Goal: Task Accomplishment & Management: Use online tool/utility

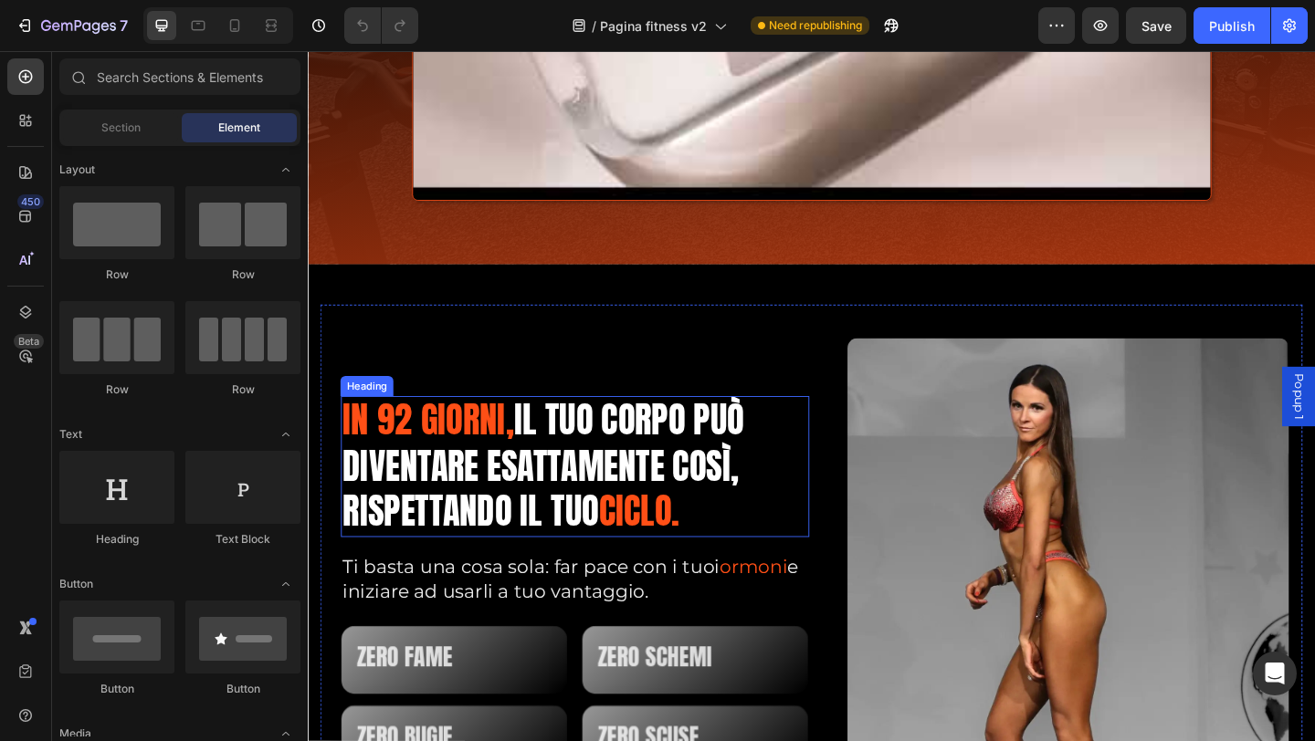
scroll to position [1004, 0]
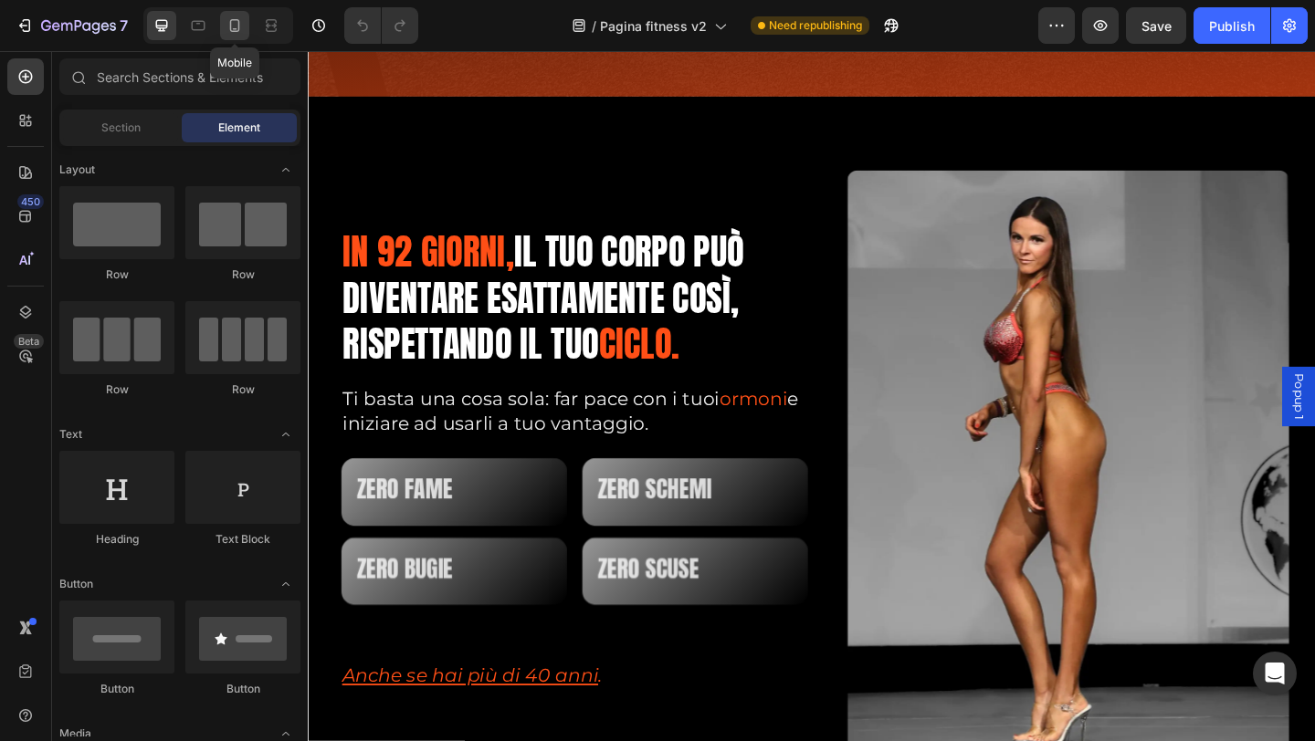
click at [236, 31] on icon at bounding box center [235, 25] width 10 height 13
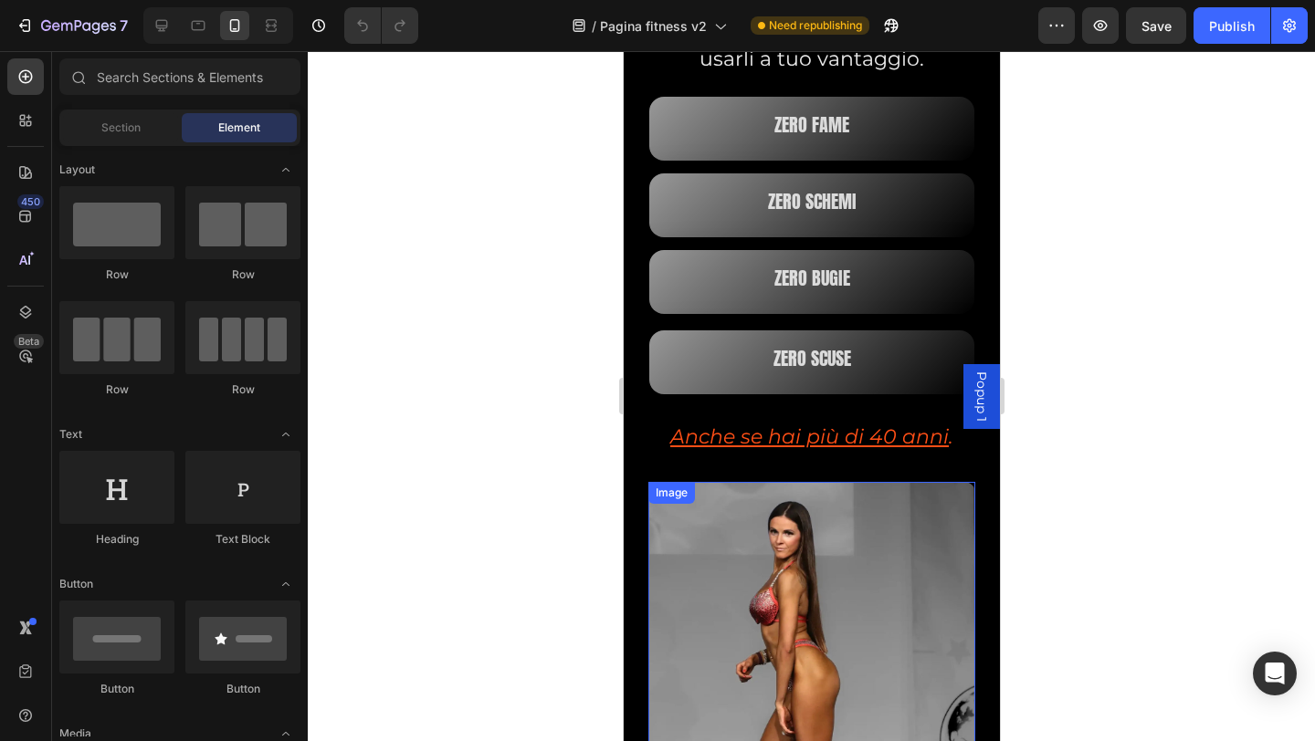
click at [933, 498] on img at bounding box center [810, 700] width 327 height 436
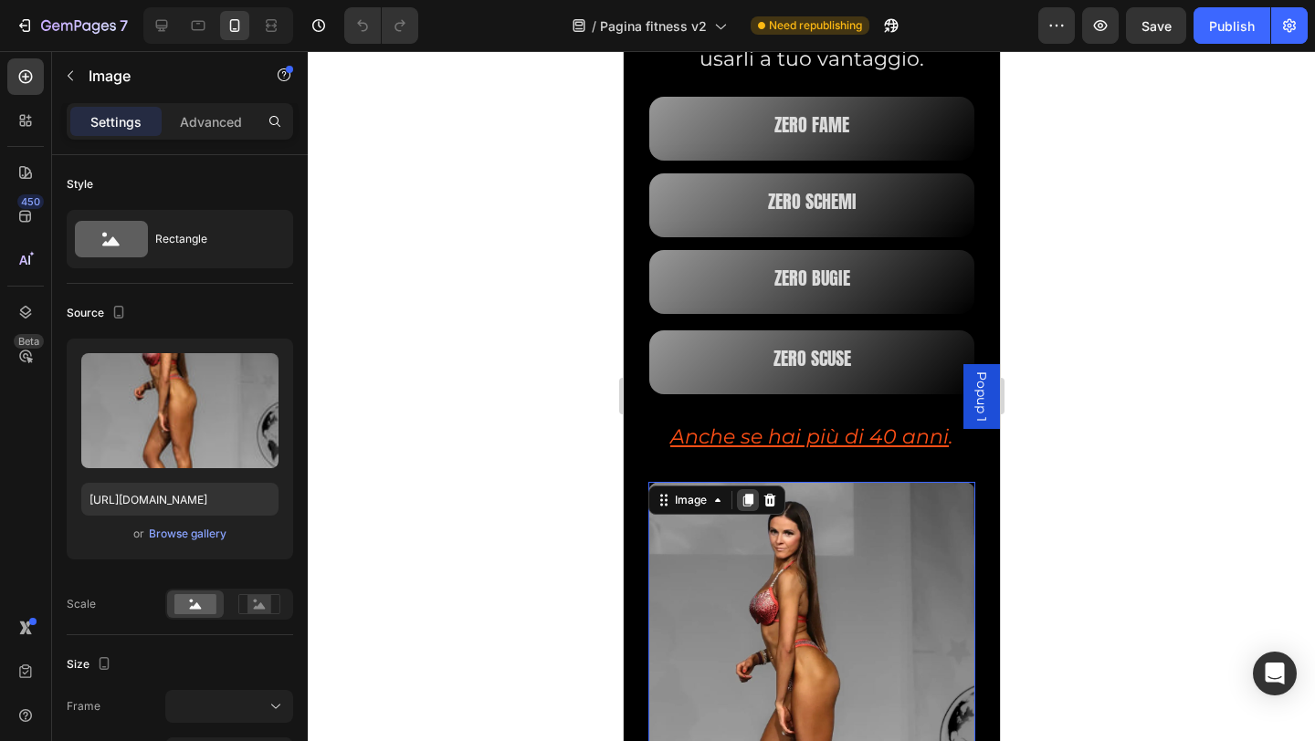
click at [743, 499] on icon at bounding box center [747, 500] width 15 height 15
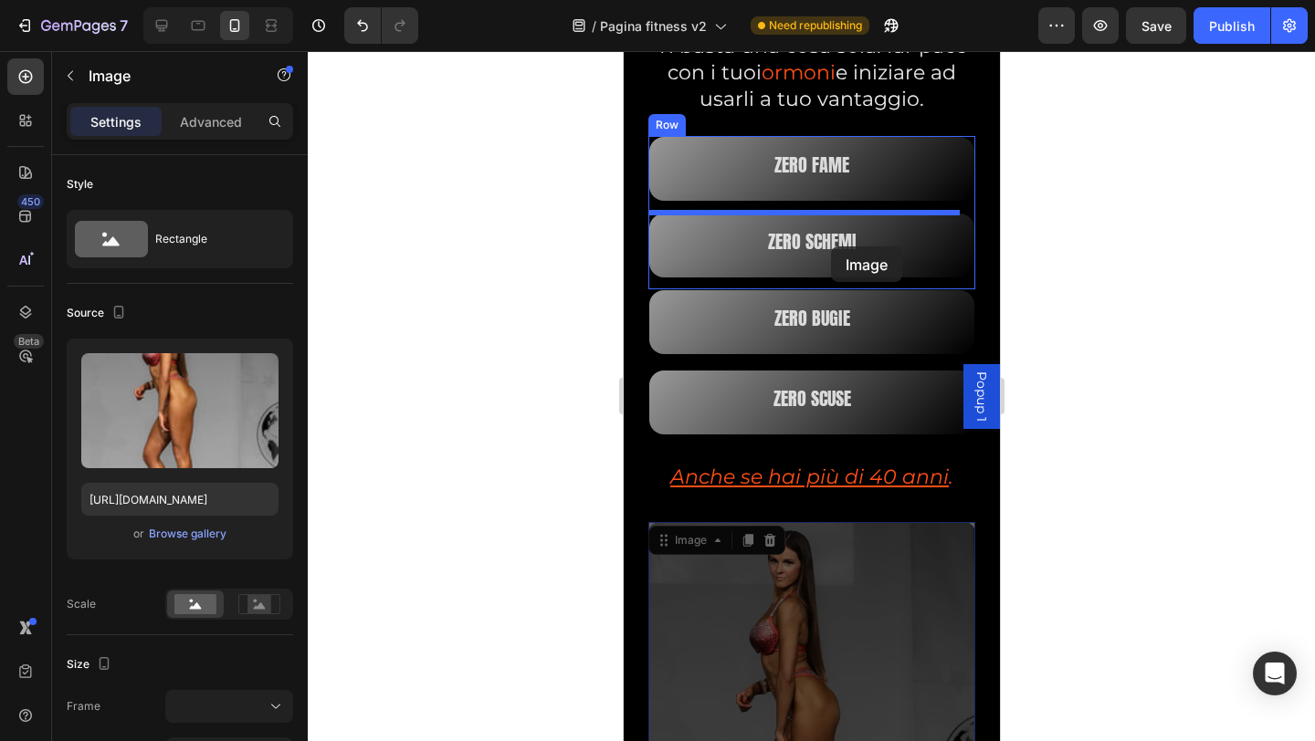
scroll to position [690, 0]
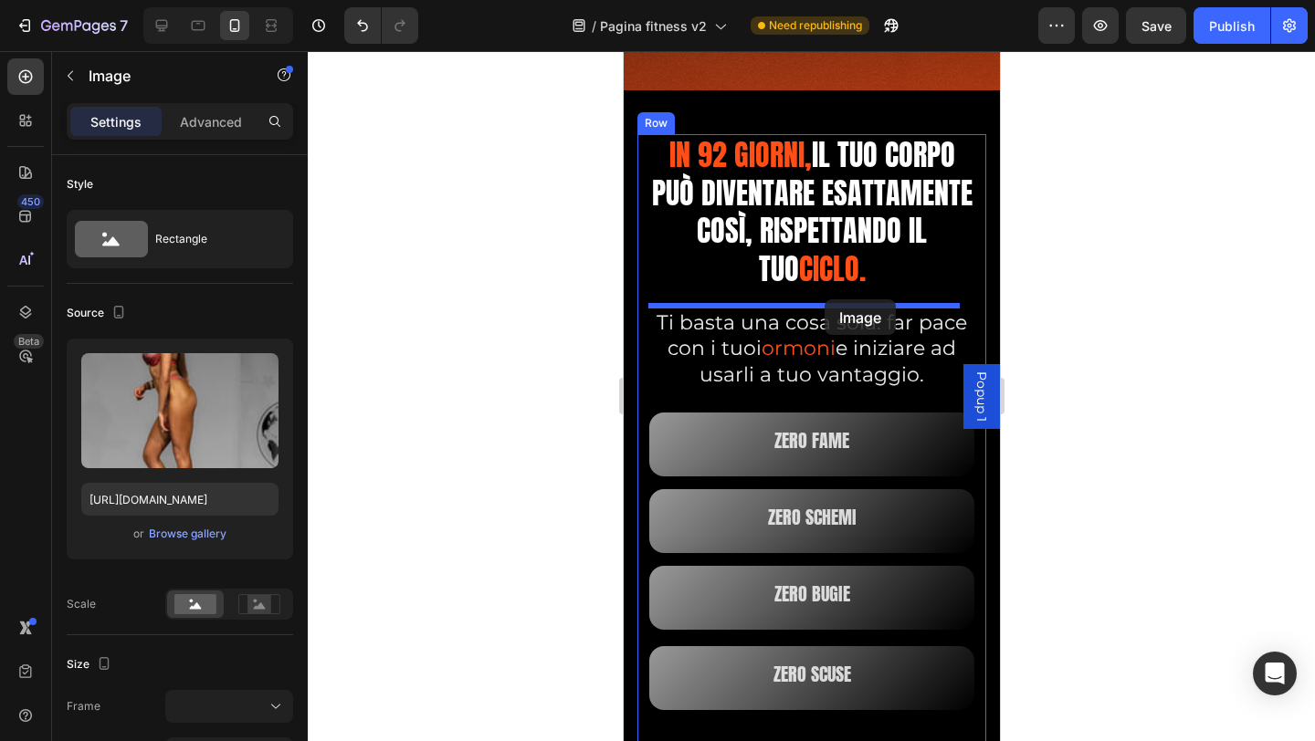
drag, startPoint x: 802, startPoint y: 564, endPoint x: 824, endPoint y: 299, distance: 265.7
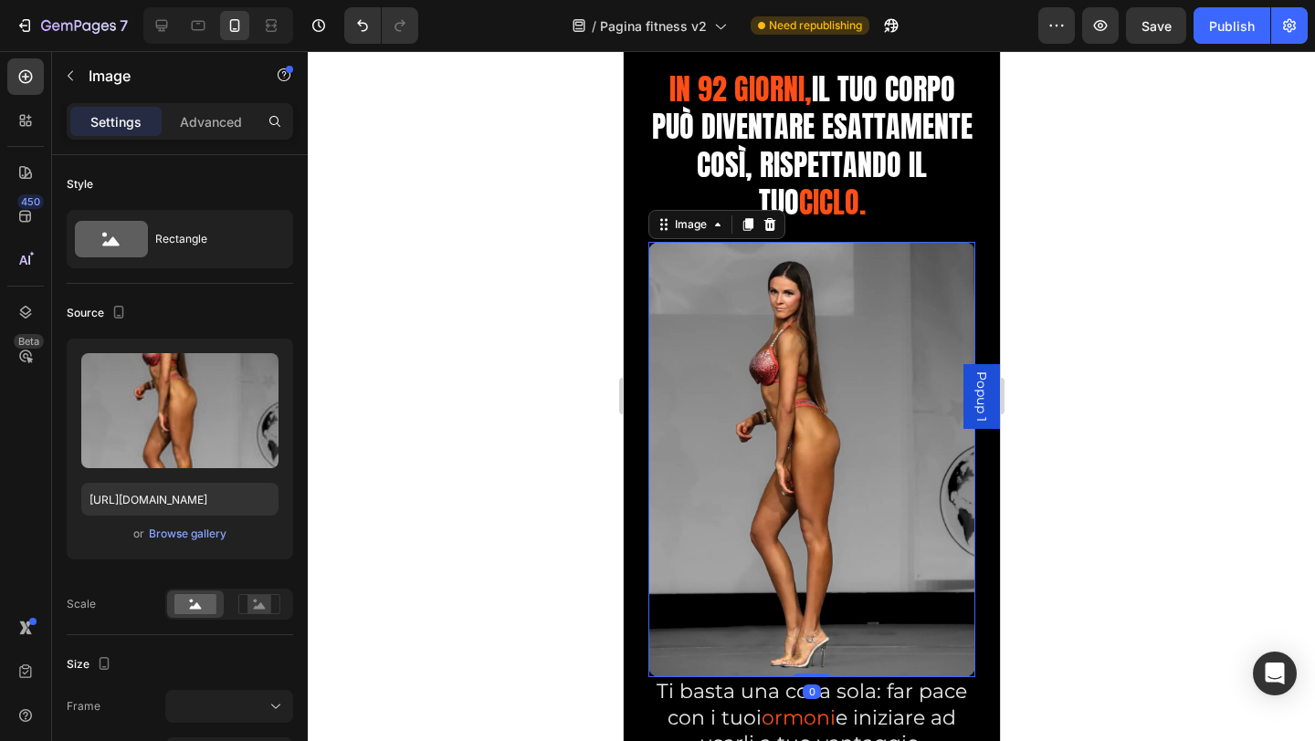
scroll to position [873, 0]
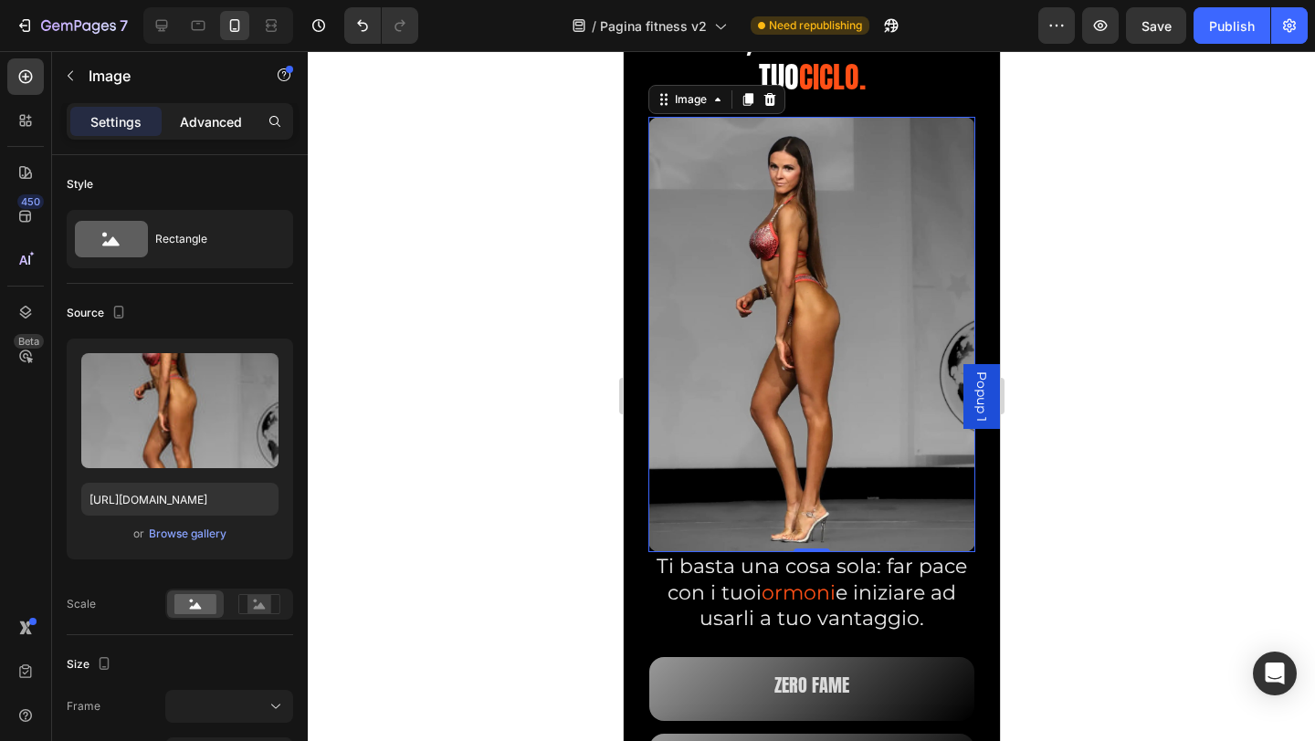
click at [207, 118] on p "Advanced" at bounding box center [211, 121] width 62 height 19
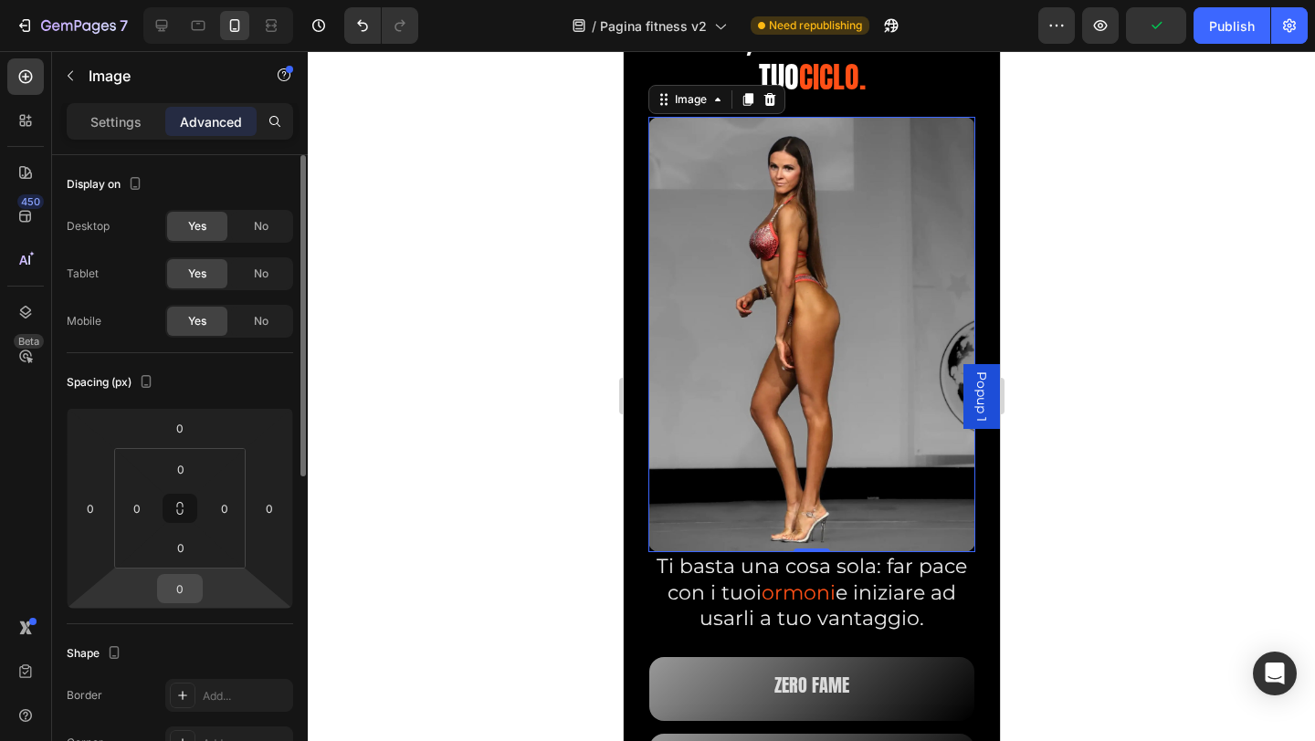
click at [188, 590] on input "0" at bounding box center [180, 588] width 37 height 27
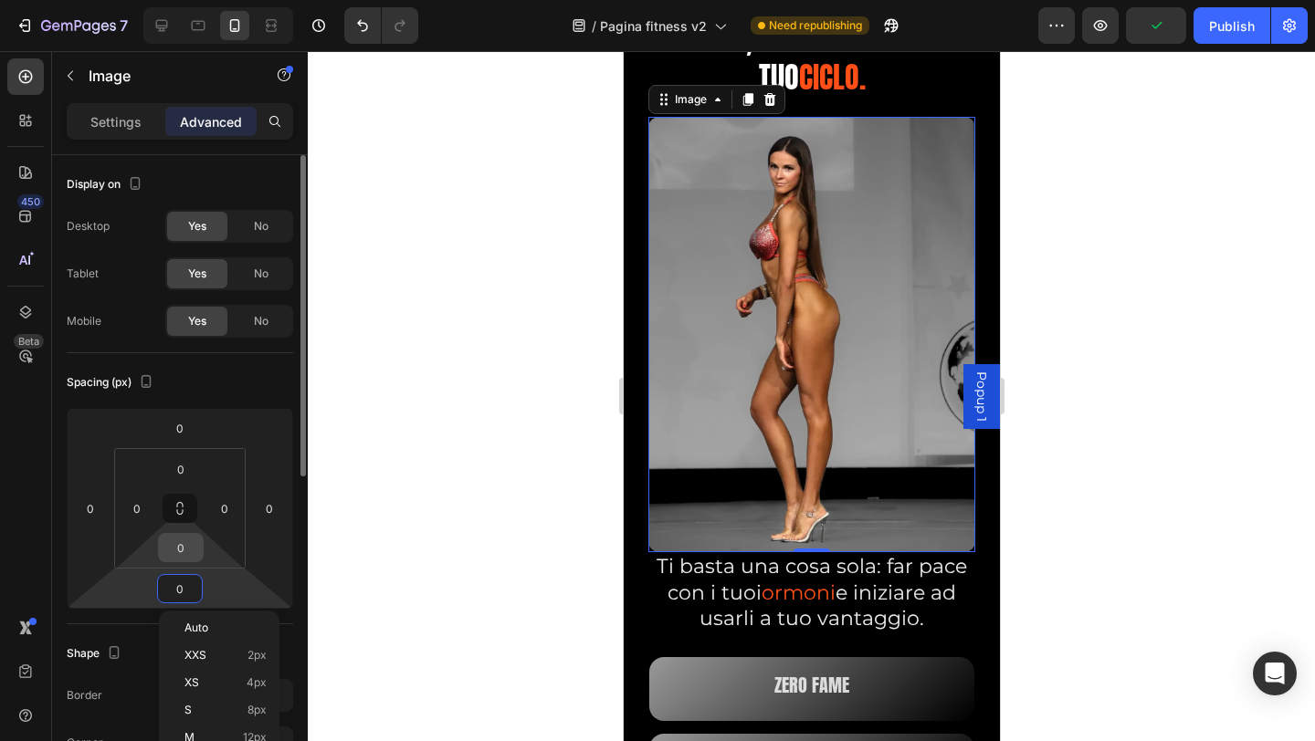
click at [187, 551] on input "0" at bounding box center [181, 547] width 37 height 27
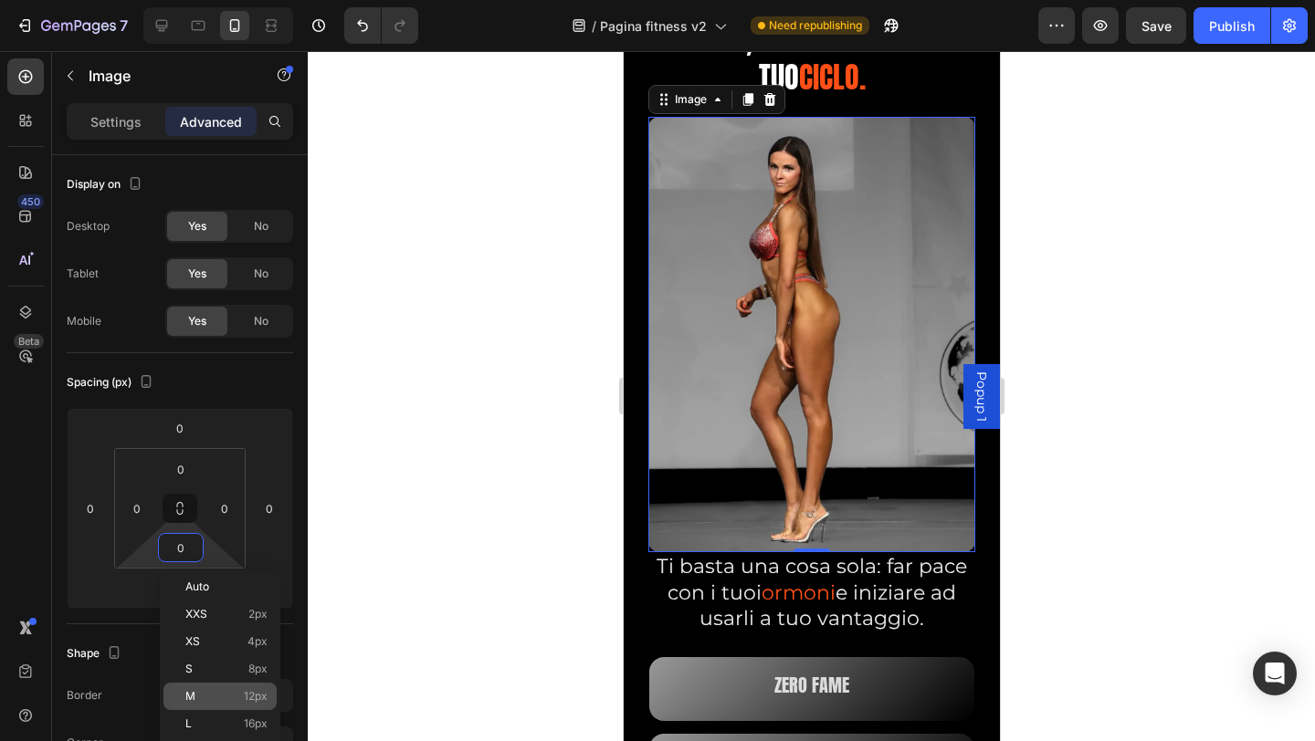
click at [210, 693] on p "M 12px" at bounding box center [226, 696] width 82 height 13
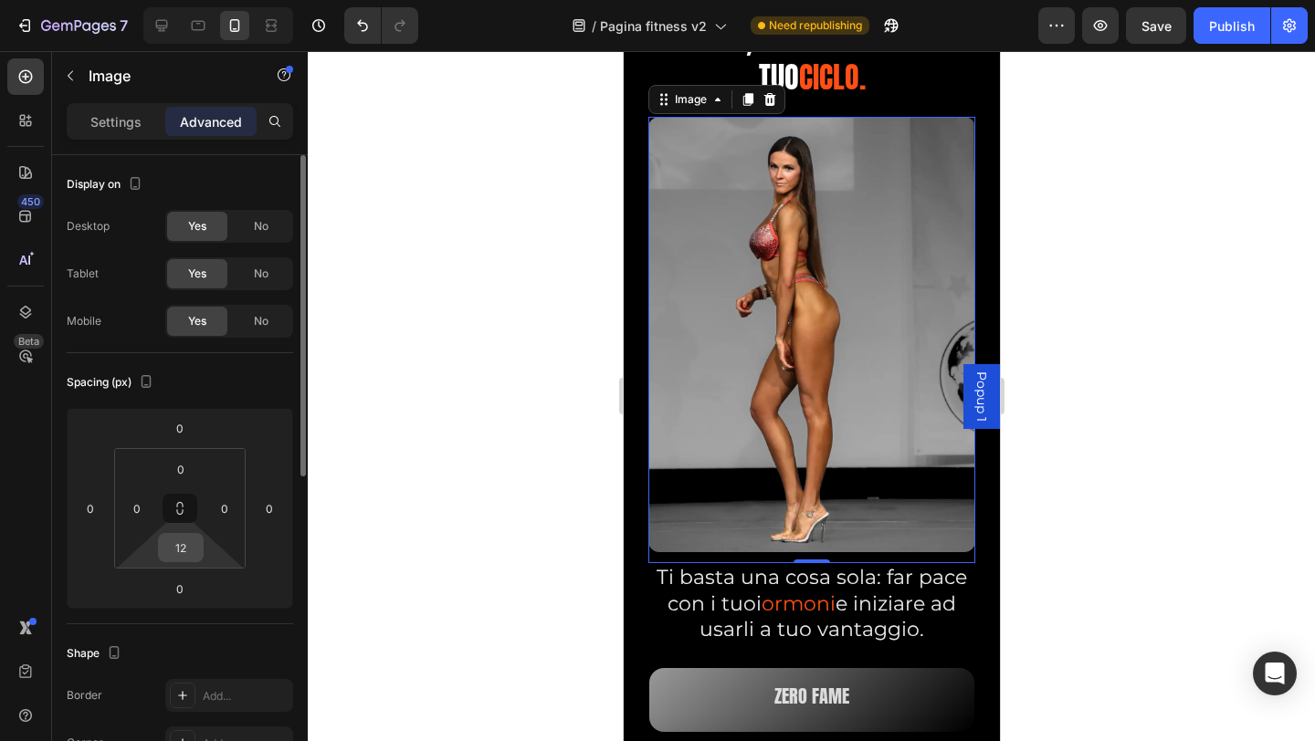
click at [184, 547] on input "12" at bounding box center [181, 547] width 37 height 27
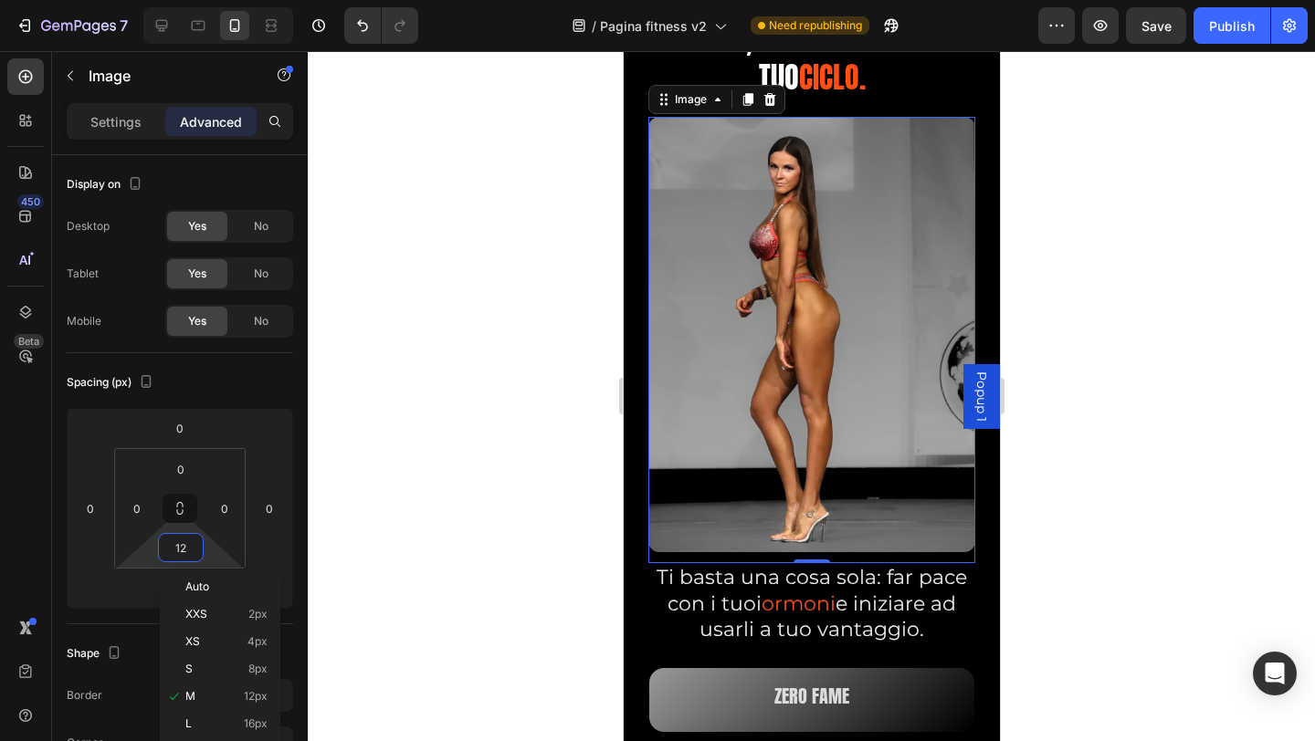
click at [226, 724] on p "L 16px" at bounding box center [226, 724] width 82 height 13
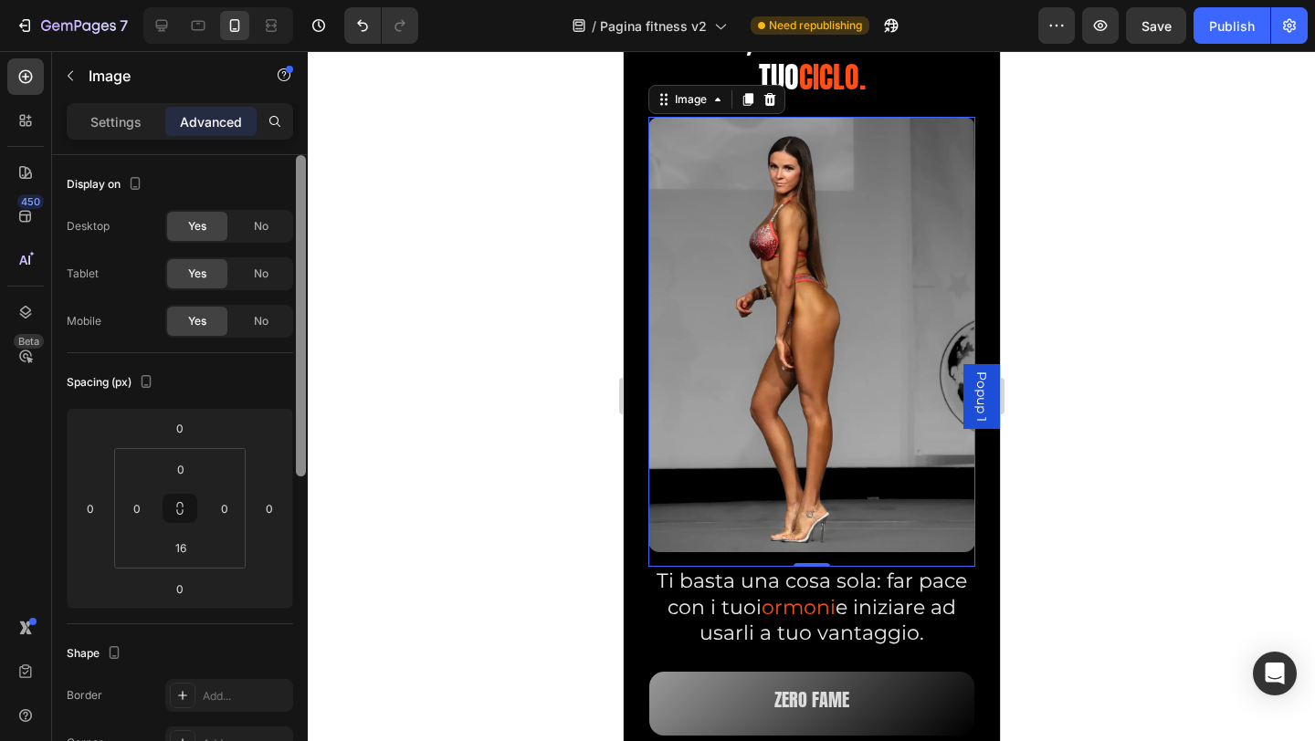
scroll to position [1238, 0]
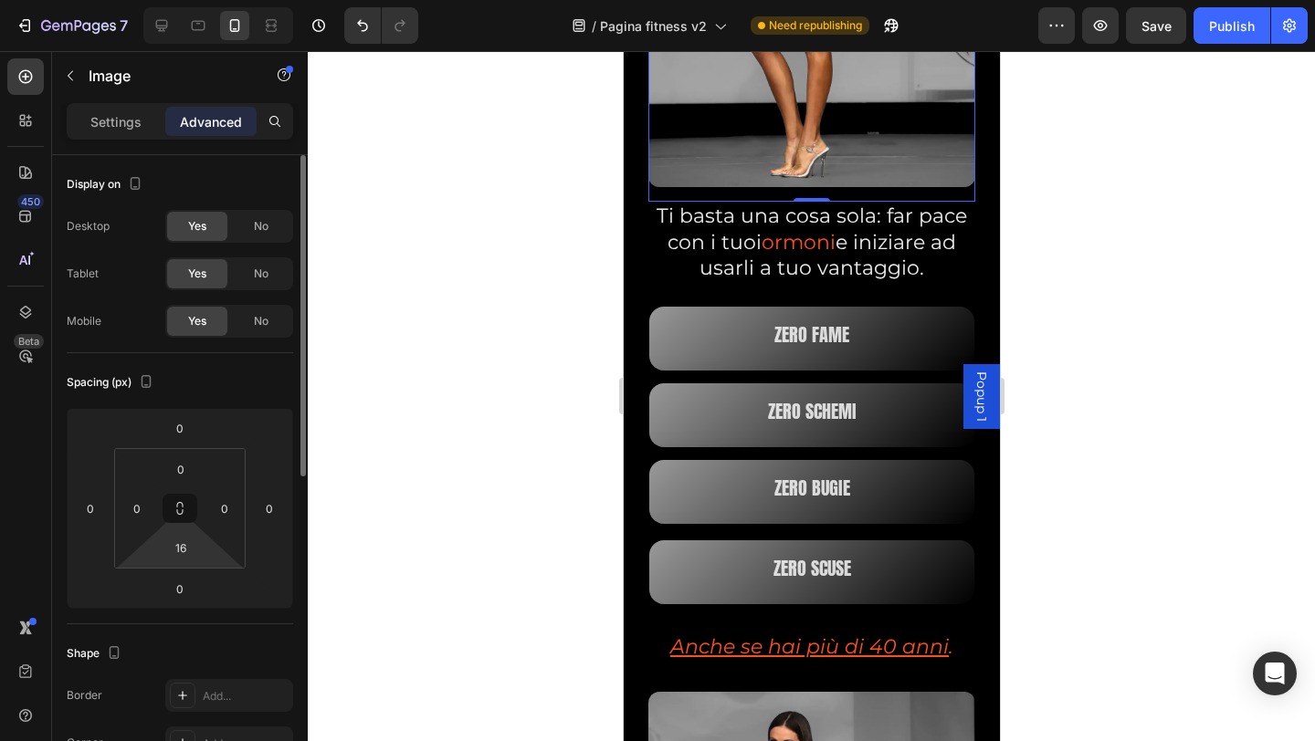
click at [205, 0] on html "7 / Pagina fitness v2 Need republishing Preview Save Publish 450 Beta Sections(…" at bounding box center [657, 0] width 1315 height 0
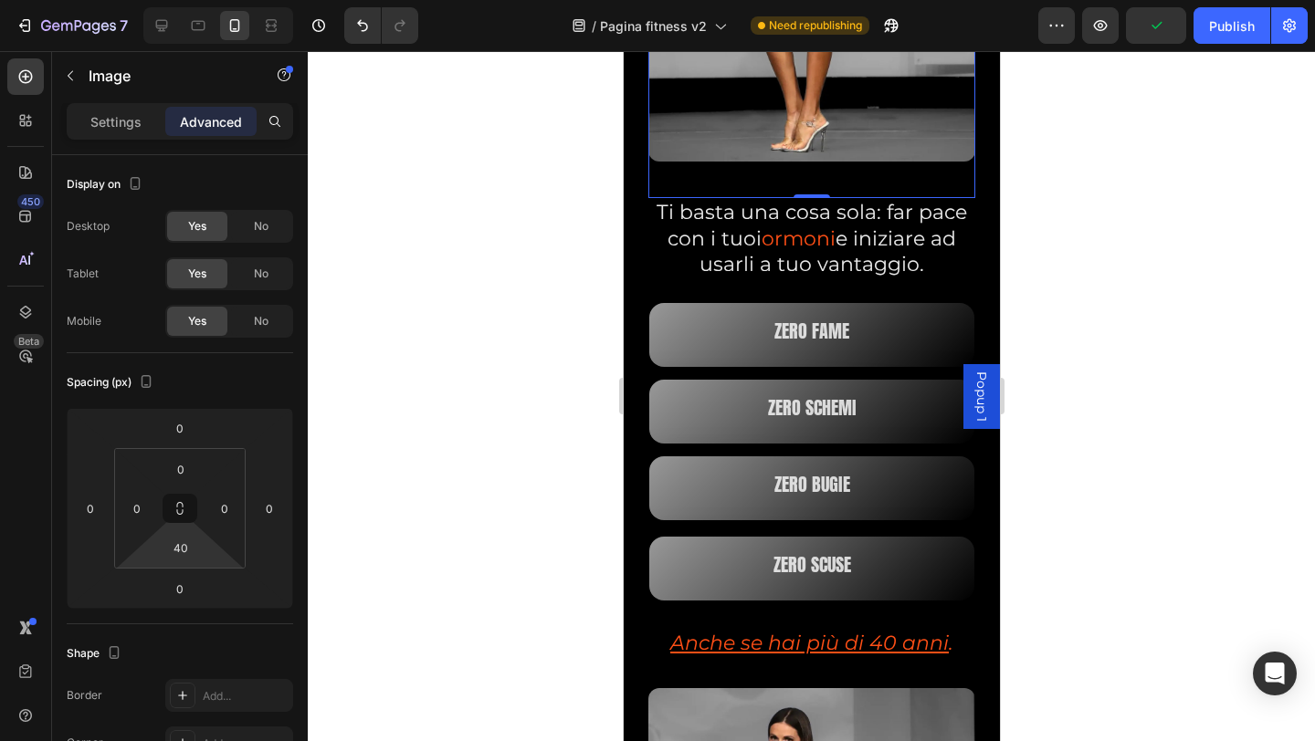
type input "38"
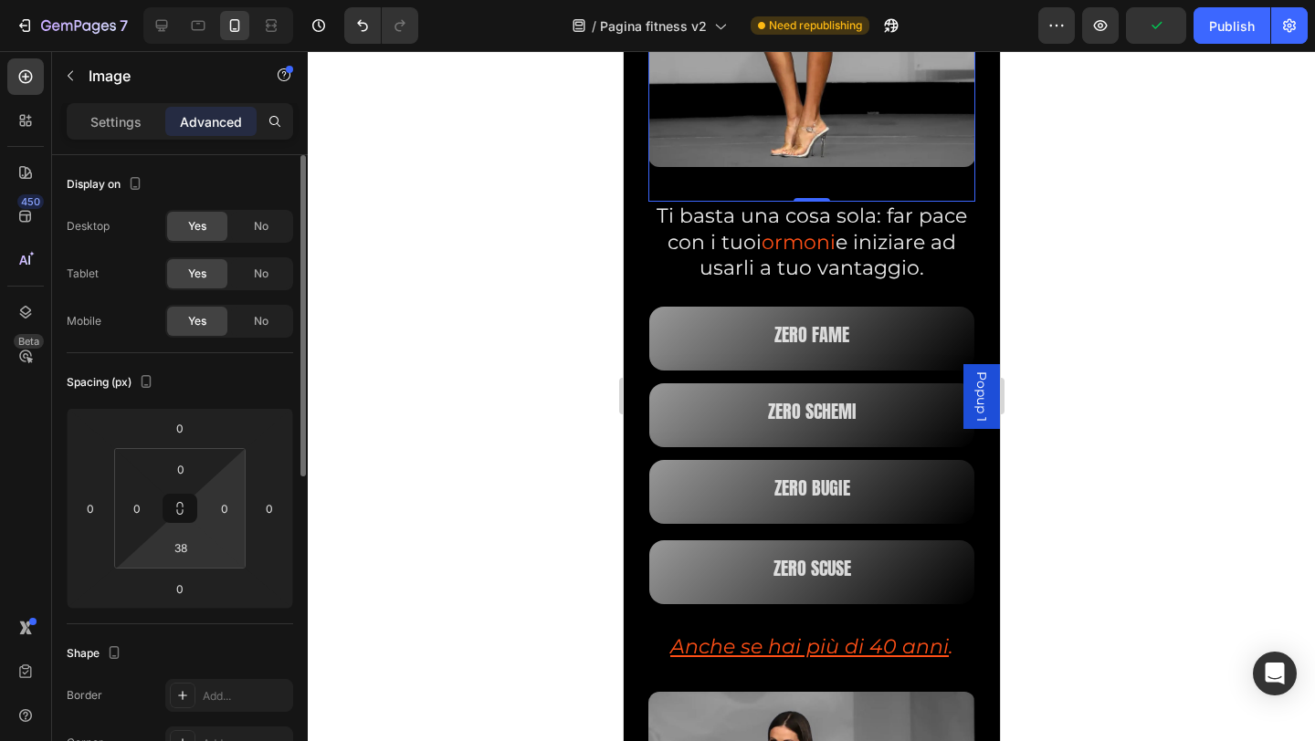
drag, startPoint x: 210, startPoint y: 559, endPoint x: 225, endPoint y: 550, distance: 17.2
click at [216, 0] on html "7 / Pagina fitness v2 Need republishing Preview Publish 450 Beta Sections(18) E…" at bounding box center [657, 0] width 1315 height 0
click at [1108, 467] on div at bounding box center [811, 396] width 1007 height 690
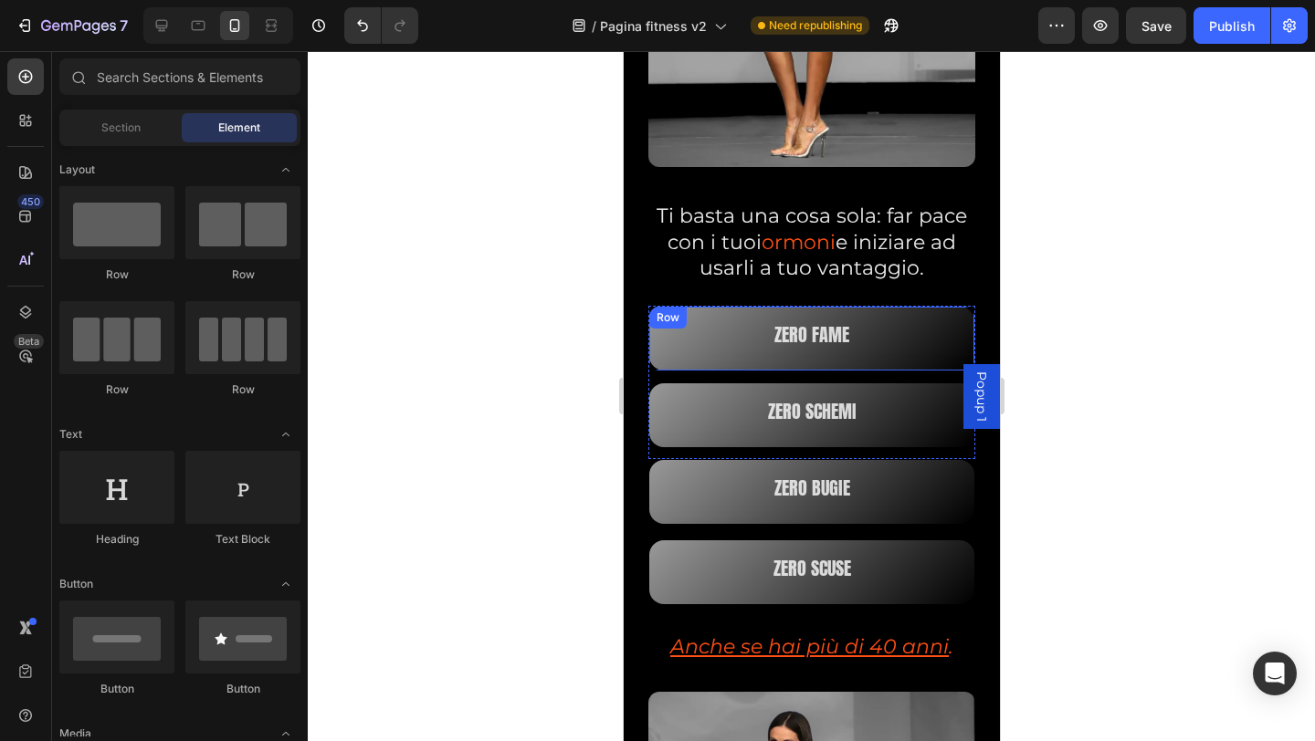
scroll to position [984, 0]
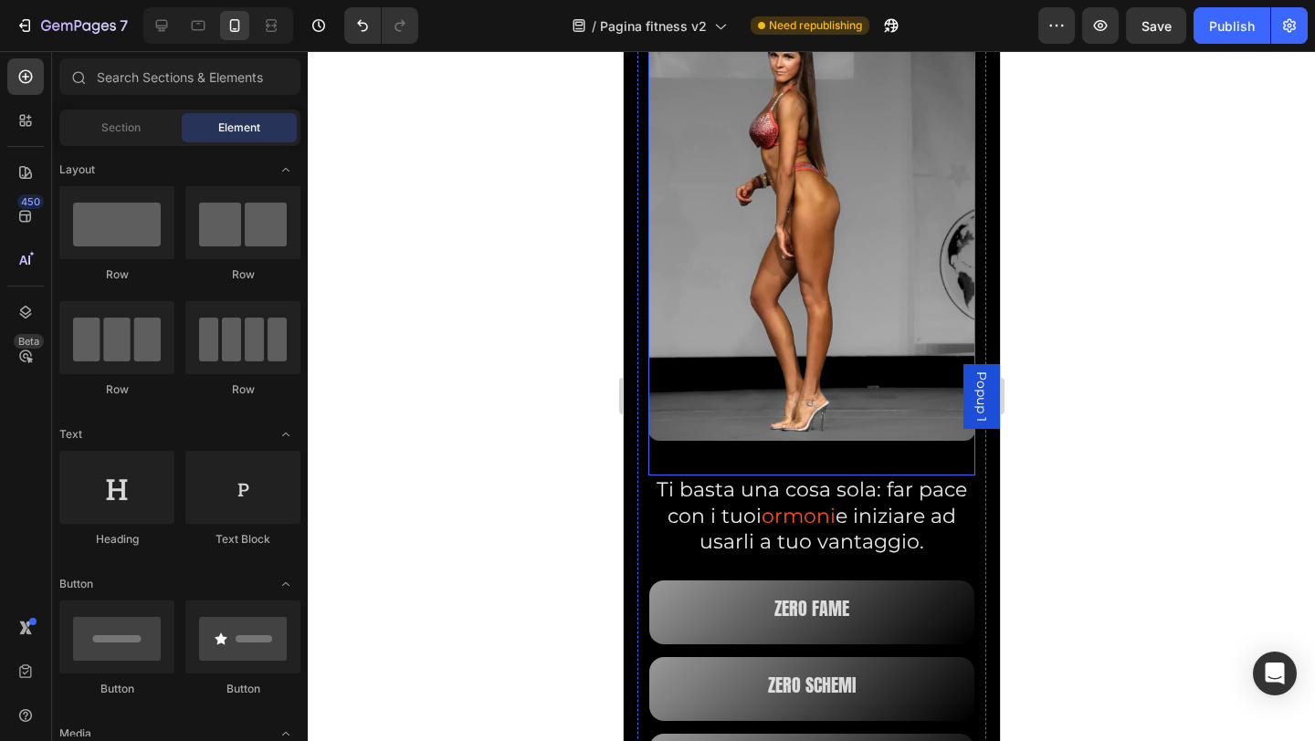
click at [750, 419] on img at bounding box center [810, 223] width 327 height 436
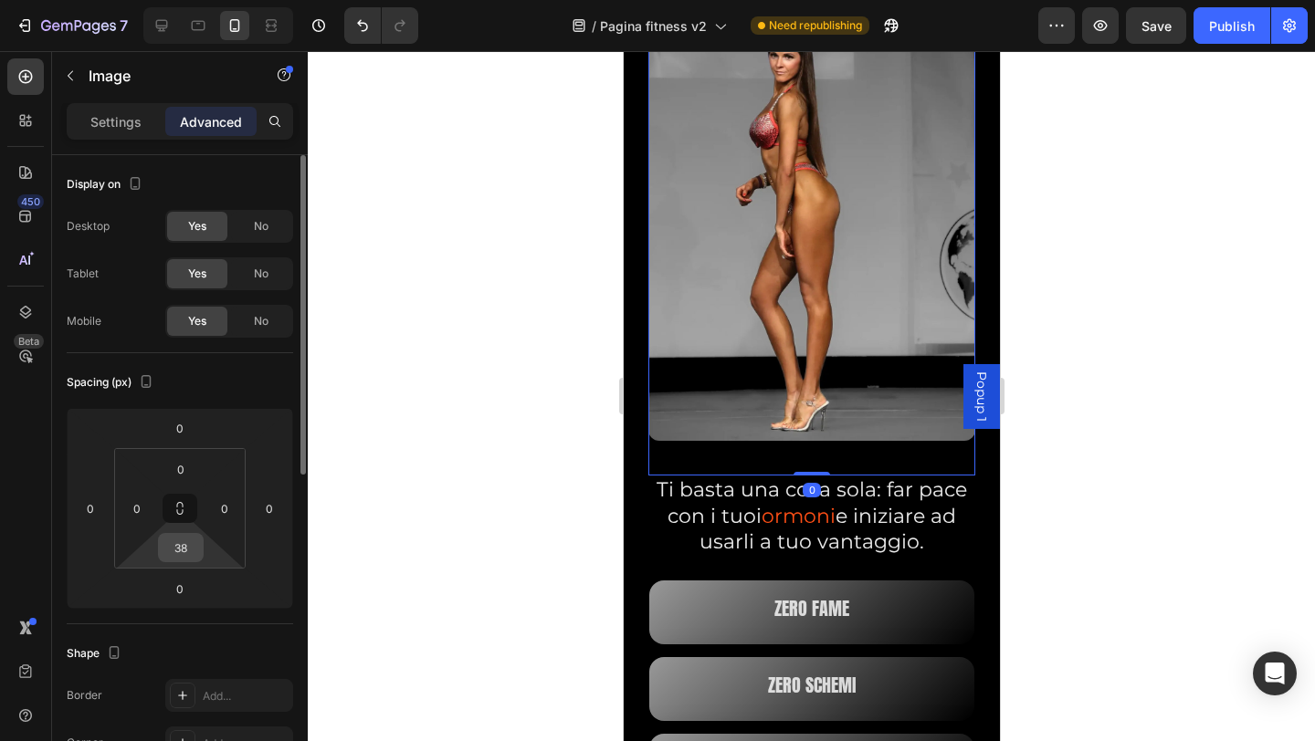
click at [183, 549] on input "38" at bounding box center [181, 547] width 37 height 27
click at [186, 547] on input "38" at bounding box center [181, 547] width 37 height 27
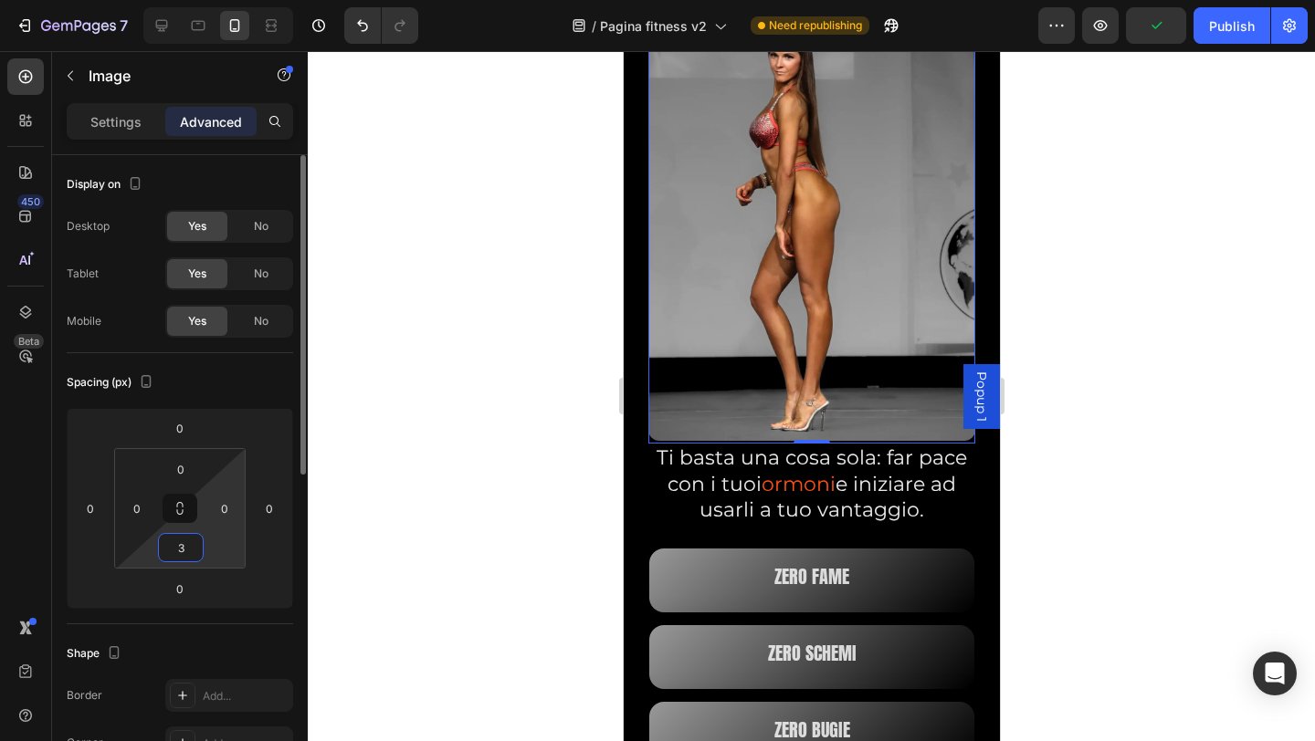
type input "30"
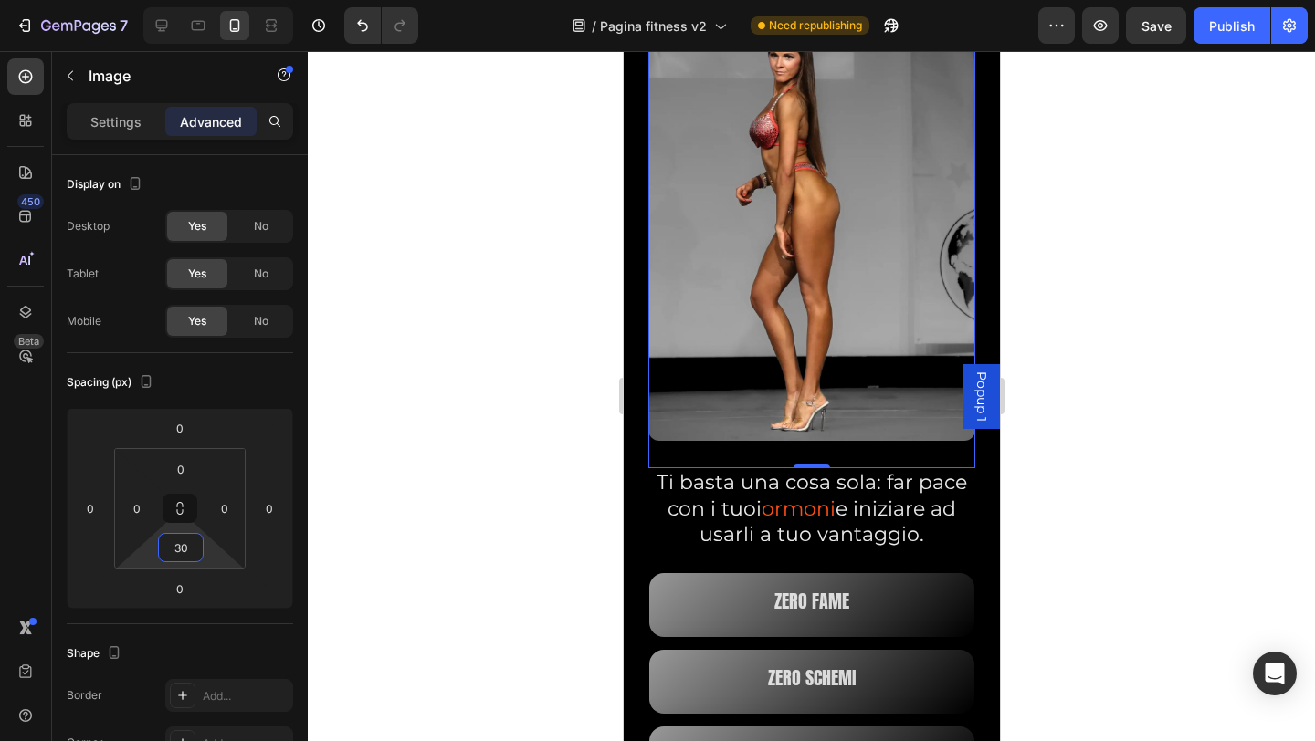
click at [382, 474] on div at bounding box center [811, 396] width 1007 height 690
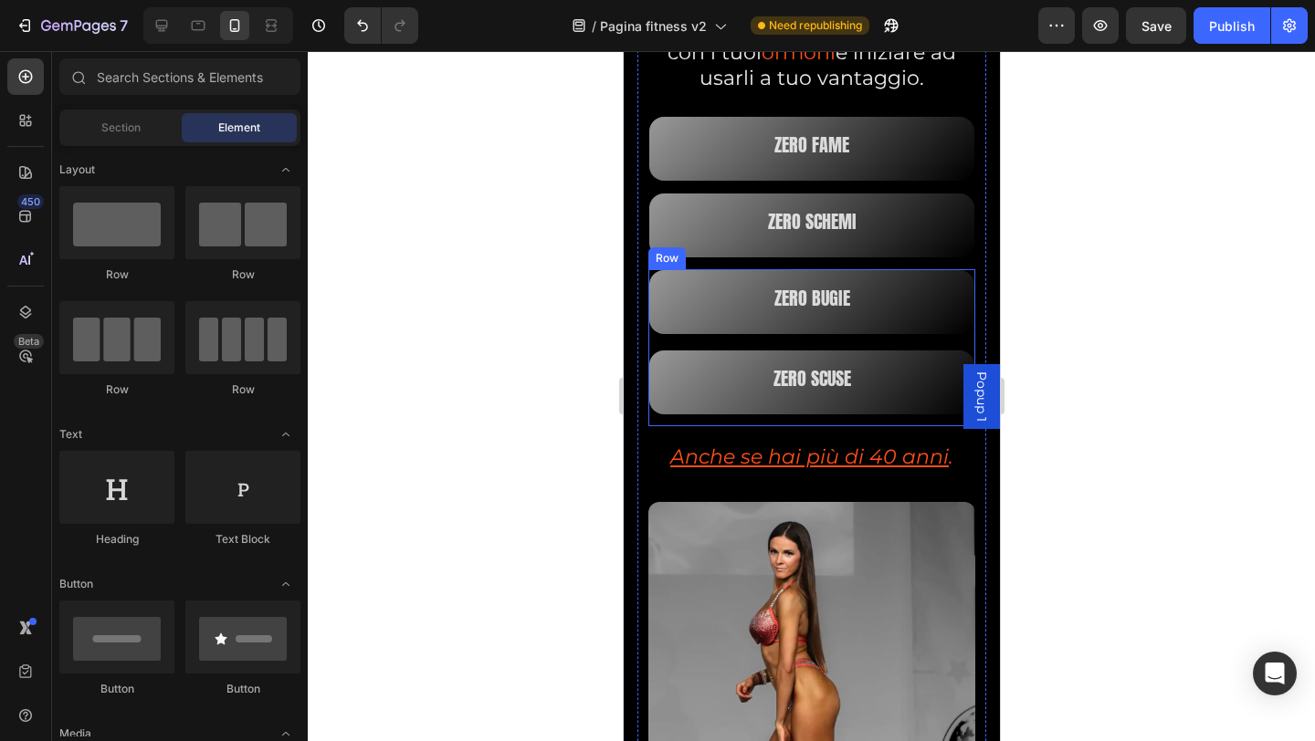
scroll to position [893, 0]
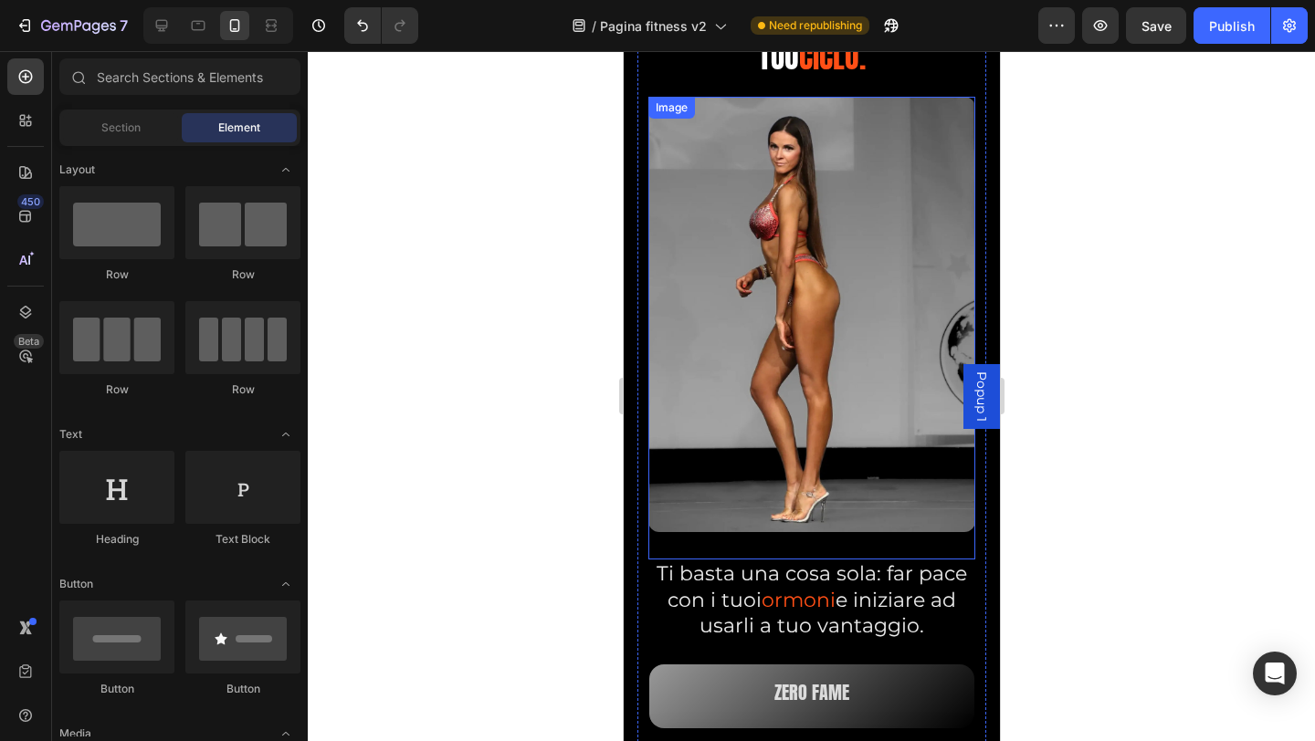
click at [800, 273] on img at bounding box center [810, 315] width 327 height 436
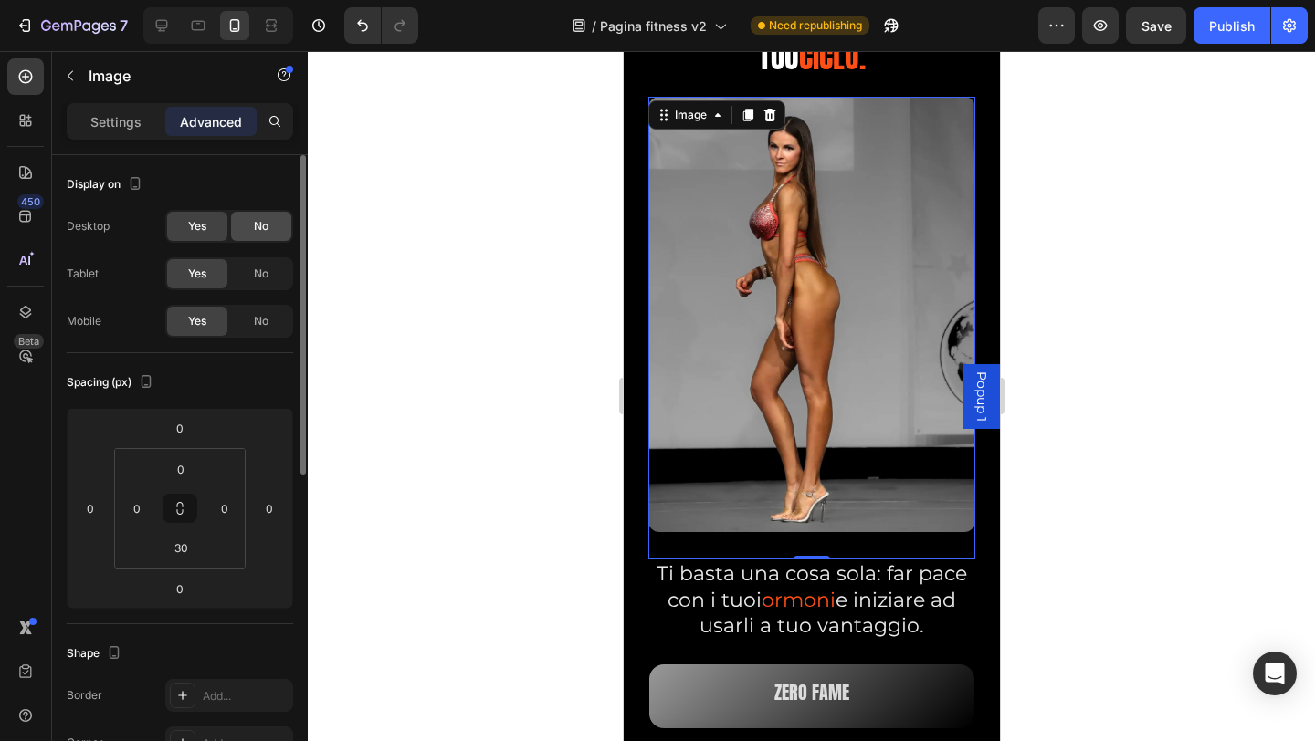
click at [261, 226] on span "No" at bounding box center [261, 226] width 15 height 16
click at [245, 274] on div "No" at bounding box center [261, 273] width 60 height 29
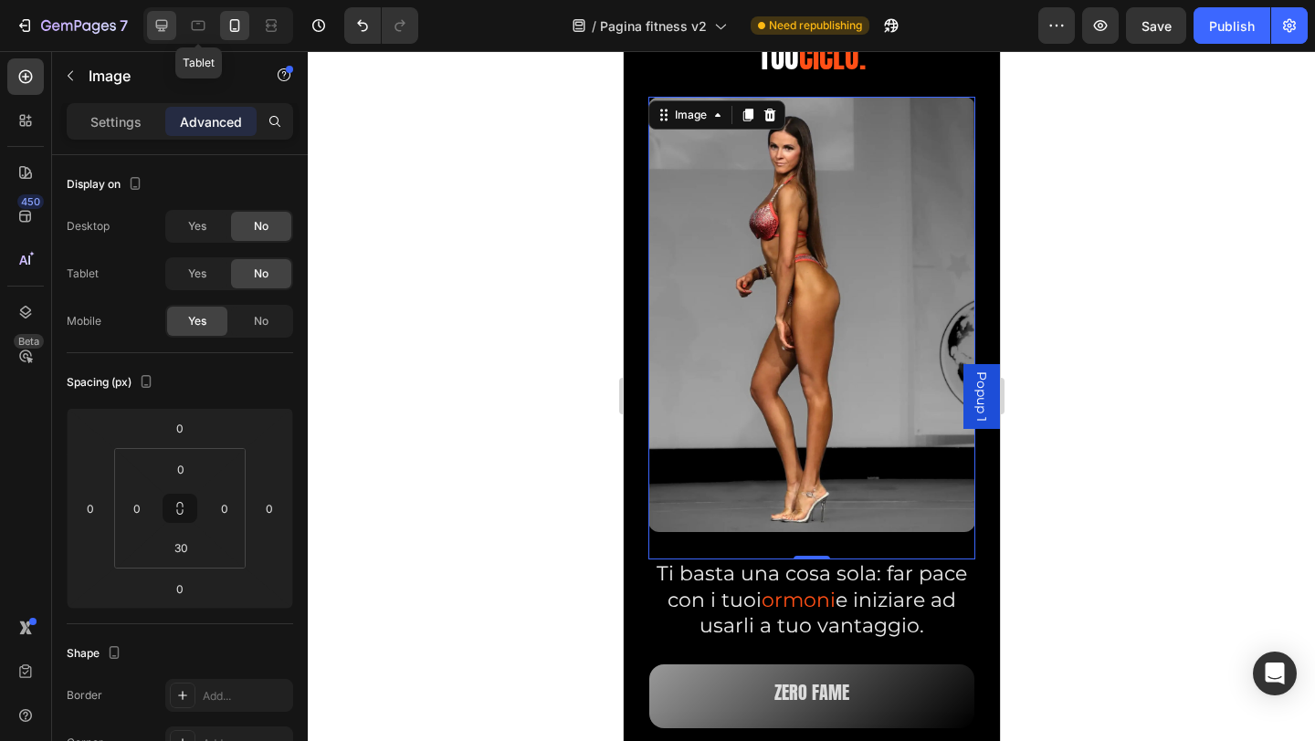
click at [169, 29] on icon at bounding box center [161, 25] width 18 height 18
type input "20"
type input "0"
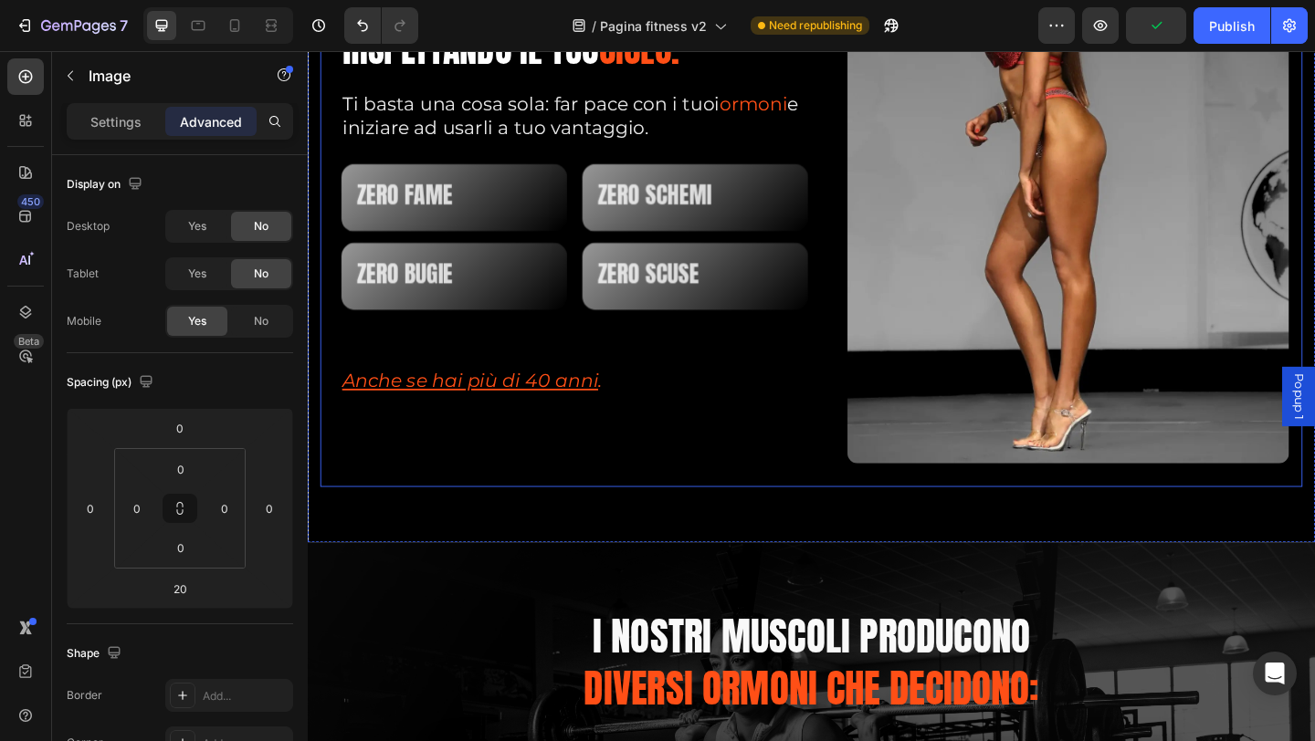
scroll to position [1682, 0]
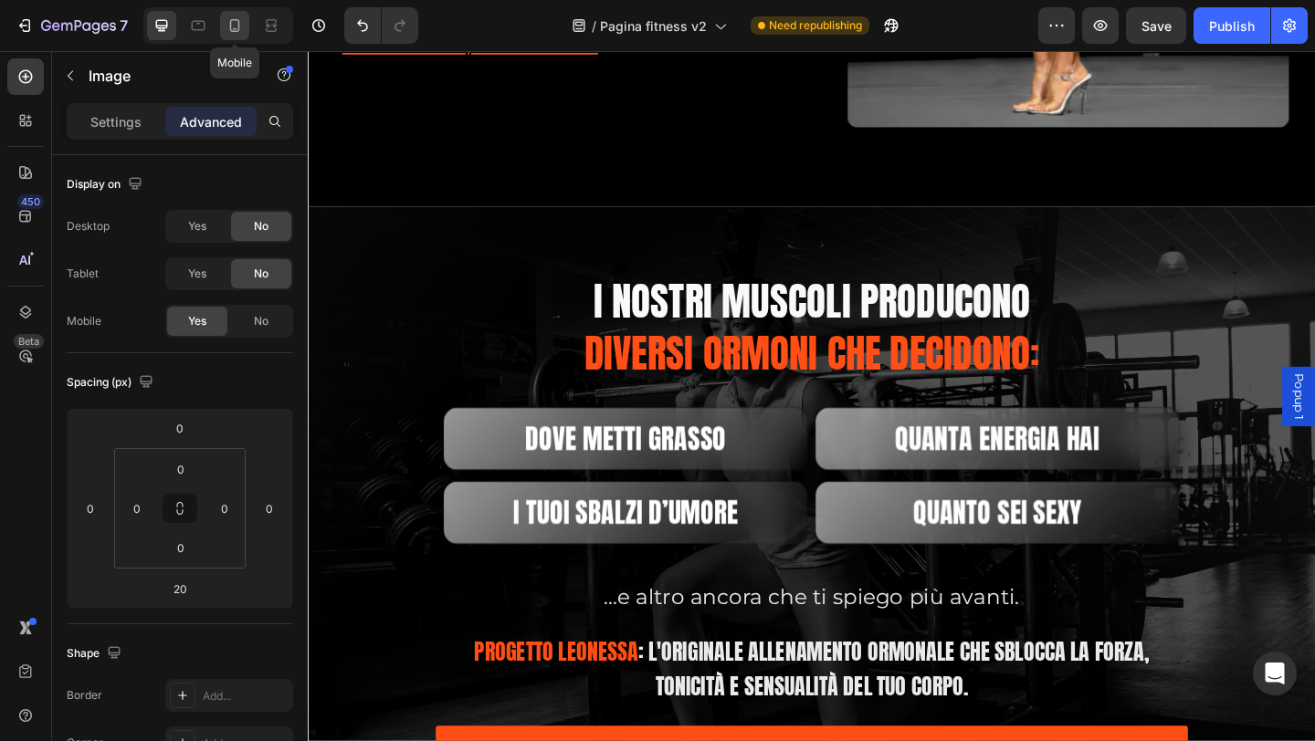
click at [231, 26] on icon at bounding box center [235, 25] width 18 height 18
type input "0"
type input "30"
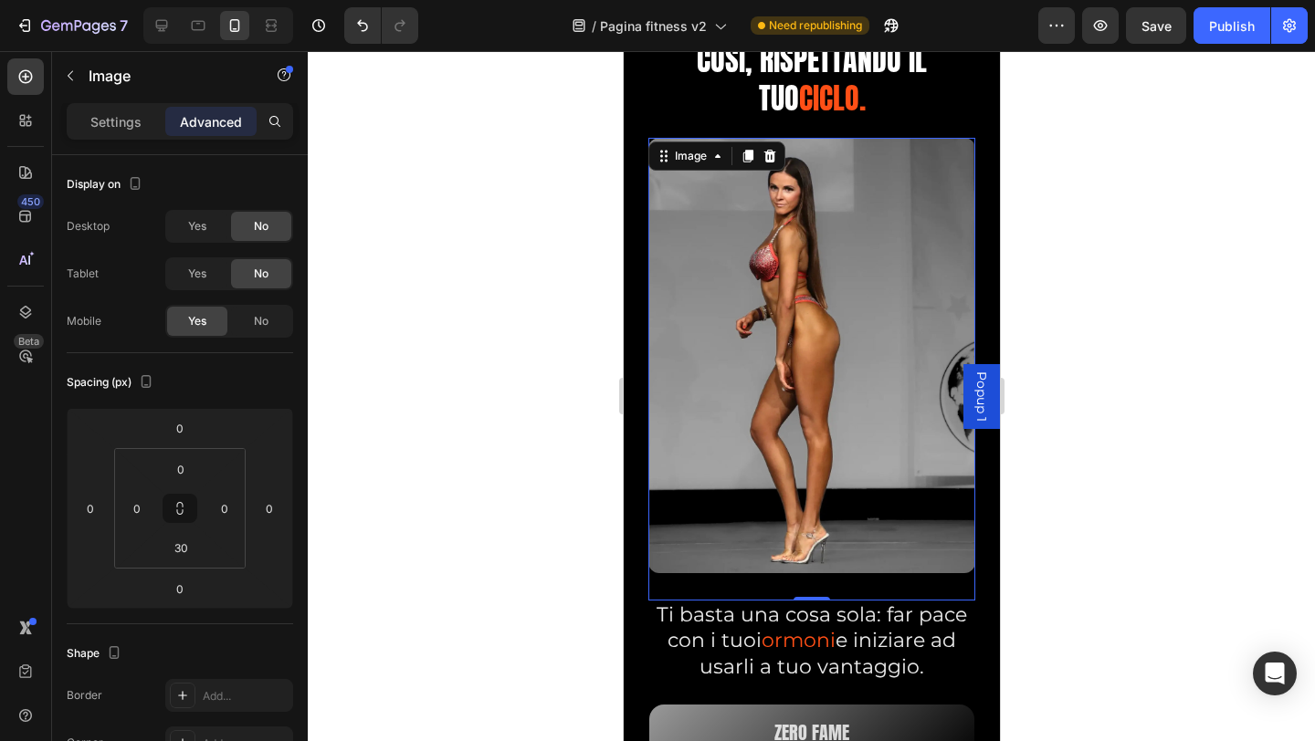
scroll to position [1095, 0]
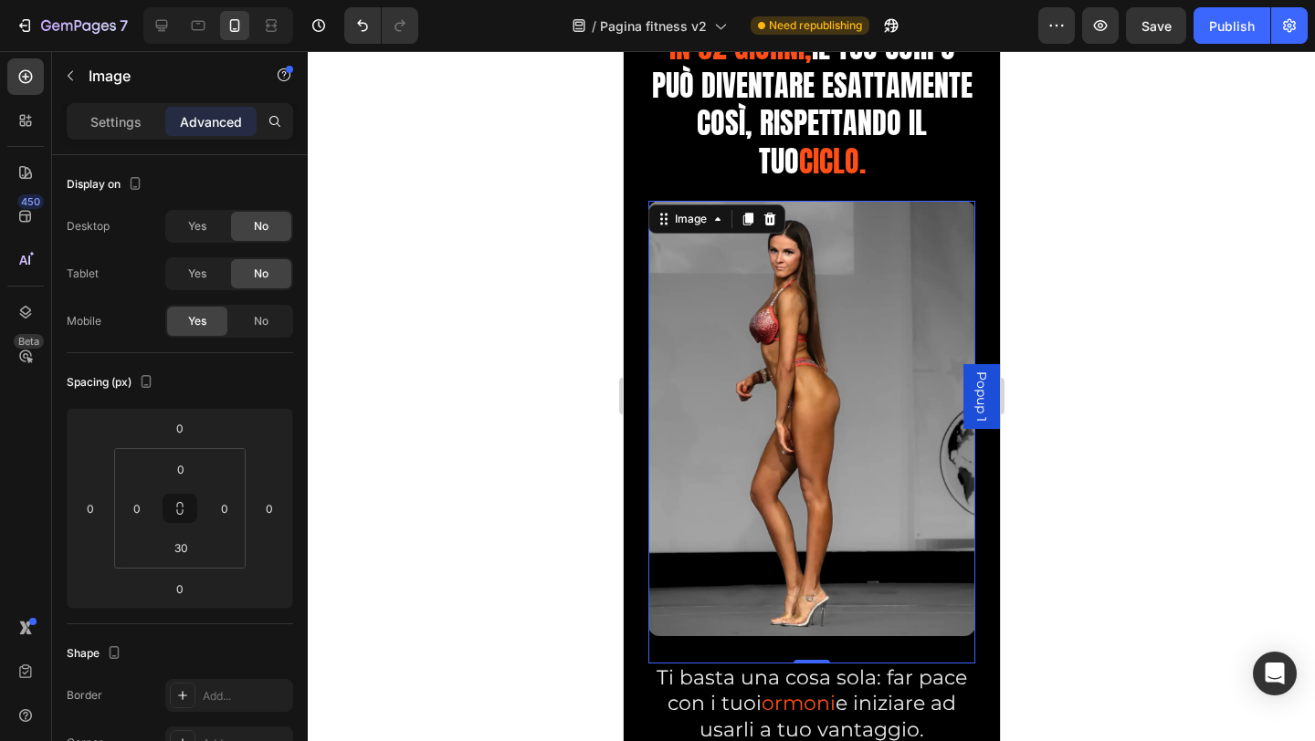
click at [449, 268] on div at bounding box center [811, 396] width 1007 height 690
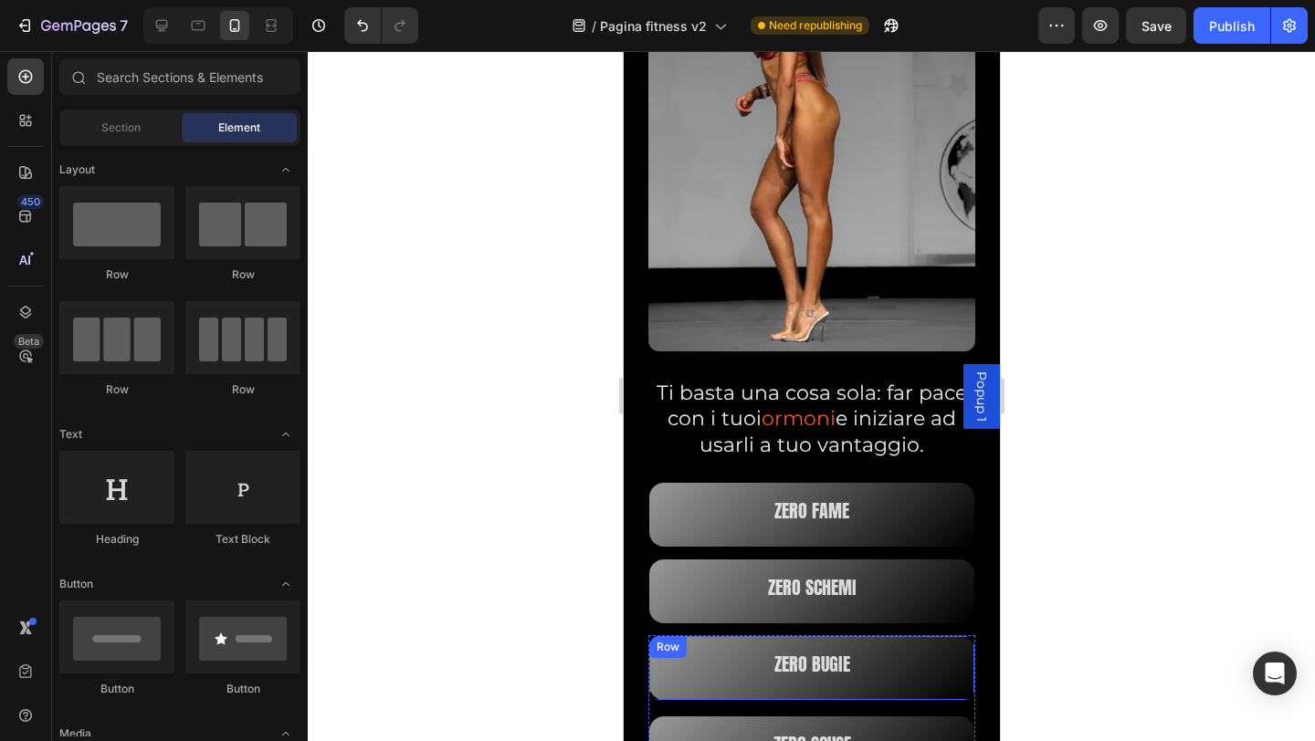
scroll to position [1643, 0]
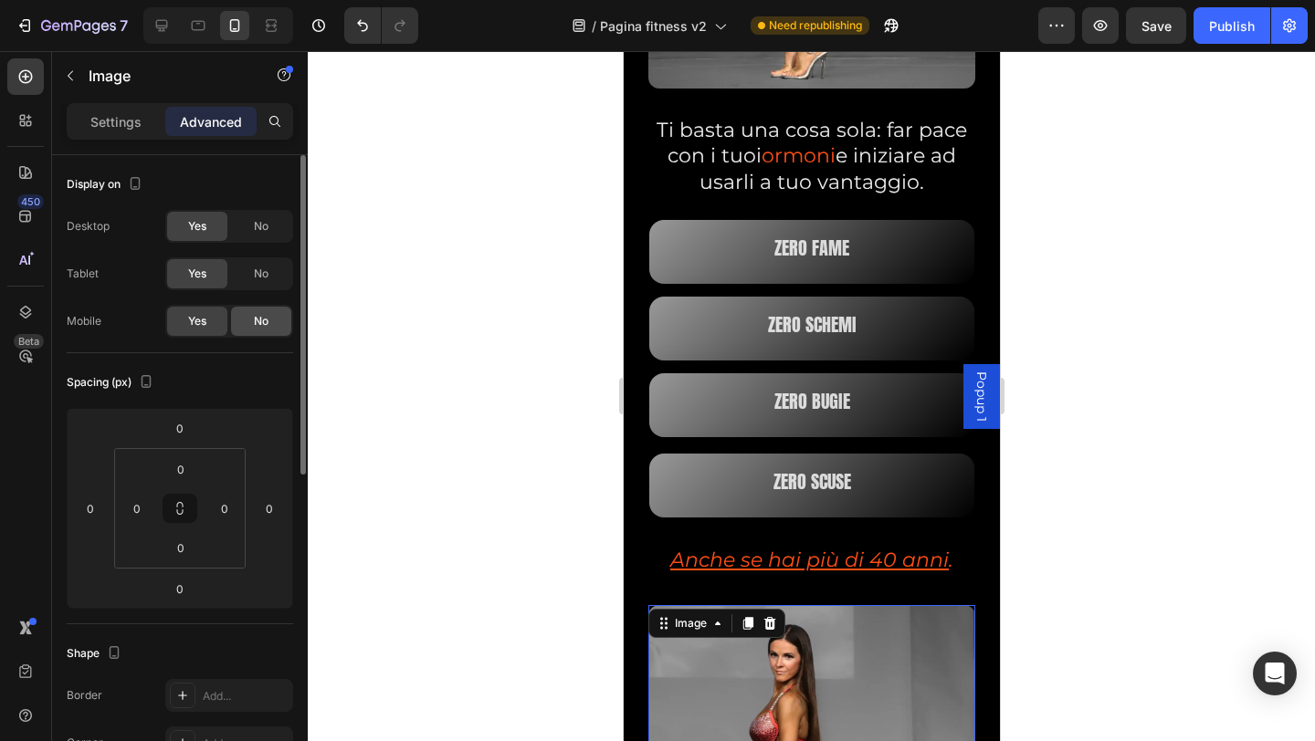
click at [275, 324] on div "No" at bounding box center [261, 321] width 60 height 29
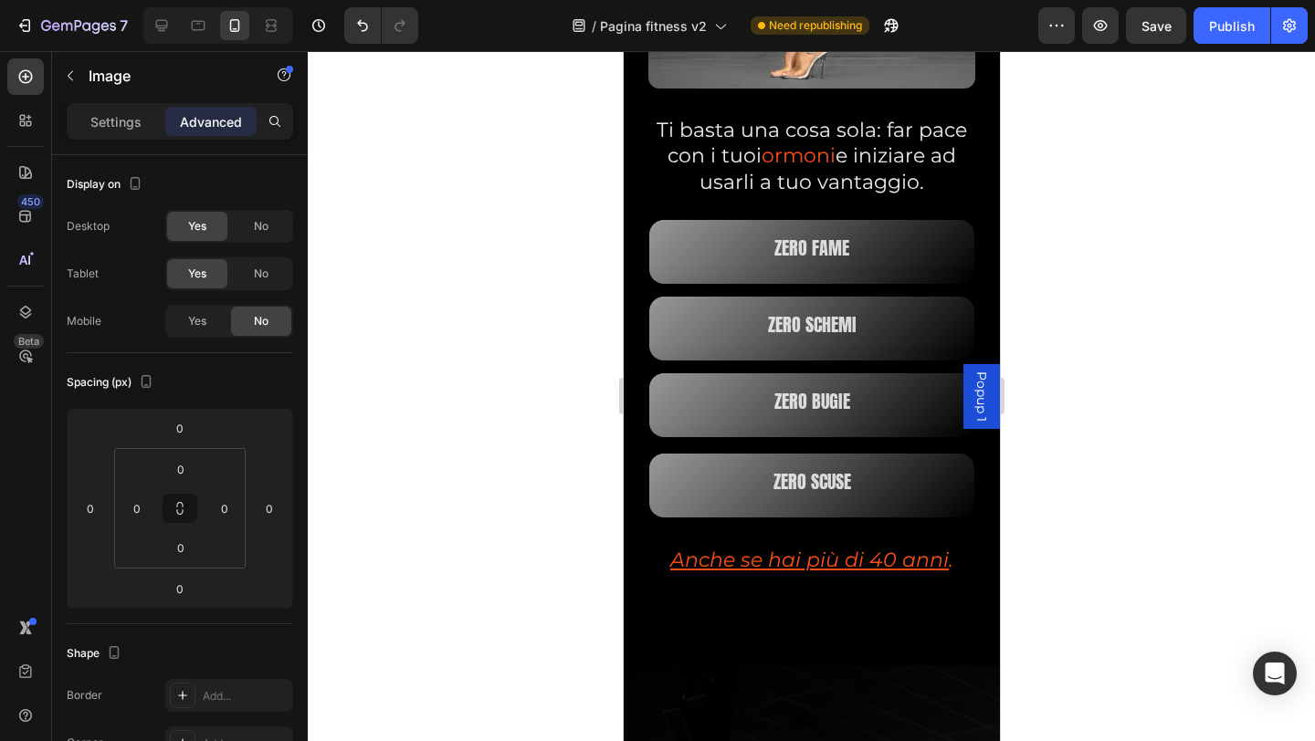
click at [541, 316] on div at bounding box center [811, 396] width 1007 height 690
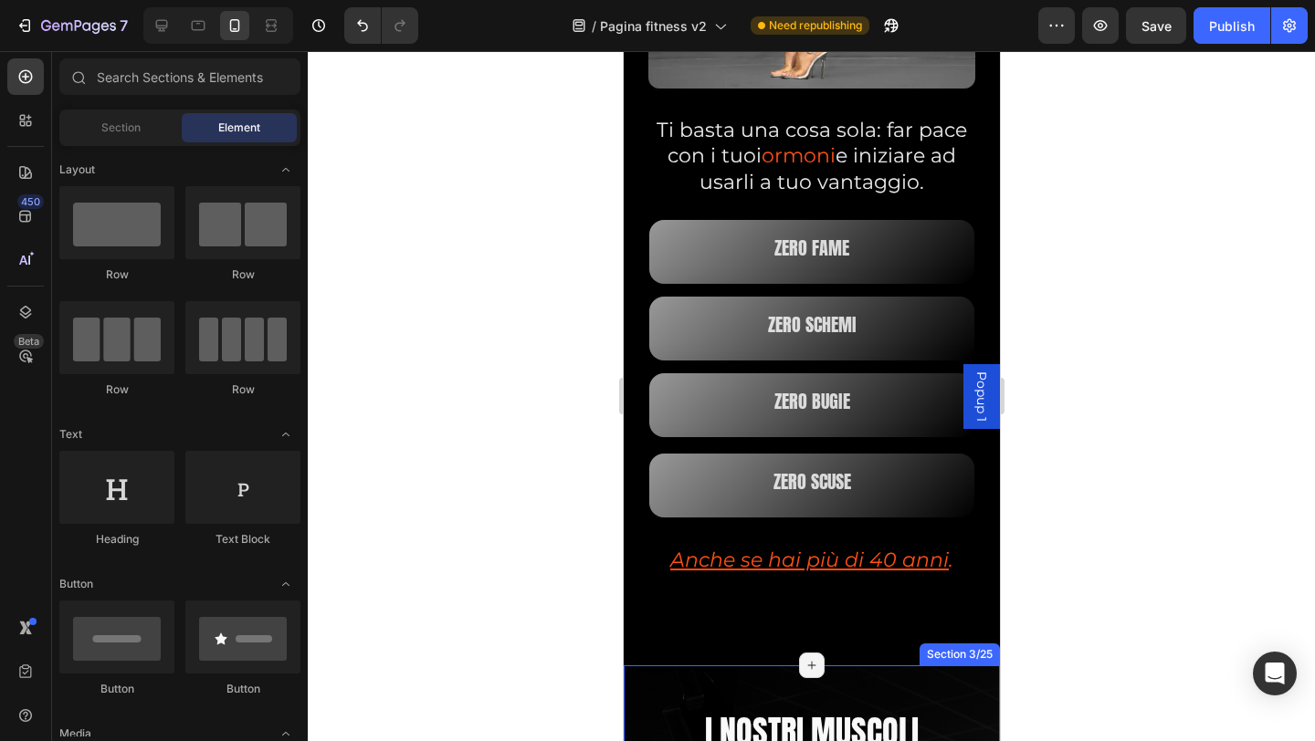
scroll to position [2008, 0]
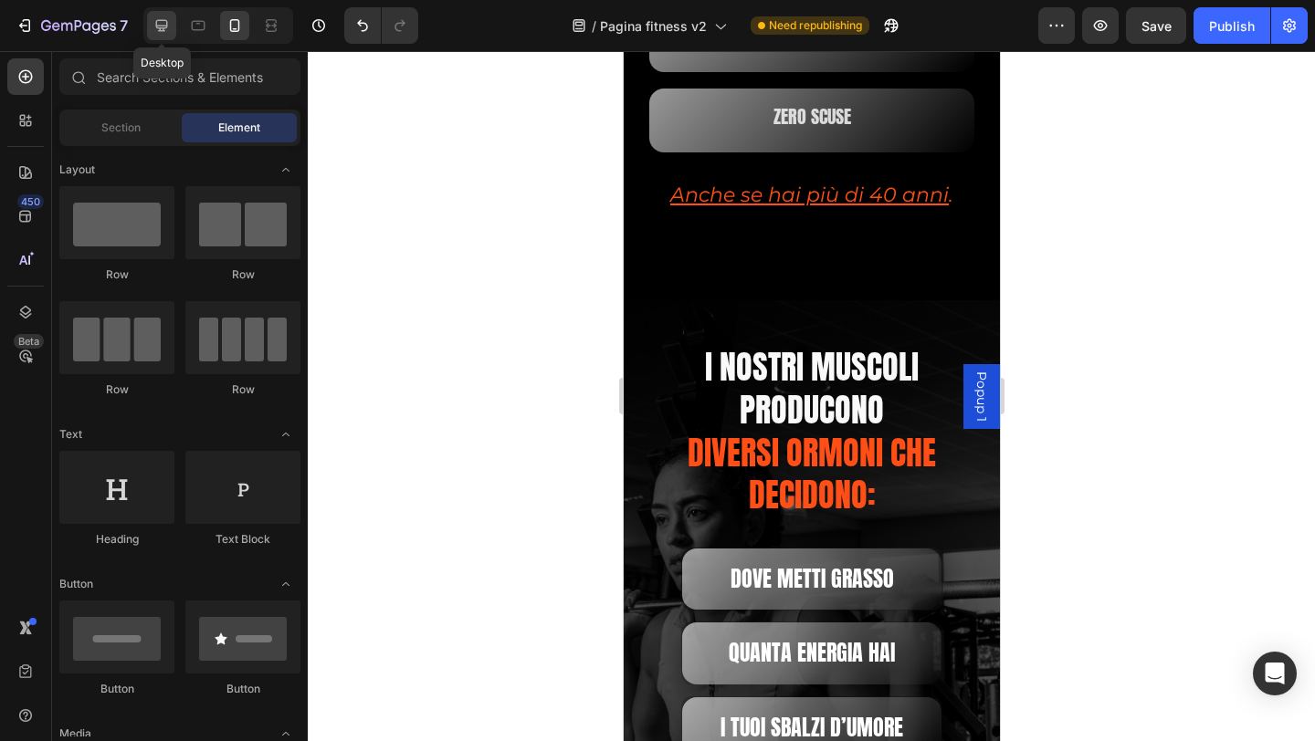
click at [154, 22] on icon at bounding box center [161, 25] width 18 height 18
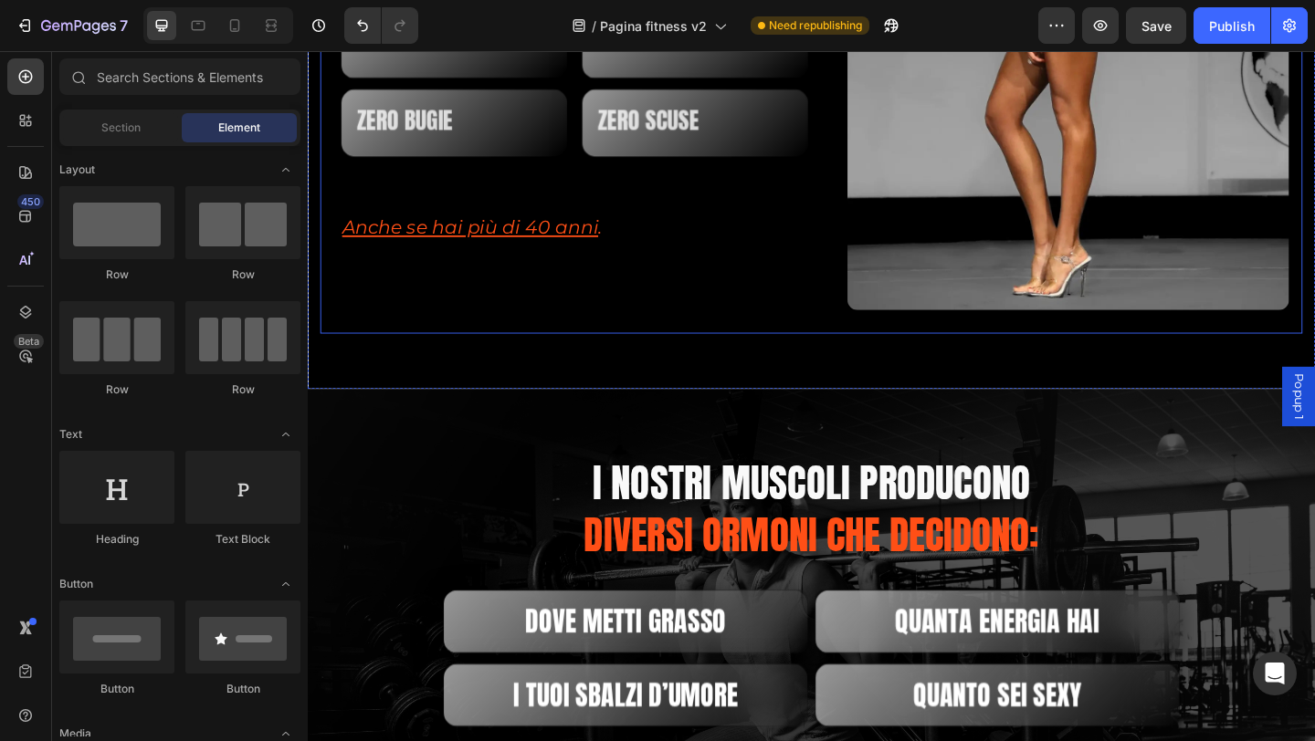
scroll to position [1118, 0]
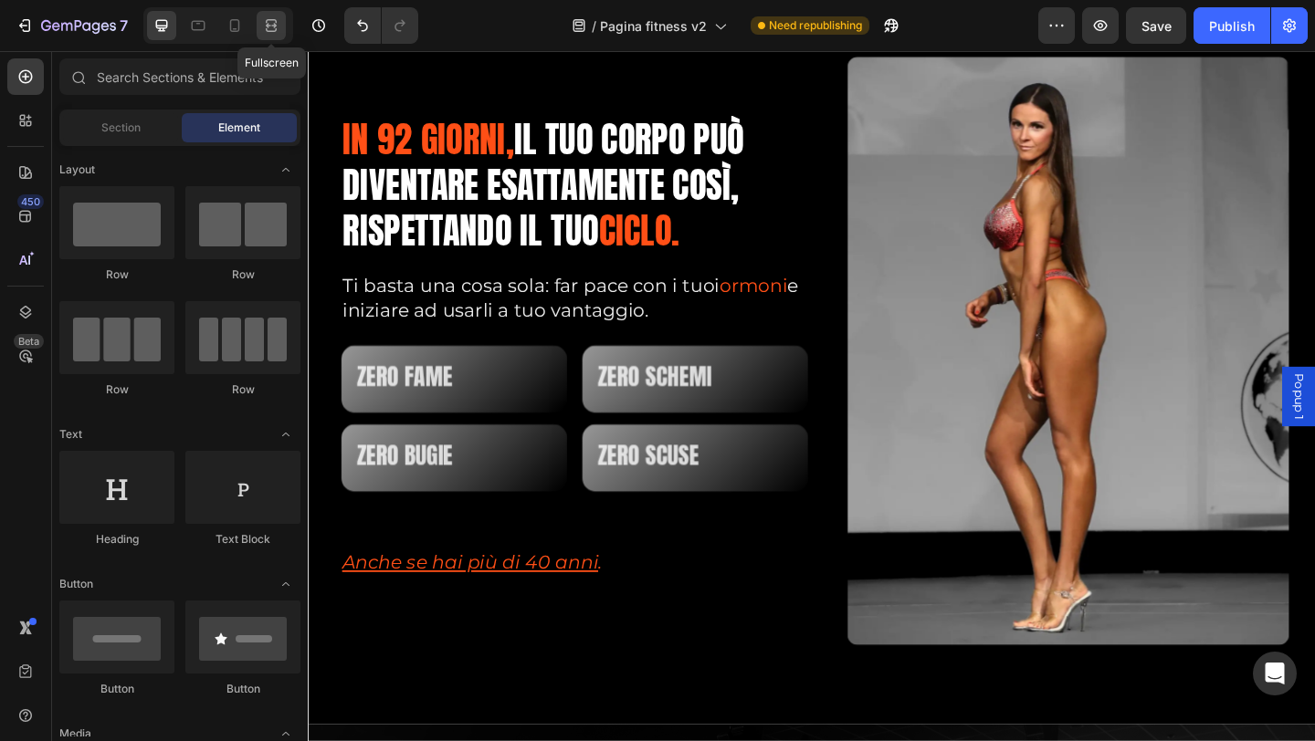
click at [286, 21] on div at bounding box center [271, 25] width 29 height 29
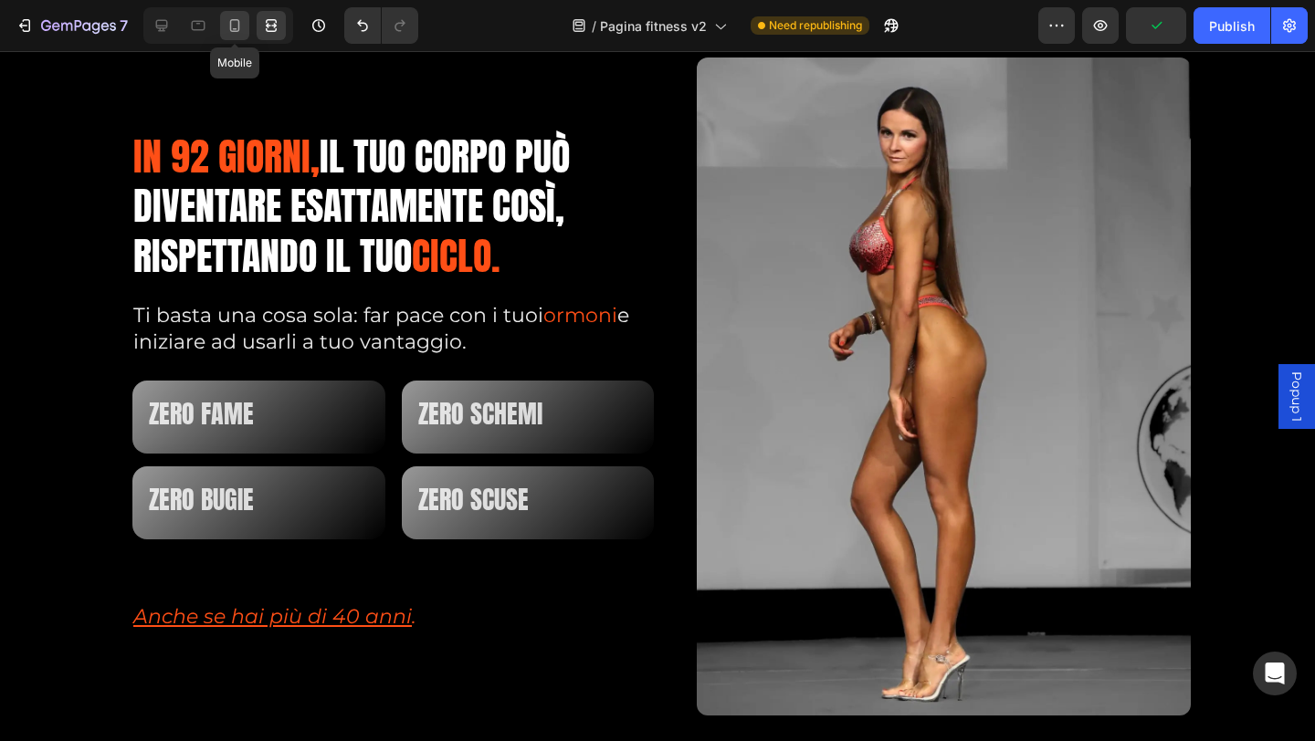
click at [238, 30] on icon at bounding box center [235, 25] width 10 height 13
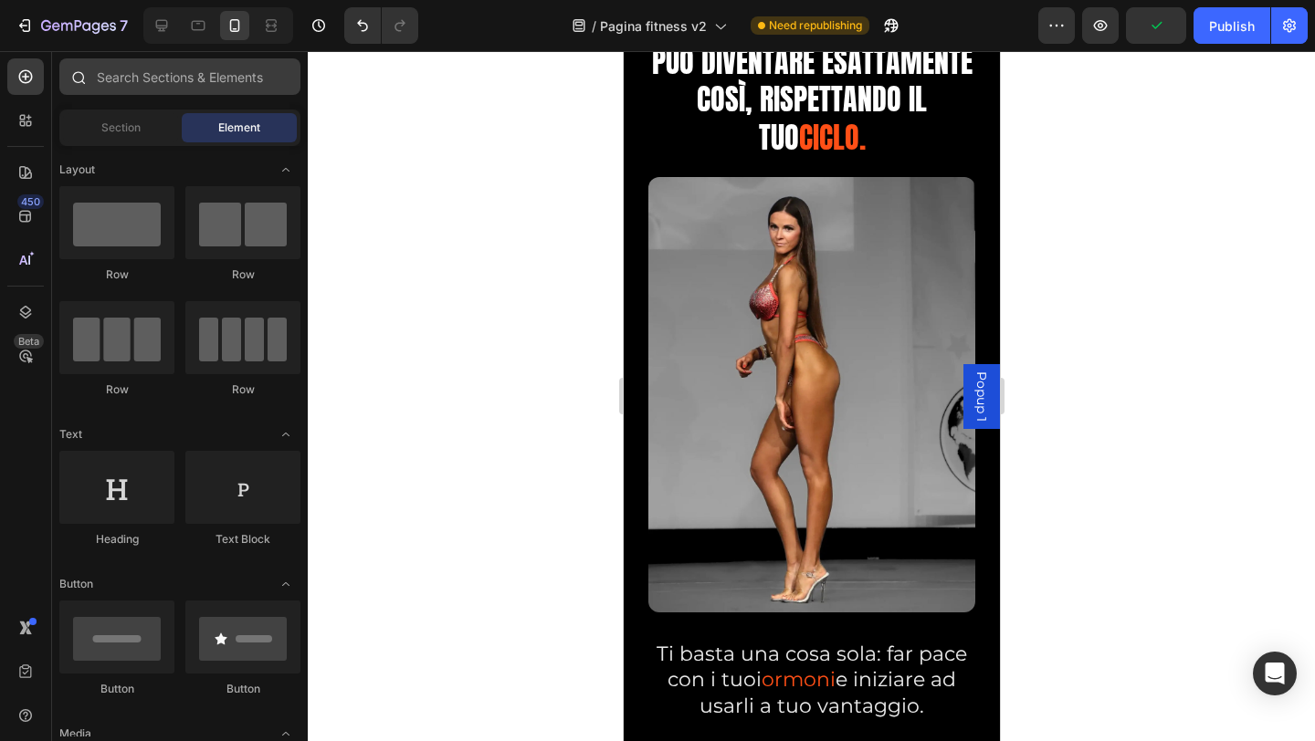
scroll to position [1118, 0]
click at [271, 32] on icon at bounding box center [271, 25] width 18 height 18
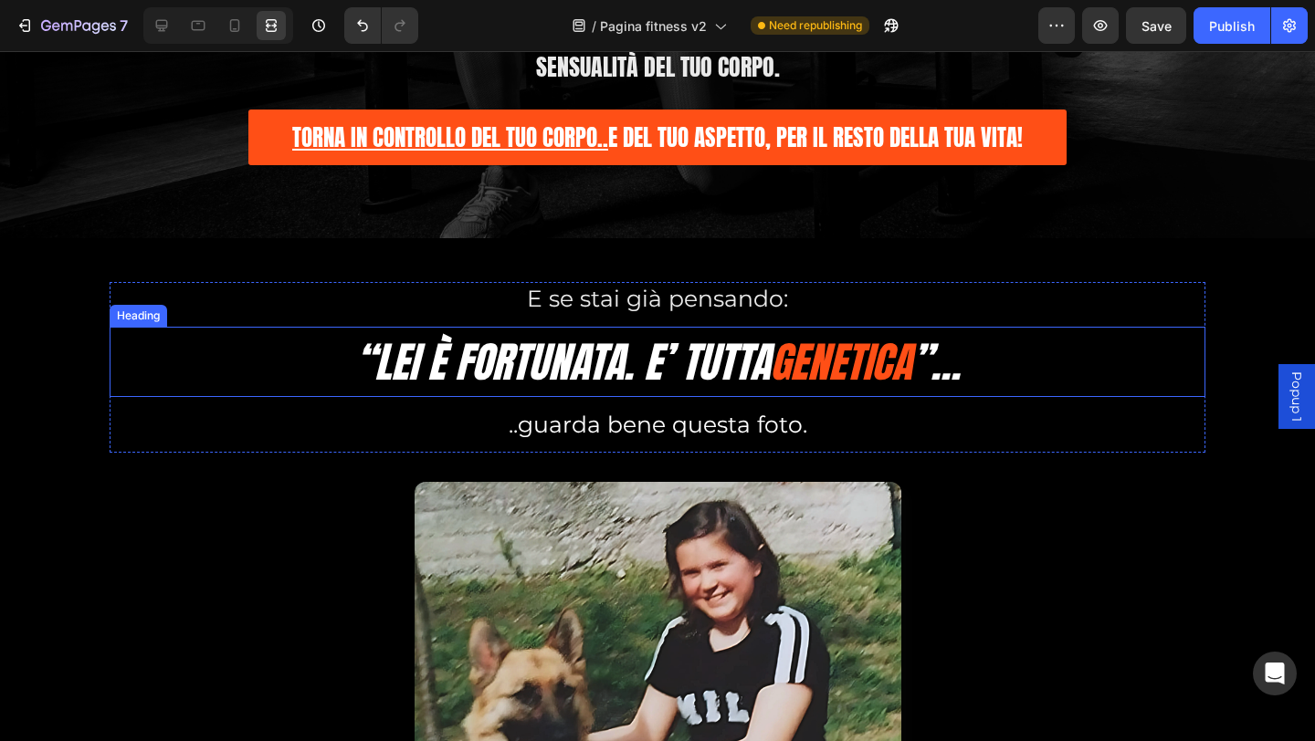
scroll to position [2032, 0]
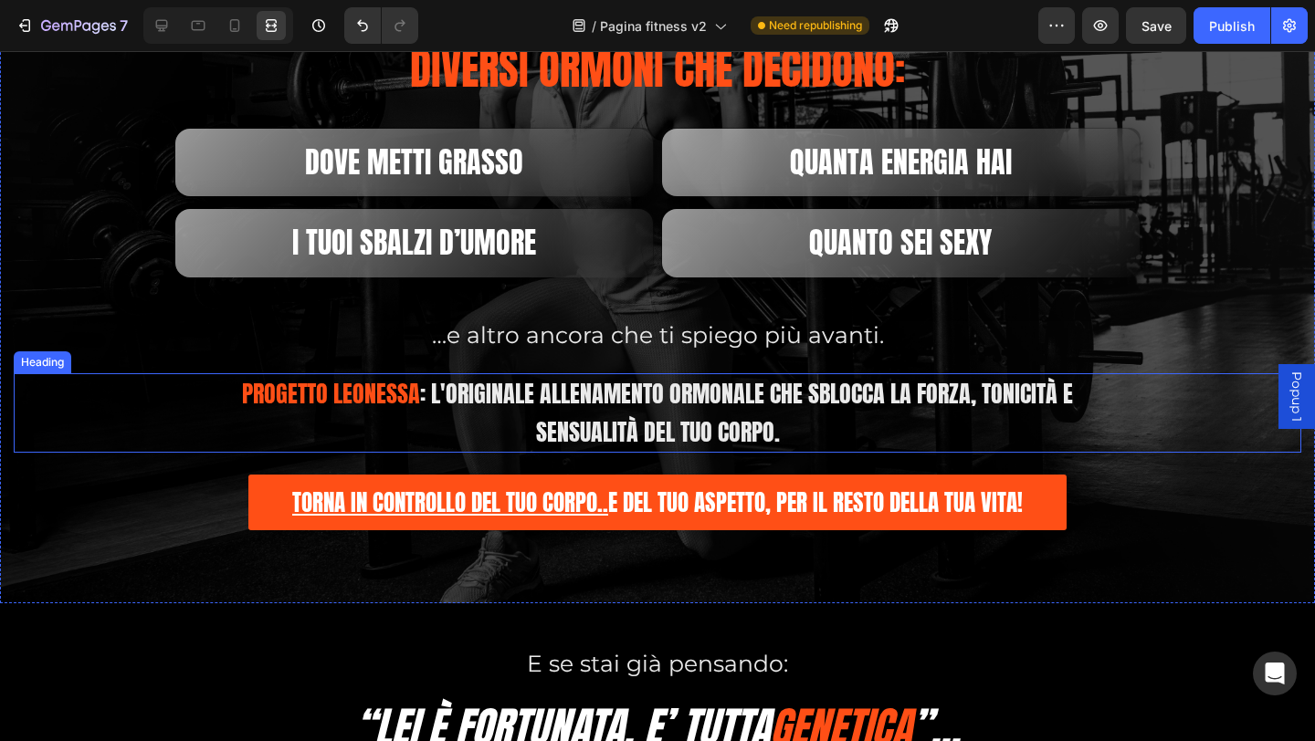
click at [702, 399] on span ": l'originale allenamento ormonale che sblocca la forza, tonicità e sensualità …" at bounding box center [746, 412] width 653 height 75
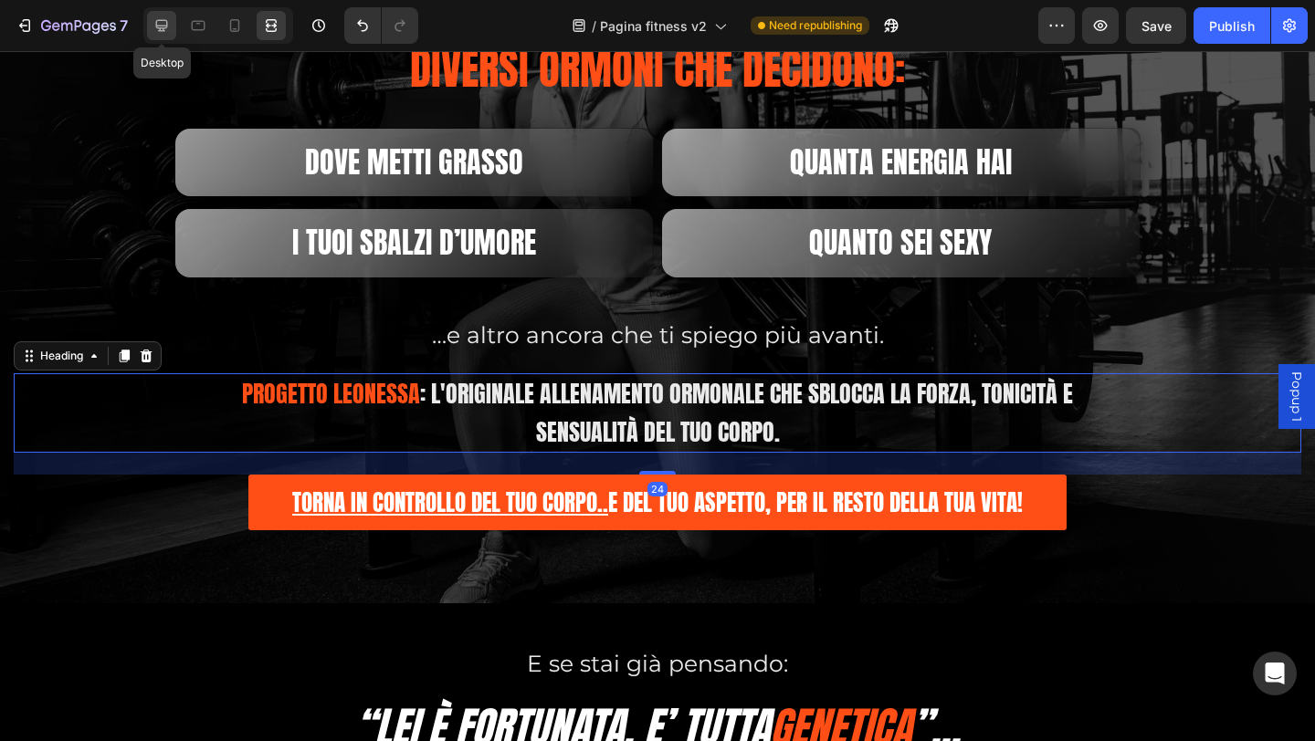
click at [161, 26] on icon at bounding box center [162, 26] width 12 height 12
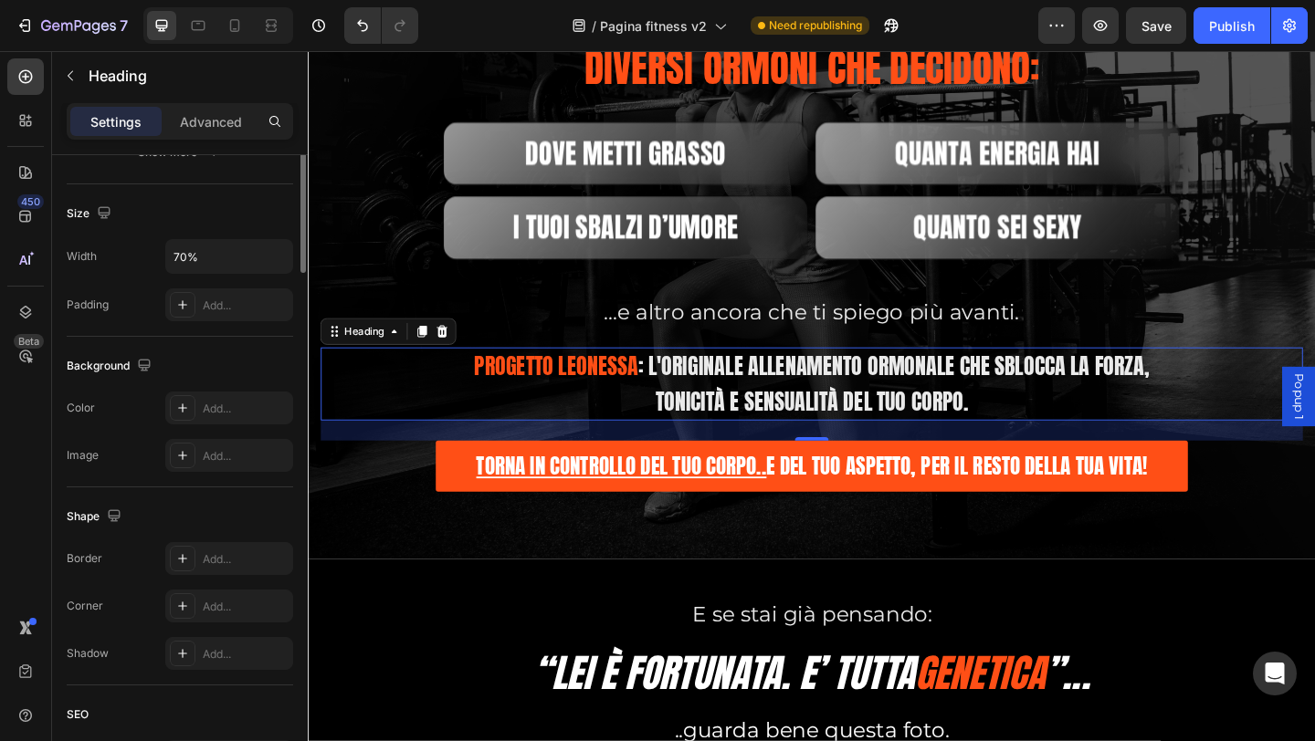
scroll to position [90, 0]
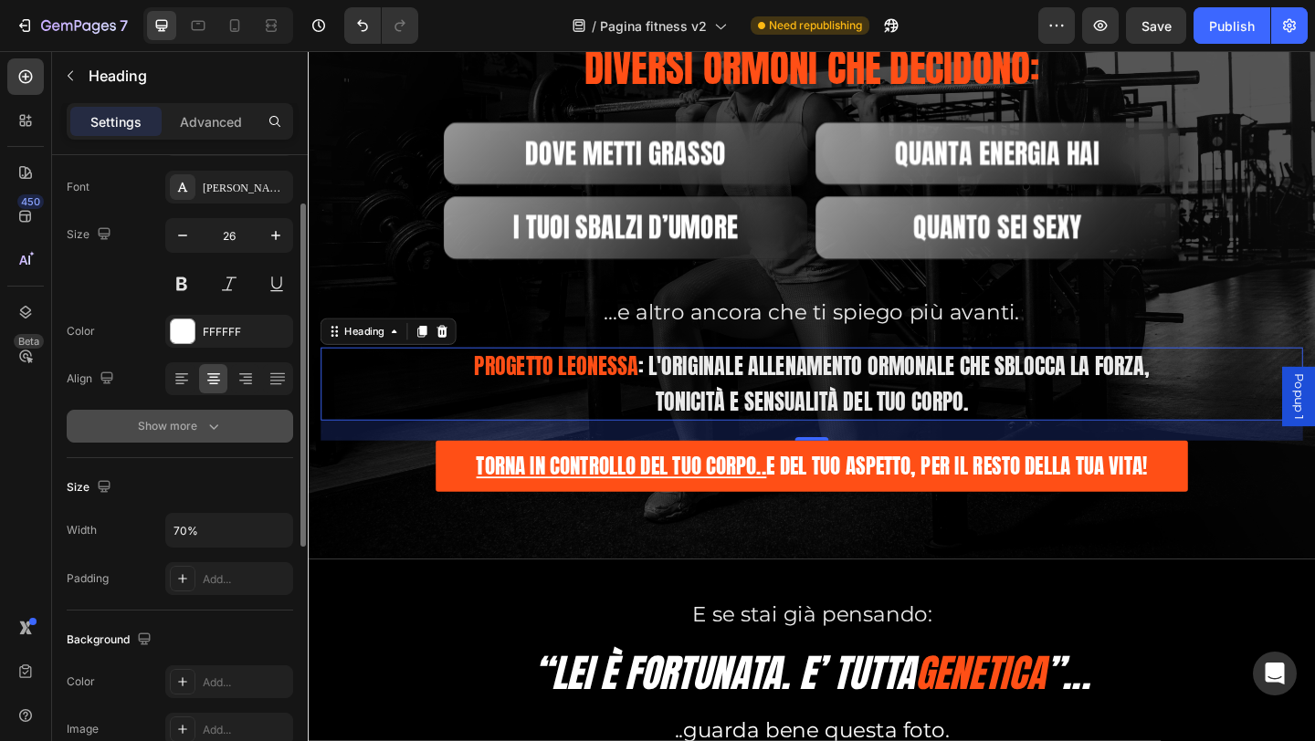
click at [184, 420] on div "Show more" at bounding box center [180, 426] width 85 height 18
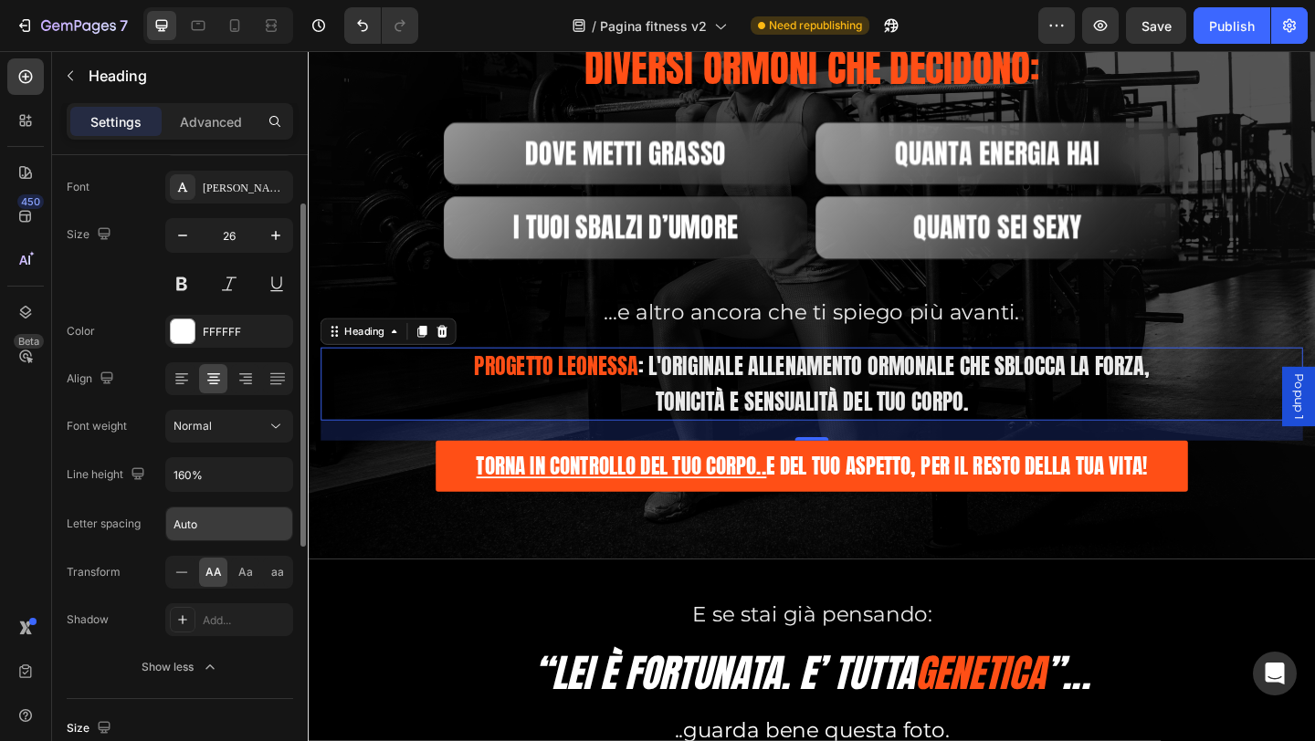
click at [201, 513] on input "Auto" at bounding box center [229, 524] width 126 height 33
click at [210, 524] on input "Auto" at bounding box center [229, 524] width 126 height 33
drag, startPoint x: 210, startPoint y: 524, endPoint x: 142, endPoint y: 521, distance: 68.5
click at [142, 521] on div "Letter spacing Auto" at bounding box center [180, 524] width 226 height 35
click at [143, 543] on div "Font [PERSON_NAME] Size 26 Color FFFFFF Align Font weight Normal Line height 16…" at bounding box center [180, 427] width 226 height 513
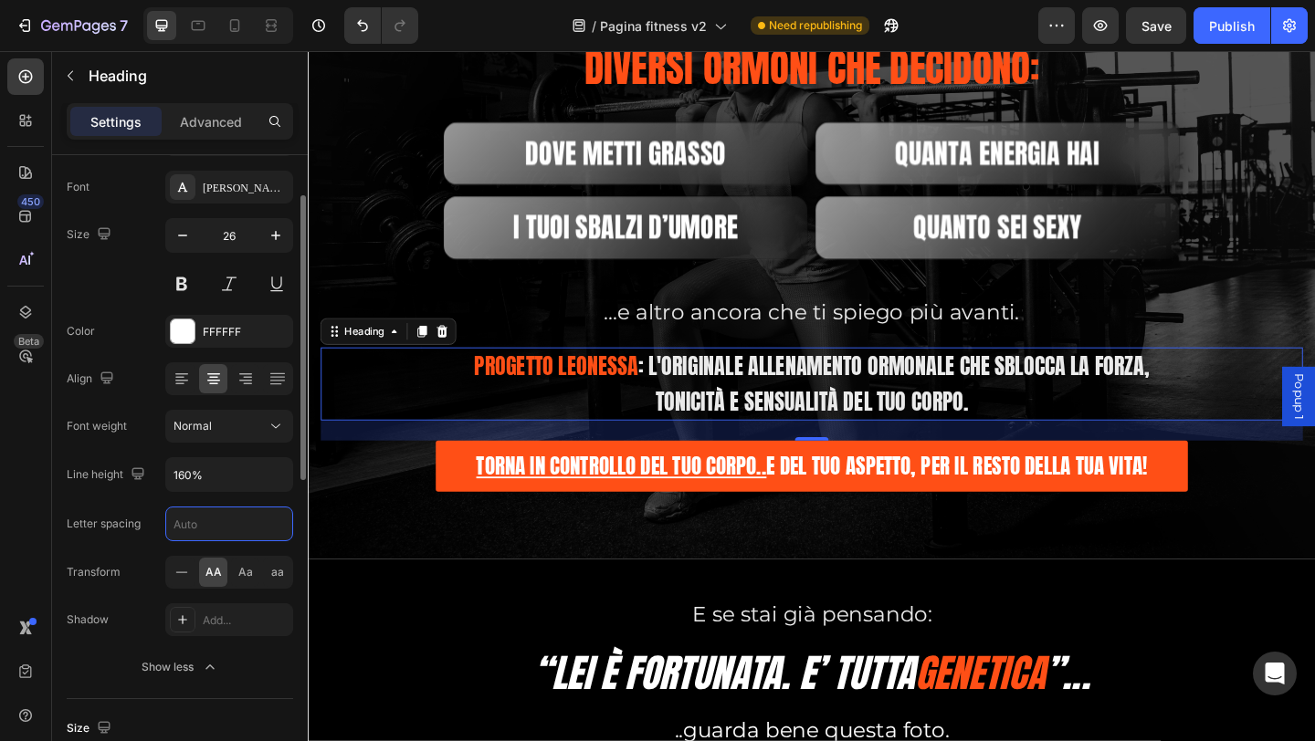
click at [192, 529] on input "text" at bounding box center [229, 524] width 126 height 33
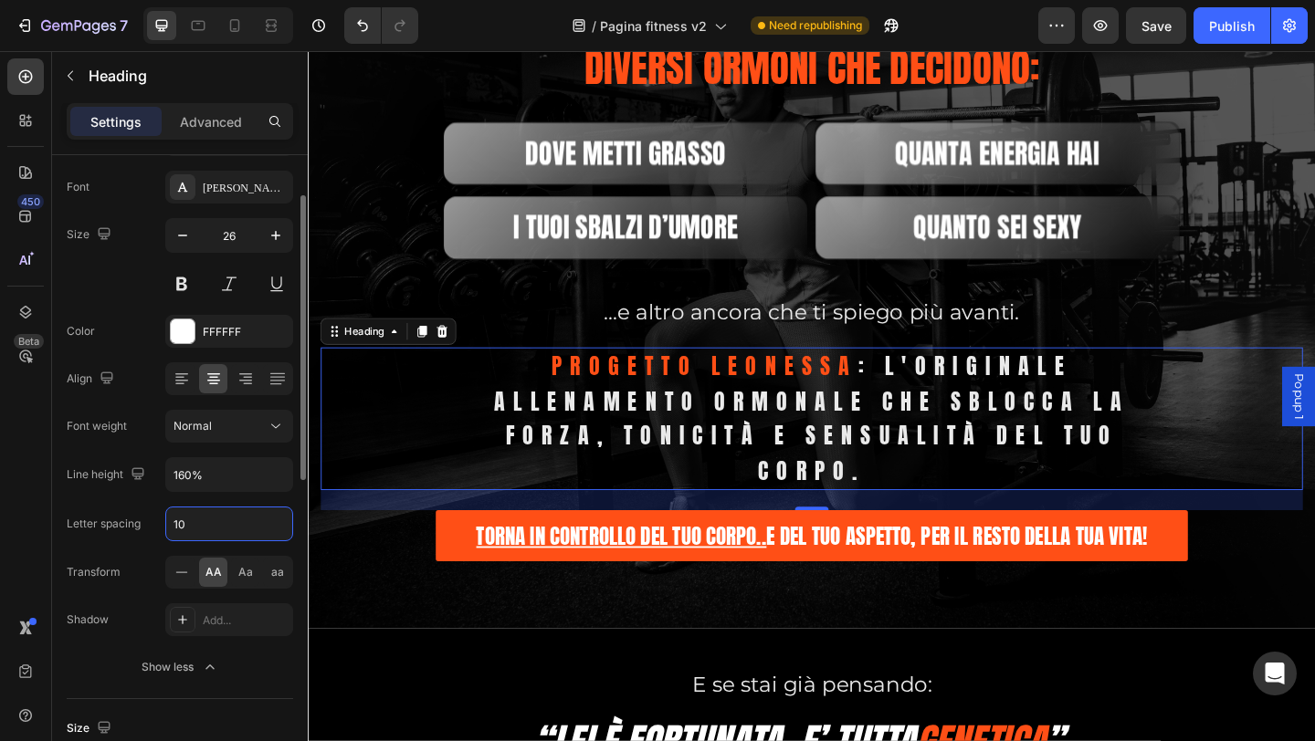
type input "1"
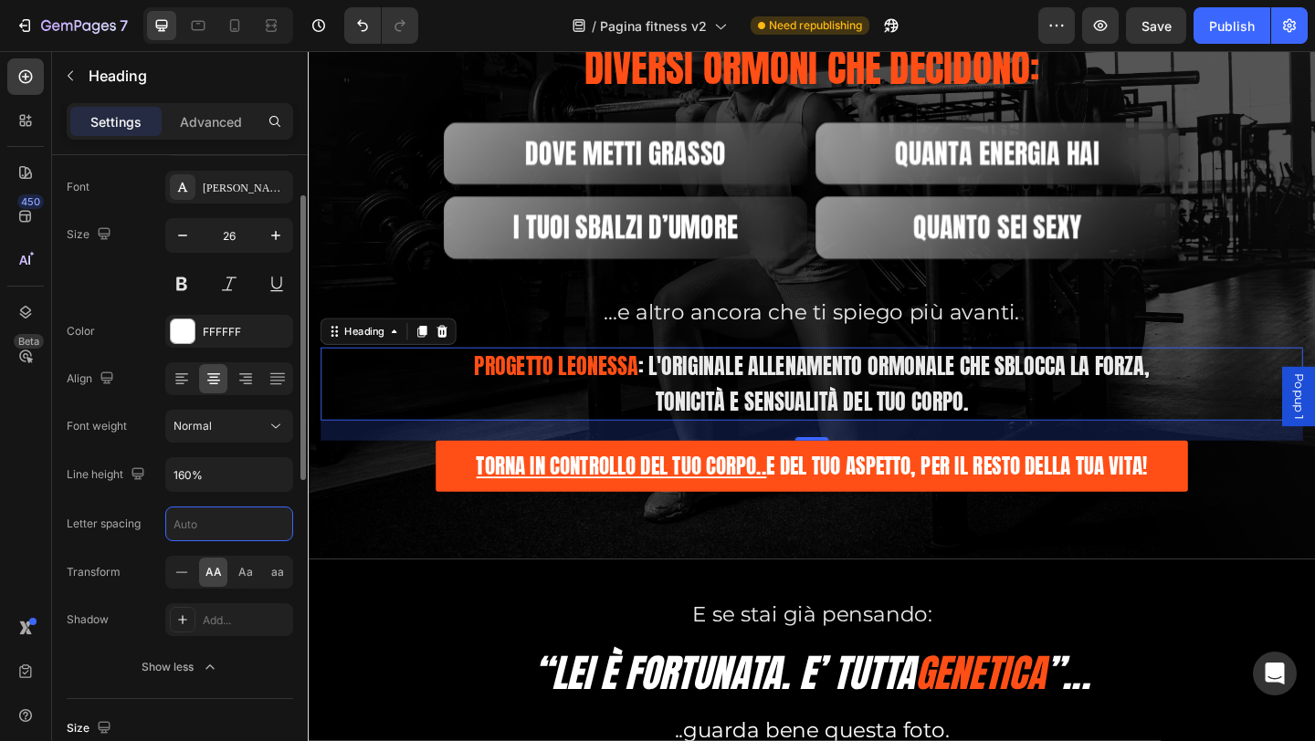
type input "3"
type input "2"
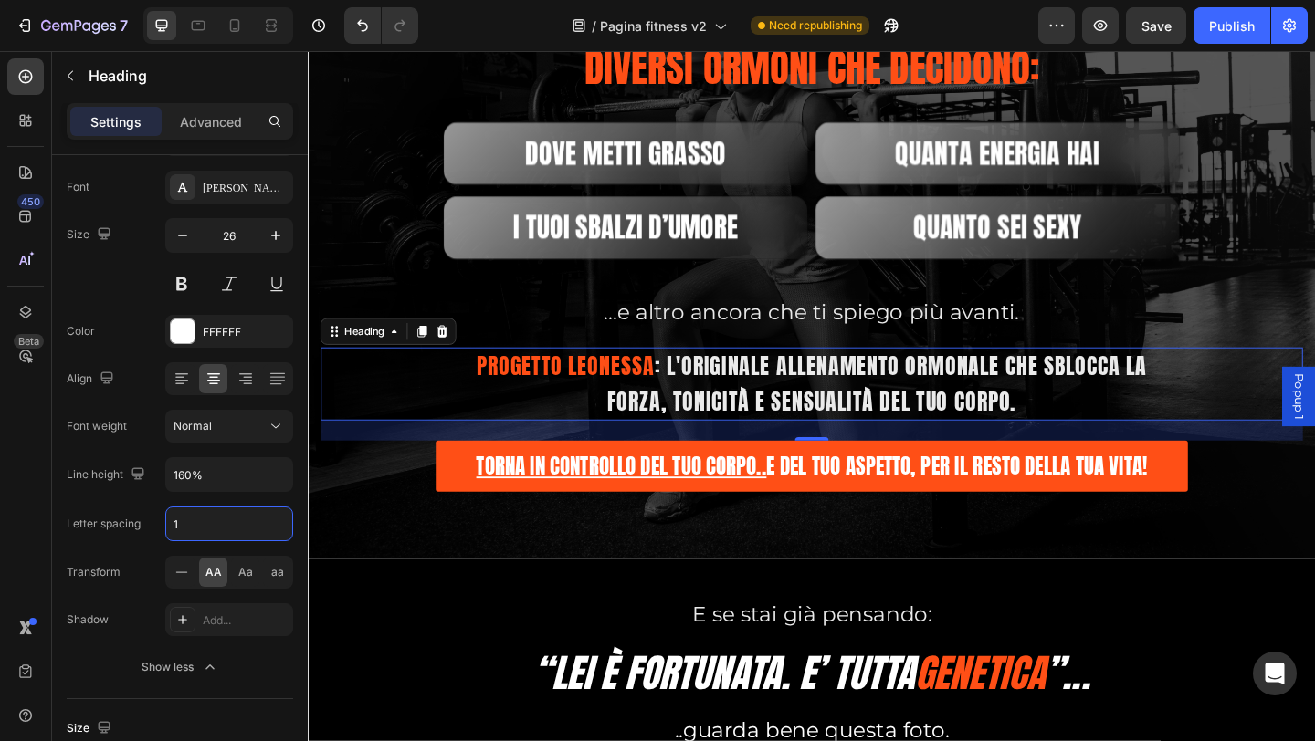
type input "1"
click at [255, 29] on div at bounding box center [218, 25] width 150 height 37
click at [275, 32] on icon at bounding box center [271, 25] width 18 height 18
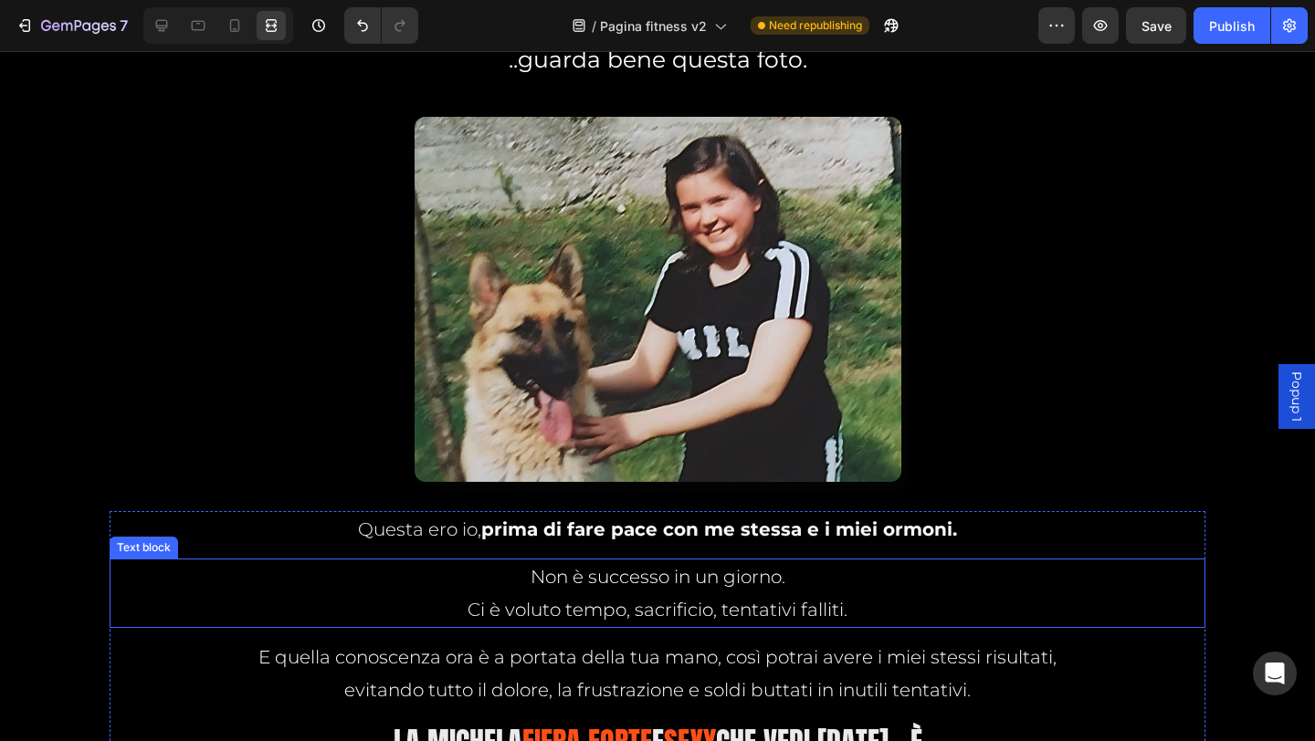
scroll to position [2853, 0]
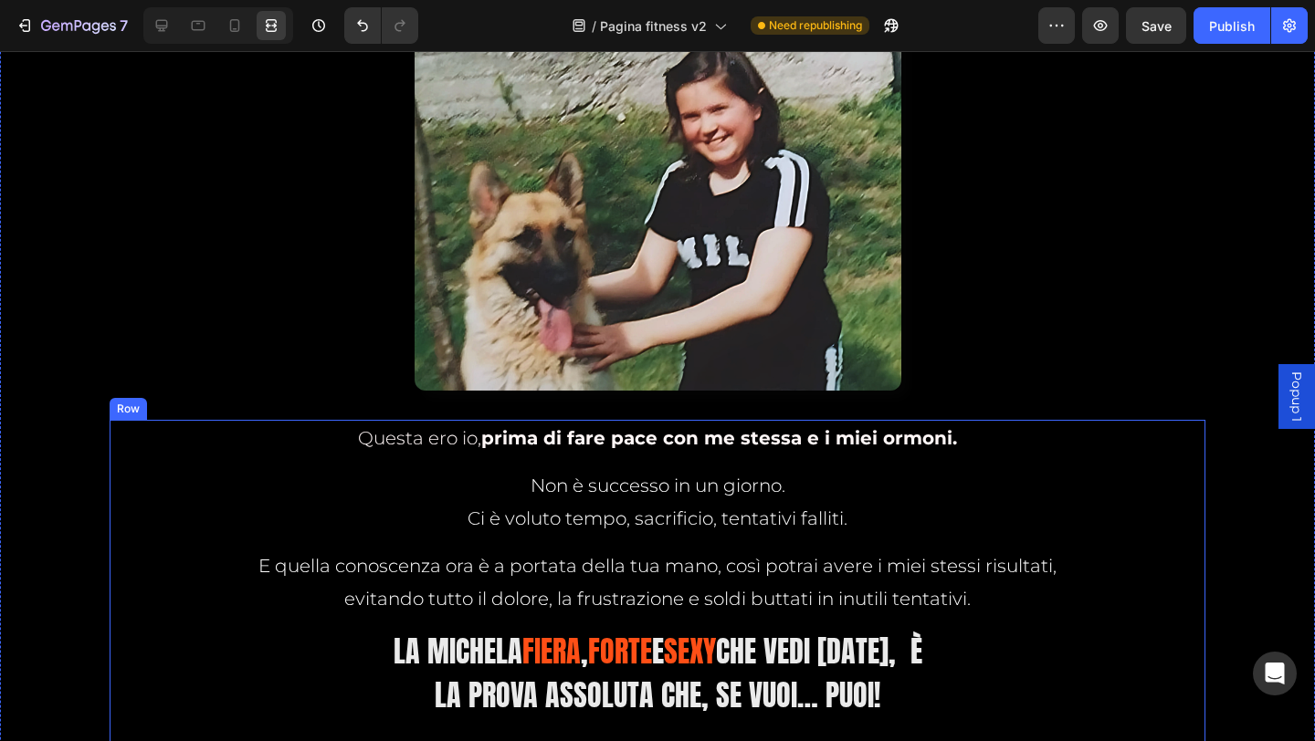
click at [478, 520] on p "Ci è voluto tempo, sacrificio, tentativi falliti." at bounding box center [657, 518] width 1092 height 33
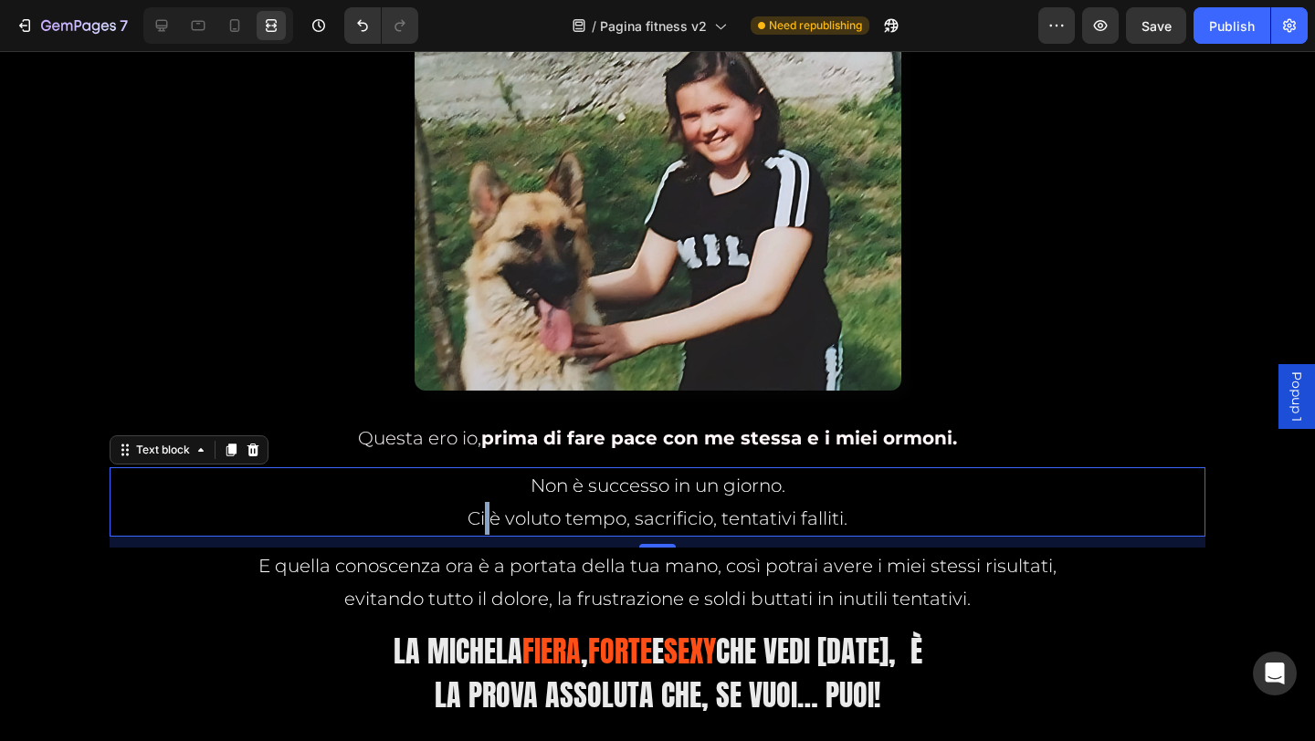
scroll to position [0, 0]
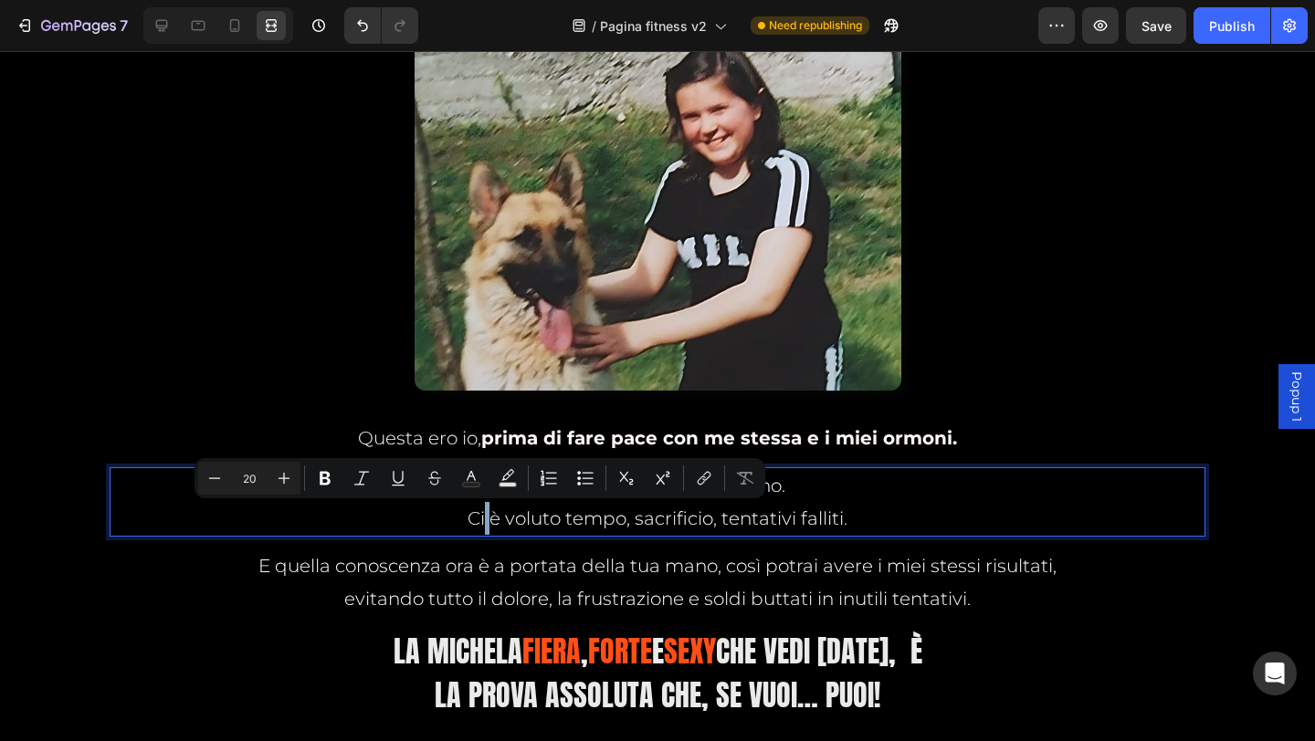
click at [480, 520] on p "Ci è voluto tempo, sacrificio, tentativi falliti." at bounding box center [657, 518] width 1092 height 33
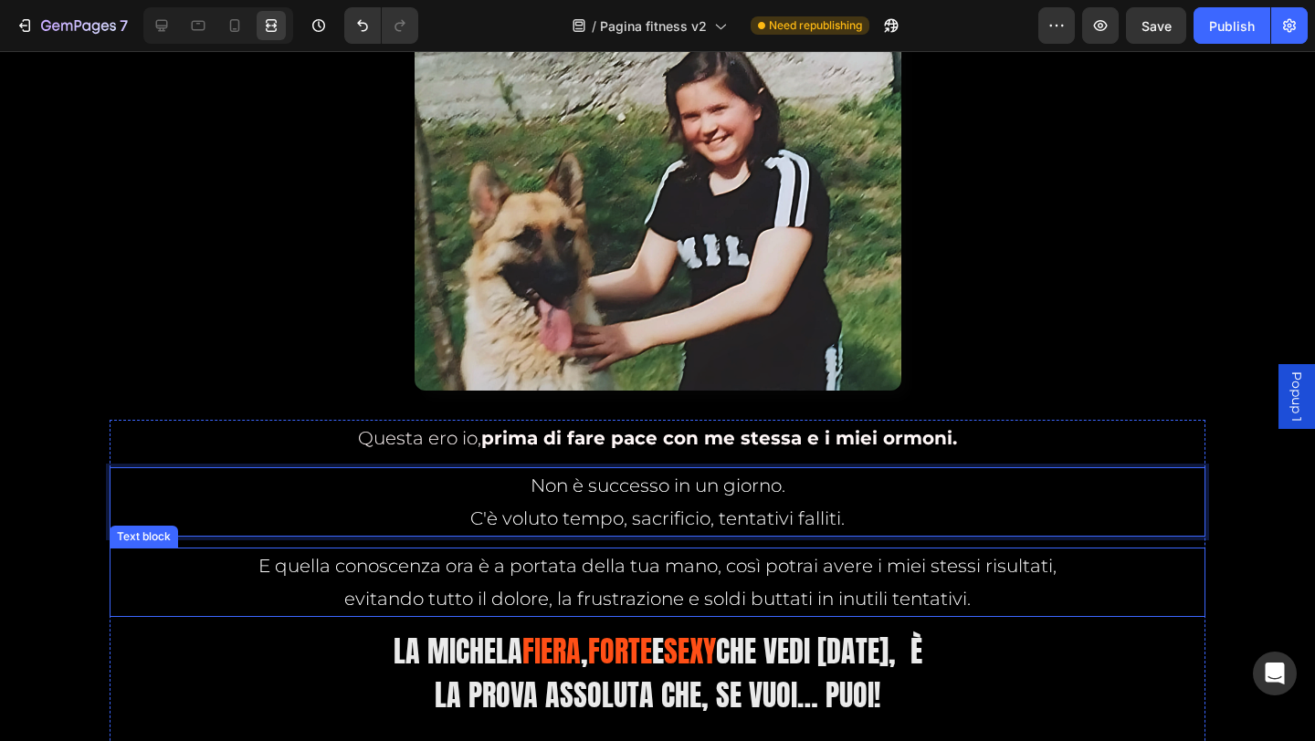
scroll to position [3036, 0]
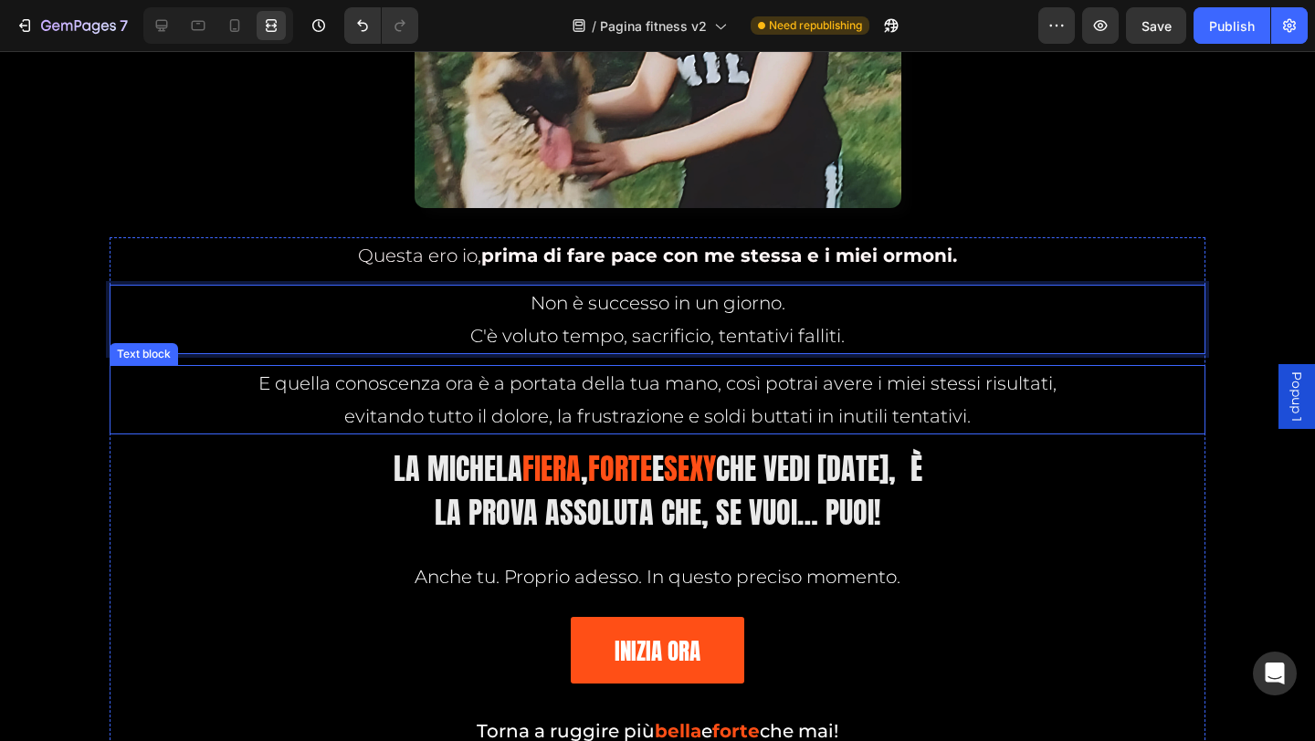
click at [360, 392] on p "E quella conoscenza ora è a portata della tua mano, così potrai avere i miei st…" at bounding box center [657, 383] width 1092 height 33
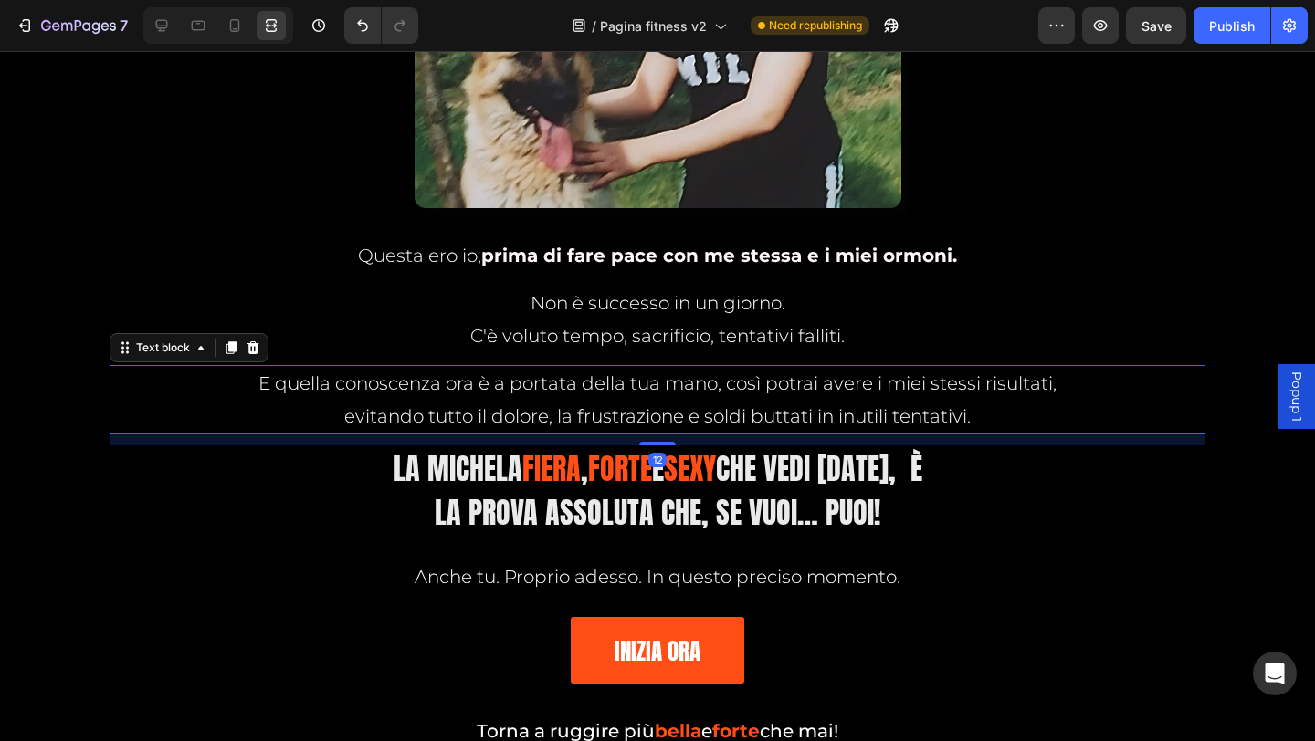
click at [345, 385] on p "E quella conoscenza ora è a portata della tua mano, così potrai avere i miei st…" at bounding box center [657, 383] width 1092 height 33
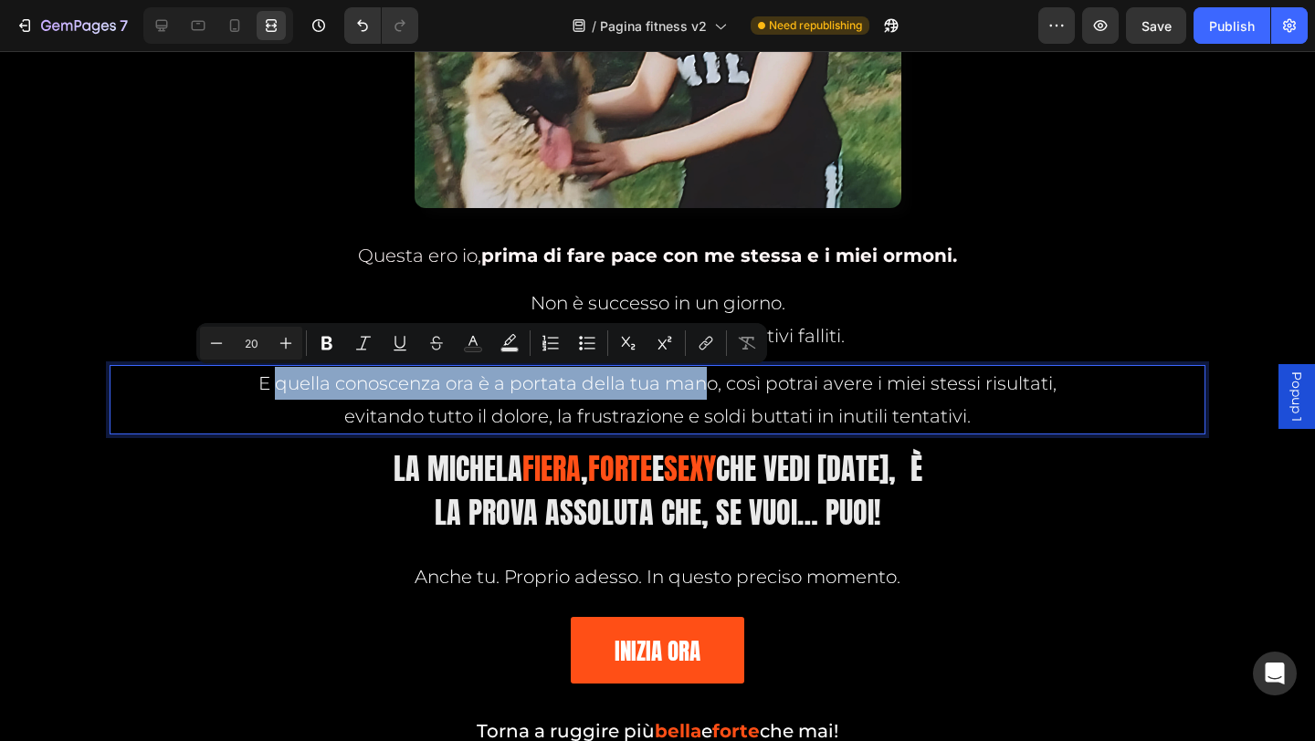
drag, startPoint x: 270, startPoint y: 384, endPoint x: 702, endPoint y: 387, distance: 431.9
click at [702, 387] on p "E quella conoscenza ora è a portata della tua mano, così potrai avere i miei st…" at bounding box center [657, 383] width 1092 height 33
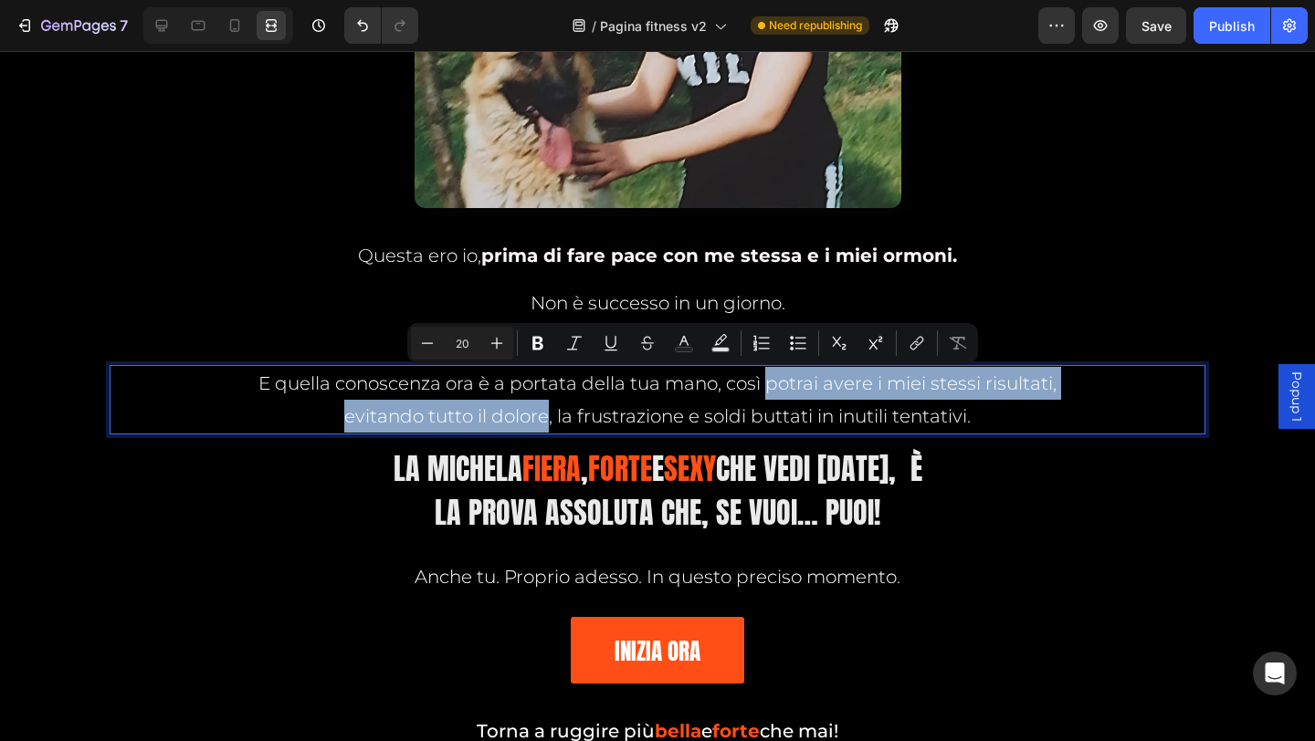
drag, startPoint x: 755, startPoint y: 385, endPoint x: 539, endPoint y: 421, distance: 219.3
click at [539, 421] on div "E quella conoscenza ora è a portata della tua mano, così potrai avere i miei st…" at bounding box center [658, 399] width 1096 height 69
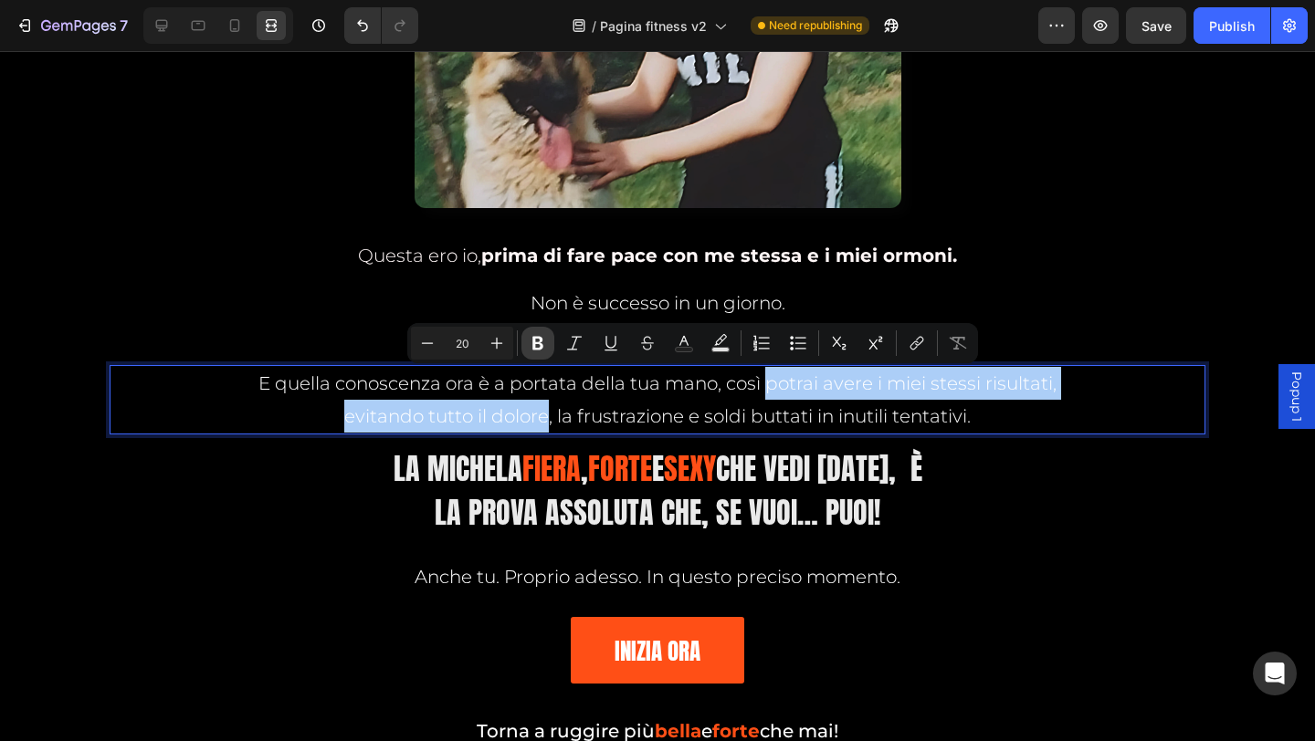
drag, startPoint x: 541, startPoint y: 342, endPoint x: 555, endPoint y: 398, distance: 57.4
click at [541, 342] on icon "Editor contextual toolbar" at bounding box center [538, 343] width 18 height 18
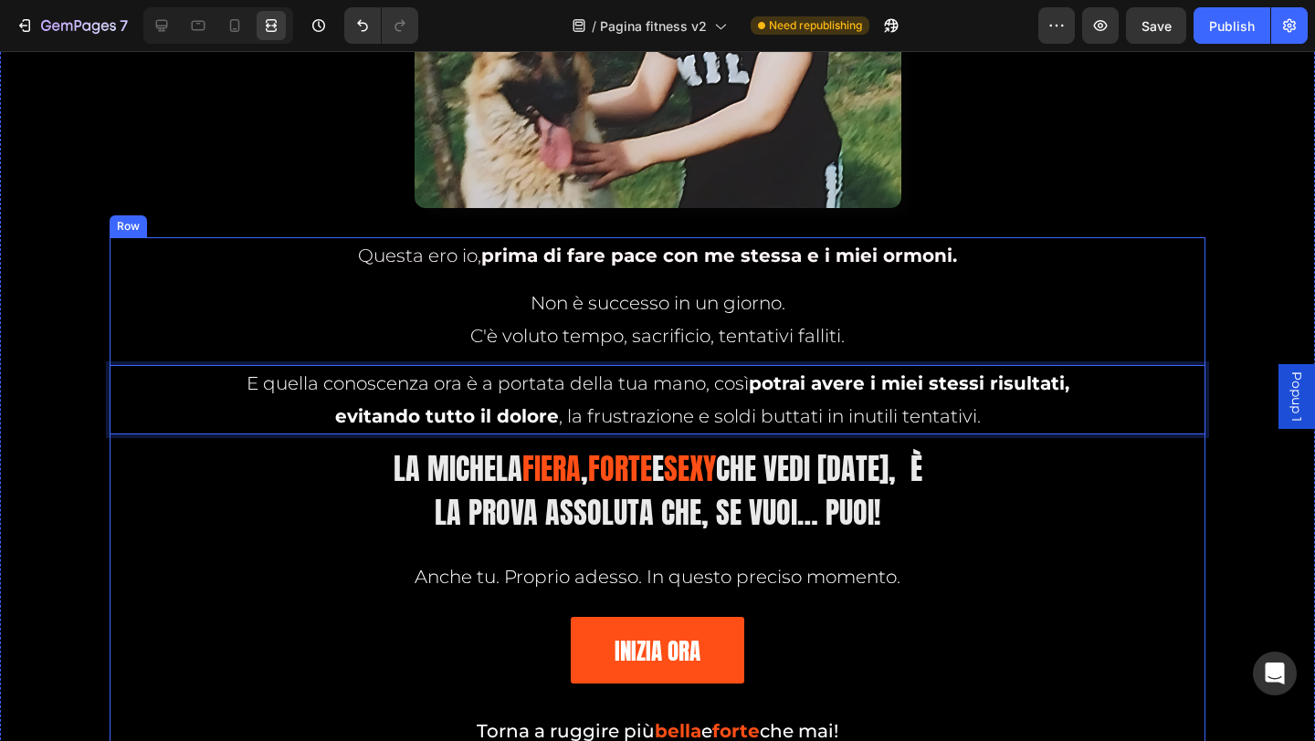
scroll to position [3127, 0]
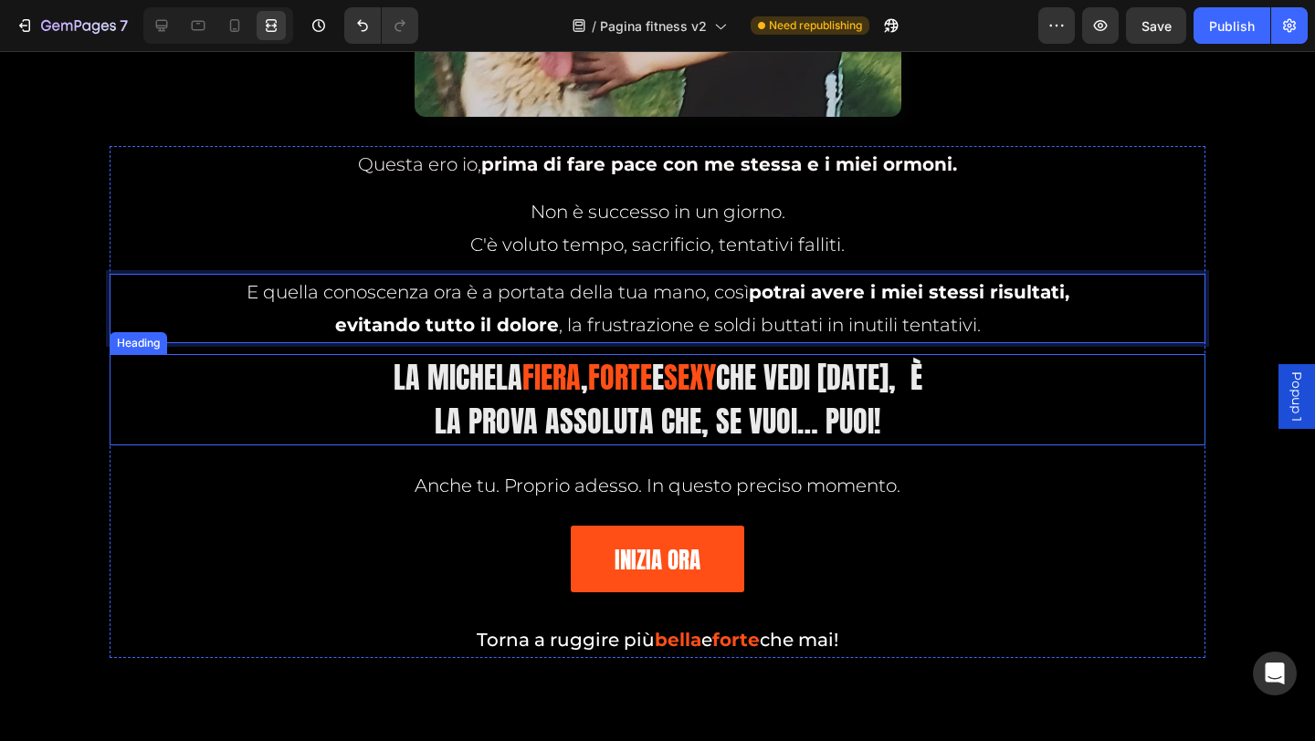
click at [899, 382] on span "che vedi [DATE], è la prova assoluta che, se vuoi… puoi!" at bounding box center [679, 399] width 488 height 89
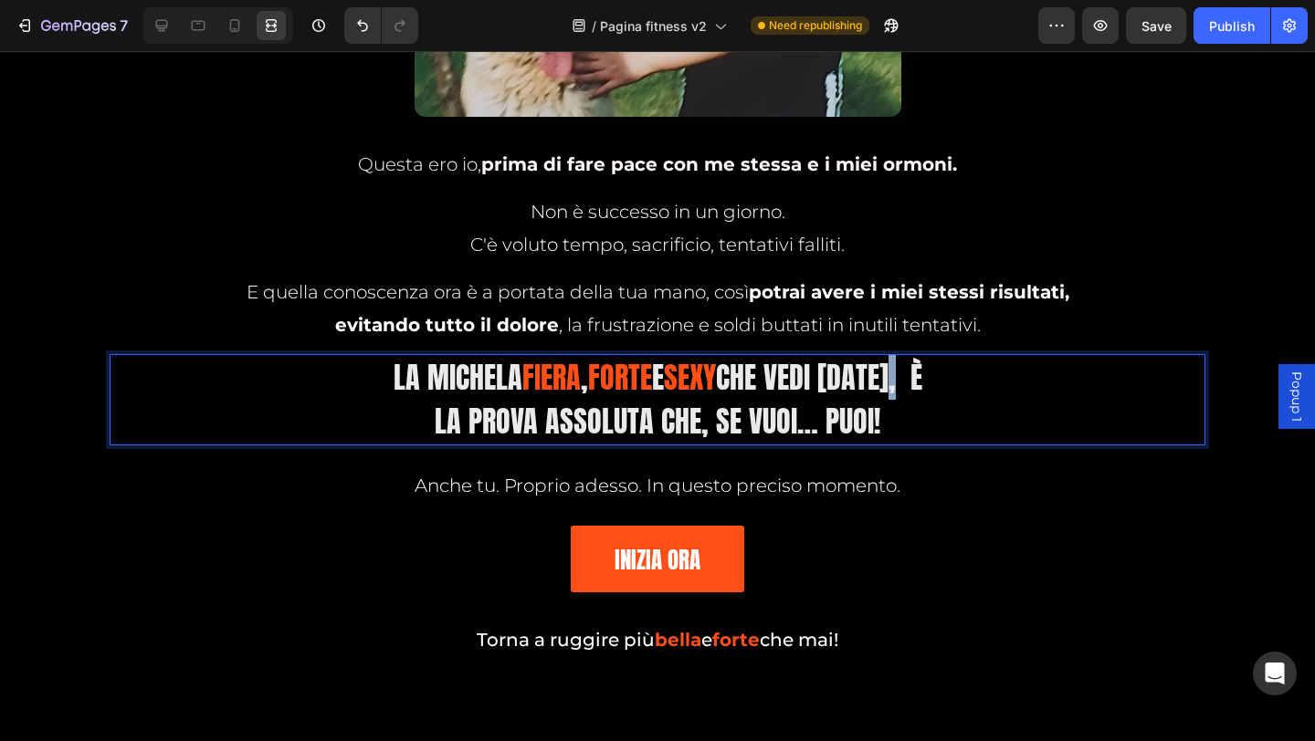
click at [903, 383] on span "che vedi [DATE], è la prova assoluta che, se vuoi… puoi!" at bounding box center [679, 399] width 488 height 89
click at [546, 379] on span "fiera" at bounding box center [555, 377] width 58 height 45
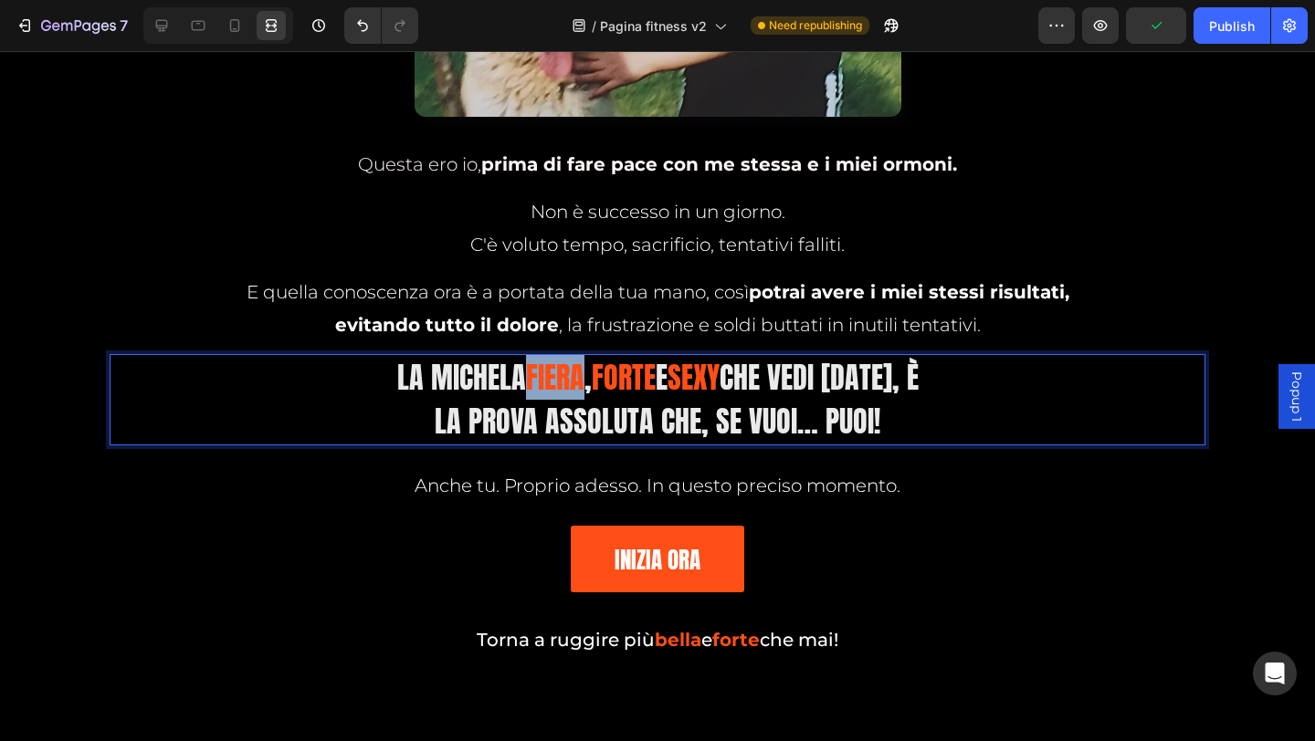
click at [546, 379] on span "fiera" at bounding box center [555, 377] width 58 height 45
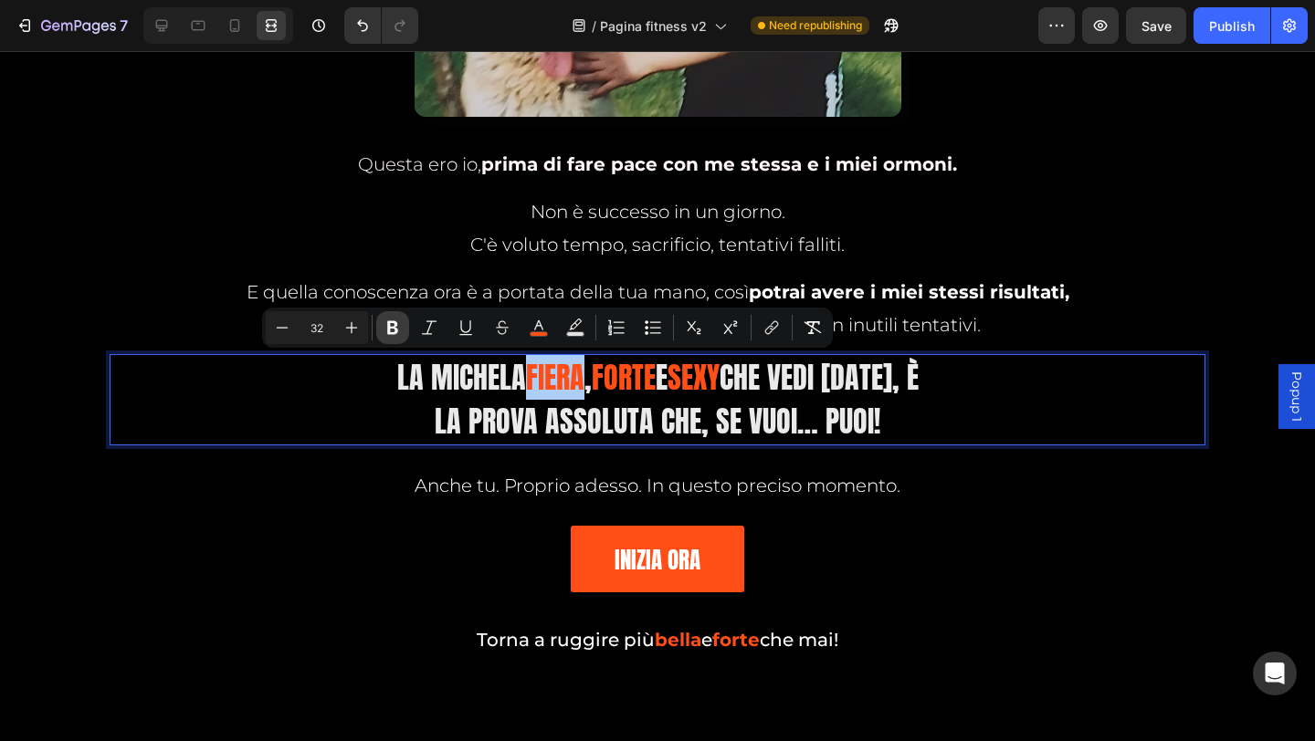
click at [388, 328] on icon "Editor contextual toolbar" at bounding box center [392, 328] width 11 height 14
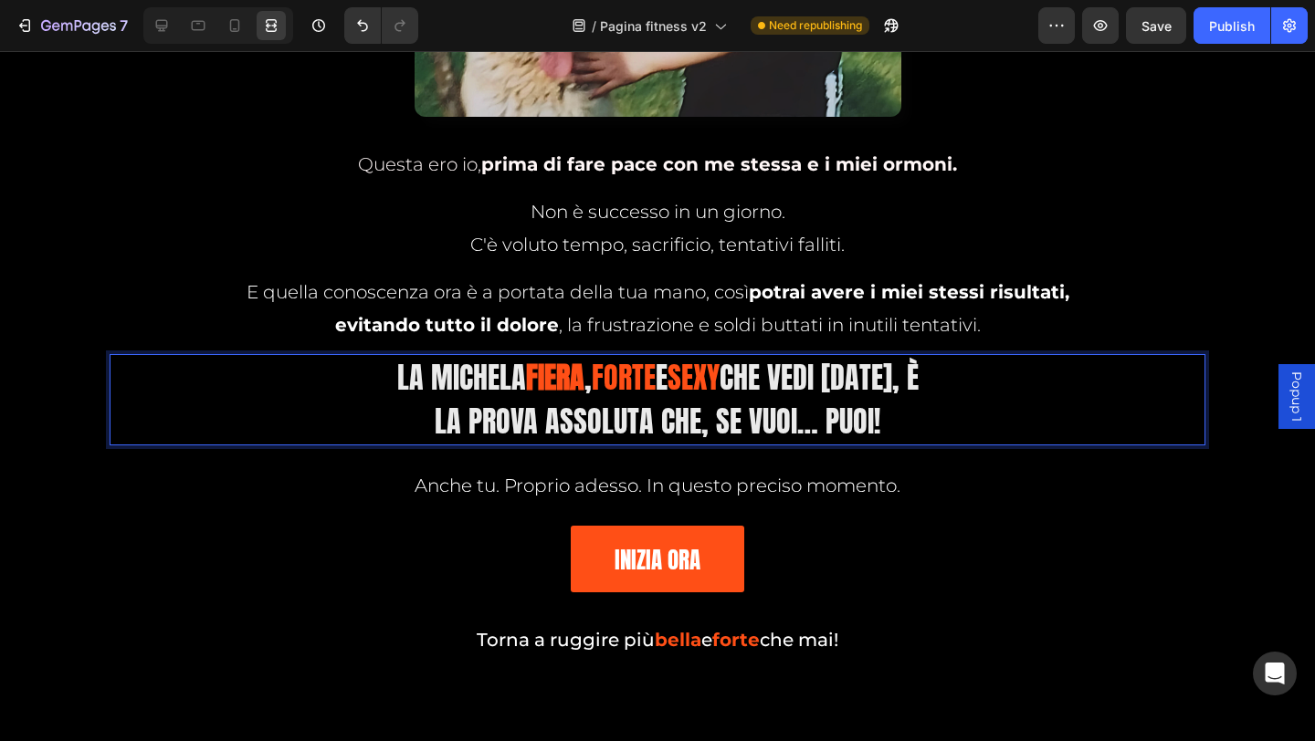
click at [545, 373] on strong "fiera" at bounding box center [555, 377] width 58 height 45
click at [552, 376] on strong "fiera" at bounding box center [555, 377] width 58 height 45
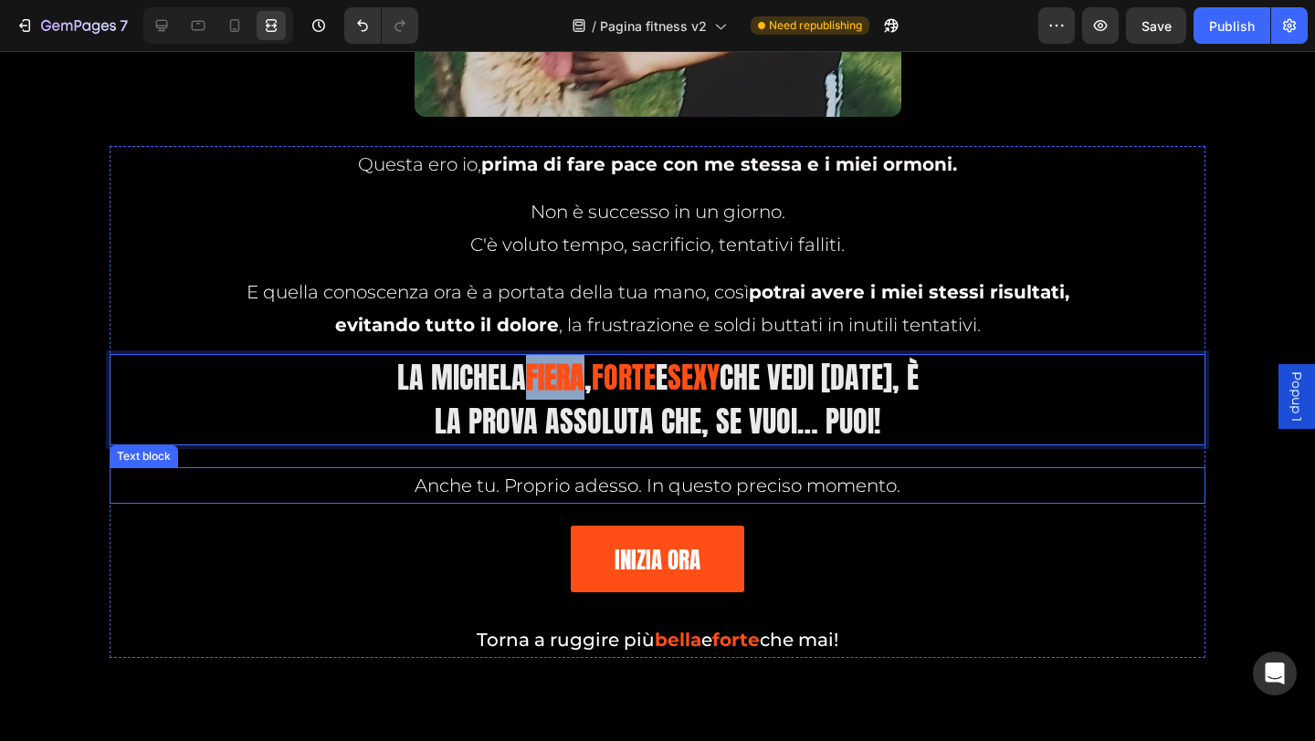
click at [483, 534] on div "INIZIA ORA Button" at bounding box center [658, 560] width 1096 height 68
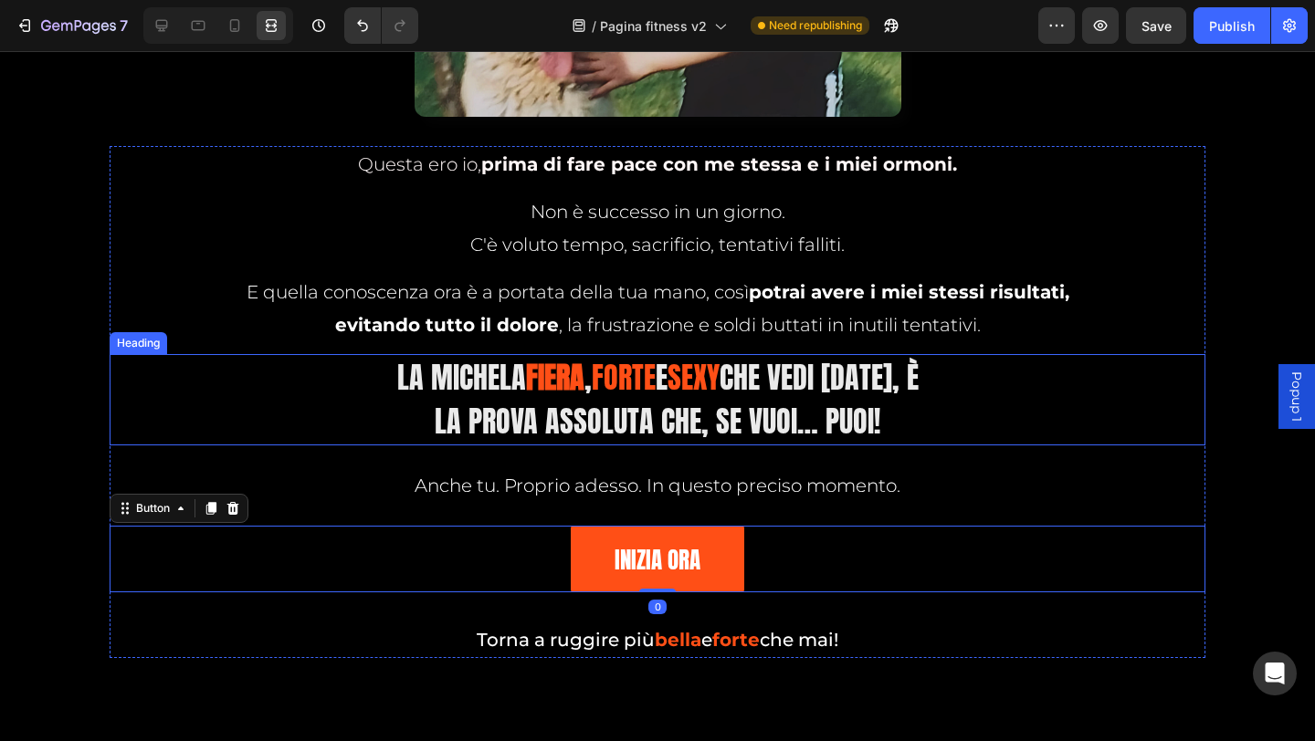
click at [540, 378] on strong "fiera" at bounding box center [555, 377] width 58 height 45
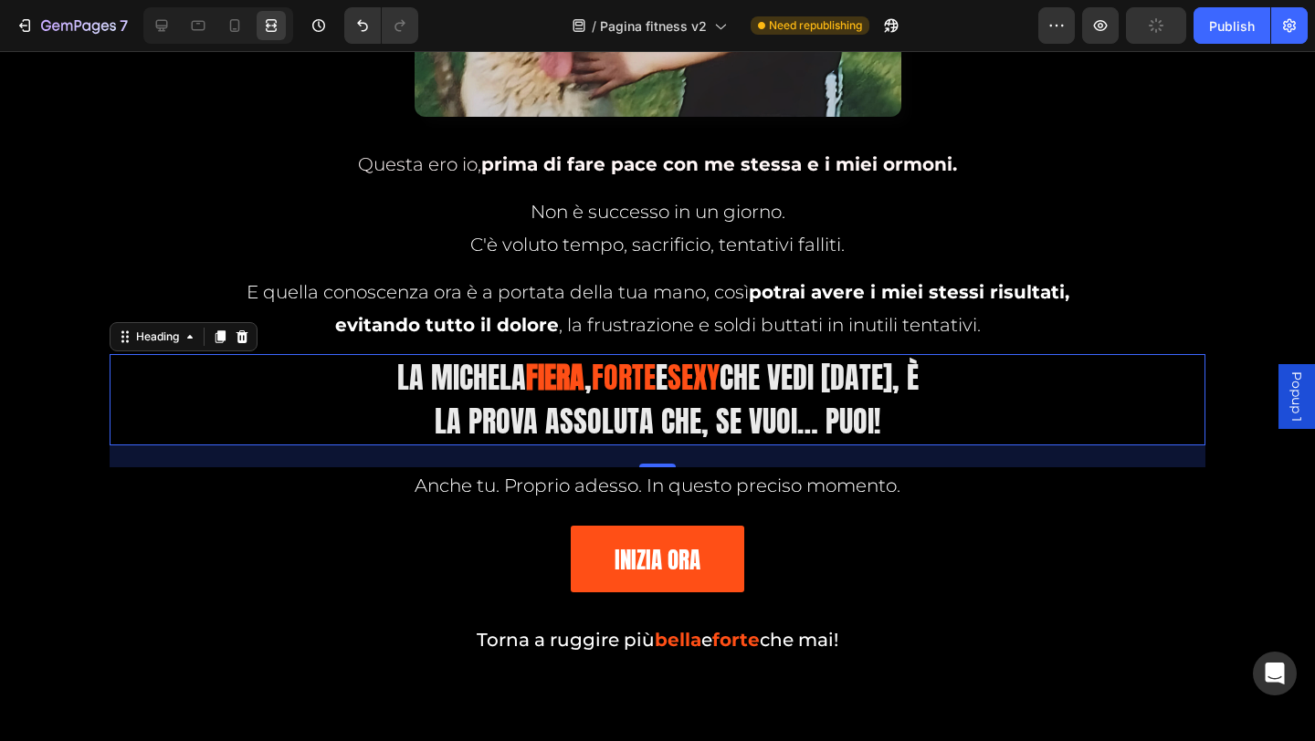
click at [541, 378] on strong "fiera" at bounding box center [555, 377] width 58 height 45
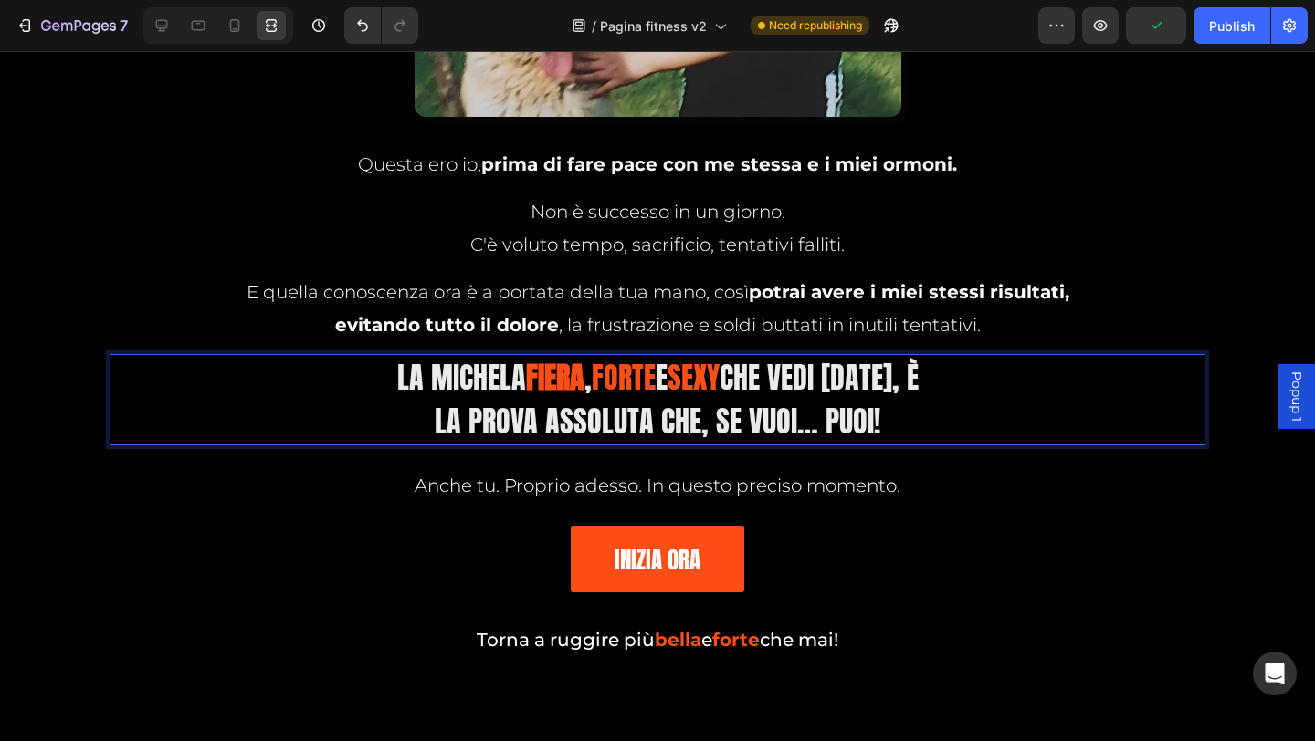
click at [541, 378] on strong "fiera" at bounding box center [555, 377] width 58 height 45
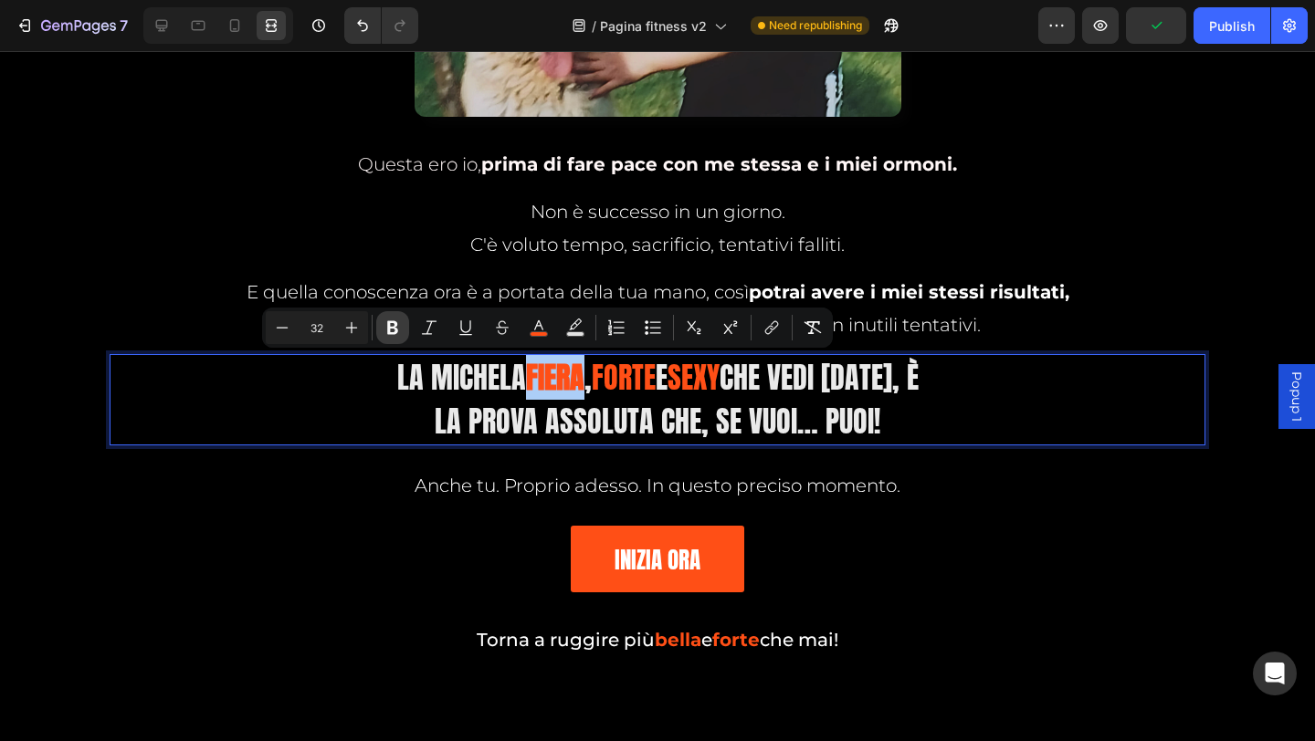
drag, startPoint x: 402, startPoint y: 327, endPoint x: 451, endPoint y: 451, distance: 133.6
click at [402, 327] on button "Bold" at bounding box center [392, 327] width 33 height 33
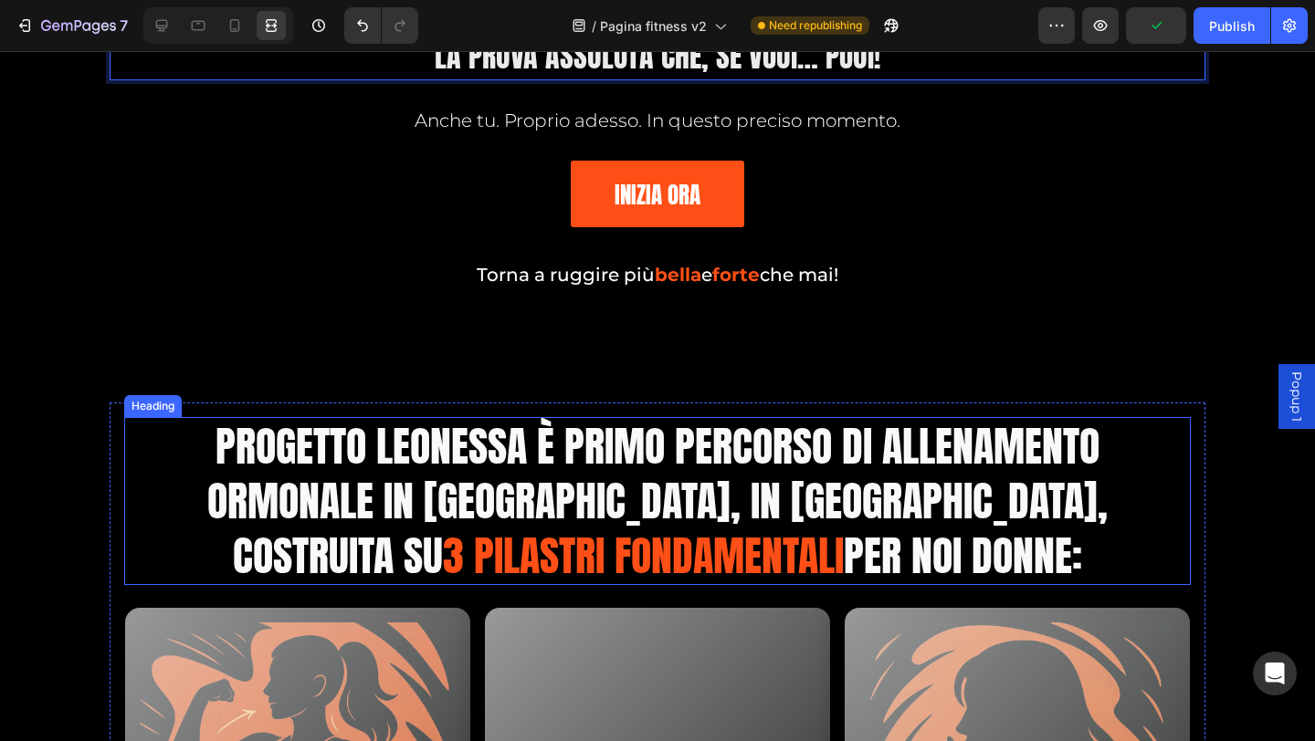
scroll to position [3584, 0]
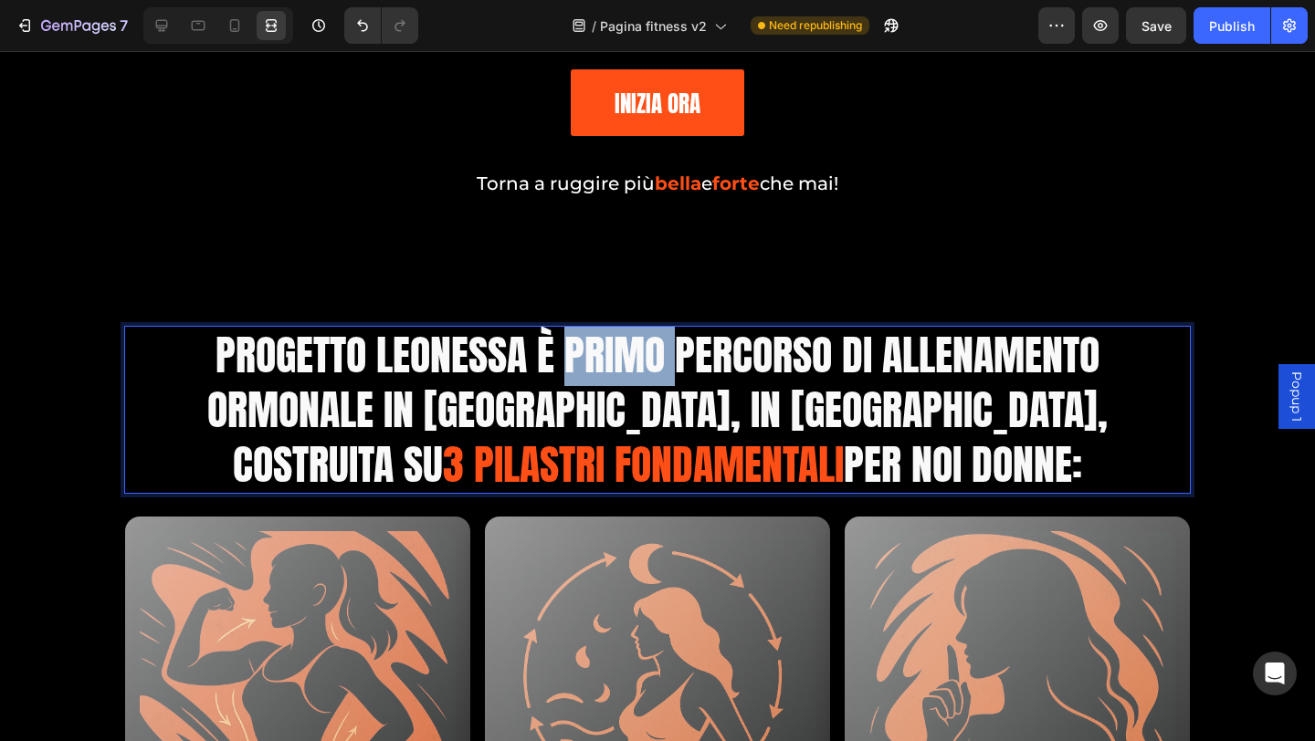
click at [553, 362] on span "Progetto Leonessa è Primo Percorso di Allenamento Ormonale in [GEOGRAPHIC_DATA]…" at bounding box center [657, 409] width 900 height 173
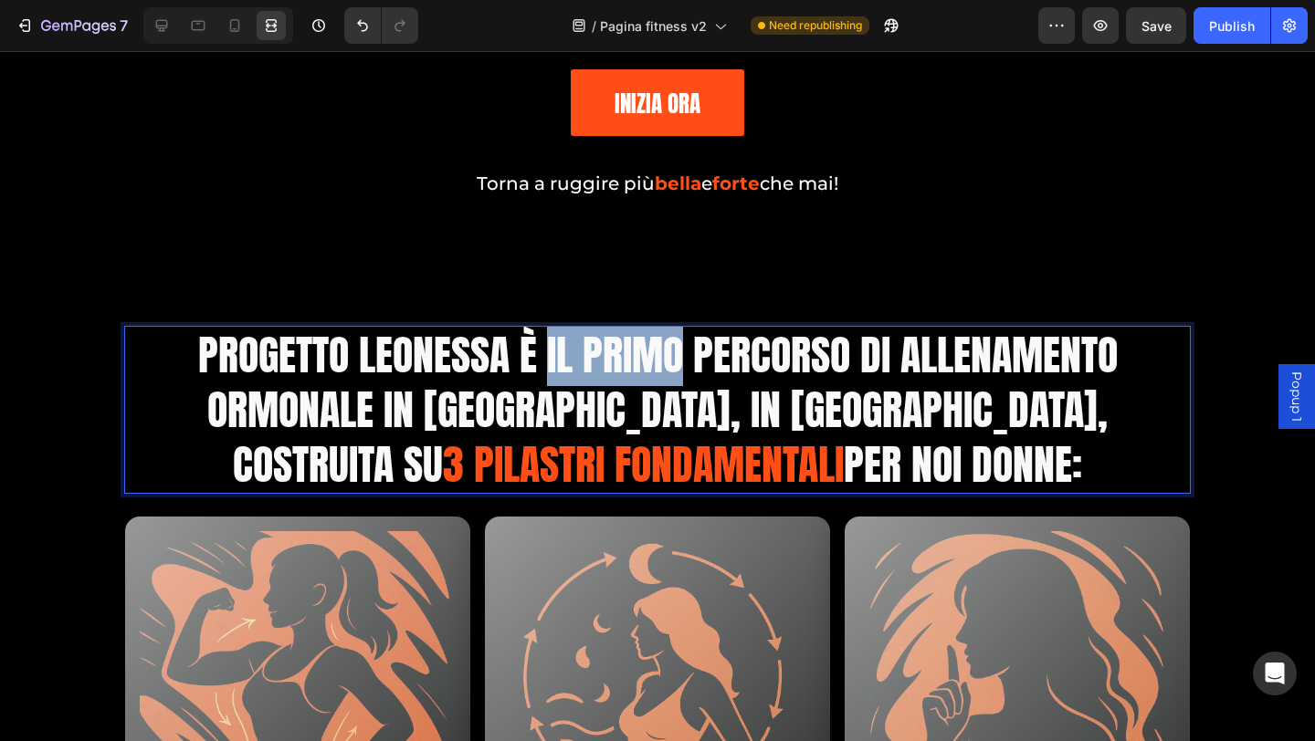
drag, startPoint x: 541, startPoint y: 363, endPoint x: 677, endPoint y: 357, distance: 135.3
click at [677, 357] on span "Progetto Leonessa è il Primo Percorso di Allenamento Ormonale in [GEOGRAPHIC_DA…" at bounding box center [657, 409] width 919 height 173
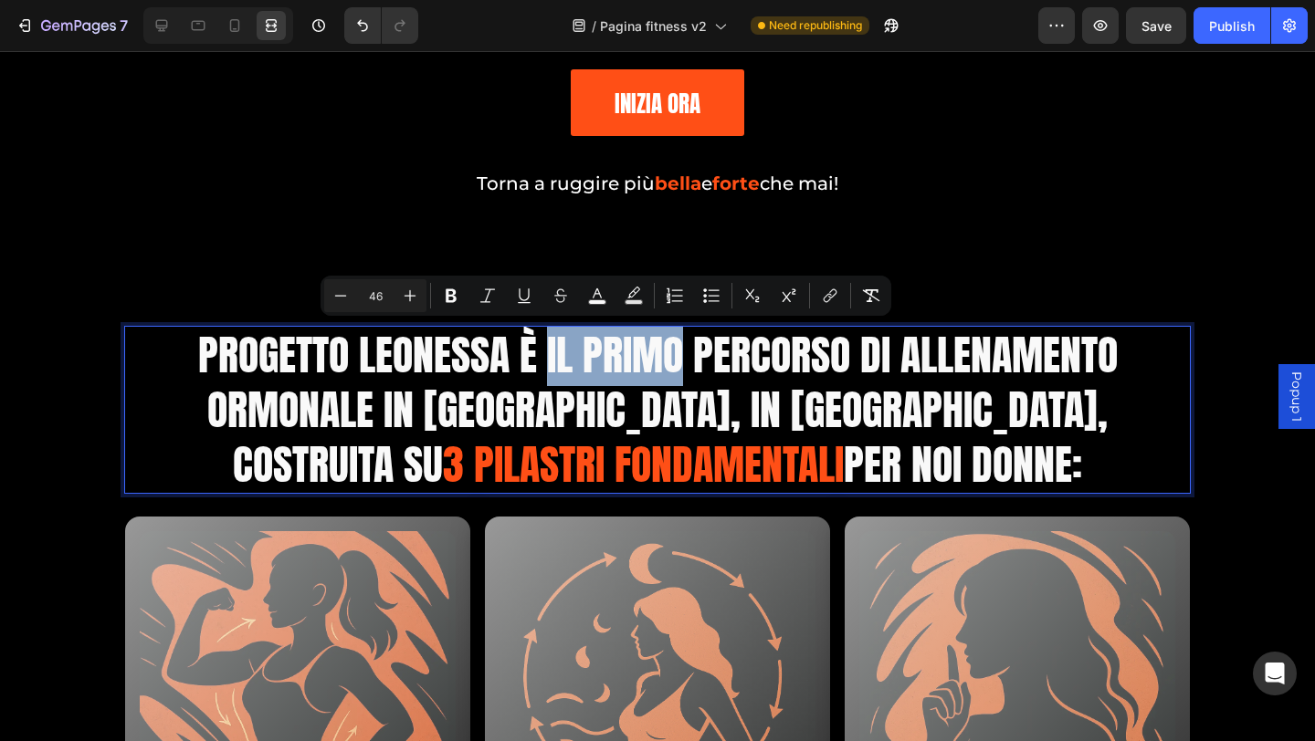
click at [543, 364] on span "Progetto Leonessa è il Primo Percorso di Allenamento Ormonale in [GEOGRAPHIC_DA…" at bounding box center [657, 409] width 919 height 173
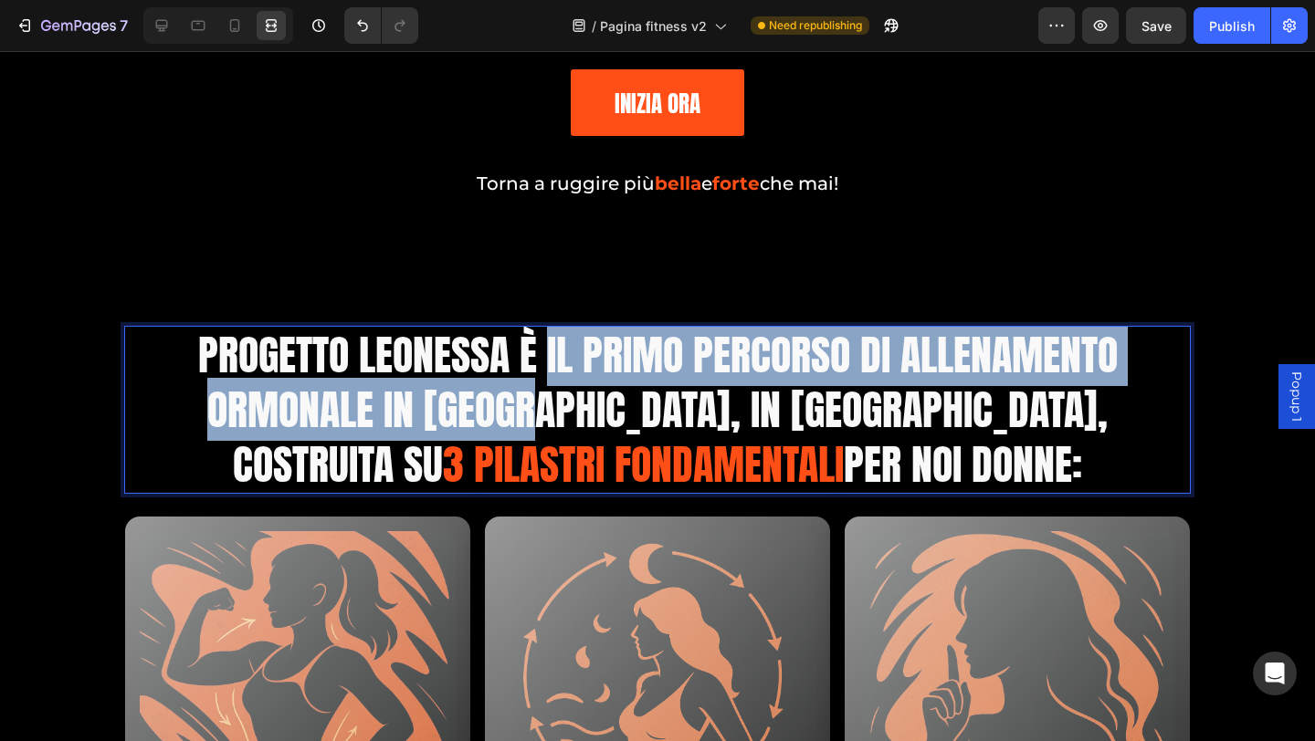
drag, startPoint x: 541, startPoint y: 364, endPoint x: 522, endPoint y: 403, distance: 42.9
click at [522, 403] on span "Progetto Leonessa è il Primo Percorso di Allenamento Ormonale in [GEOGRAPHIC_DA…" at bounding box center [657, 409] width 919 height 173
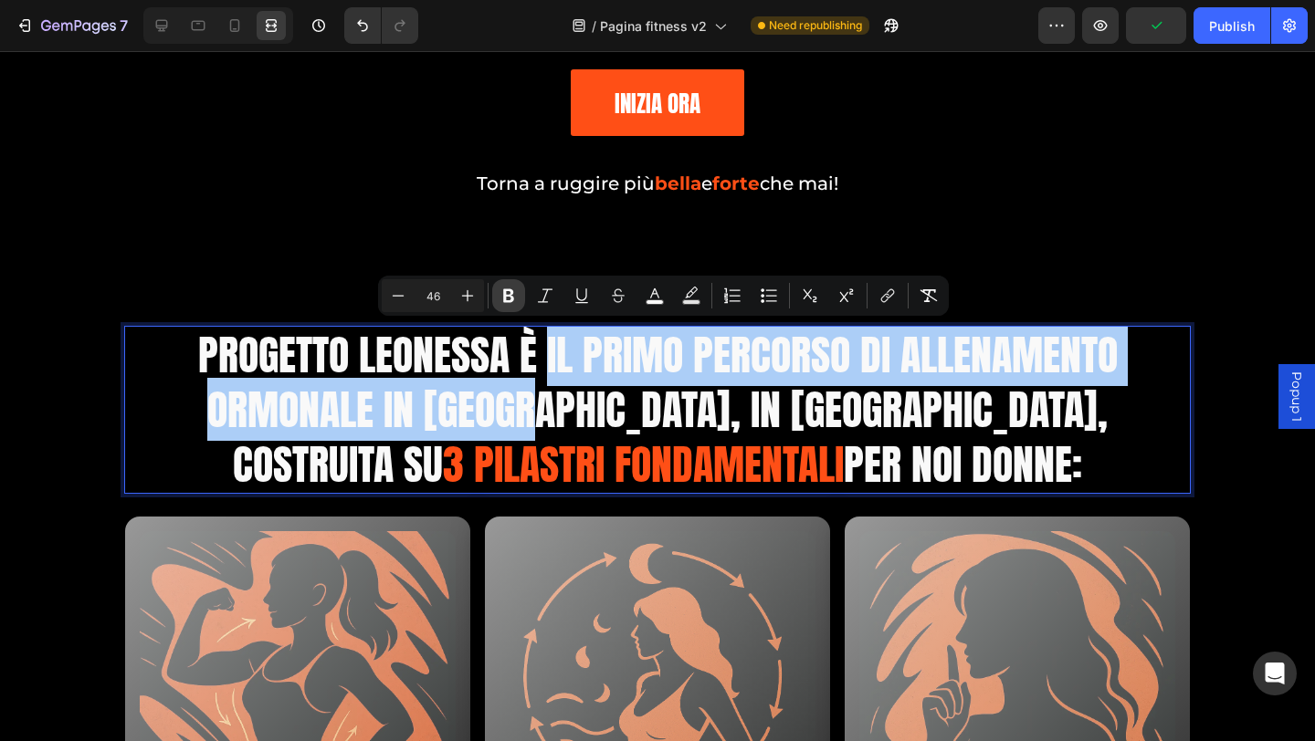
click at [517, 299] on icon "Editor contextual toolbar" at bounding box center [508, 296] width 18 height 18
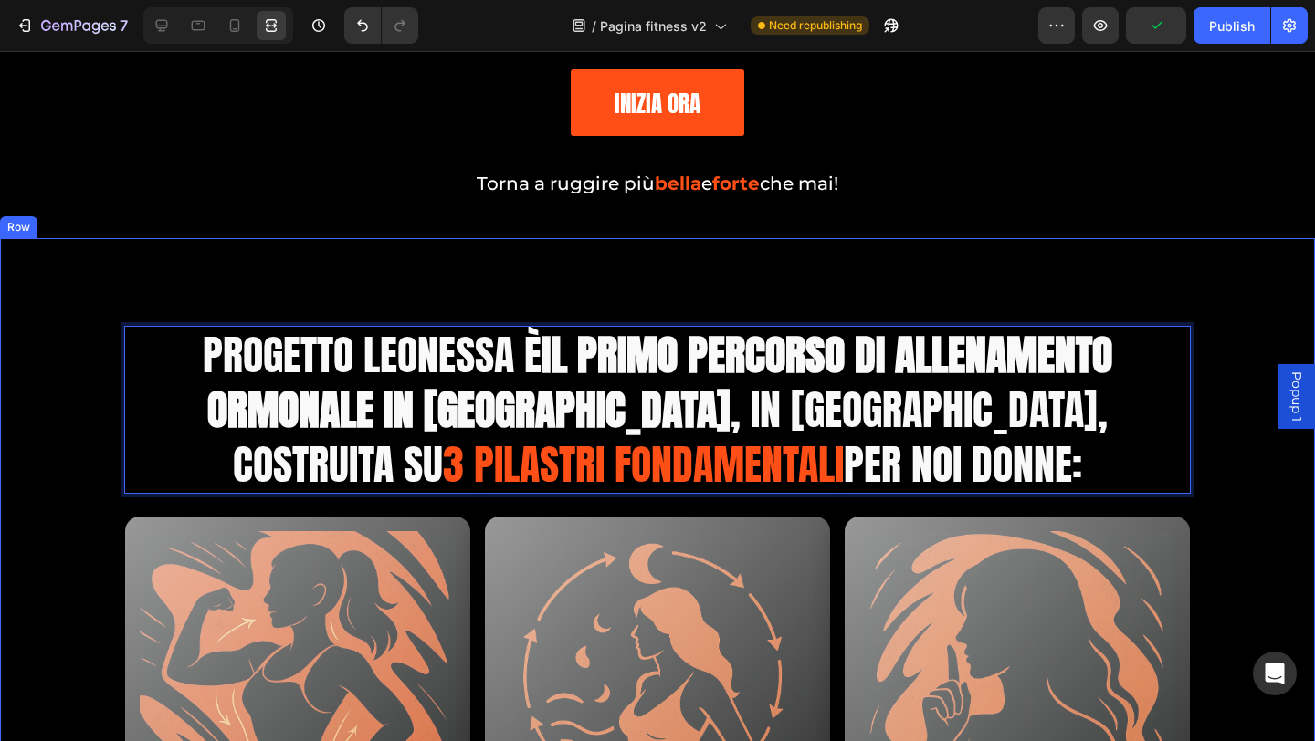
click at [1096, 246] on div "Progetto Leonessa è il Primo Percorso di Allenamento Ormonale in [GEOGRAPHIC_DA…" at bounding box center [657, 753] width 1315 height 1030
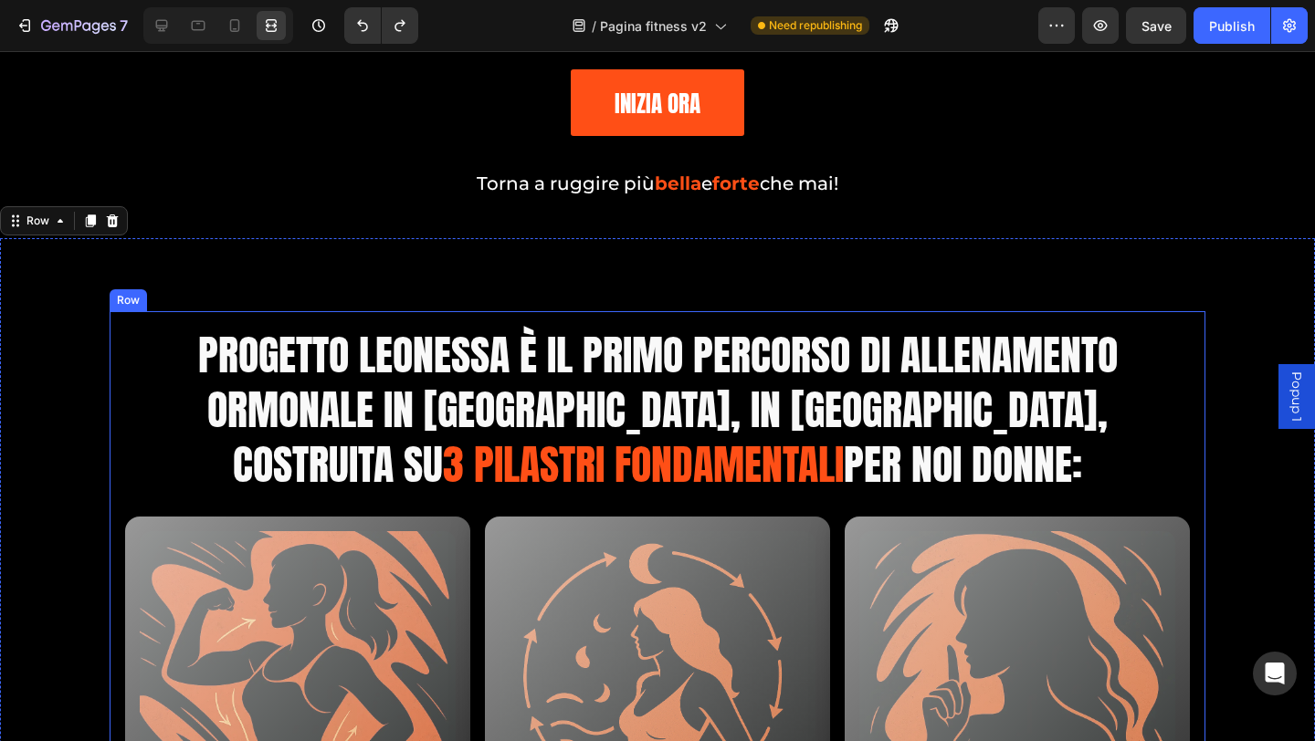
click at [588, 348] on span "Progetto Leonessa è il Primo Percorso di Allenamento Ormonale in [GEOGRAPHIC_DA…" at bounding box center [657, 409] width 919 height 173
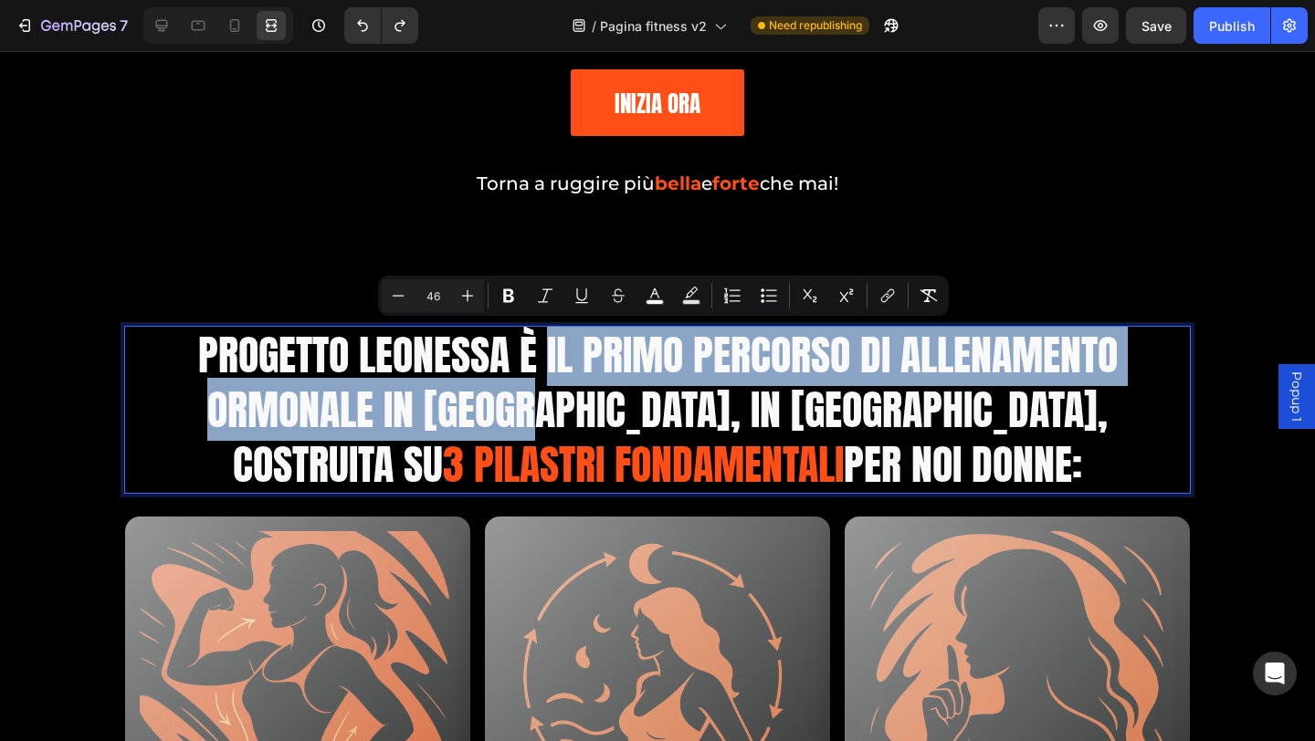
drag, startPoint x: 539, startPoint y: 360, endPoint x: 520, endPoint y: 402, distance: 45.8
click at [523, 403] on span "Progetto Leonessa è il Primo Percorso di Allenamento Ormonale in [GEOGRAPHIC_DA…" at bounding box center [657, 409] width 919 height 173
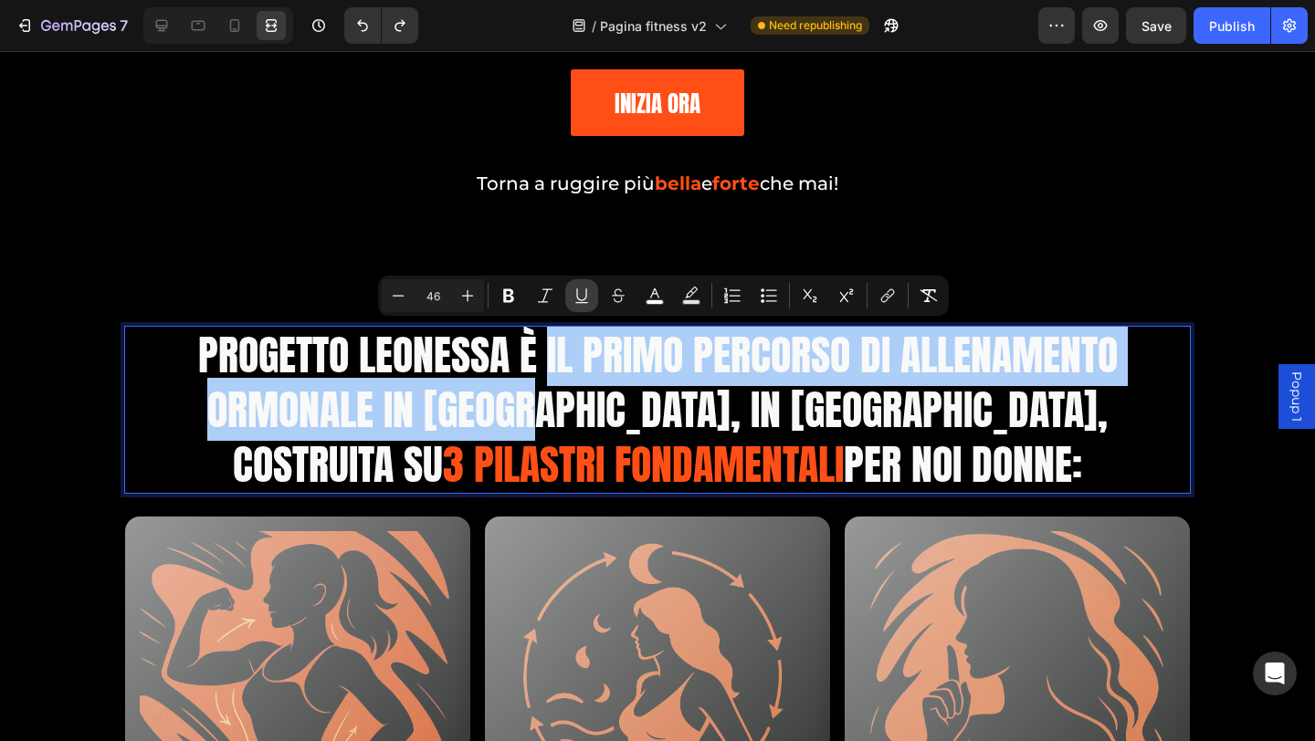
click at [583, 296] on icon "Editor contextual toolbar" at bounding box center [581, 296] width 18 height 18
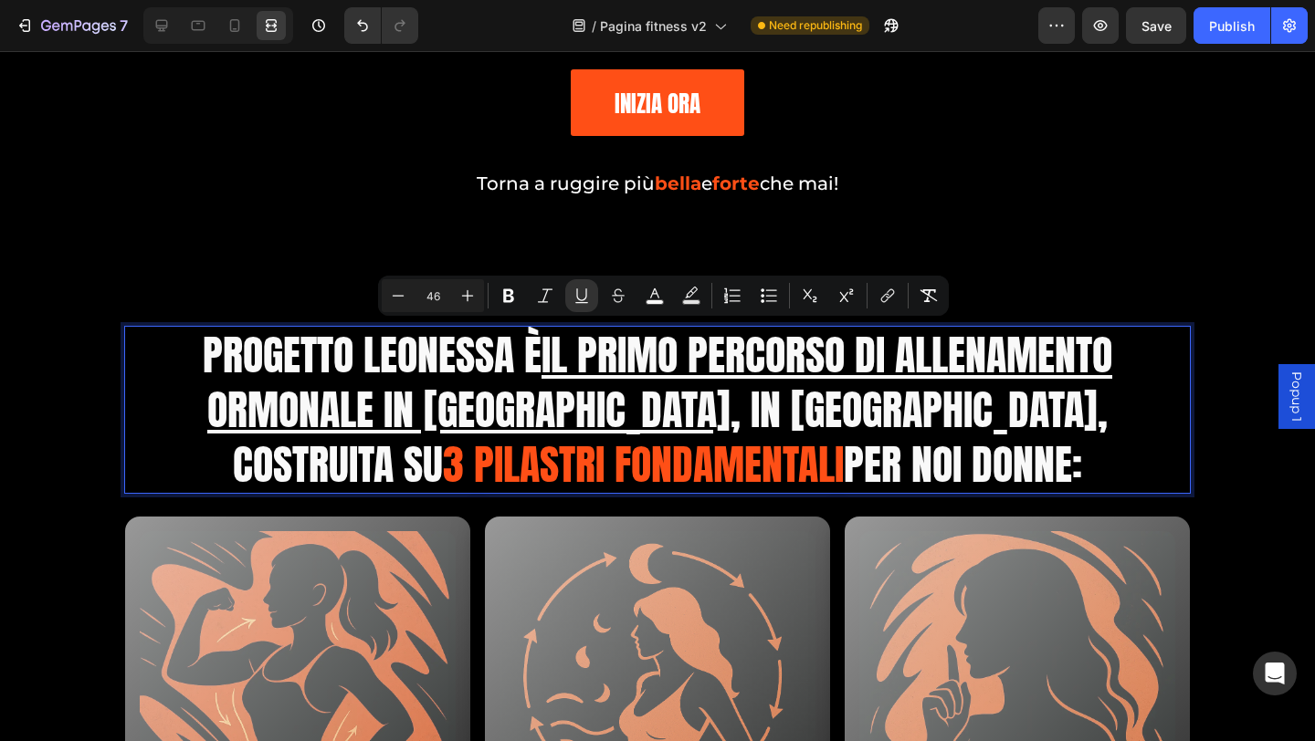
click at [856, 458] on span "per noi Donne:" at bounding box center [963, 464] width 238 height 63
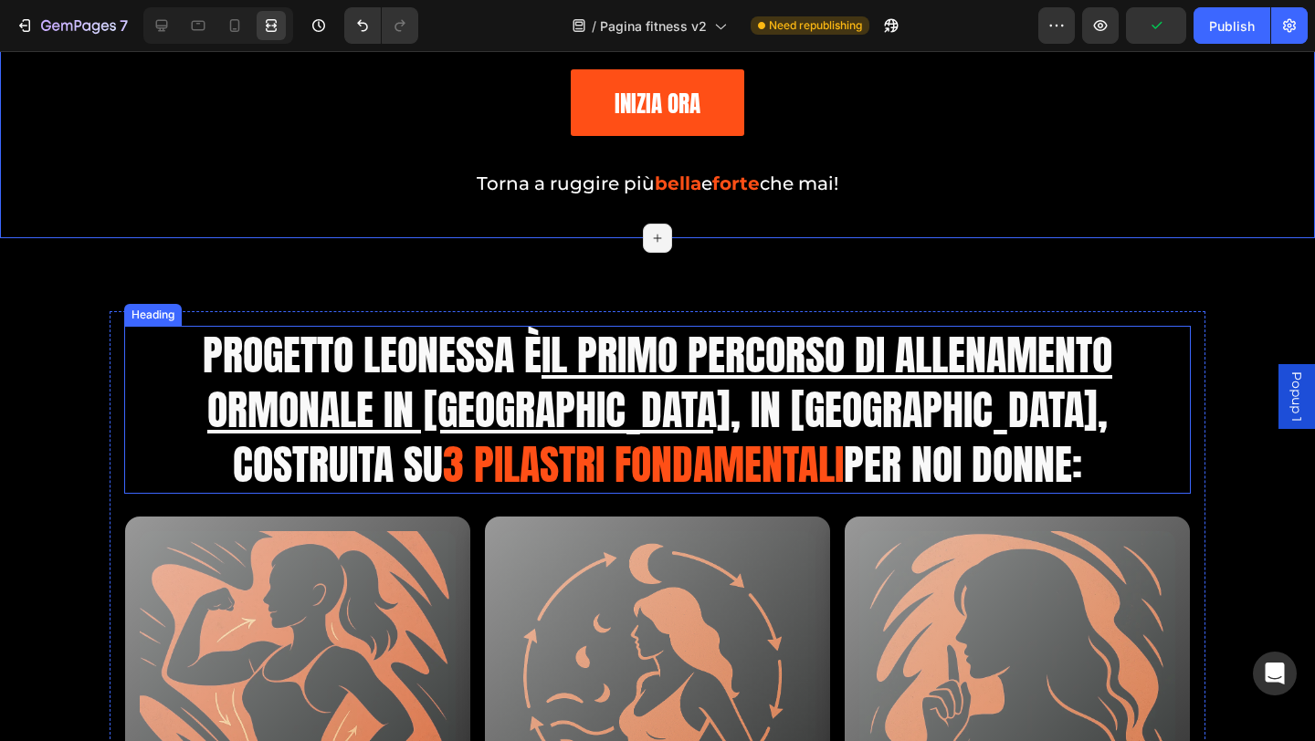
click at [449, 417] on u "il Primo Percorso di Allenamento Ormonale in [GEOGRAPHIC_DATA]" at bounding box center [659, 382] width 905 height 118
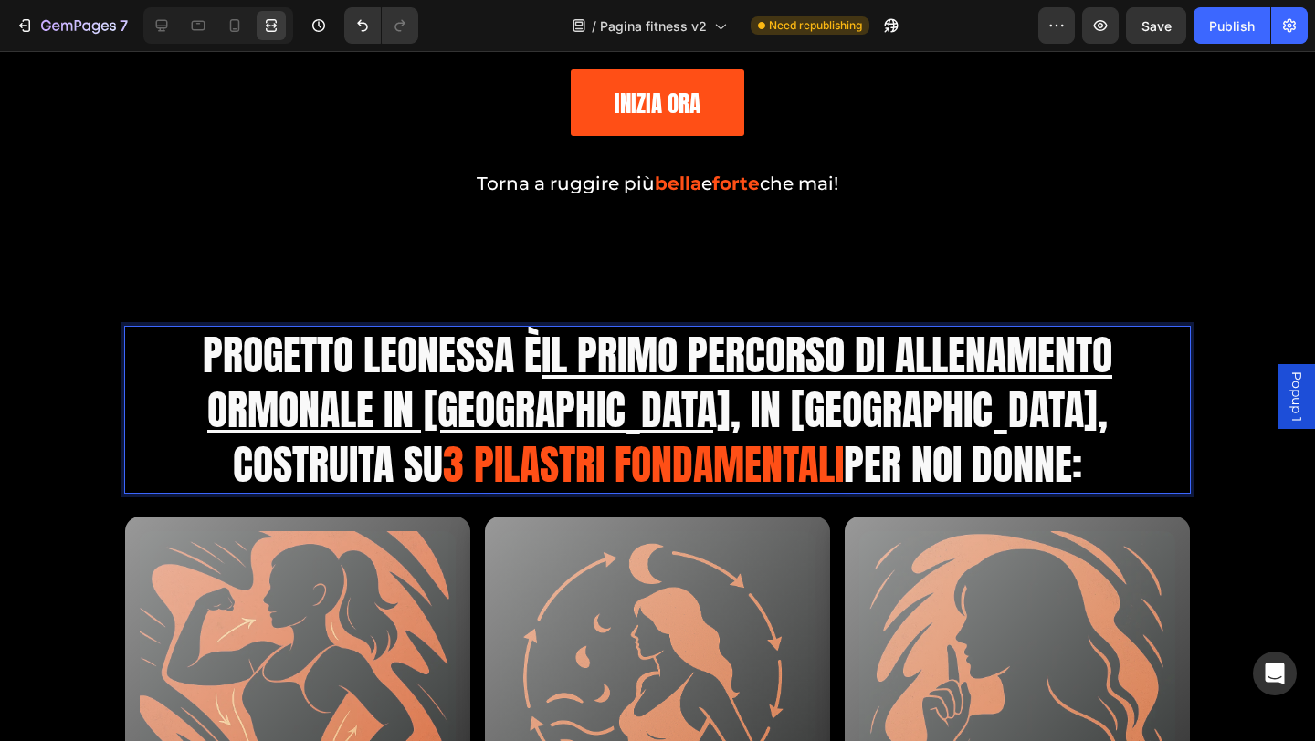
click at [392, 420] on u "il Primo Percorso di Allenamento Ormonale in [GEOGRAPHIC_DATA]" at bounding box center [659, 382] width 905 height 118
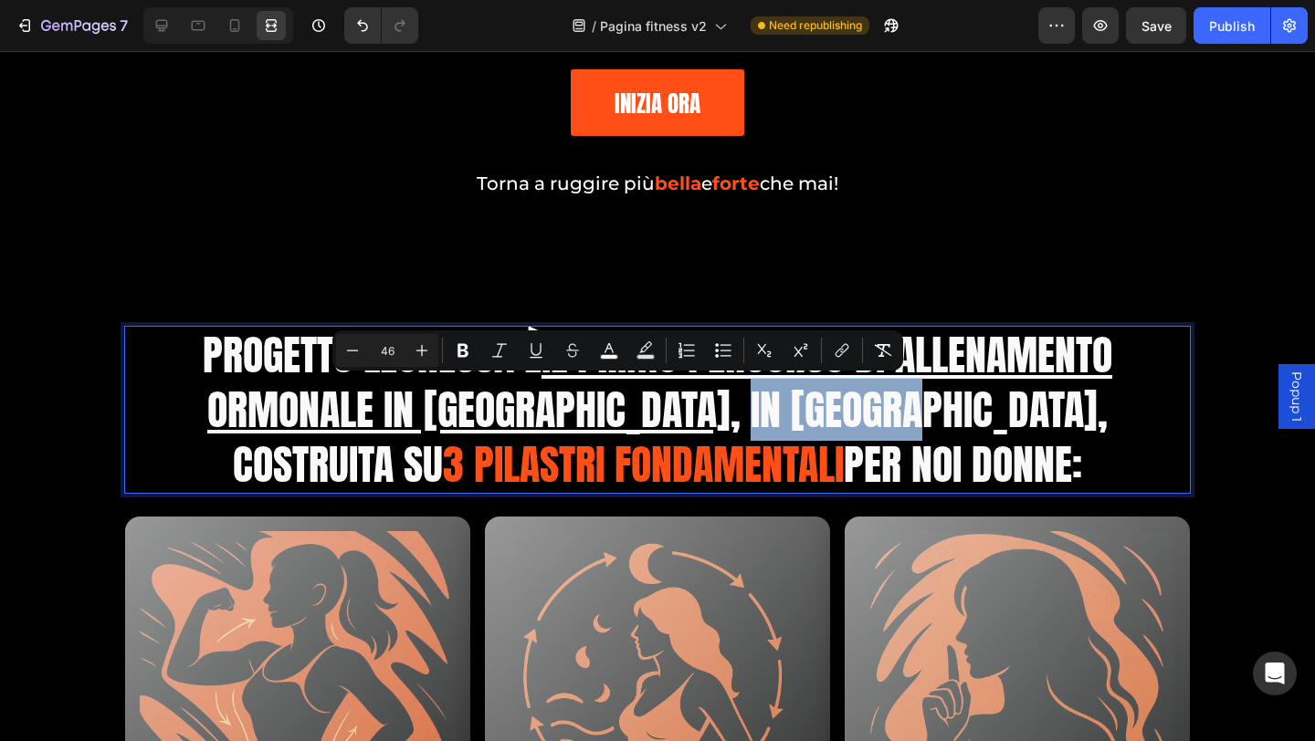
drag, startPoint x: 548, startPoint y: 419, endPoint x: 692, endPoint y: 422, distance: 144.3
click at [692, 422] on span "Progetto Leonessa è il Primo Percorso di Allenamento Ormonale in [GEOGRAPHIC_DA…" at bounding box center [657, 409] width 909 height 173
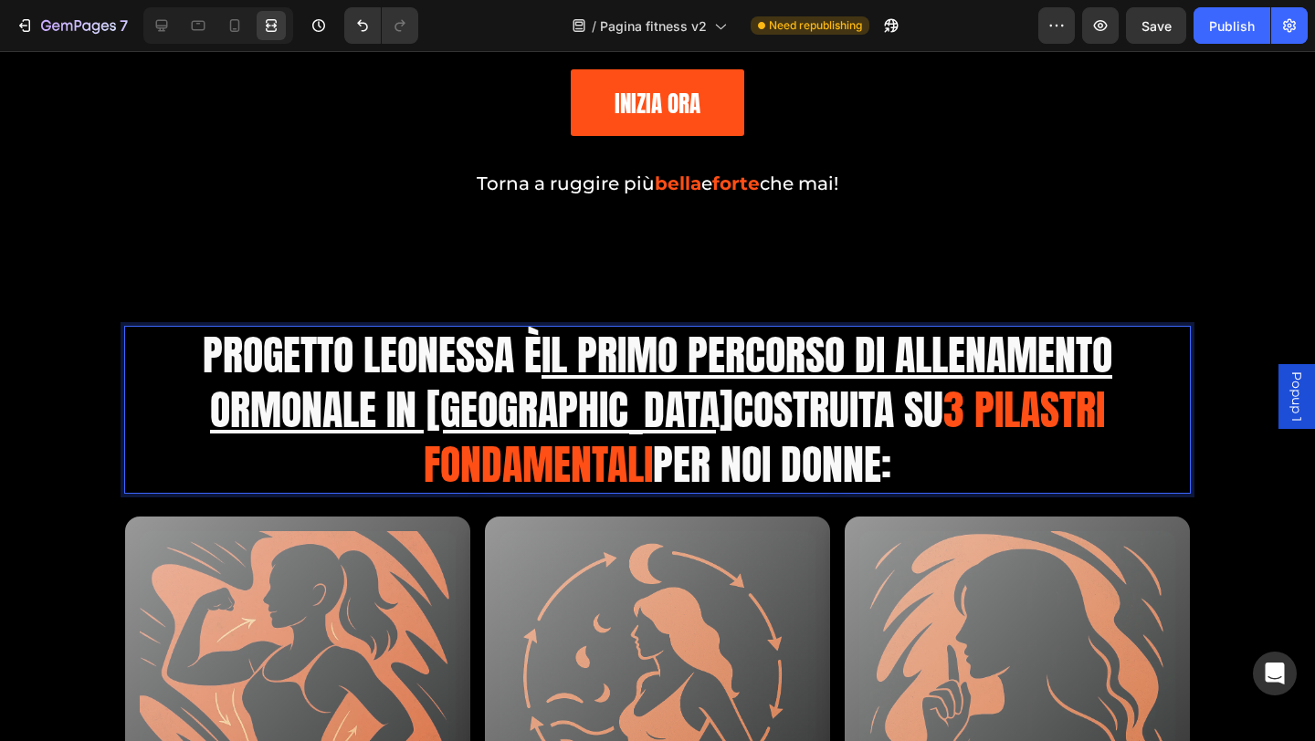
click at [659, 414] on span "Progetto Leonessa è il Primo Percorso di Allenamento Ormonale in [GEOGRAPHIC_DA…" at bounding box center [657, 382] width 909 height 118
click at [352, 425] on u "il Primo Percorso di Allenamento Ormonale in [GEOGRAPHIC_DATA]" at bounding box center [661, 382] width 903 height 118
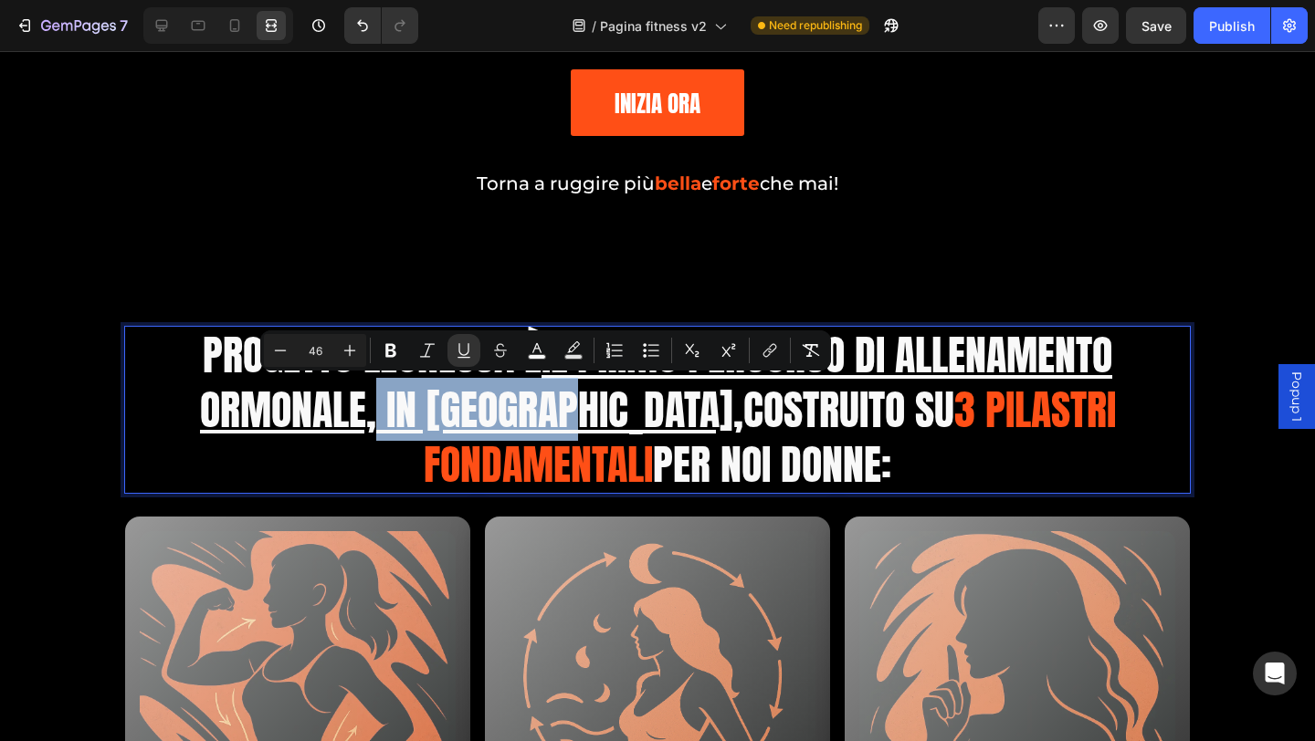
drag, startPoint x: 466, startPoint y: 428, endPoint x: 625, endPoint y: 423, distance: 159.9
click at [625, 423] on u "il Primo Percorso di Allenamento Ormonale, in [GEOGRAPHIC_DATA]," at bounding box center [656, 382] width 913 height 118
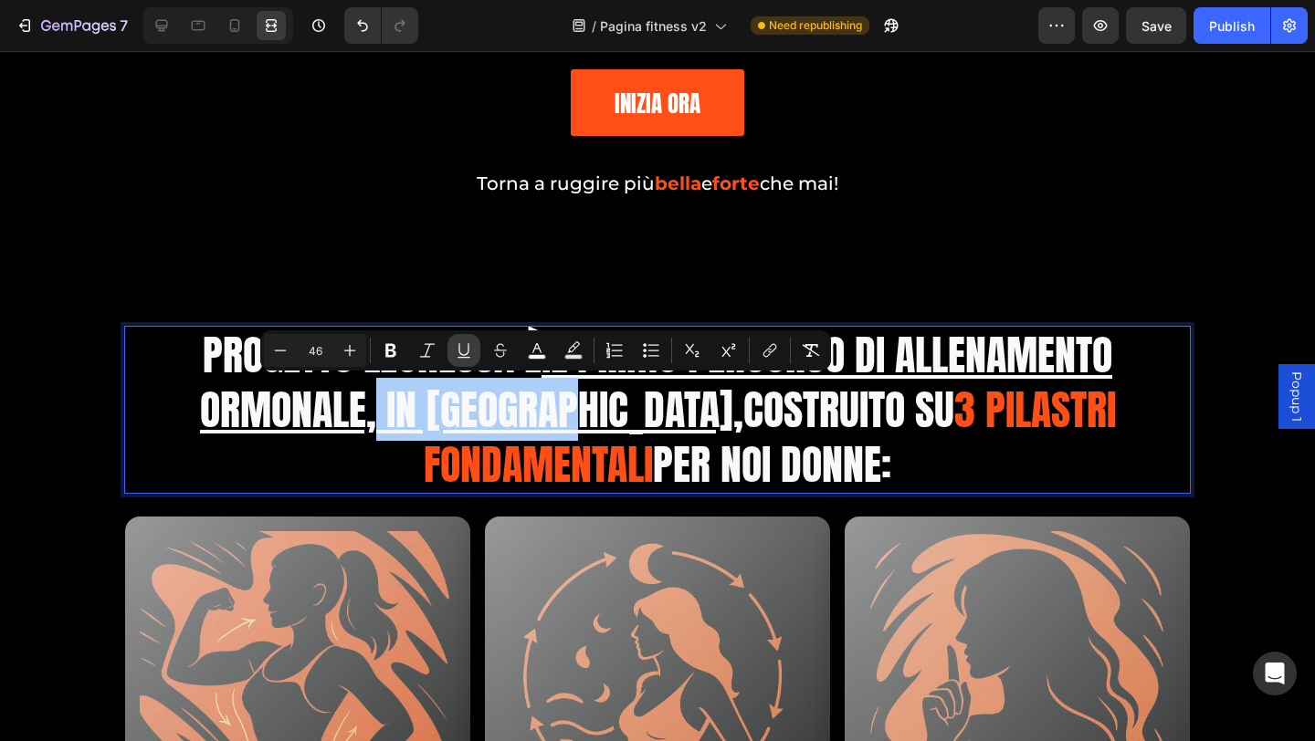
click at [470, 351] on icon "Editor contextual toolbar" at bounding box center [464, 350] width 18 height 18
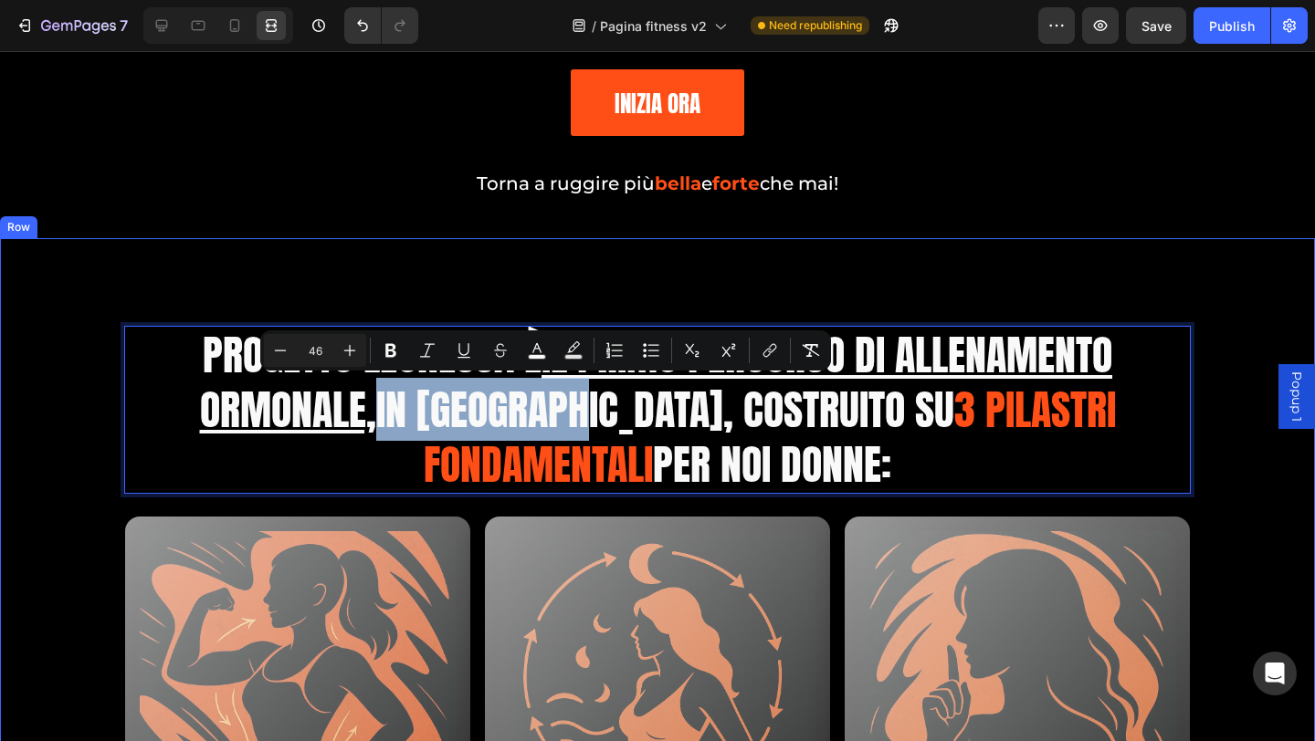
click at [905, 238] on div "Progetto Leonessa è il Primo Percorso di Allenamento Ormonale, in [GEOGRAPHIC_D…" at bounding box center [657, 753] width 1315 height 1030
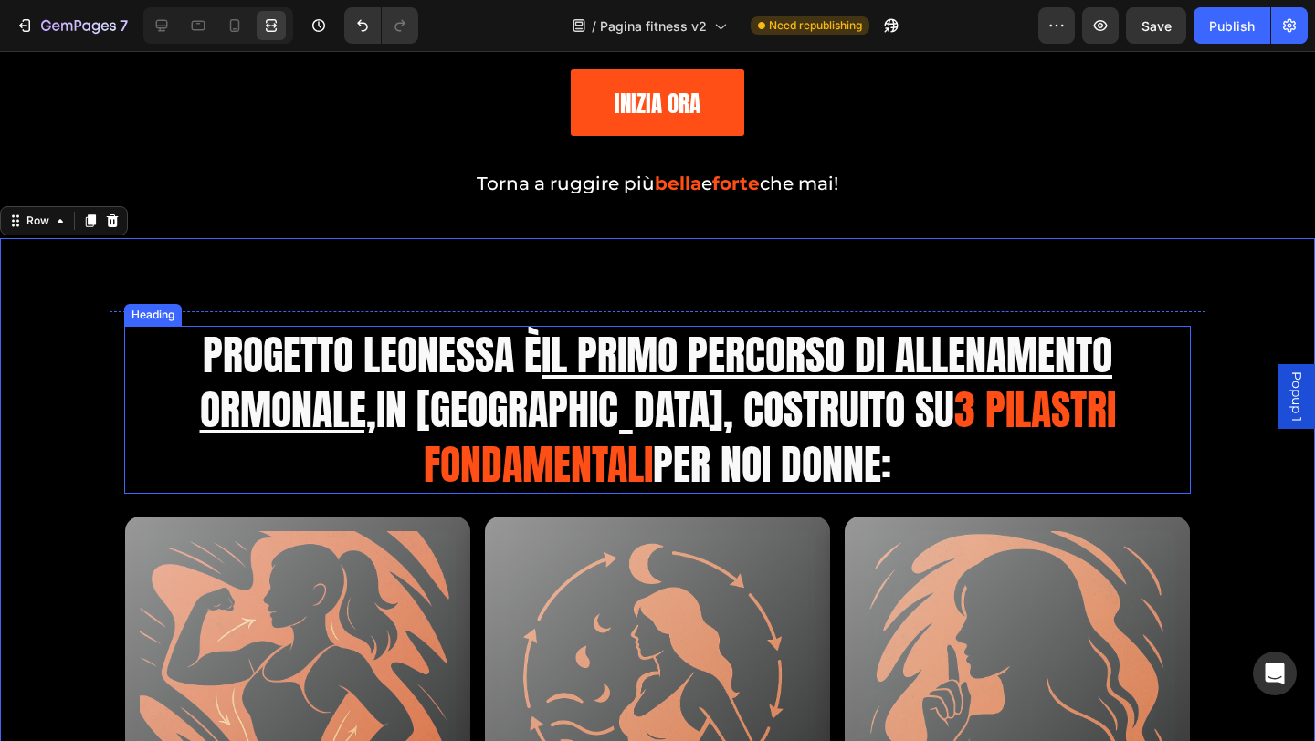
click at [754, 394] on span "Progetto Leonessa è il Primo Percorso di Allenamento Ormonale, in [GEOGRAPHIC_D…" at bounding box center [656, 382] width 913 height 118
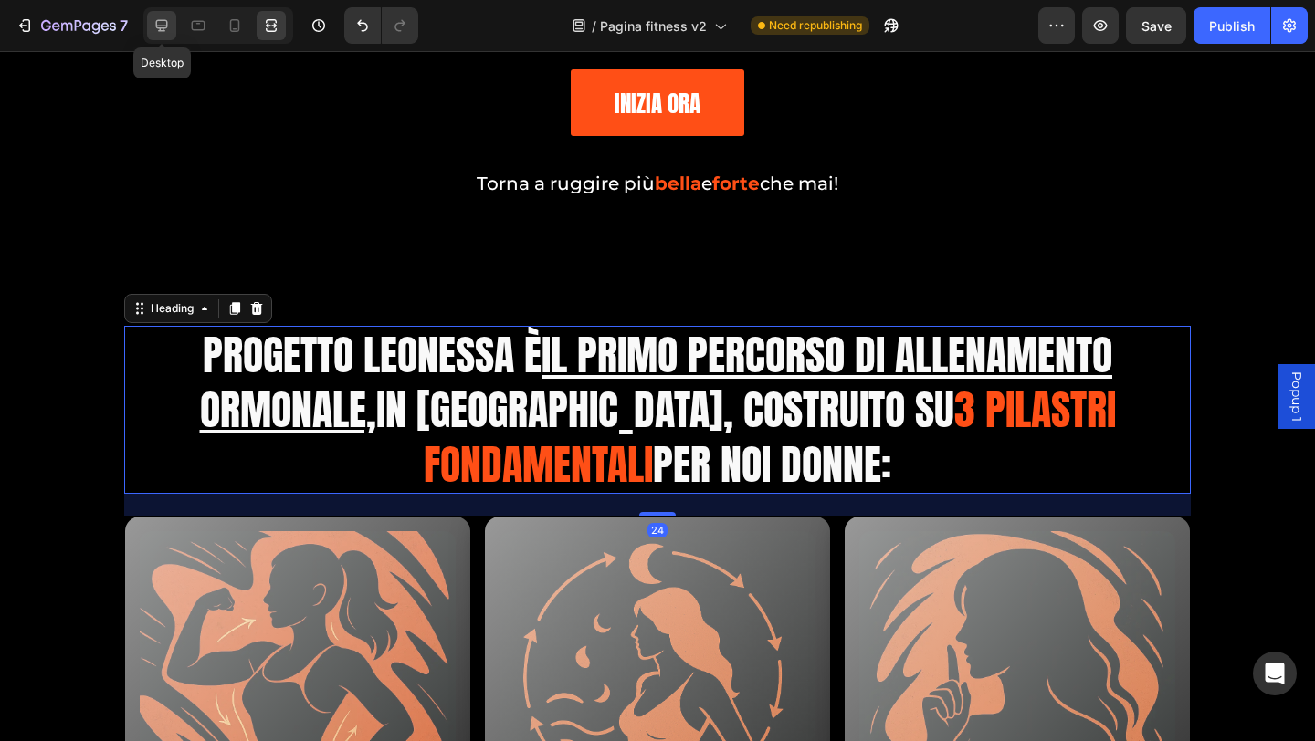
click at [163, 20] on icon at bounding box center [162, 26] width 12 height 12
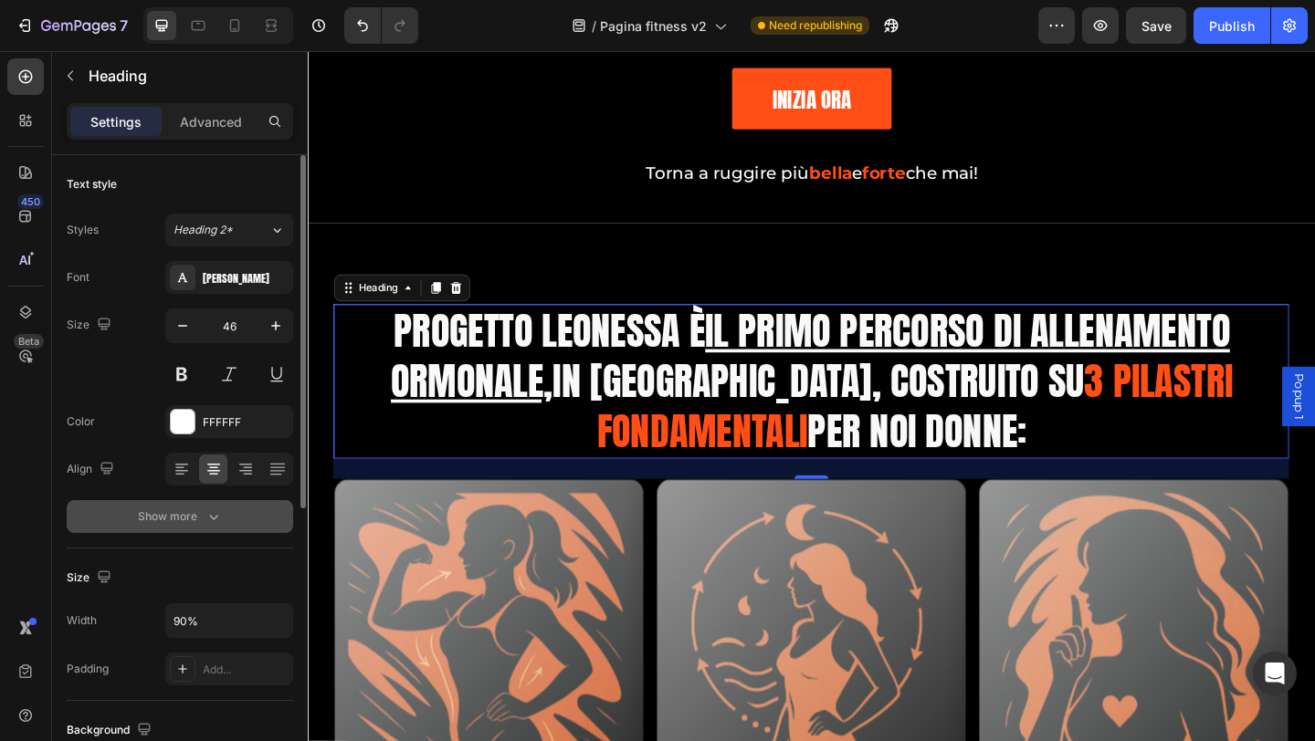
click at [184, 528] on button "Show more" at bounding box center [180, 516] width 226 height 33
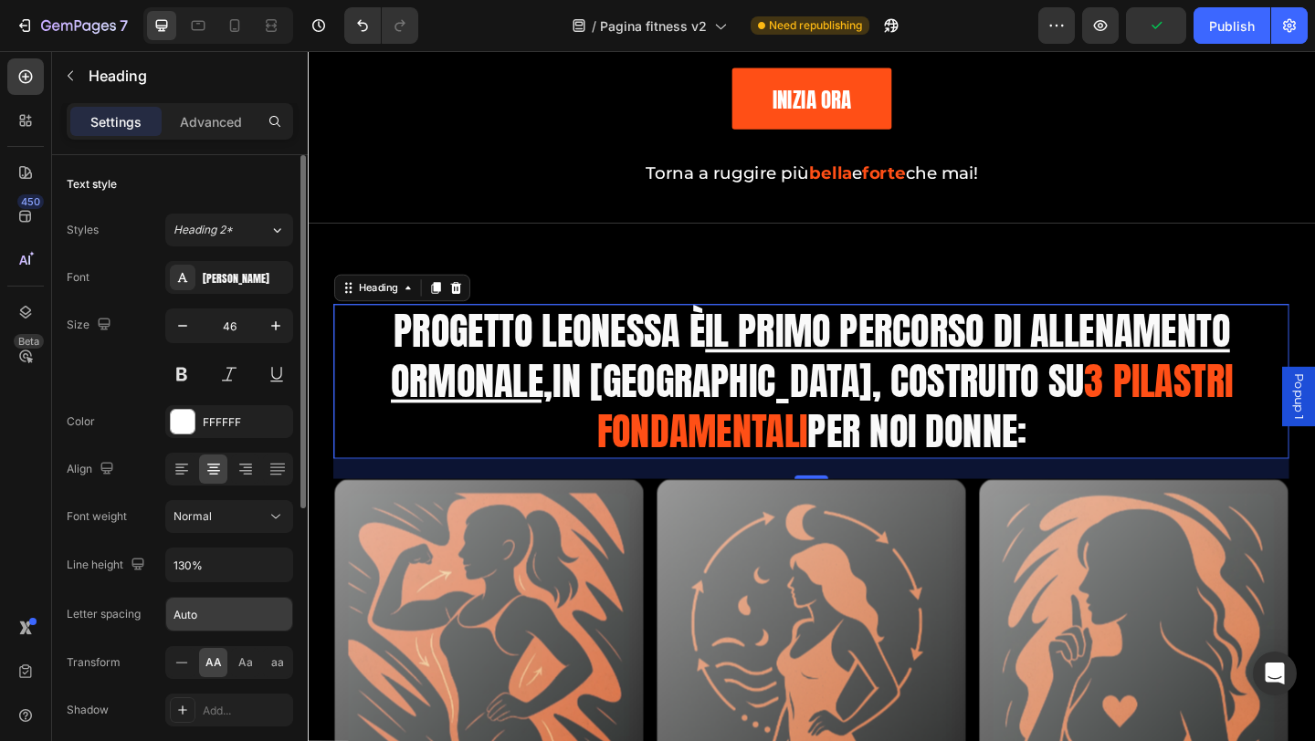
click at [200, 616] on input "Auto" at bounding box center [229, 614] width 126 height 33
type input "0.7"
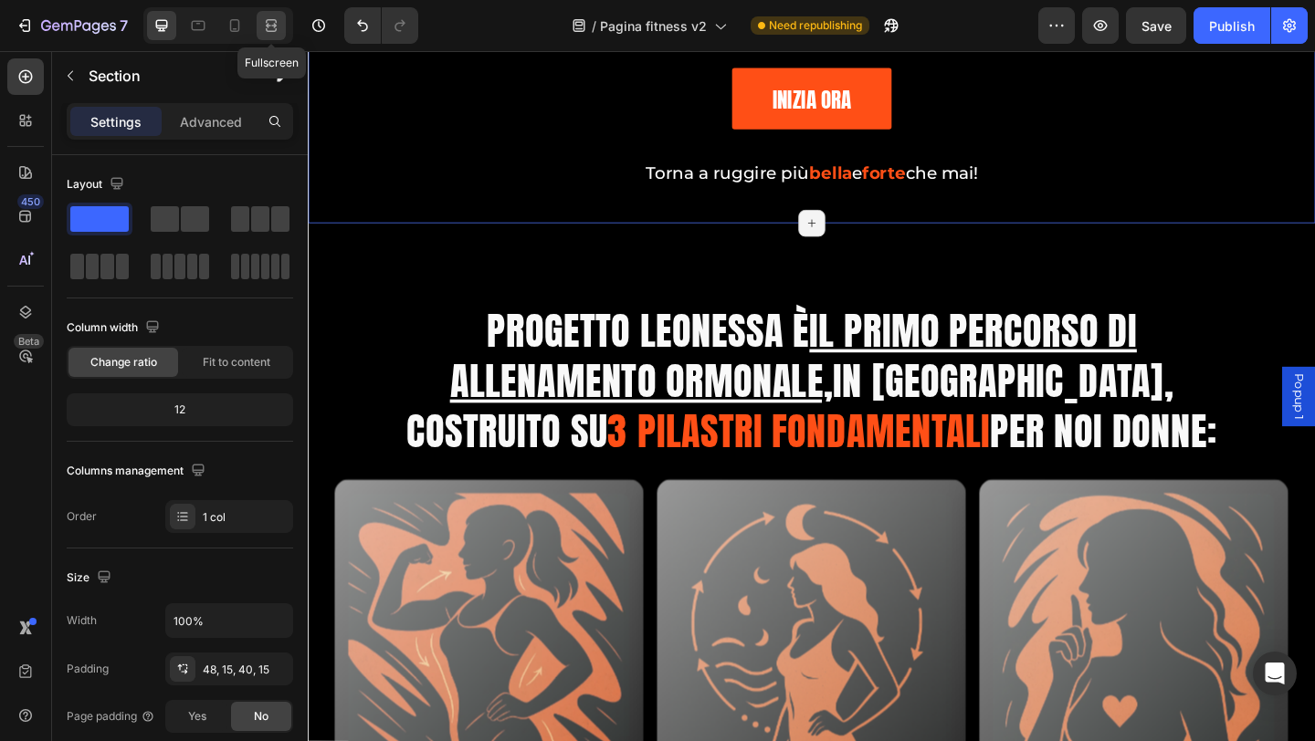
click at [263, 22] on icon at bounding box center [271, 25] width 18 height 18
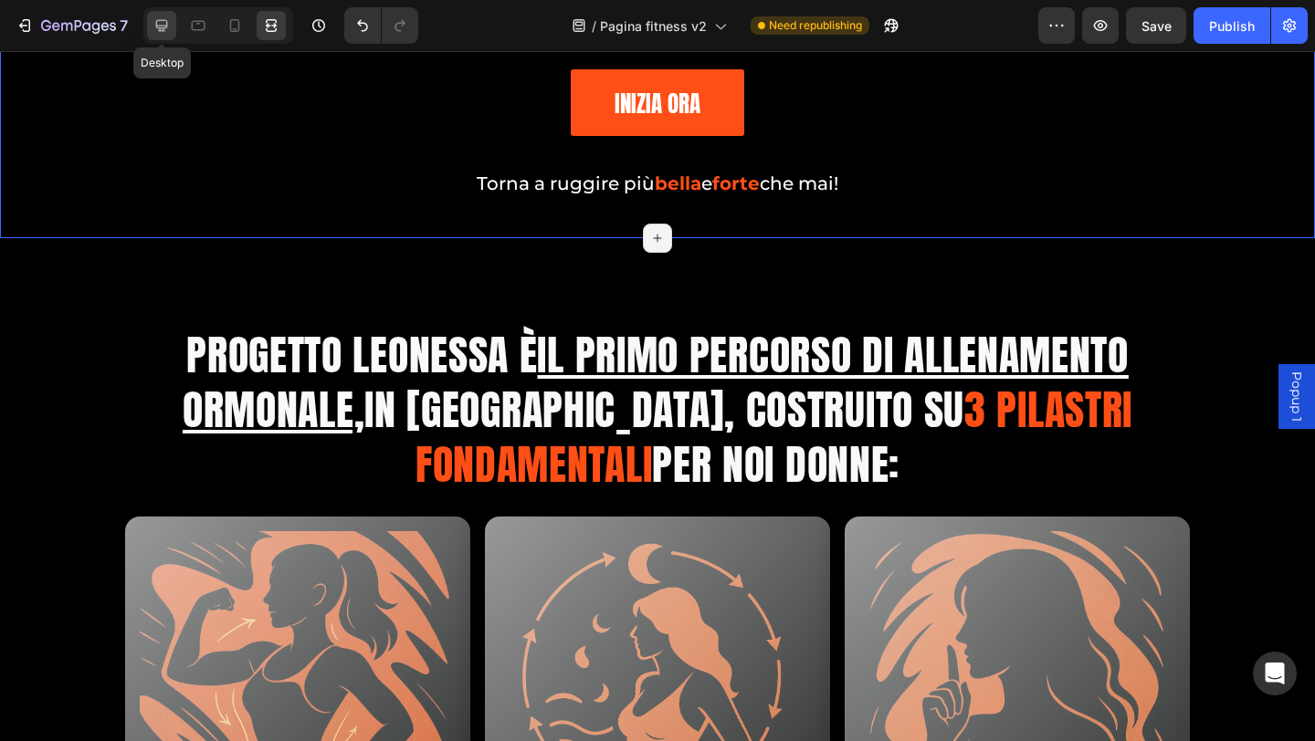
click at [161, 32] on icon at bounding box center [161, 25] width 18 height 18
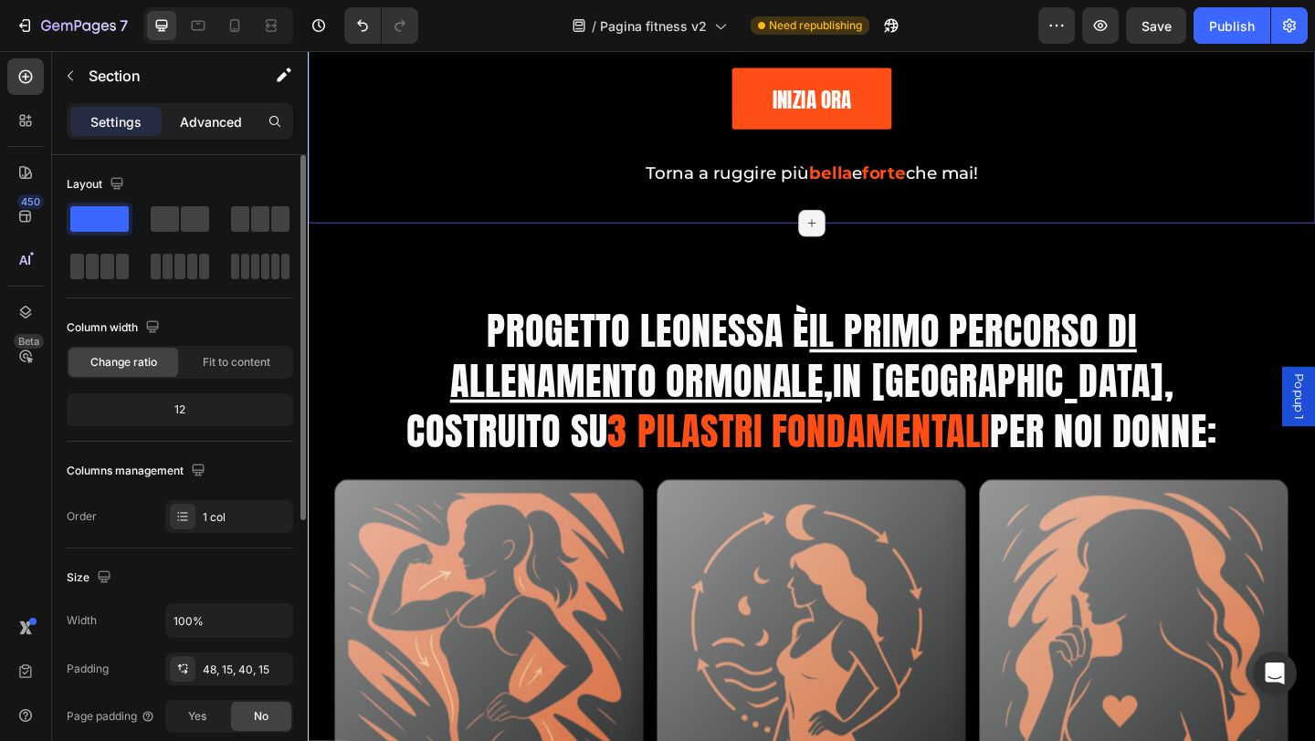
click at [222, 110] on div "Advanced" at bounding box center [210, 121] width 91 height 29
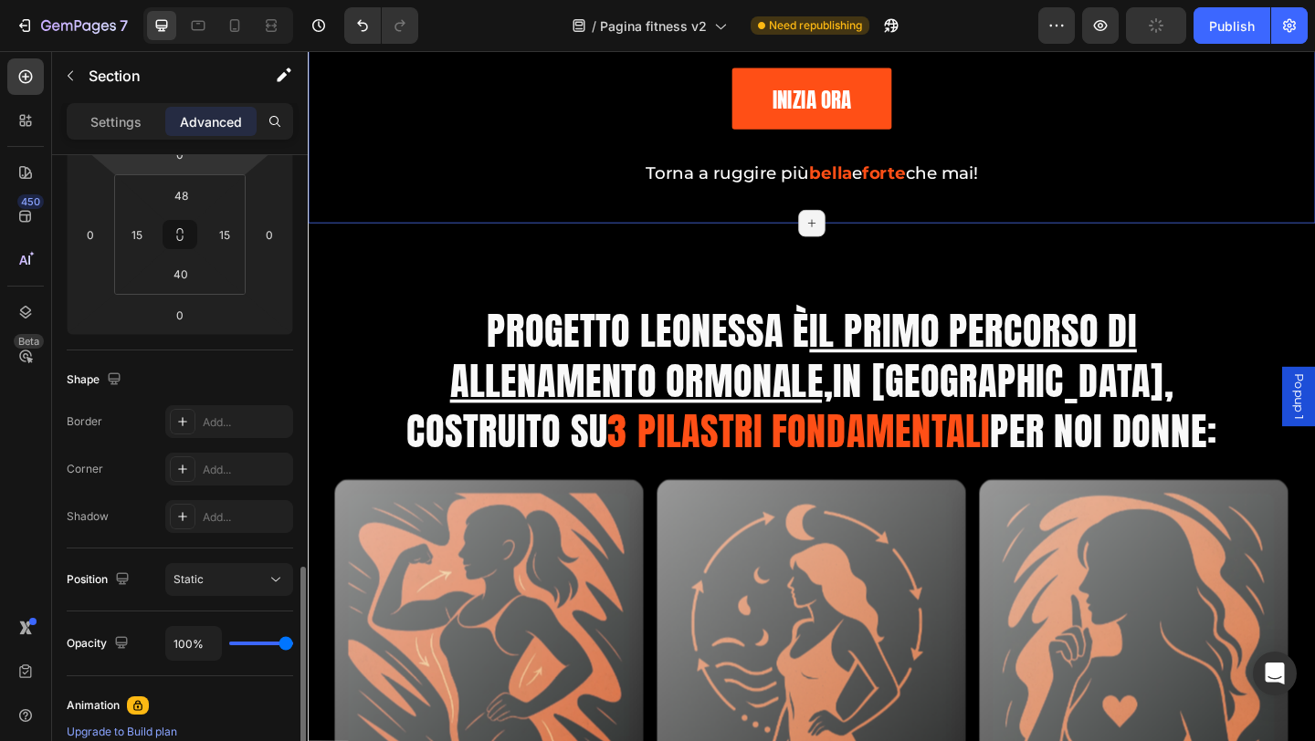
scroll to position [629, 0]
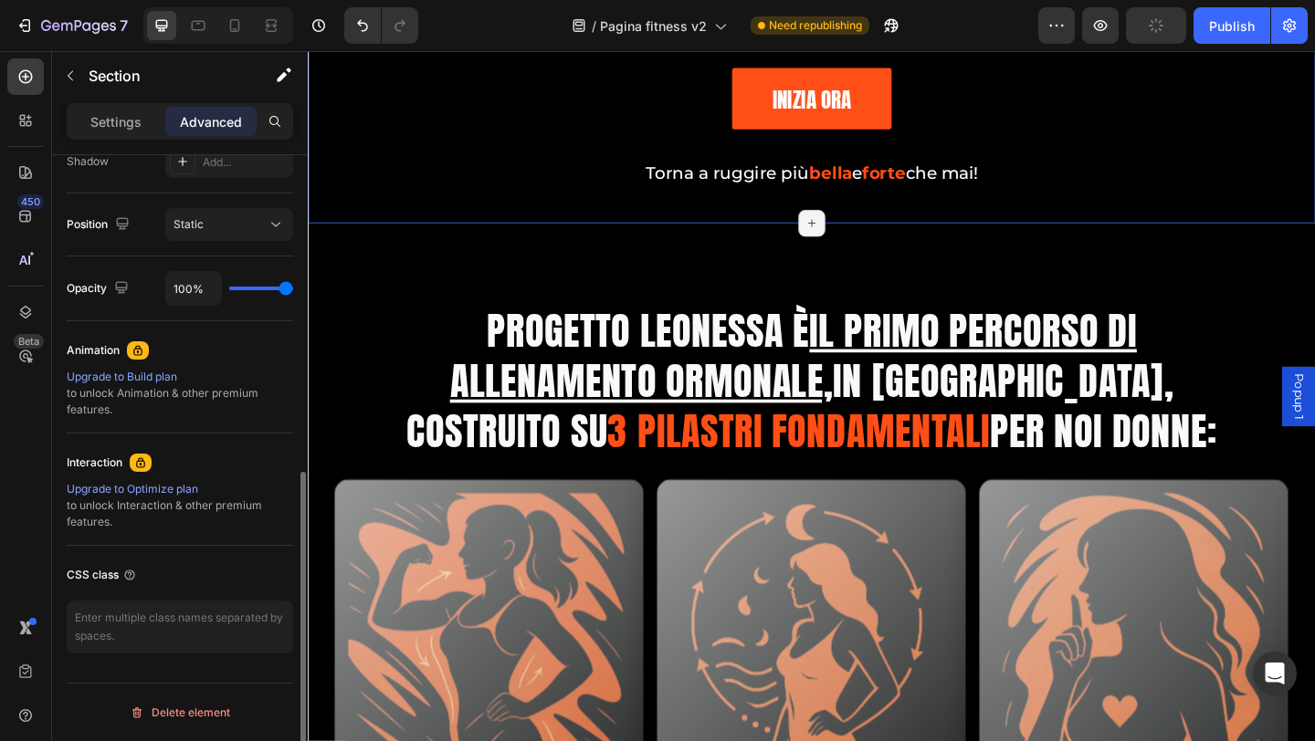
click at [547, 424] on u "il Primo Percorso di Allenamento Ormonale," at bounding box center [835, 382] width 747 height 118
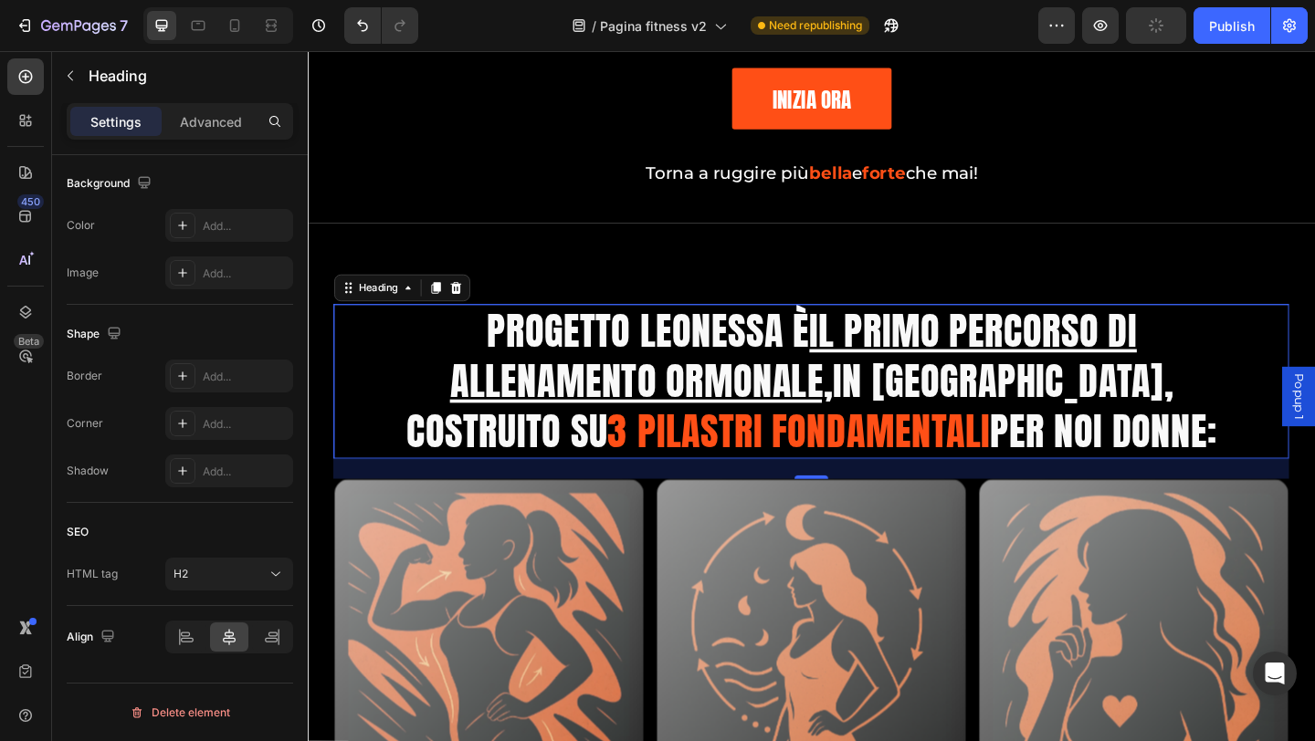
scroll to position [0, 0]
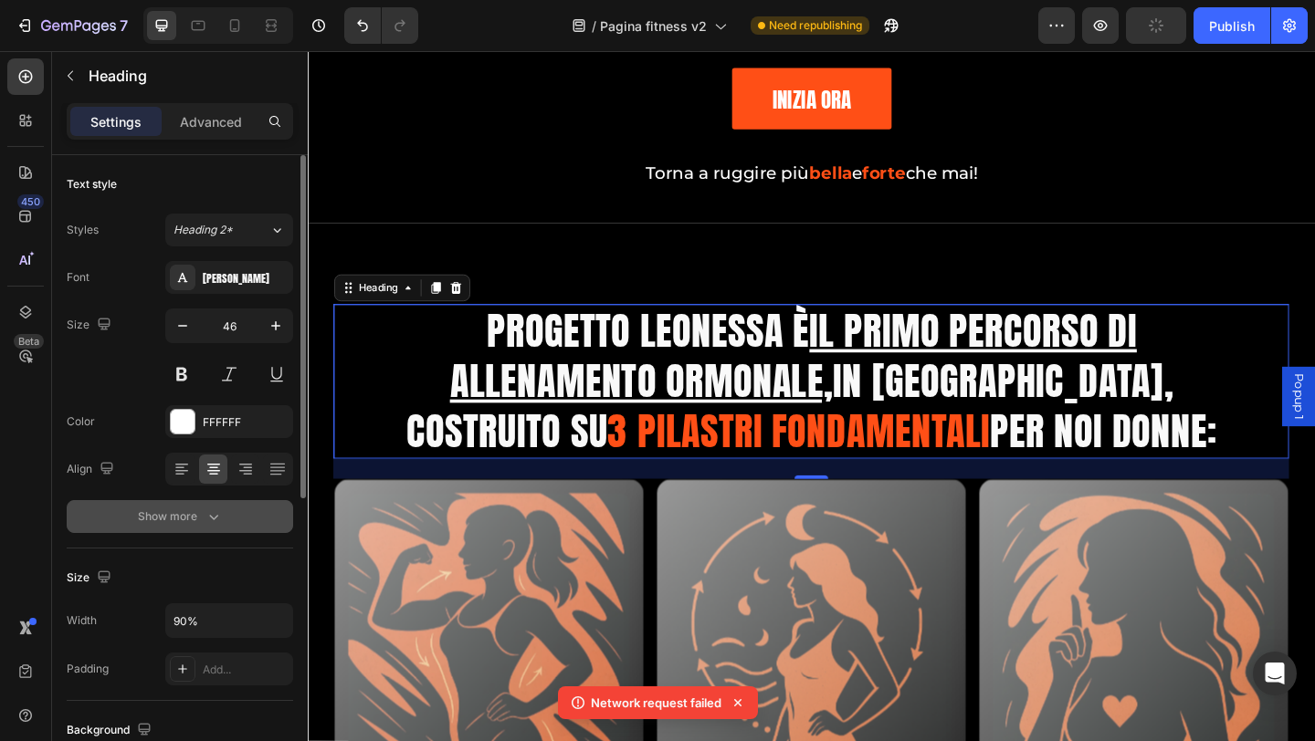
click at [184, 530] on button "Show more" at bounding box center [180, 516] width 226 height 33
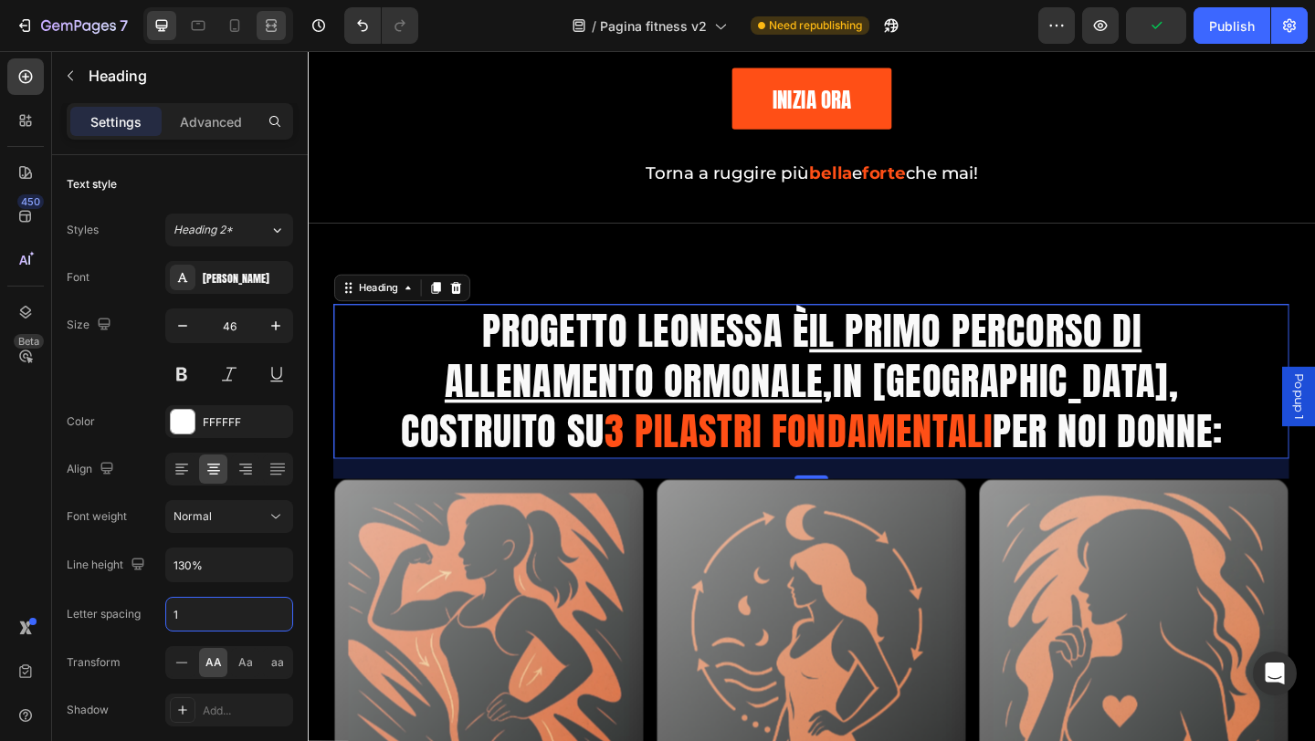
click at [271, 33] on icon at bounding box center [271, 25] width 18 height 18
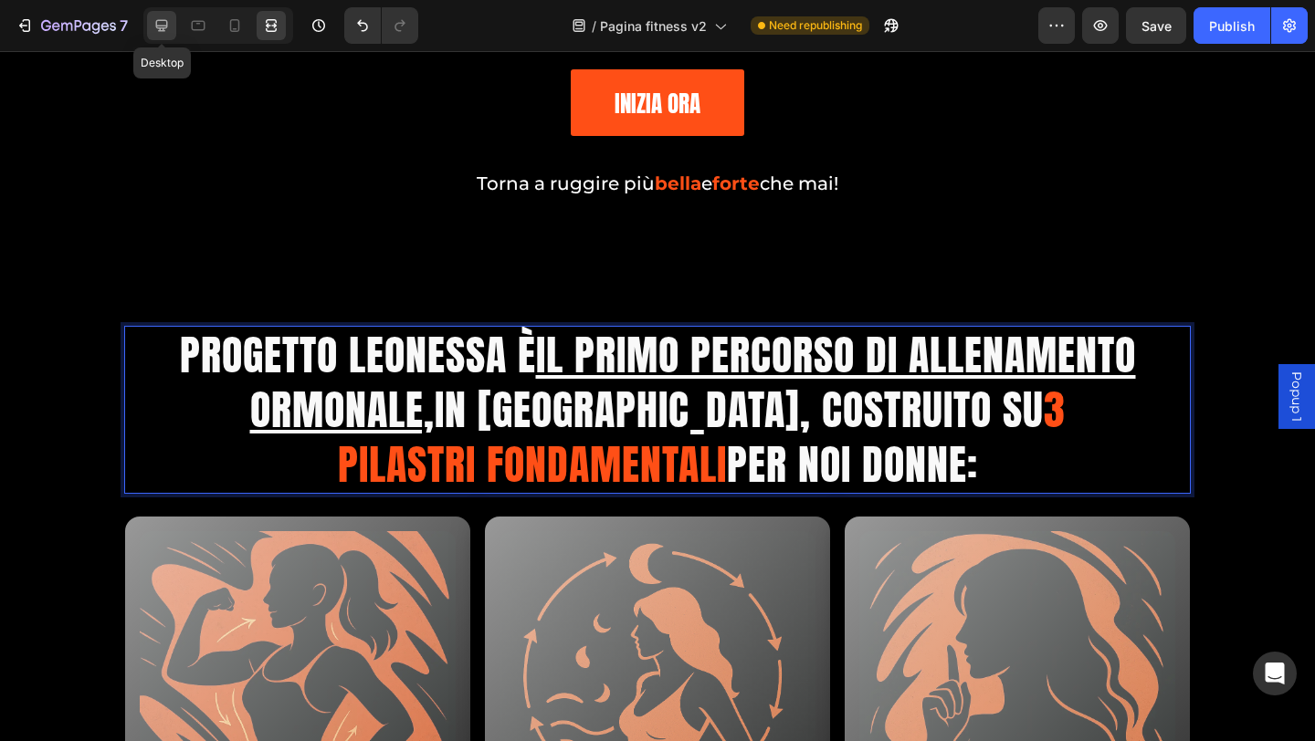
click at [175, 31] on div at bounding box center [161, 25] width 29 height 29
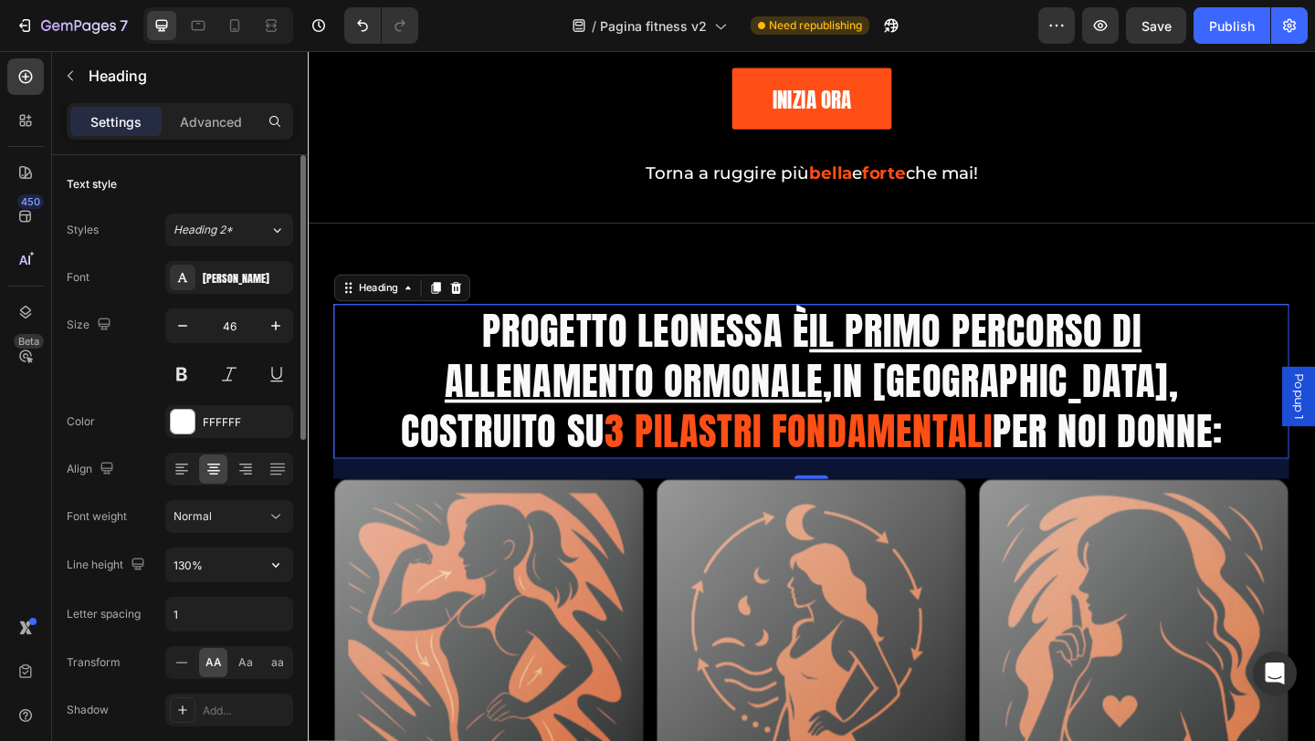
scroll to position [274, 0]
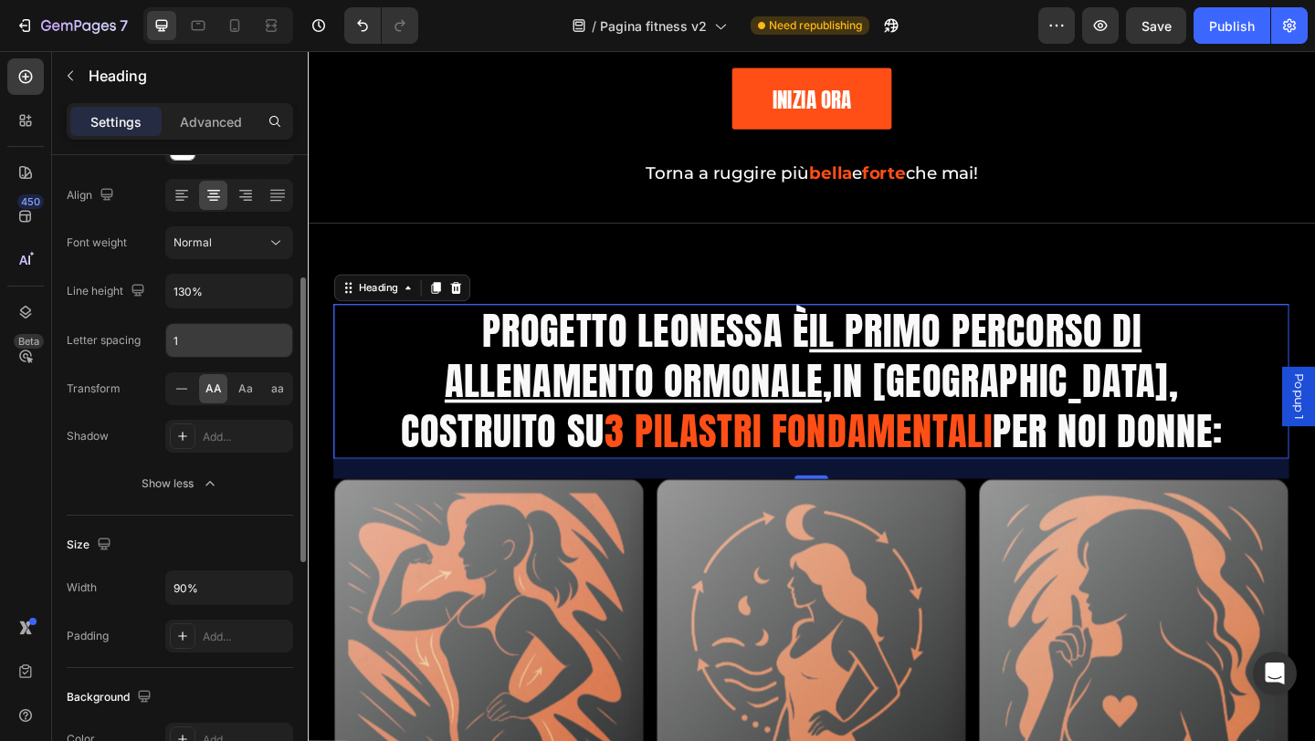
click at [181, 346] on input "1" at bounding box center [229, 340] width 126 height 33
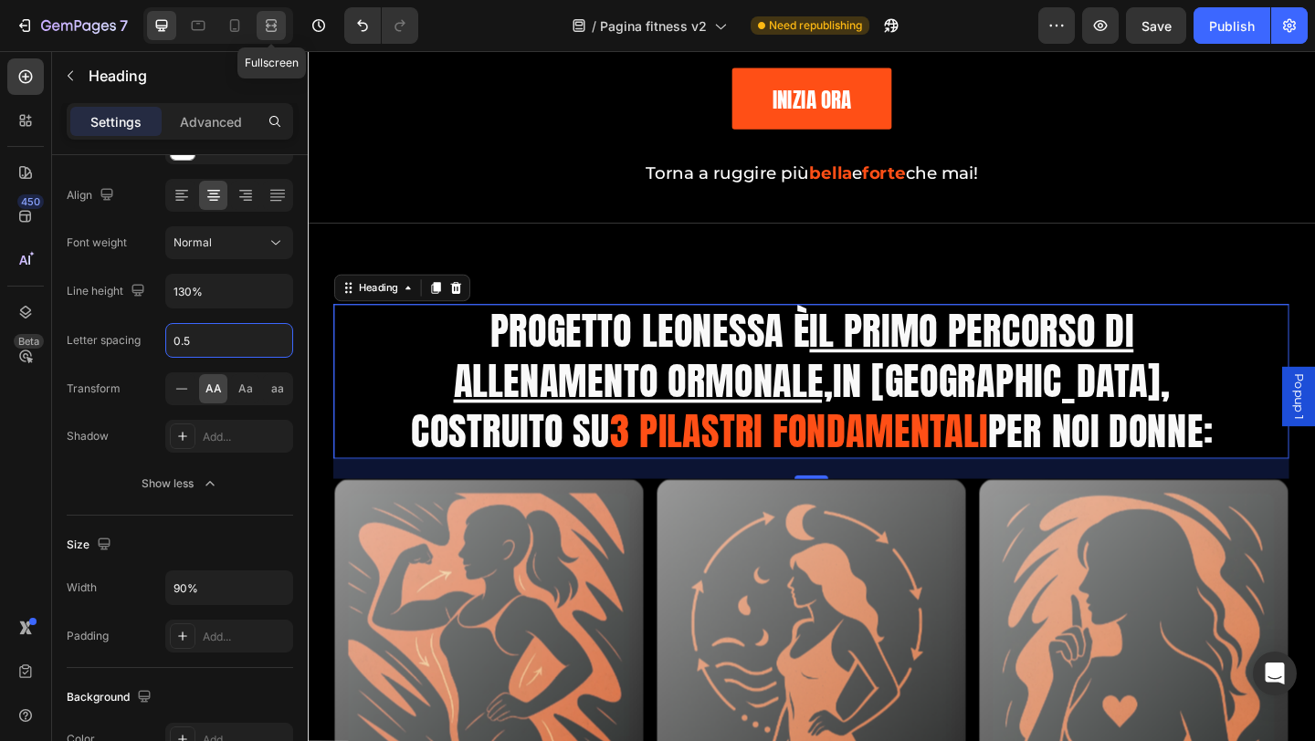
type input "0.5"
click at [269, 24] on icon at bounding box center [271, 25] width 18 height 18
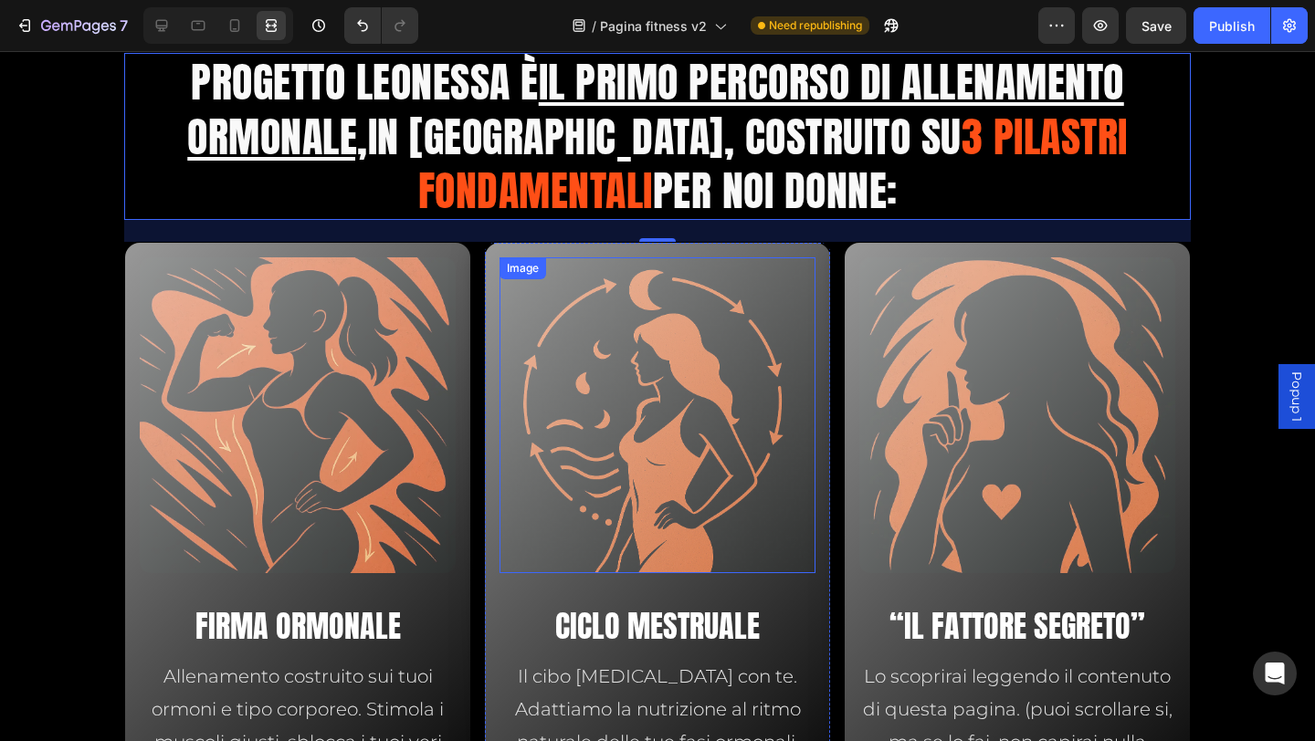
scroll to position [4040, 0]
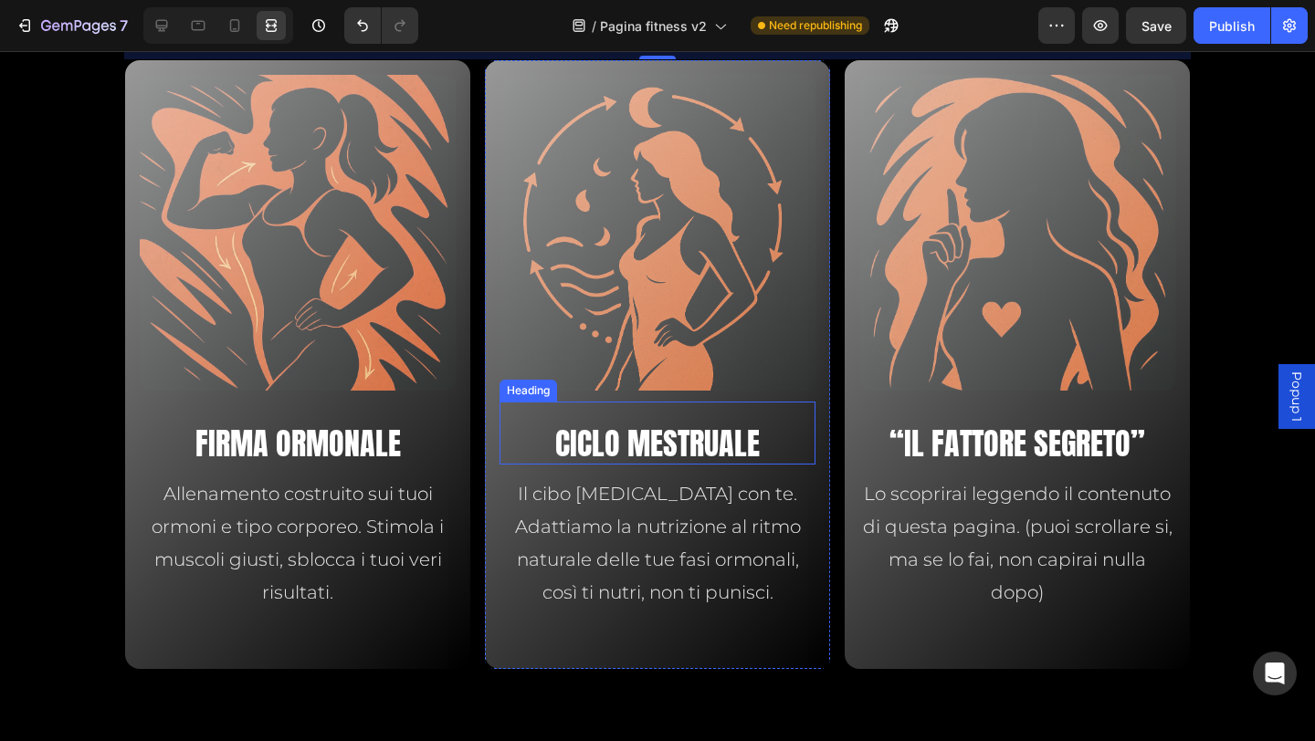
click at [643, 446] on h2 "CICLO MESTRUALE" at bounding box center [657, 444] width 316 height 41
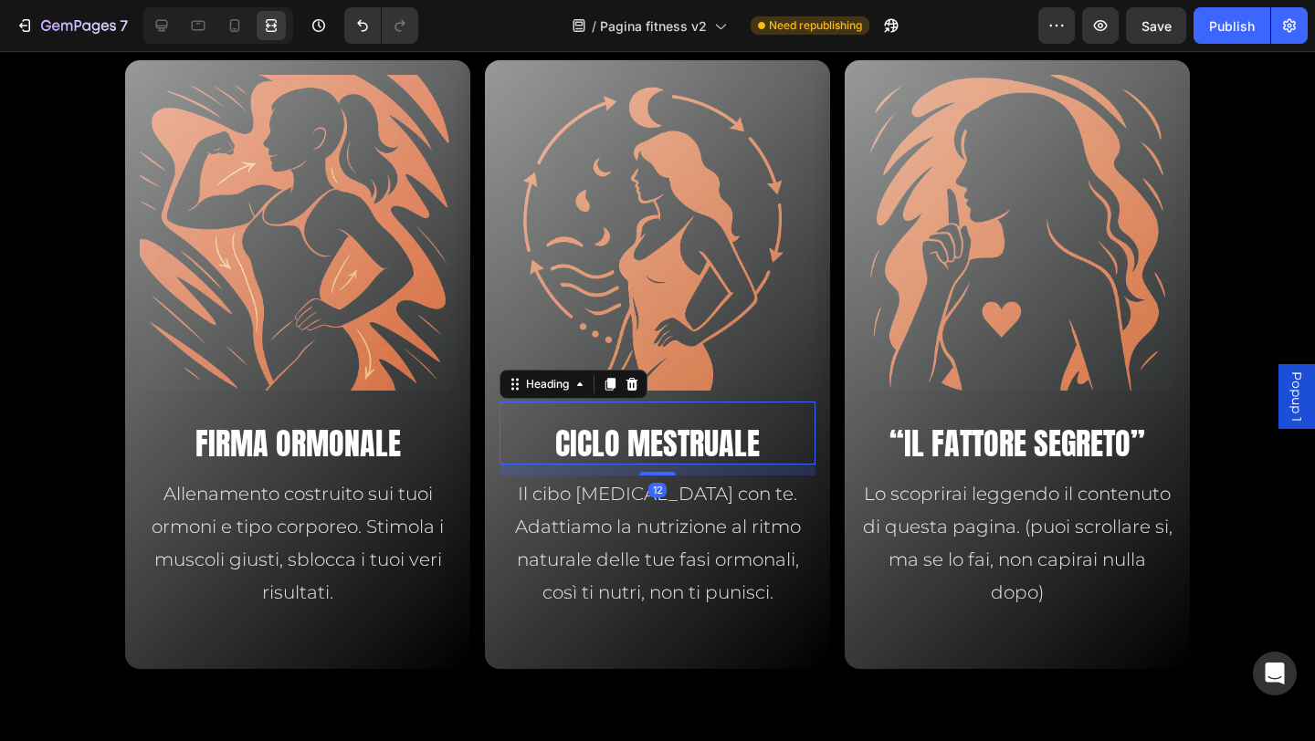
click at [640, 446] on h2 "CICLO MESTRUALE" at bounding box center [657, 444] width 316 height 41
click at [640, 446] on p "CICLO MESTRUALE" at bounding box center [657, 443] width 312 height 37
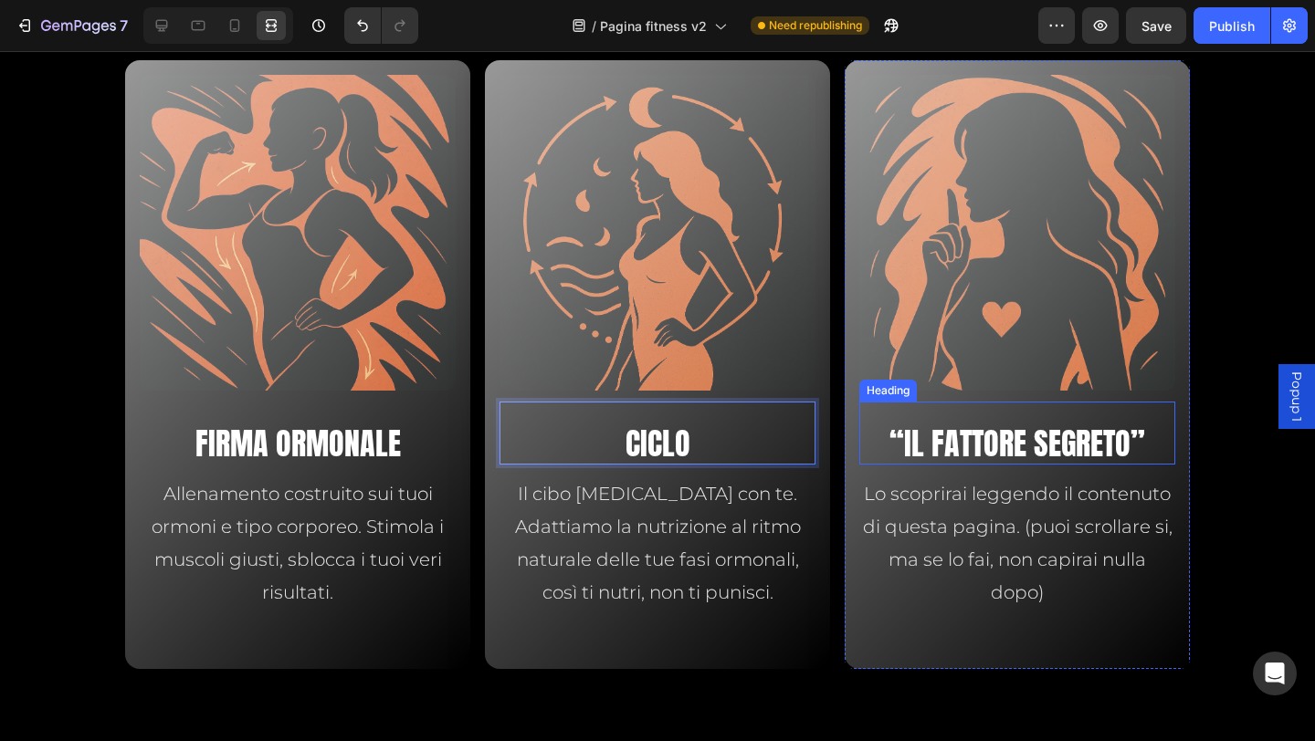
click at [919, 454] on h2 "“Il fattore Segreto”" at bounding box center [1017, 444] width 316 height 41
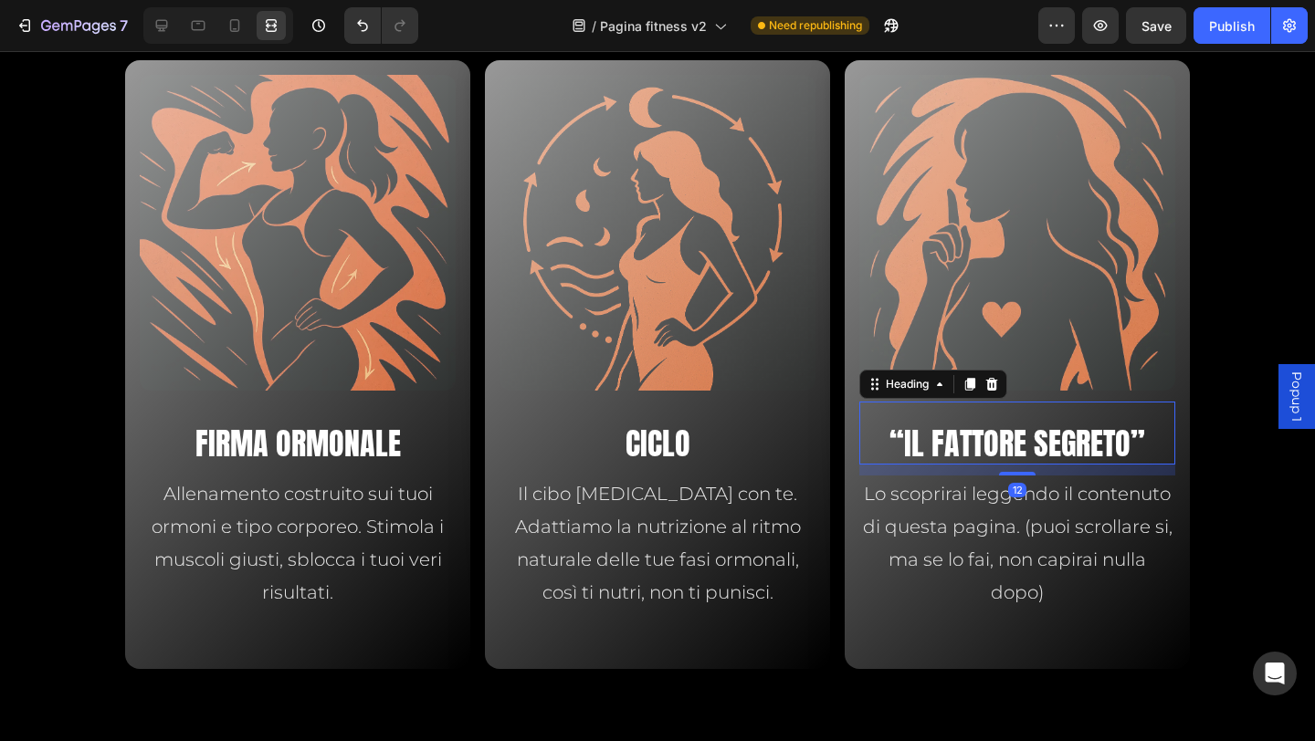
click at [919, 454] on h2 "“Il fattore Segreto”" at bounding box center [1017, 444] width 316 height 41
click at [922, 454] on p "“Il fattore Segreto”" at bounding box center [1017, 443] width 312 height 37
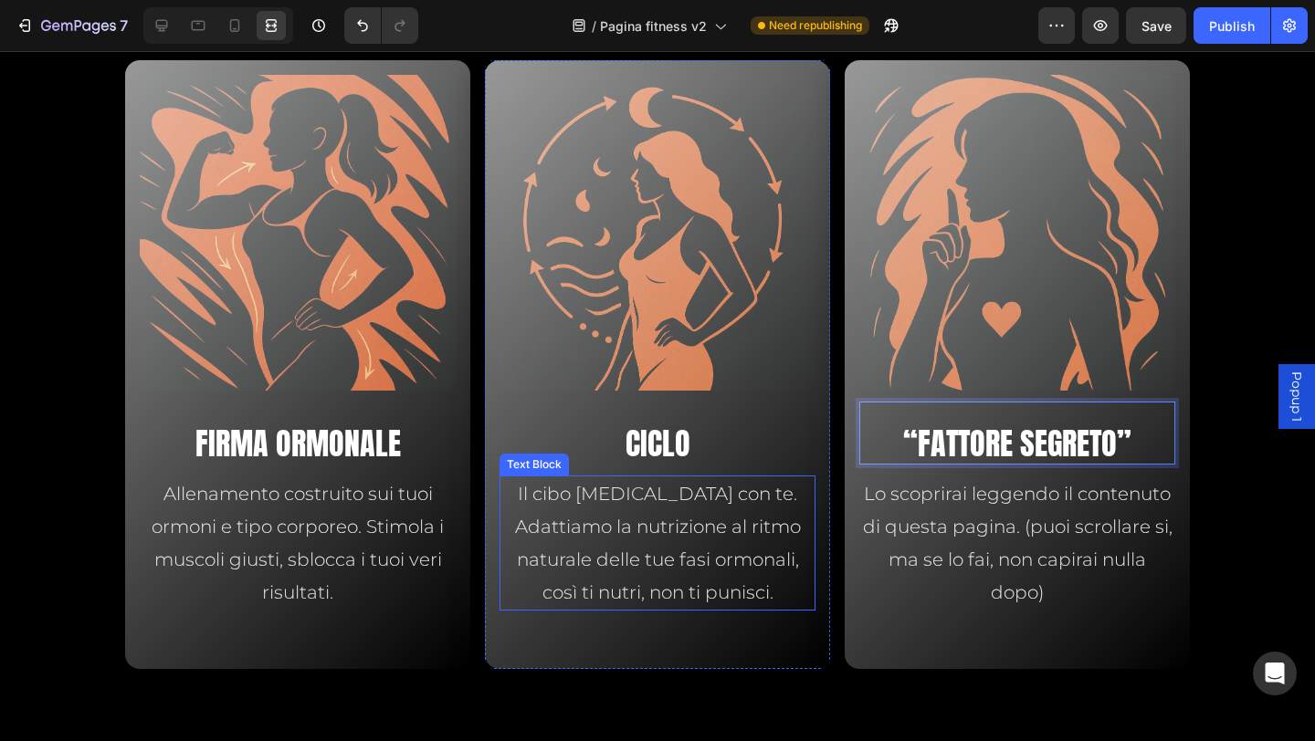
click at [649, 531] on span "Il cibo [MEDICAL_DATA] con te. Adattiamo la nutrizione al ritmo naturale delle …" at bounding box center [658, 543] width 286 height 121
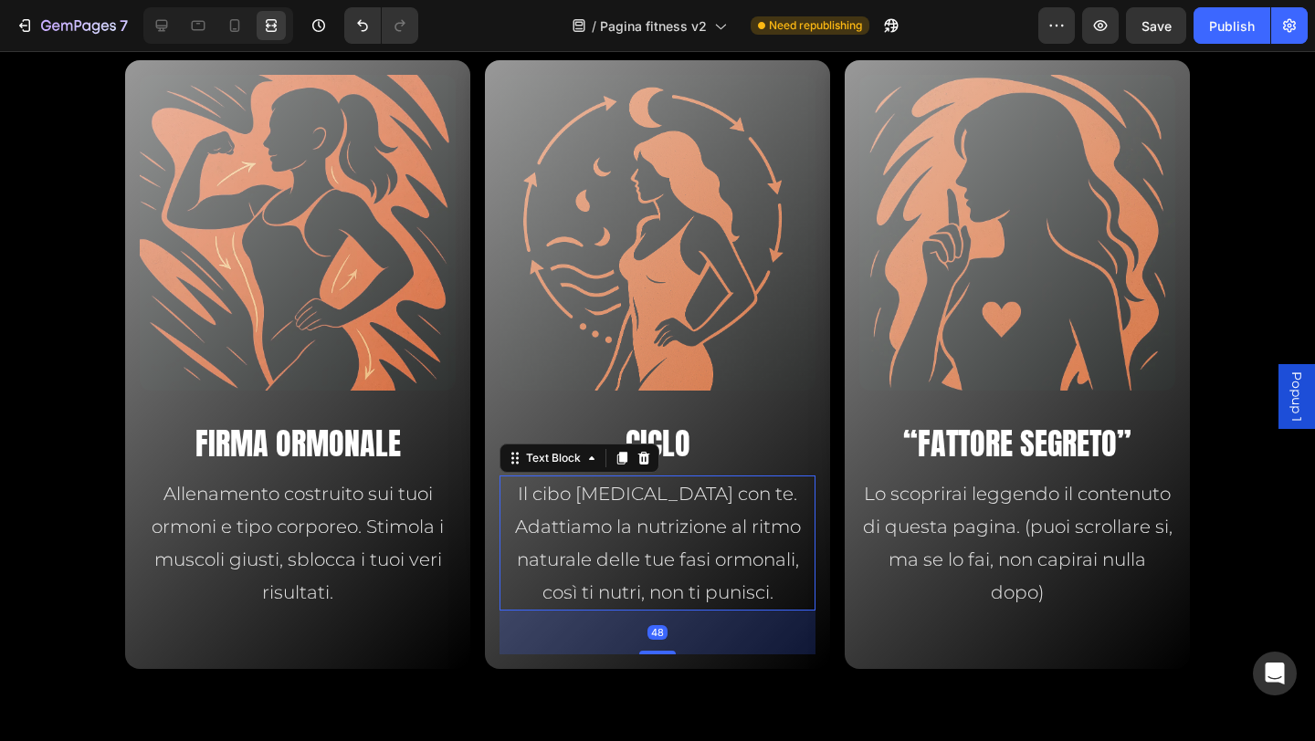
scroll to position [0, 0]
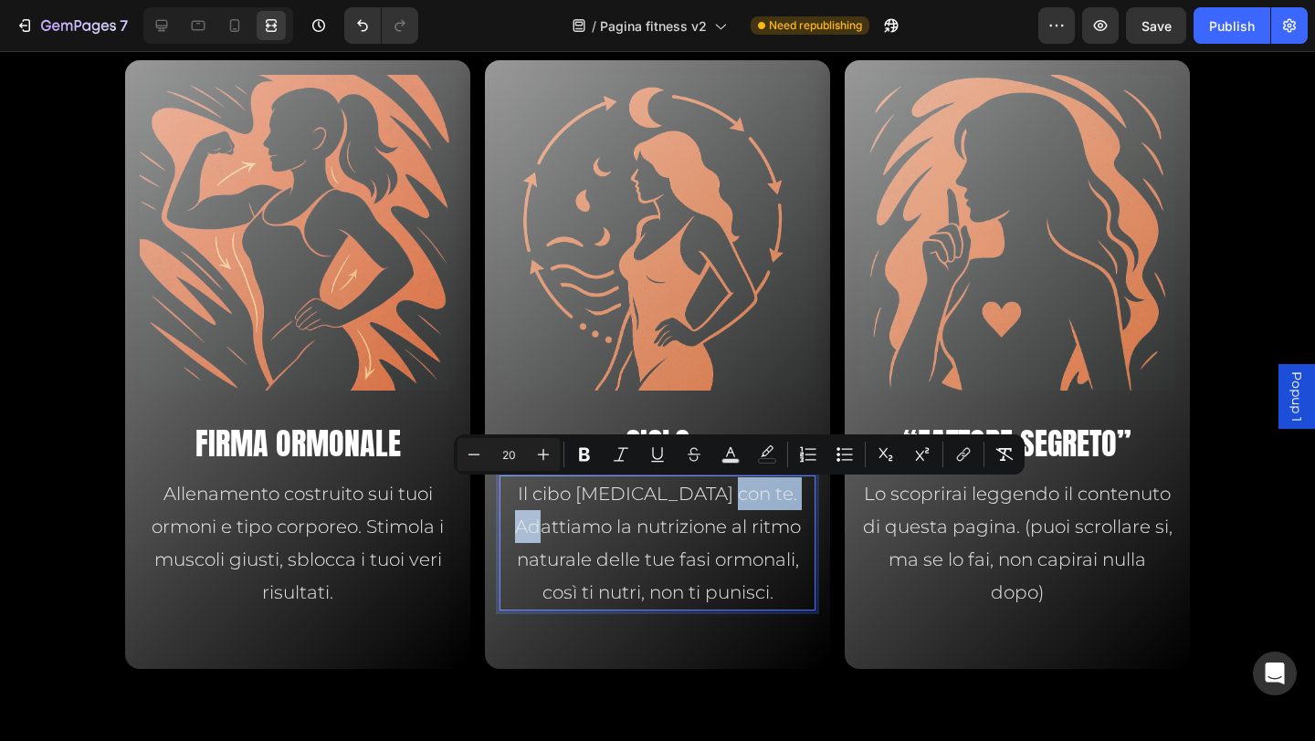
click at [691, 497] on span "Il cibo [MEDICAL_DATA] con te. Adattiamo la nutrizione al ritmo naturale delle …" at bounding box center [658, 543] width 286 height 121
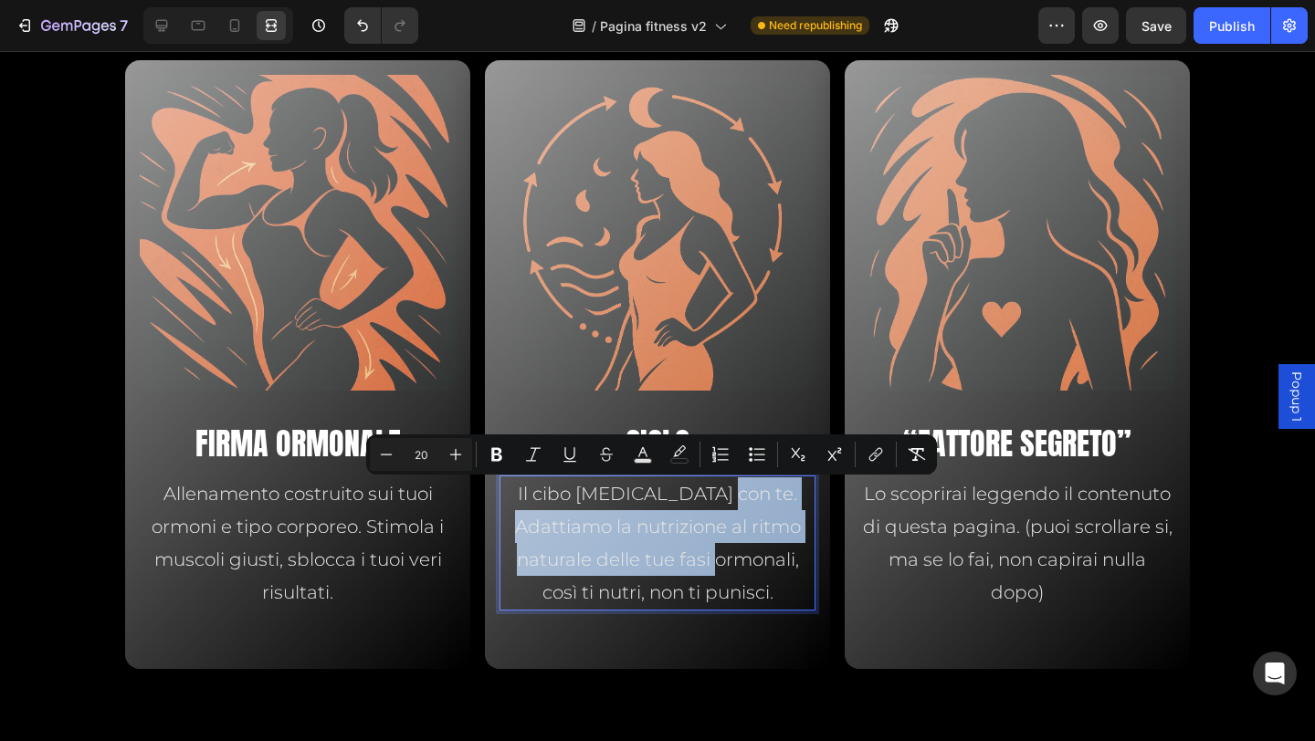
drag, startPoint x: 691, startPoint y: 497, endPoint x: 647, endPoint y: 553, distance: 71.6
click at [647, 553] on span "Il cibo [MEDICAL_DATA] con te. Adattiamo la nutrizione al ritmo naturale delle …" at bounding box center [658, 543] width 286 height 121
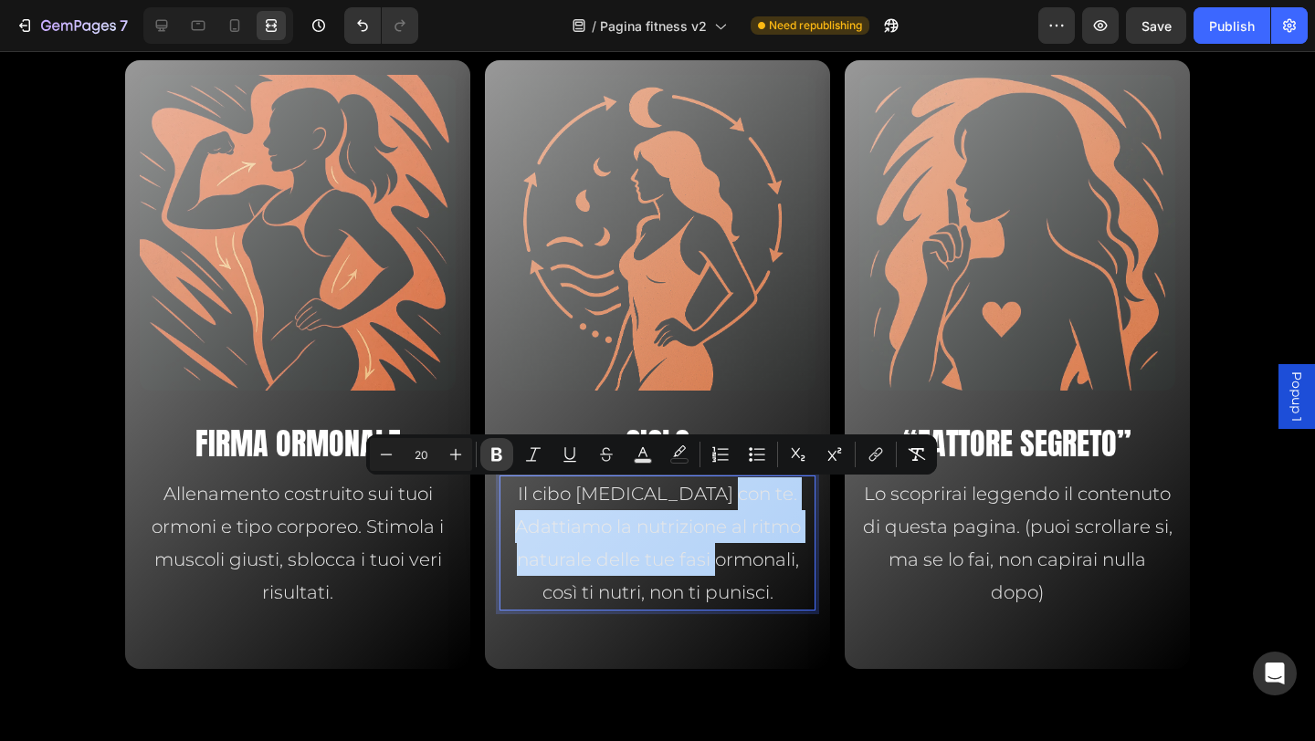
click at [497, 459] on icon "Editor contextual toolbar" at bounding box center [496, 455] width 11 height 14
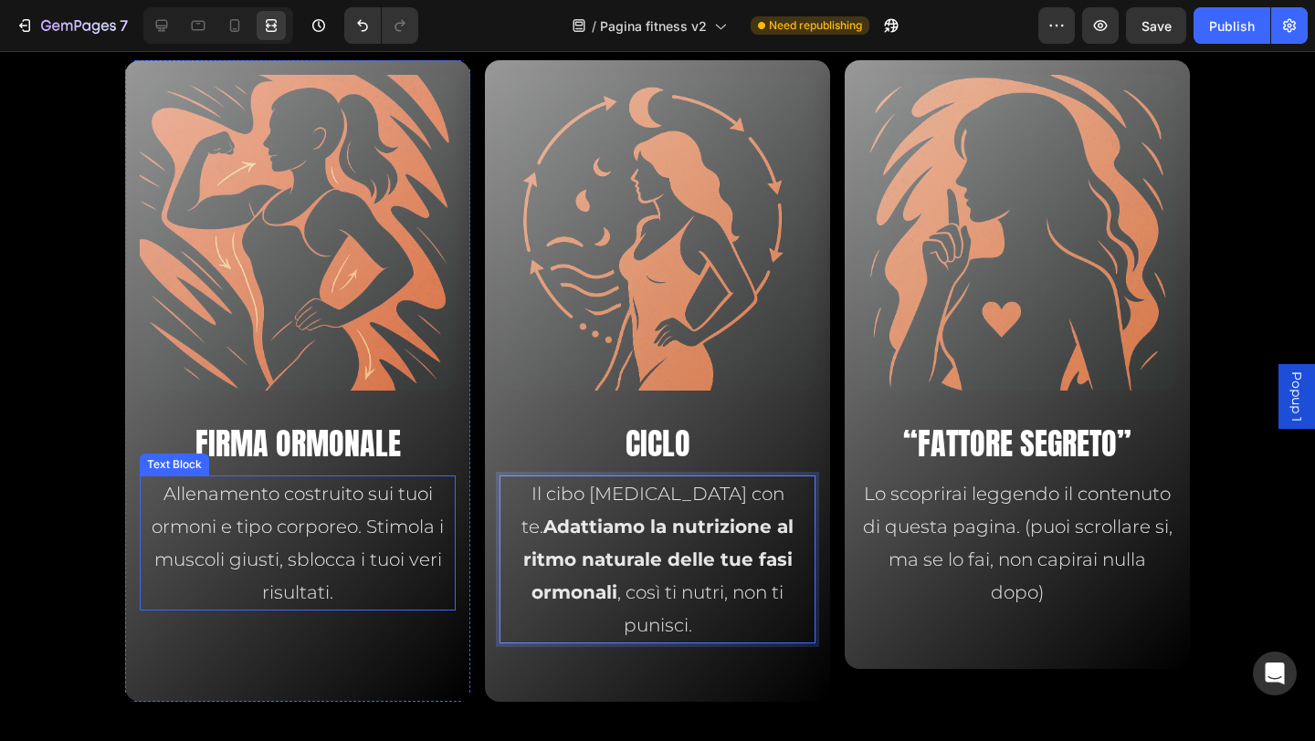
click at [294, 546] on p "Allenamento costruito sui tuoi ormoni e tipo corporeo. Stimola i muscoli giusti…" at bounding box center [298, 543] width 312 height 131
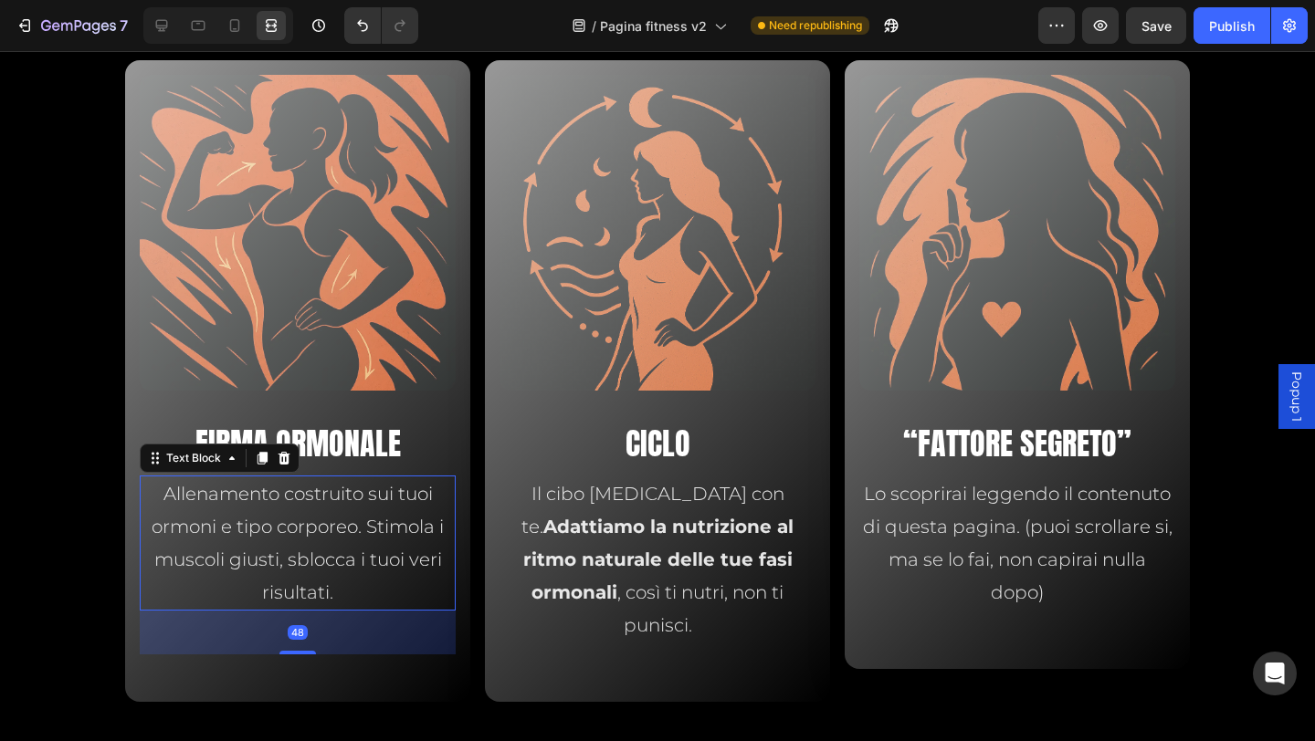
click at [192, 519] on span "Allenamento costruito sui tuoi ormoni e tipo corporeo. Stimola i muscoli giusti…" at bounding box center [298, 543] width 292 height 121
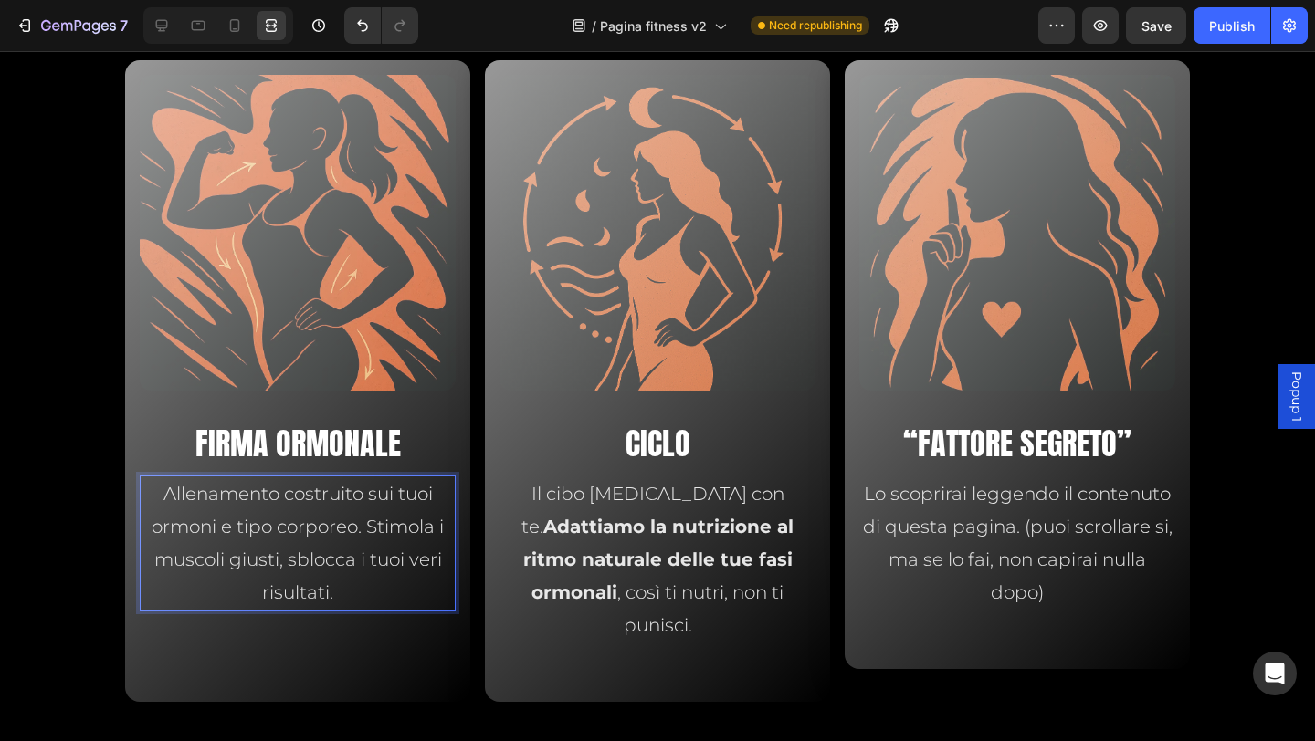
click at [192, 519] on span "Allenamento costruito sui tuoi ormoni e tipo corporeo. Stimola i muscoli giusti…" at bounding box center [298, 543] width 292 height 121
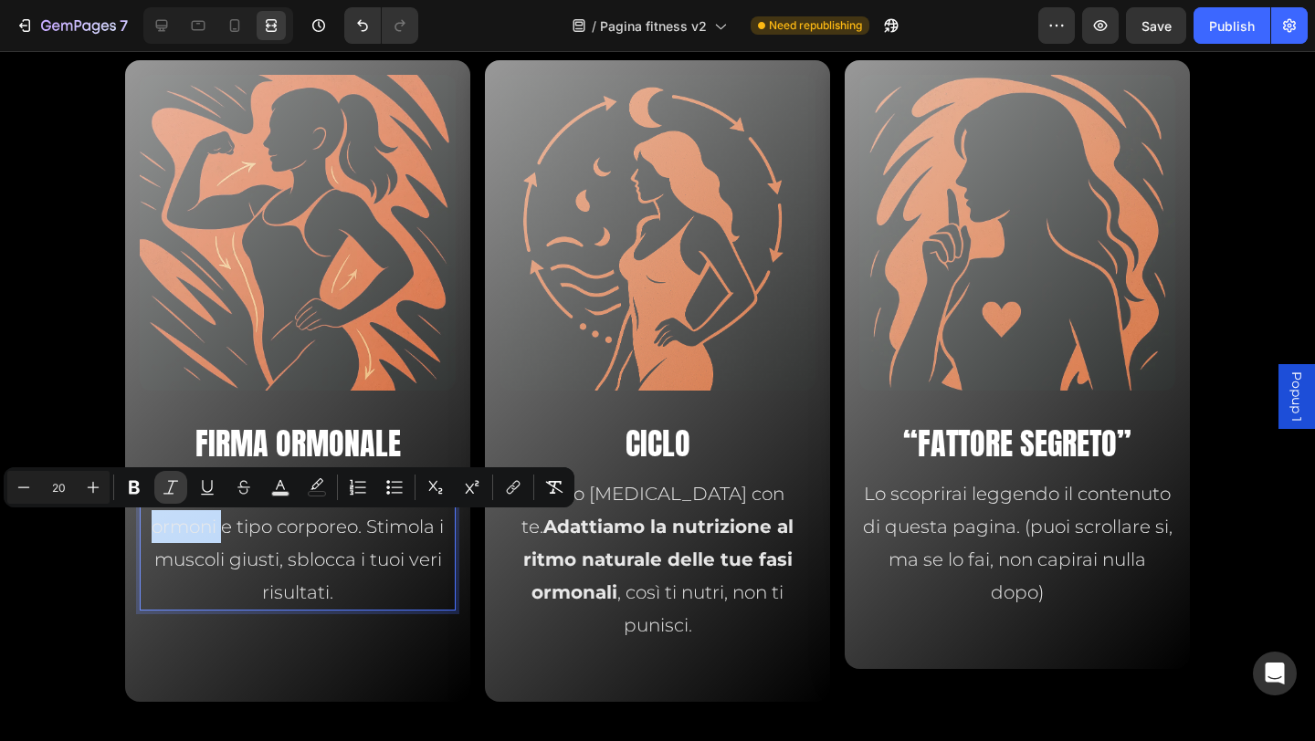
click at [157, 499] on button "Italic" at bounding box center [170, 487] width 33 height 33
click at [169, 481] on icon "Editor contextual toolbar" at bounding box center [171, 487] width 18 height 18
click at [184, 551] on span "Allenamento costruito sui tuoi ormoni e tipo corporeo. Stimola i muscoli giusti…" at bounding box center [298, 543] width 292 height 121
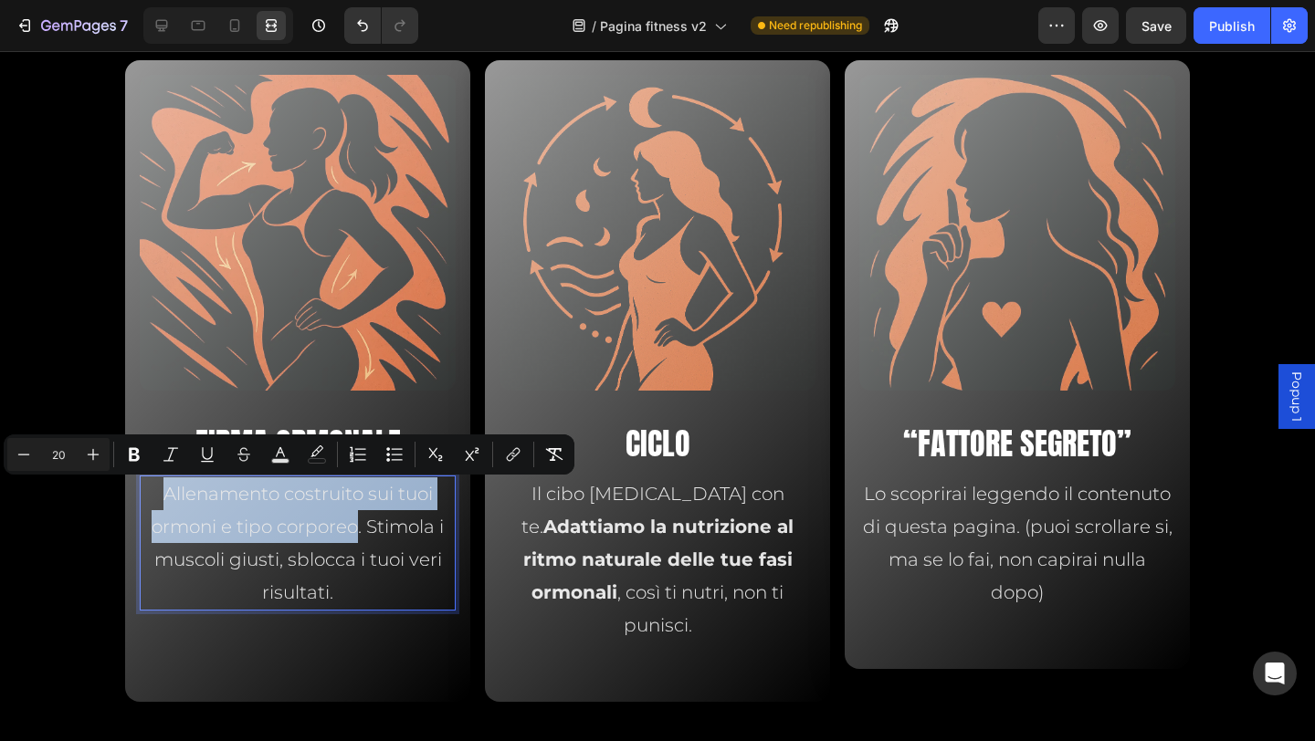
drag, startPoint x: 155, startPoint y: 495, endPoint x: 347, endPoint y: 536, distance: 196.1
click at [347, 536] on span "Allenamento costruito sui tuoi ormoni e tipo corporeo. Stimola i muscoli giusti…" at bounding box center [298, 543] width 292 height 121
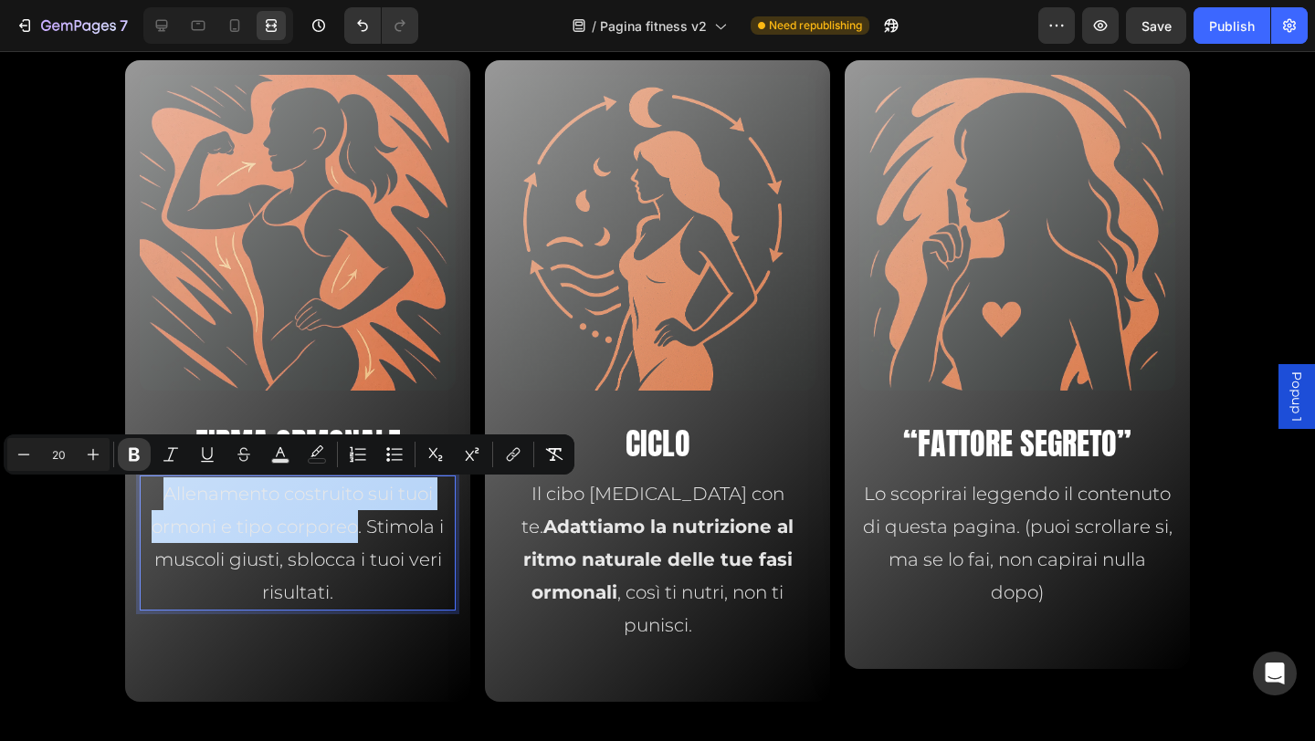
click at [138, 455] on icon "Editor contextual toolbar" at bounding box center [134, 455] width 18 height 18
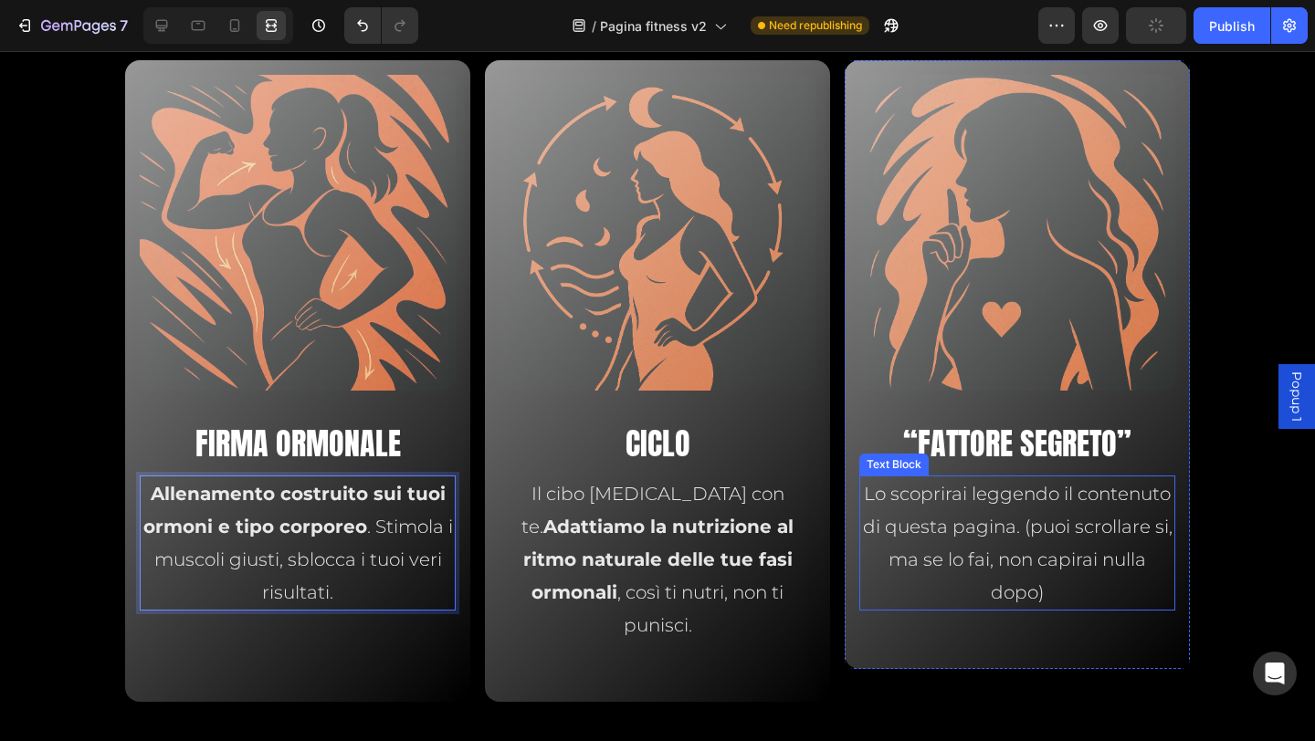
click at [1008, 528] on span "Lo scoprirai leggendo il contenuto di questa pagina. (puoi scrollare si, ma se …" at bounding box center [1018, 543] width 310 height 121
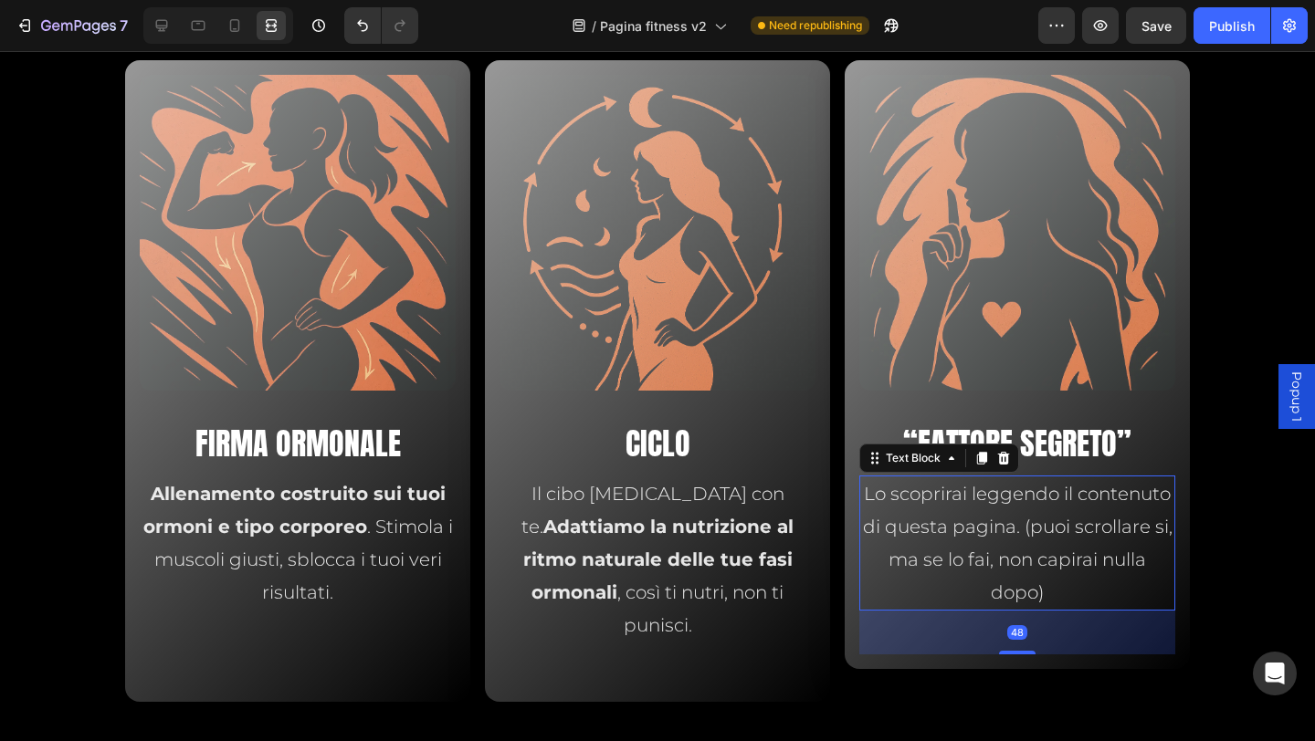
click at [929, 509] on p "Lo scoprirai leggendo il contenuto di questa pagina. (puoi scrollare si, ma se …" at bounding box center [1017, 543] width 312 height 131
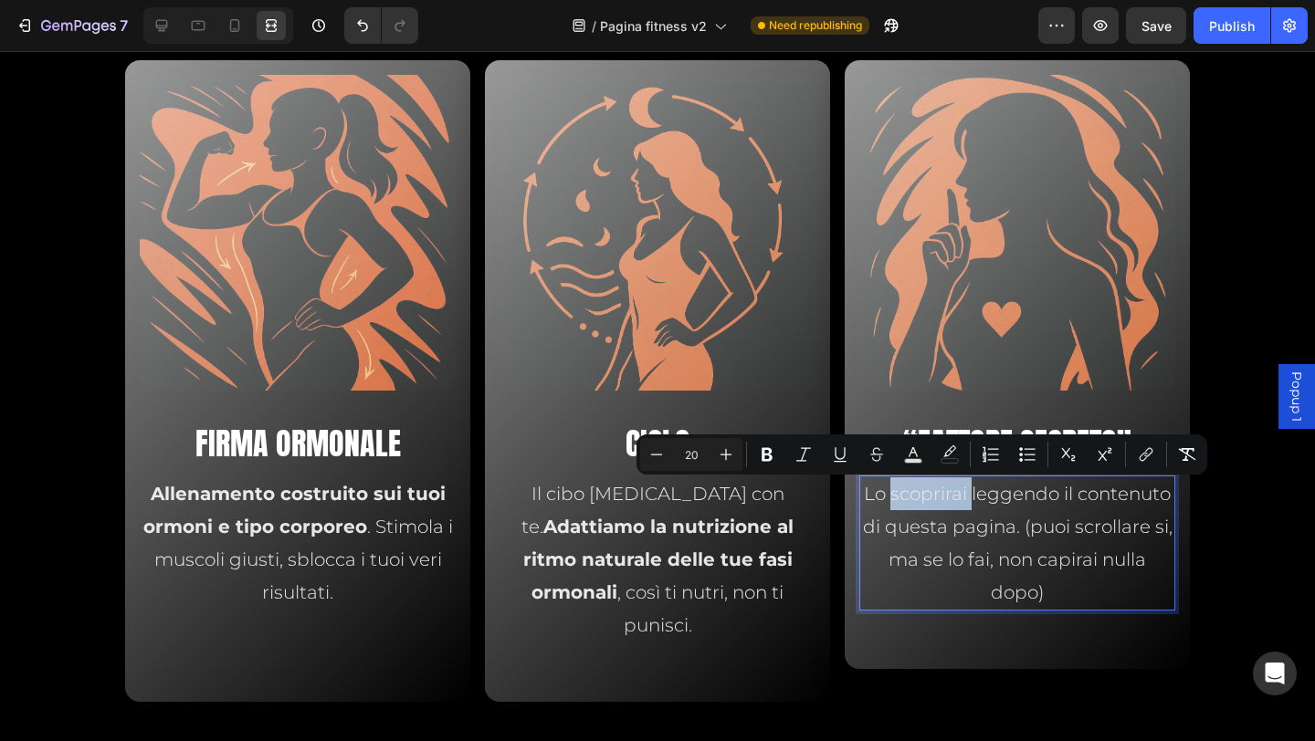
click at [890, 506] on p "Lo scoprirai leggendo il contenuto di questa pagina. (puoi scrollare si, ma se …" at bounding box center [1017, 543] width 312 height 131
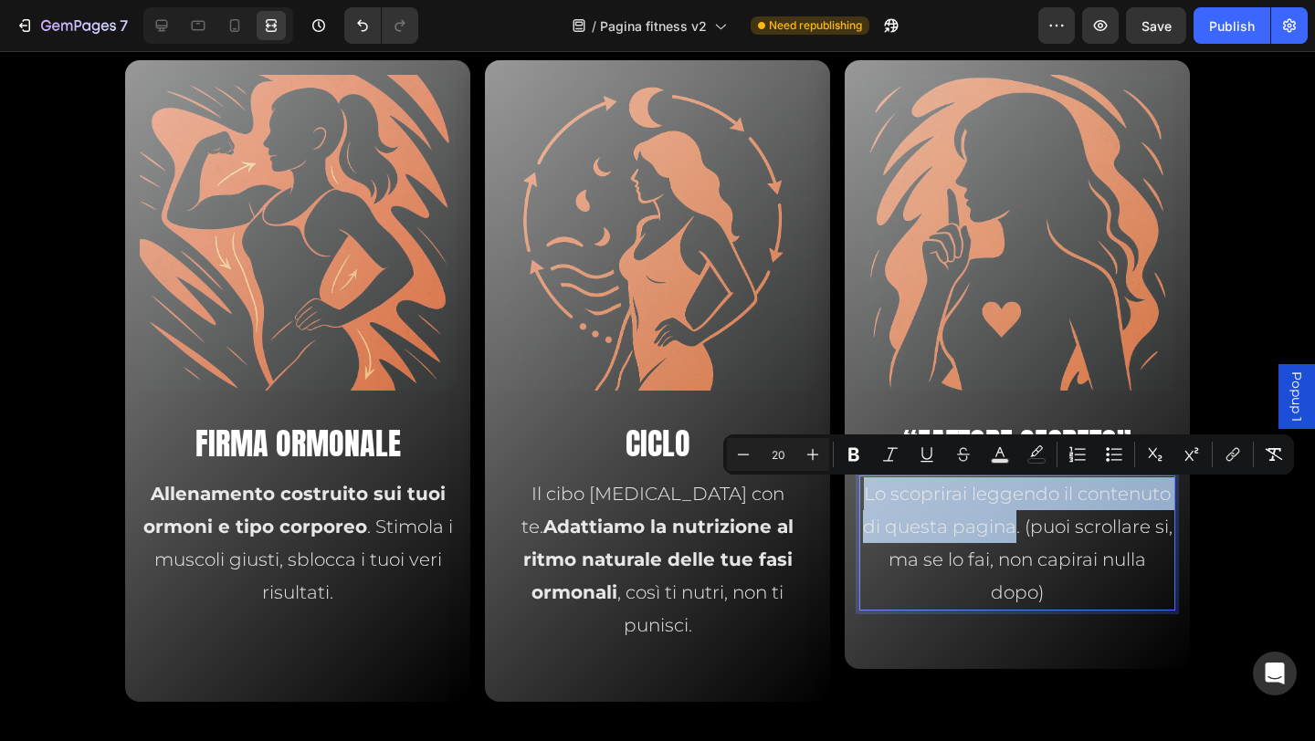
drag, startPoint x: 857, startPoint y: 494, endPoint x: 1003, endPoint y: 529, distance: 149.3
click at [1003, 529] on span "Lo scoprirai leggendo il contenuto di questa pagina. (puoi scrollare si, ma se …" at bounding box center [1018, 543] width 310 height 121
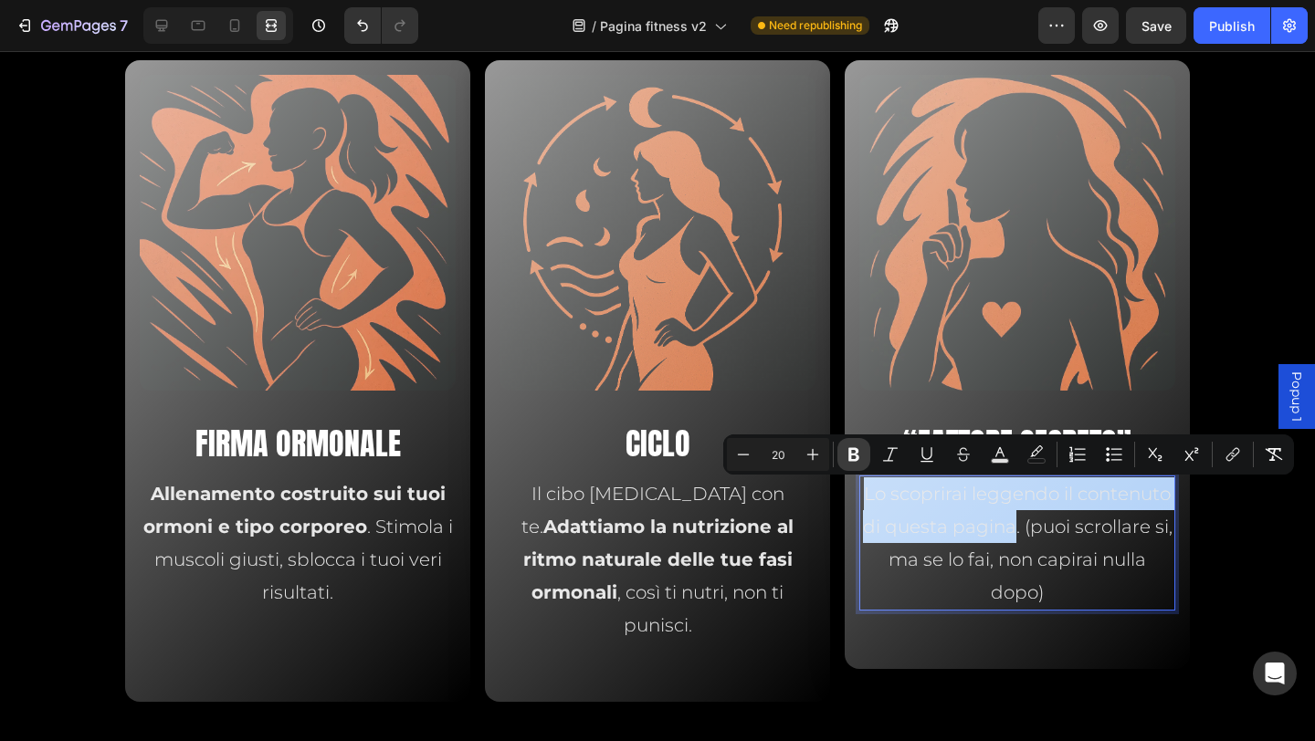
click at [855, 462] on icon "Editor contextual toolbar" at bounding box center [854, 455] width 18 height 18
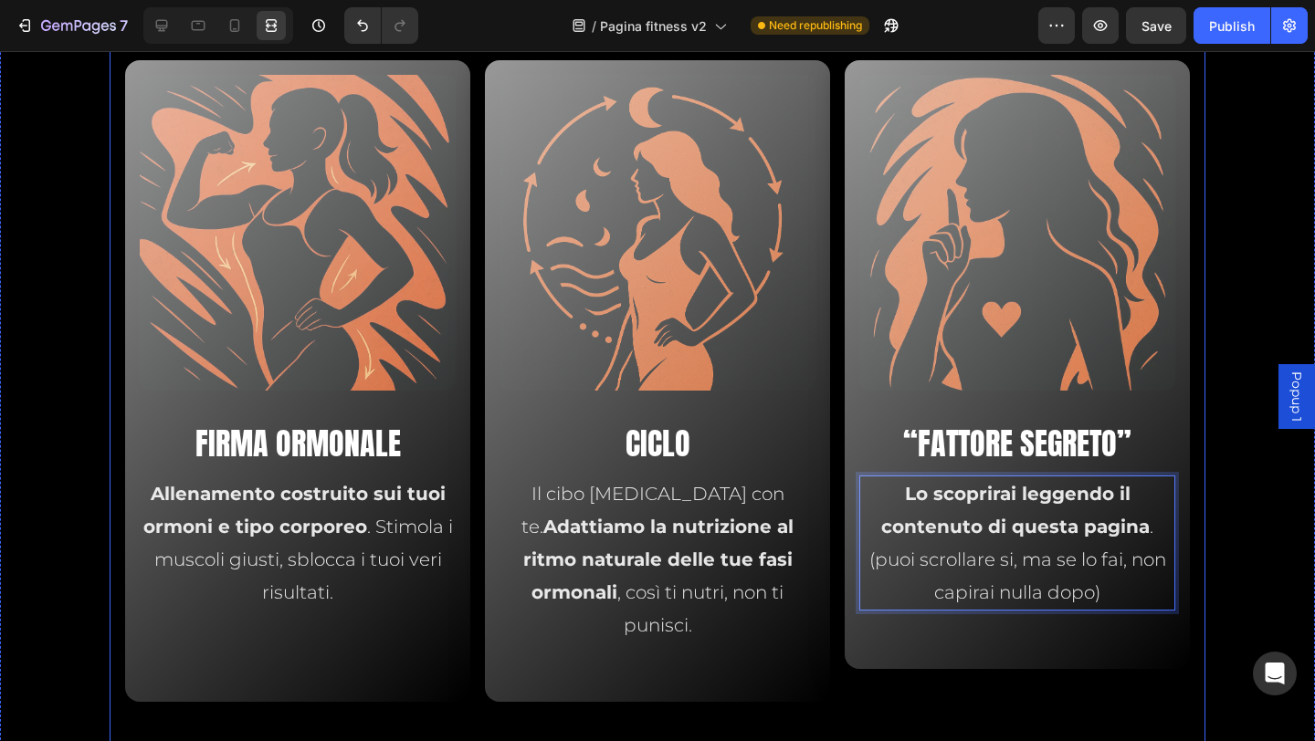
click at [1220, 585] on div "⁠⁠⁠⁠⁠⁠⁠ Progetto Leonessa è il Primo Percorso di Allenamento Ormonale, in [GEOG…" at bounding box center [657, 314] width 1287 height 917
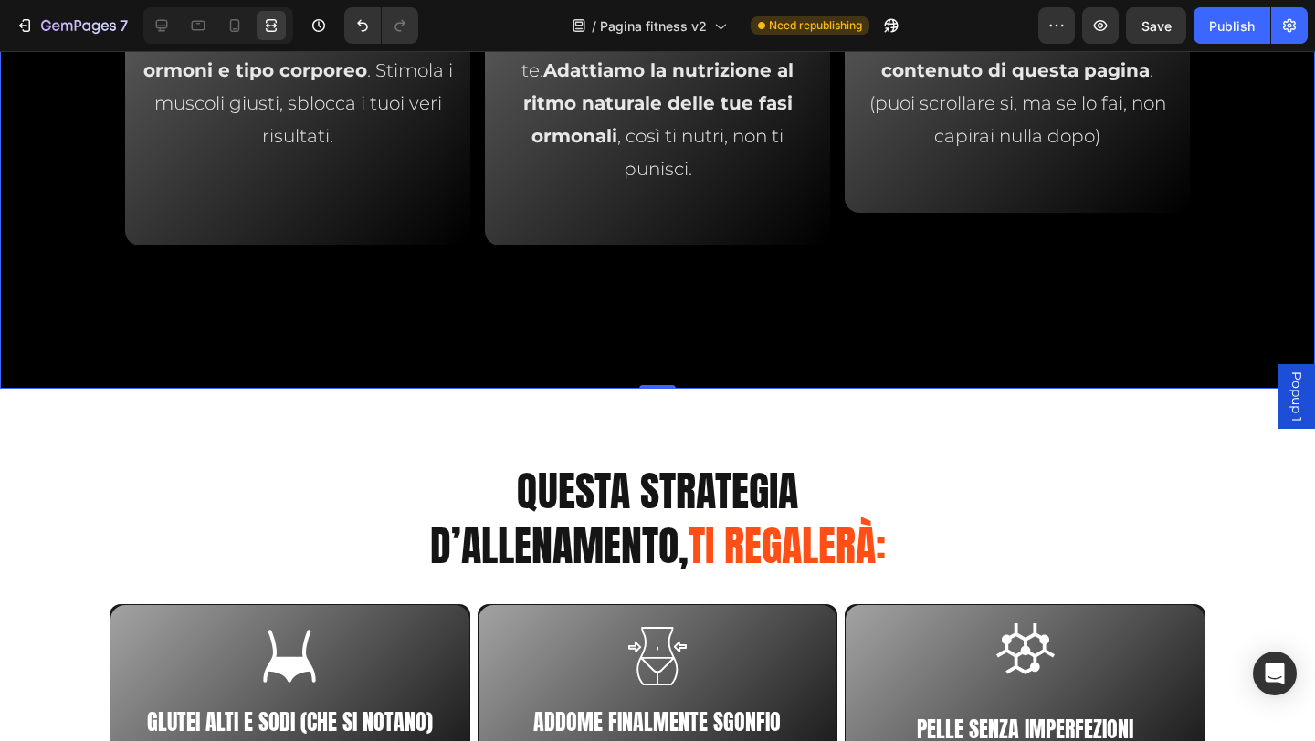
scroll to position [4497, 0]
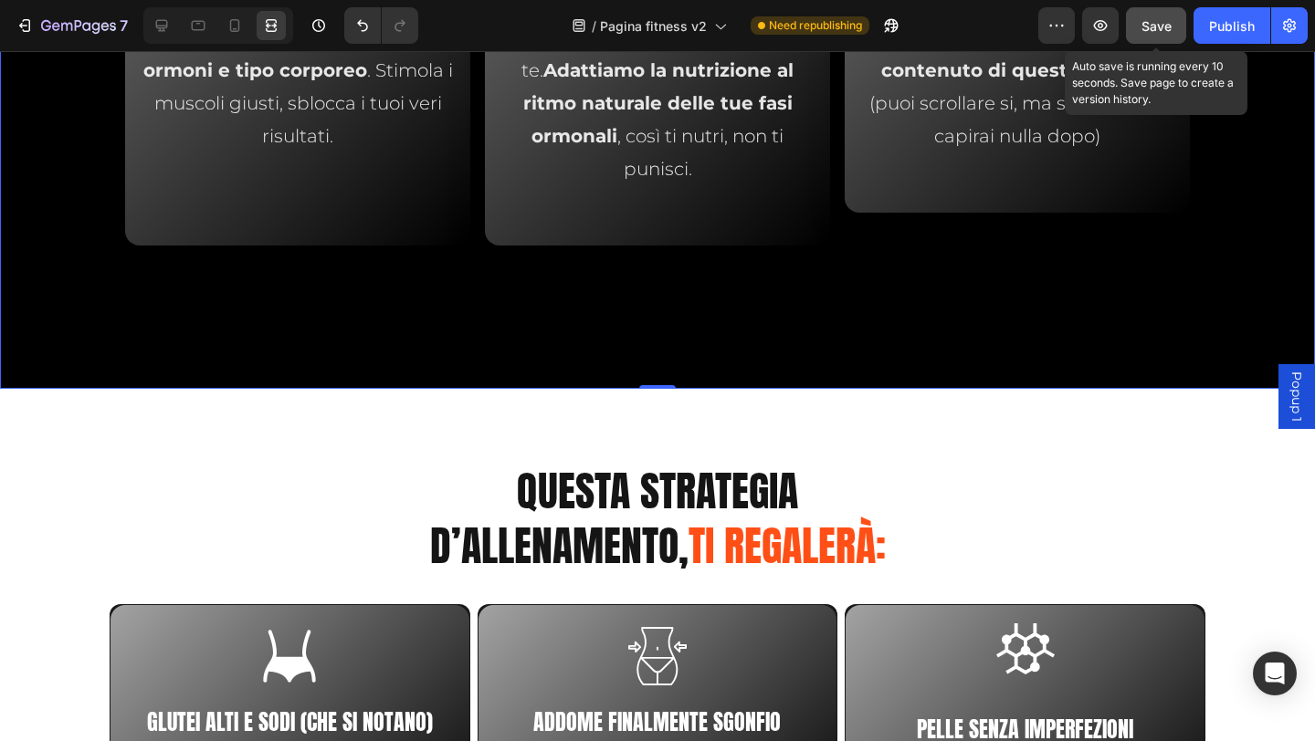
click at [1163, 26] on span "Save" at bounding box center [1156, 26] width 30 height 16
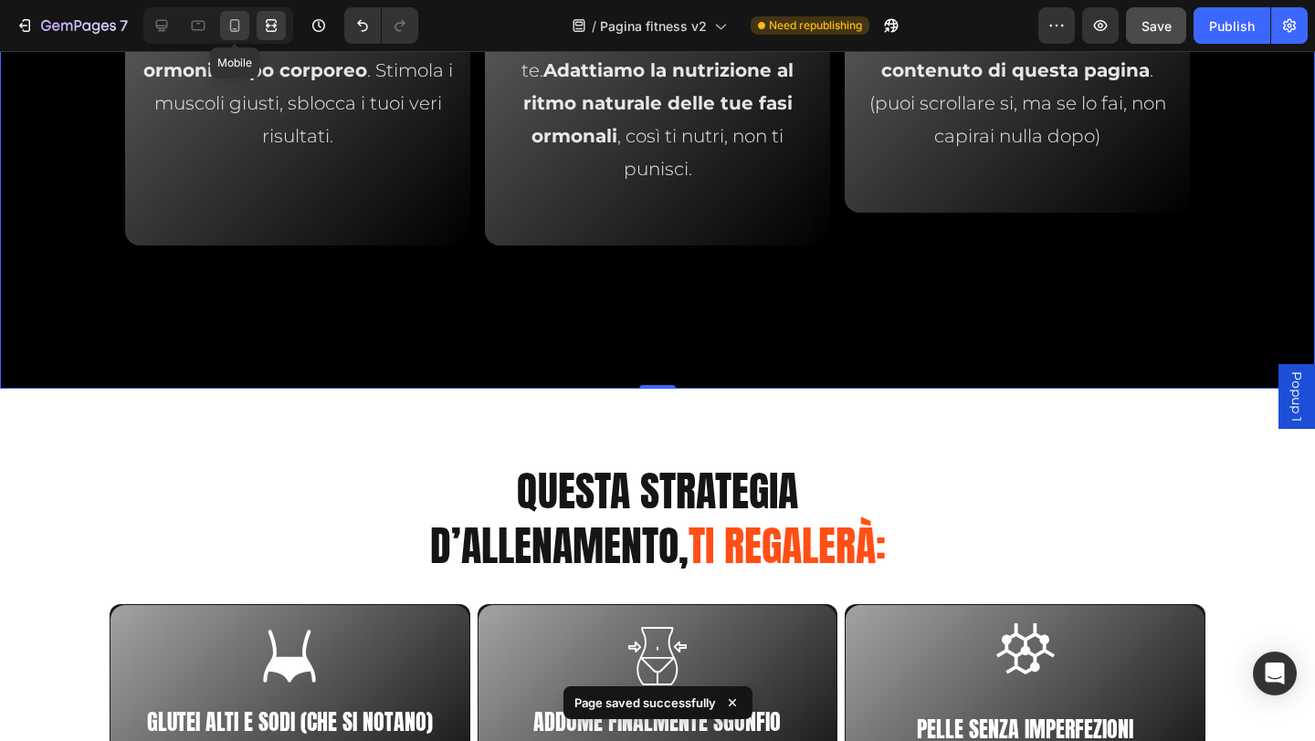
click at [231, 36] on div at bounding box center [234, 25] width 29 height 29
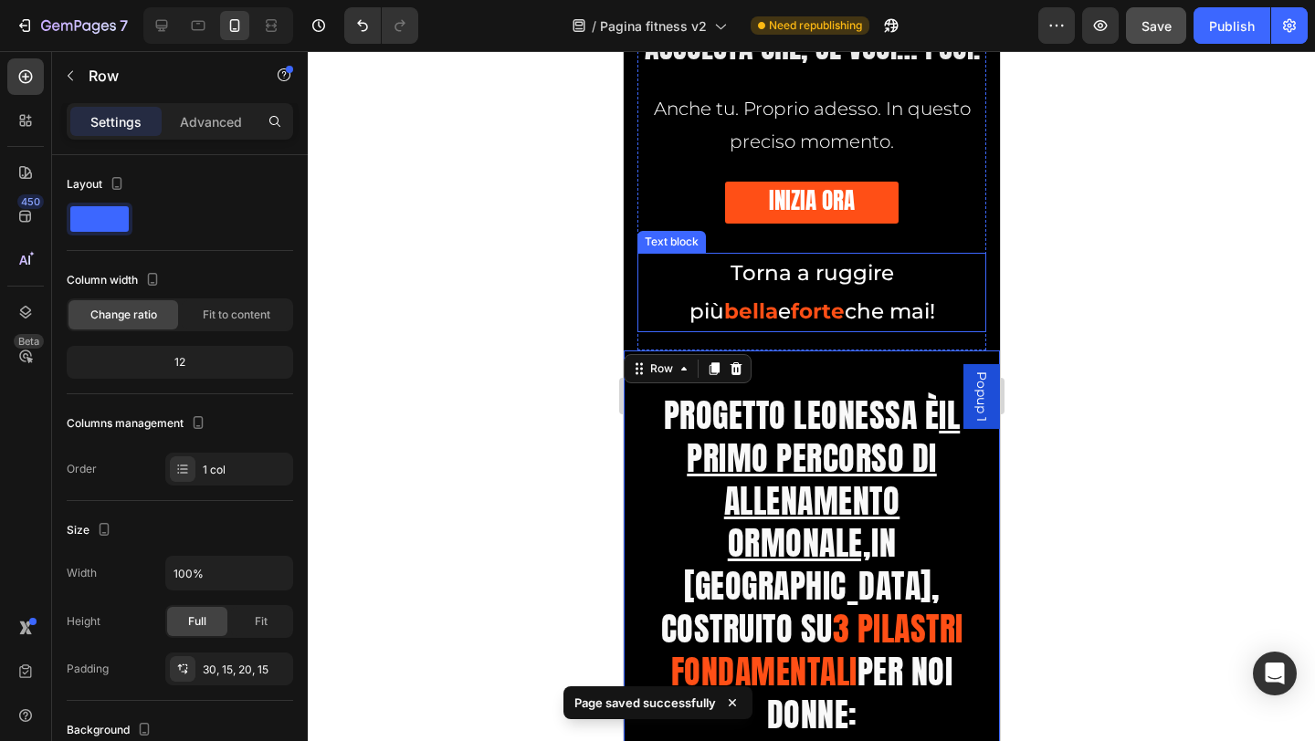
scroll to position [3633, 0]
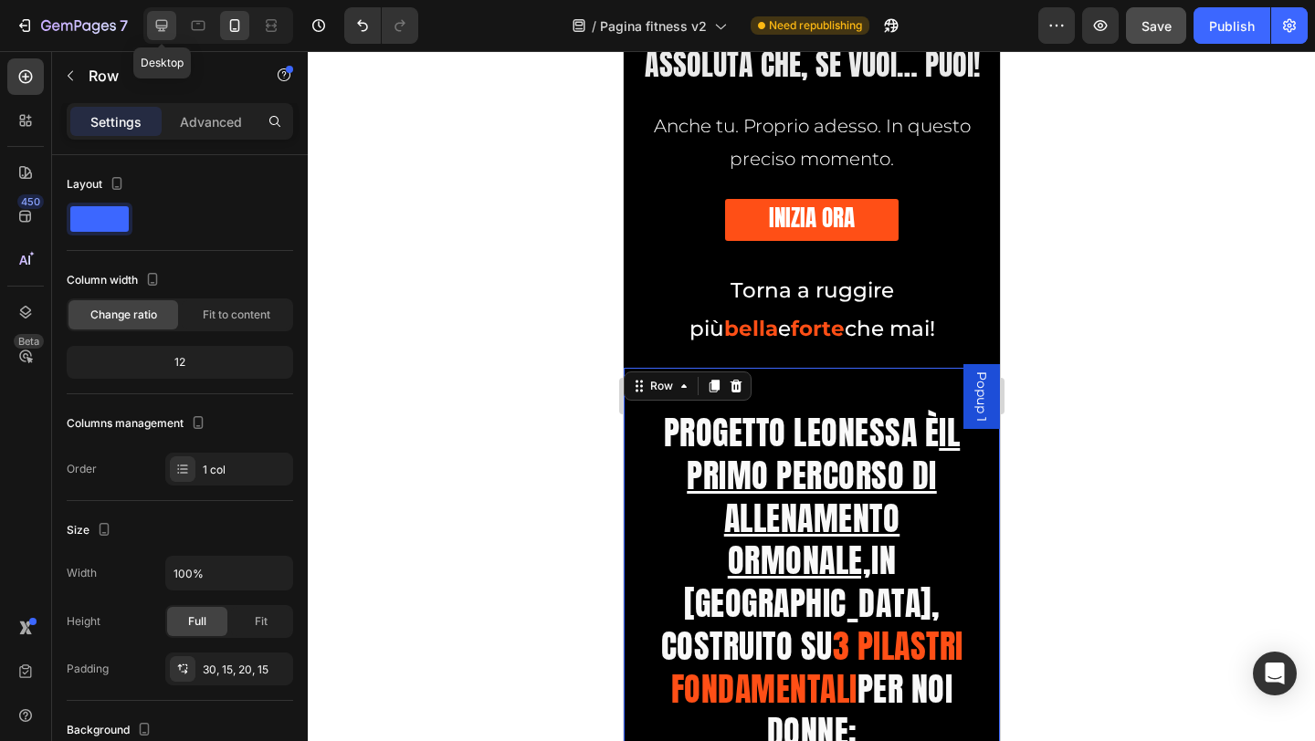
click at [155, 31] on icon at bounding box center [161, 25] width 18 height 18
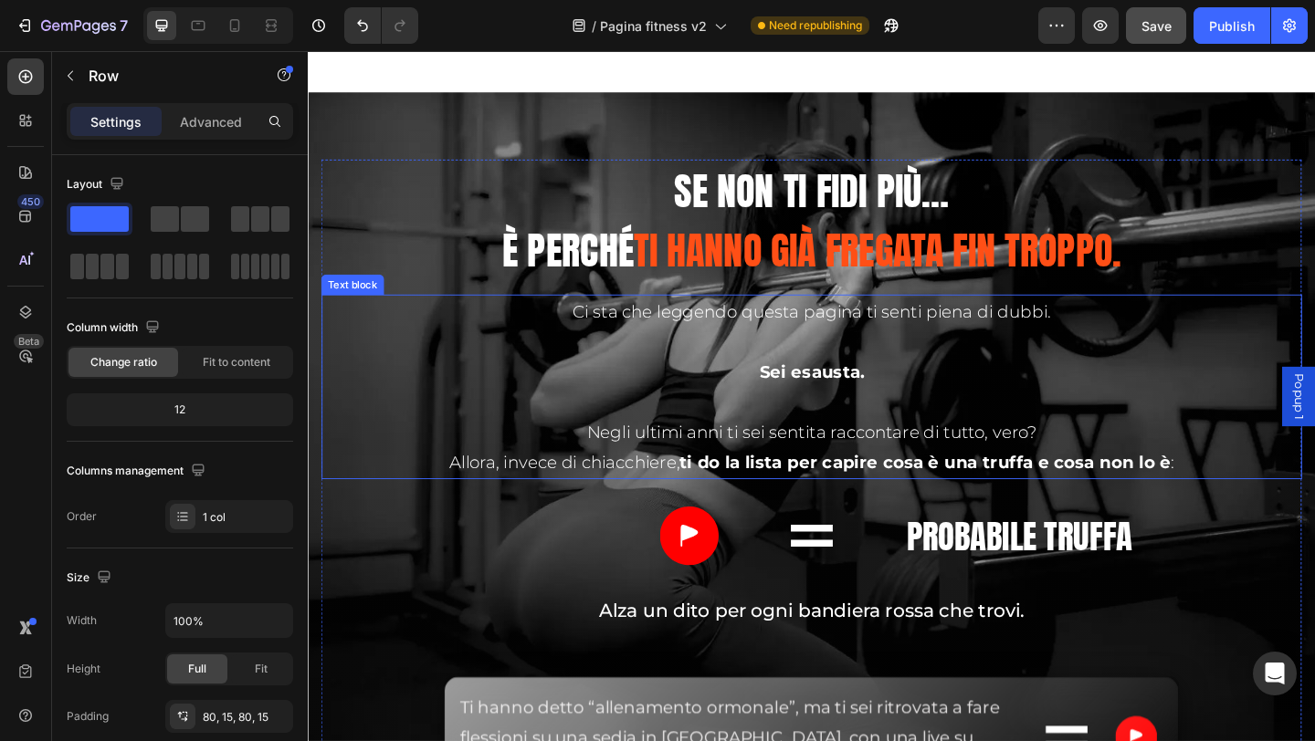
scroll to position [5533, 0]
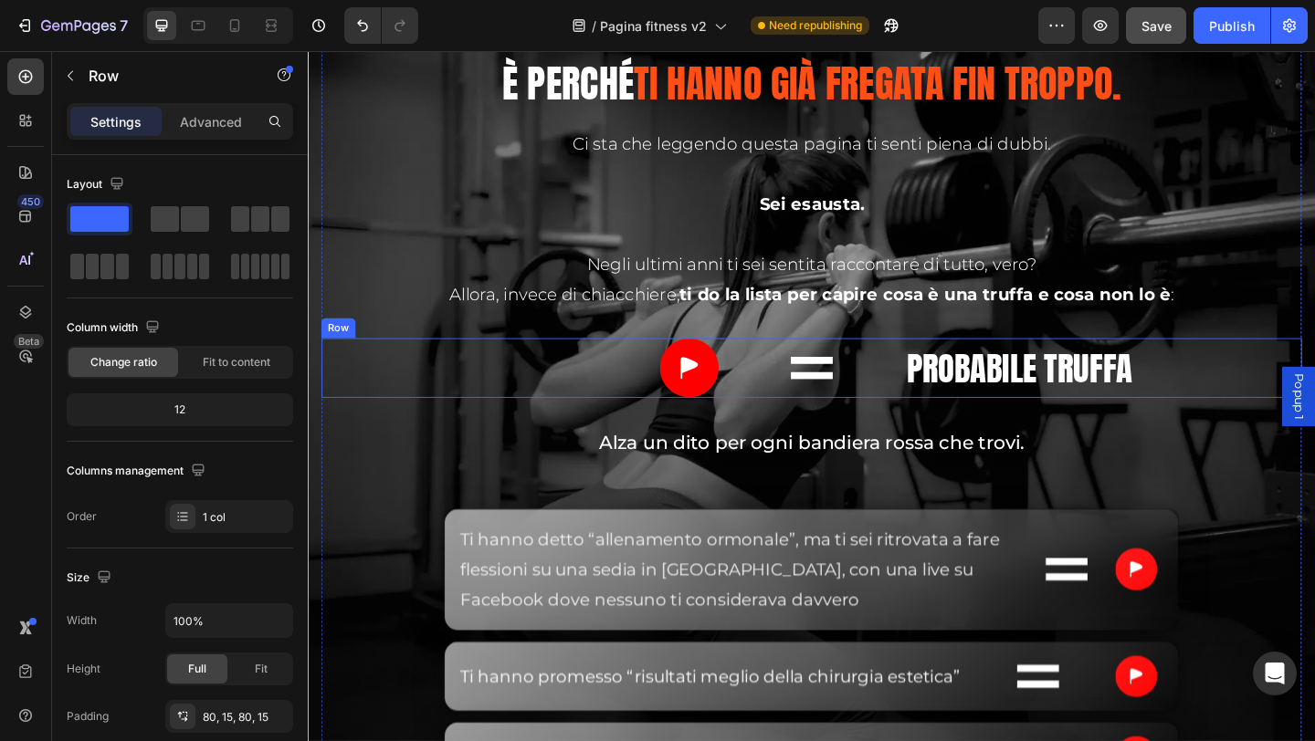
click at [919, 383] on div at bounding box center [855, 395] width 173 height 25
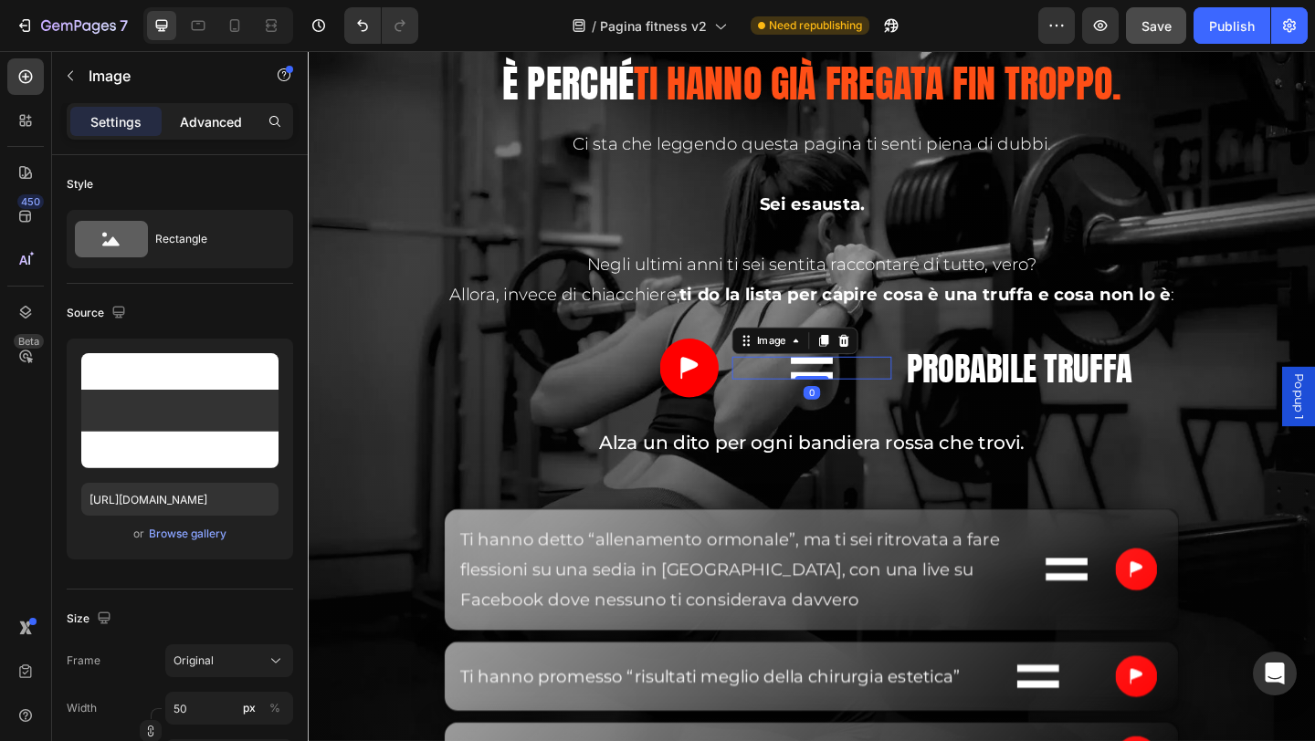
click at [196, 130] on p "Advanced" at bounding box center [211, 121] width 62 height 19
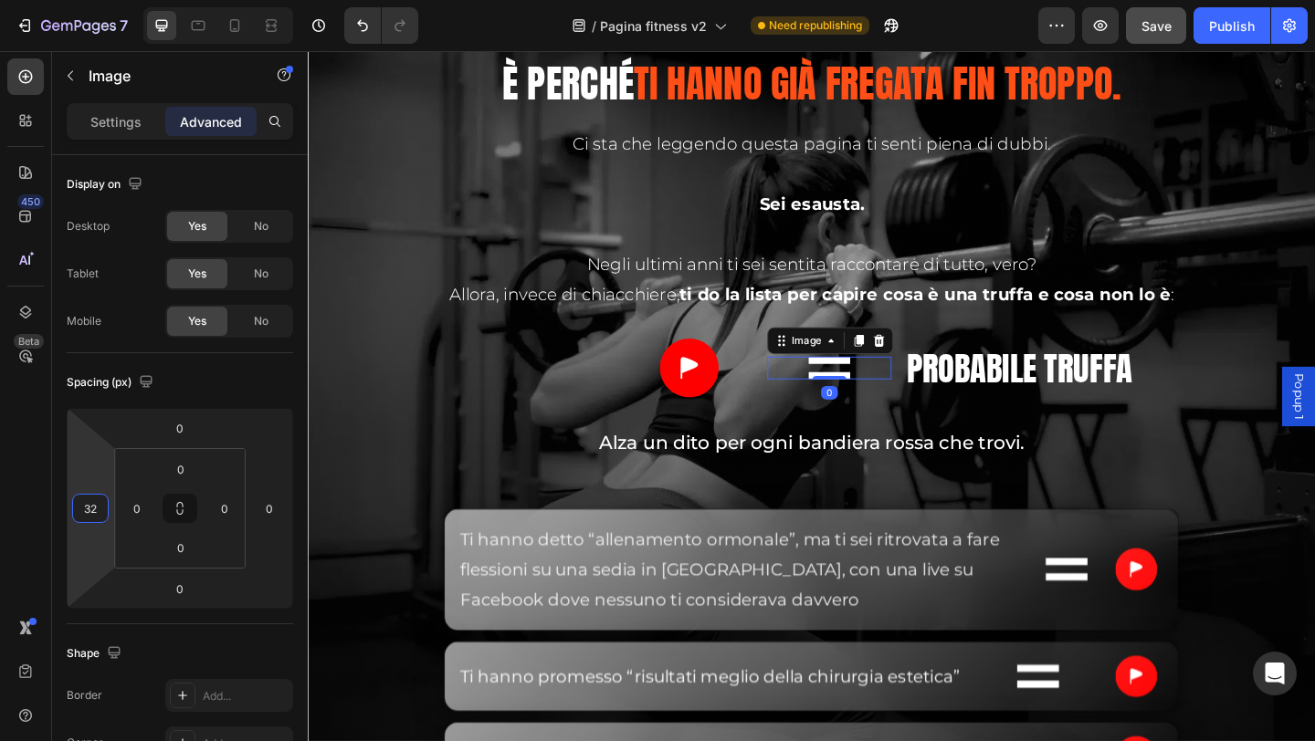
type input "42"
drag, startPoint x: 111, startPoint y: 522, endPoint x: 114, endPoint y: 503, distance: 19.4
click at [114, 0] on html "7 / Pagina fitness v2 Need republishing Preview Save Publish 450 Beta Sections(…" at bounding box center [657, 0] width 1315 height 0
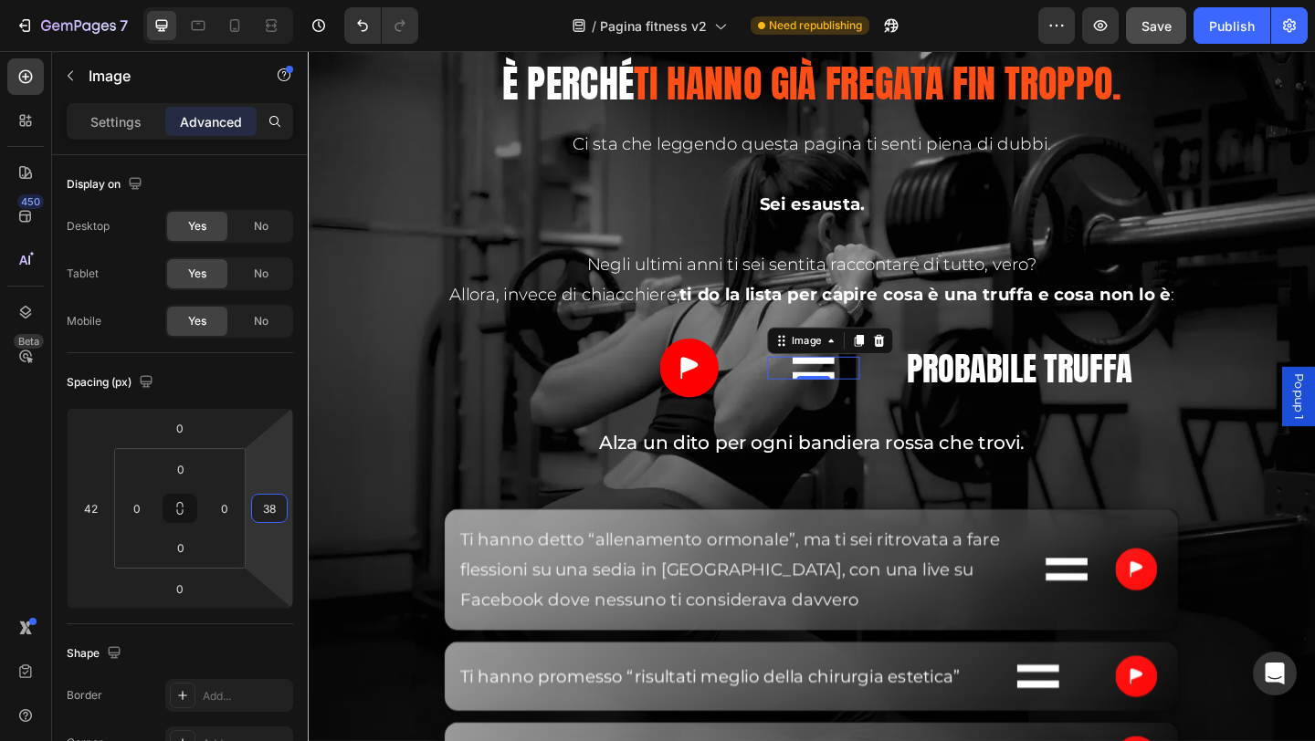
drag, startPoint x: 254, startPoint y: 525, endPoint x: 253, endPoint y: 508, distance: 17.4
click at [253, 0] on html "7 / Pagina fitness v2 Need republishing Preview Save Publish 450 Beta Sections(…" at bounding box center [657, 0] width 1315 height 0
click at [260, 509] on input "38" at bounding box center [269, 508] width 27 height 27
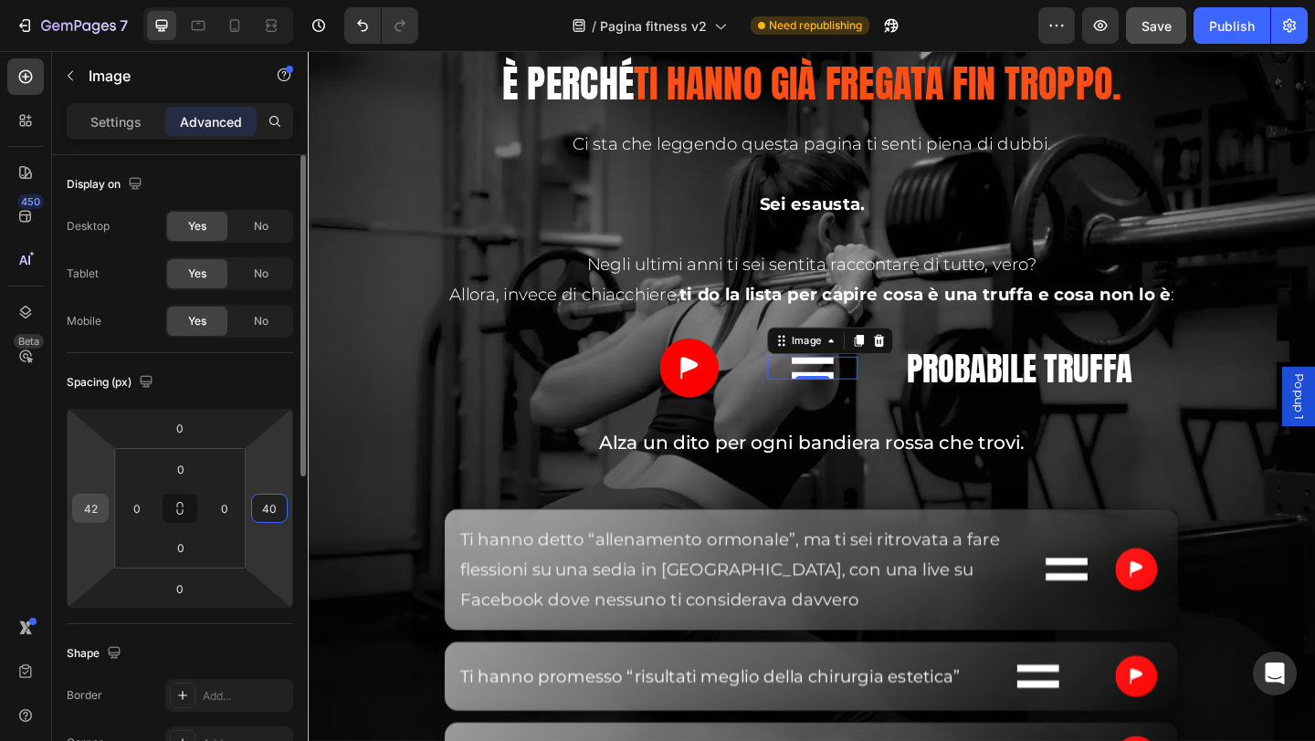
type input "40"
click at [91, 508] on input "42" at bounding box center [90, 508] width 27 height 27
type input "40"
drag, startPoint x: 270, startPoint y: 525, endPoint x: 257, endPoint y: 572, distance: 48.5
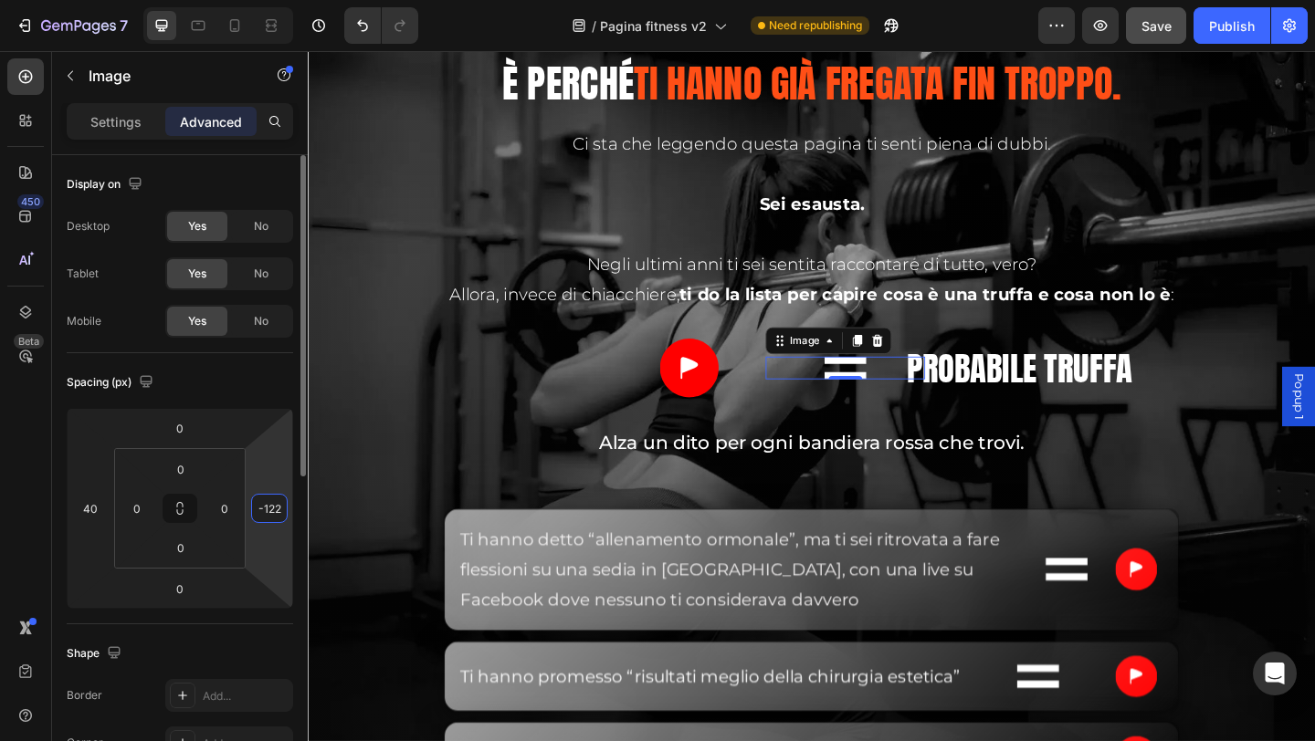
click at [273, 0] on html "7 / Pagina fitness v2 Need republishing Preview Save Publish 450 Beta Sections(…" at bounding box center [657, 0] width 1315 height 0
type input "-120"
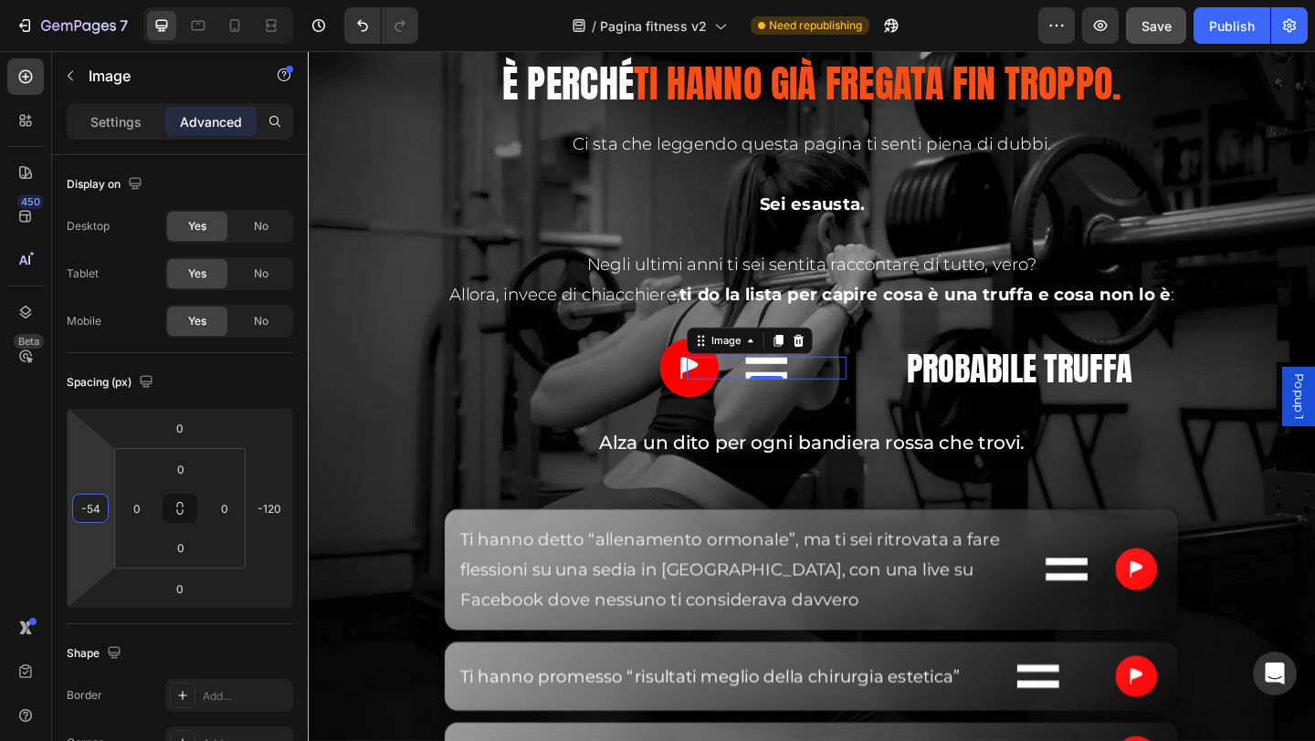
drag, startPoint x: 79, startPoint y: 530, endPoint x: 79, endPoint y: 573, distance: 42.9
click at [79, 0] on html "7 / Pagina fitness v2 Need republishing Preview Save Publish 450 Beta Sections(…" at bounding box center [657, 0] width 1315 height 0
click at [100, 506] on input "-54" at bounding box center [90, 508] width 27 height 27
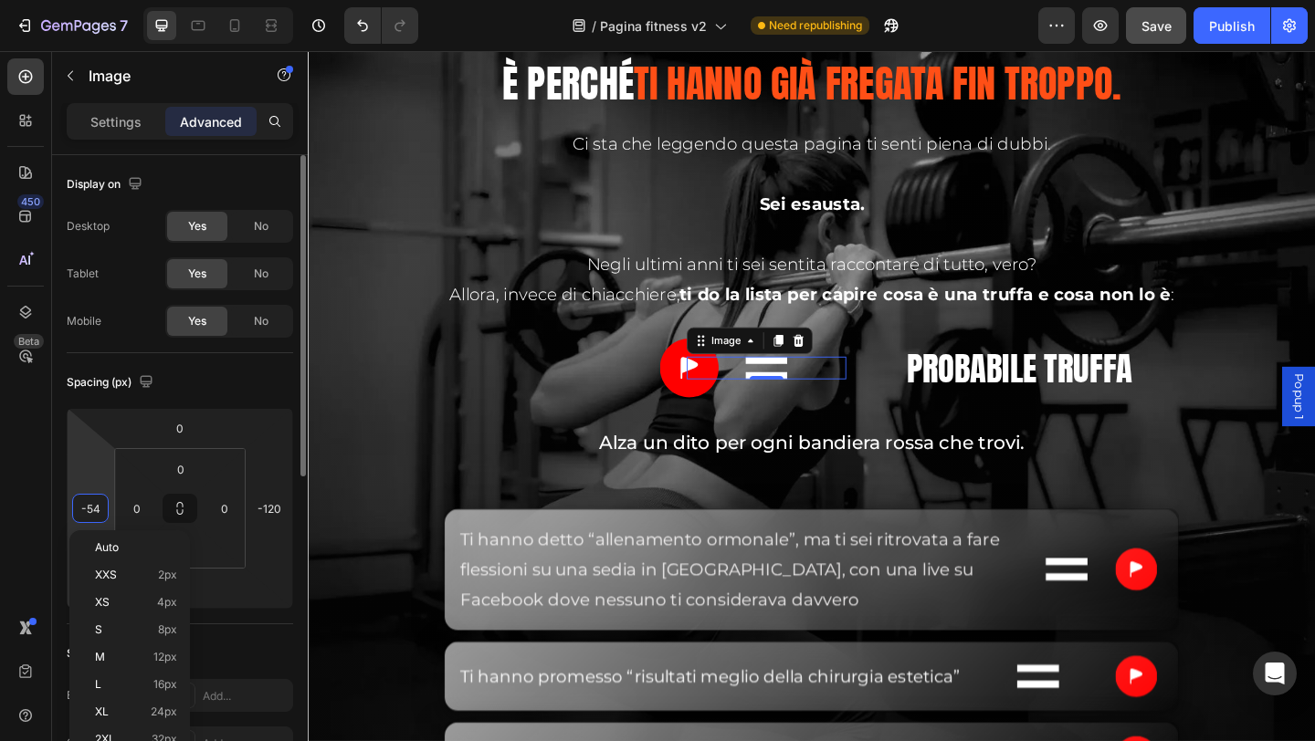
type input "-0"
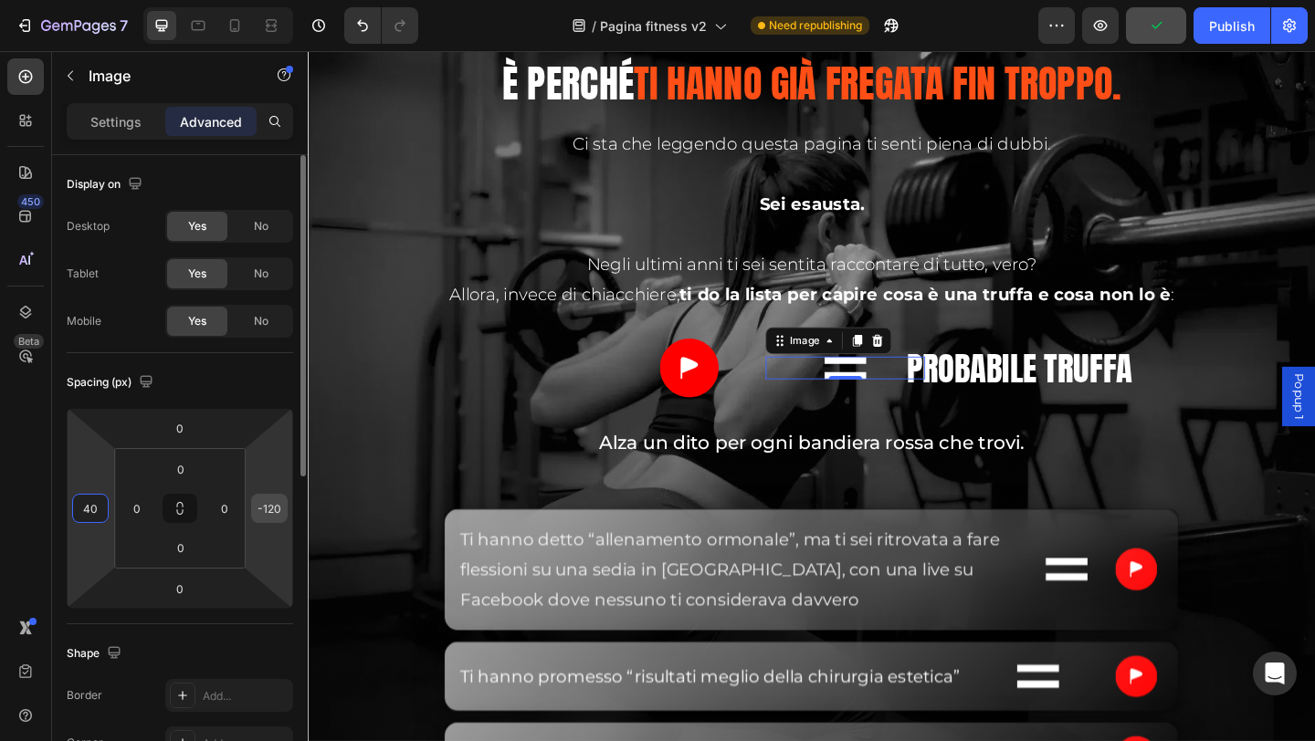
type input "40"
click at [278, 509] on input "-120" at bounding box center [269, 508] width 27 height 27
type input "40"
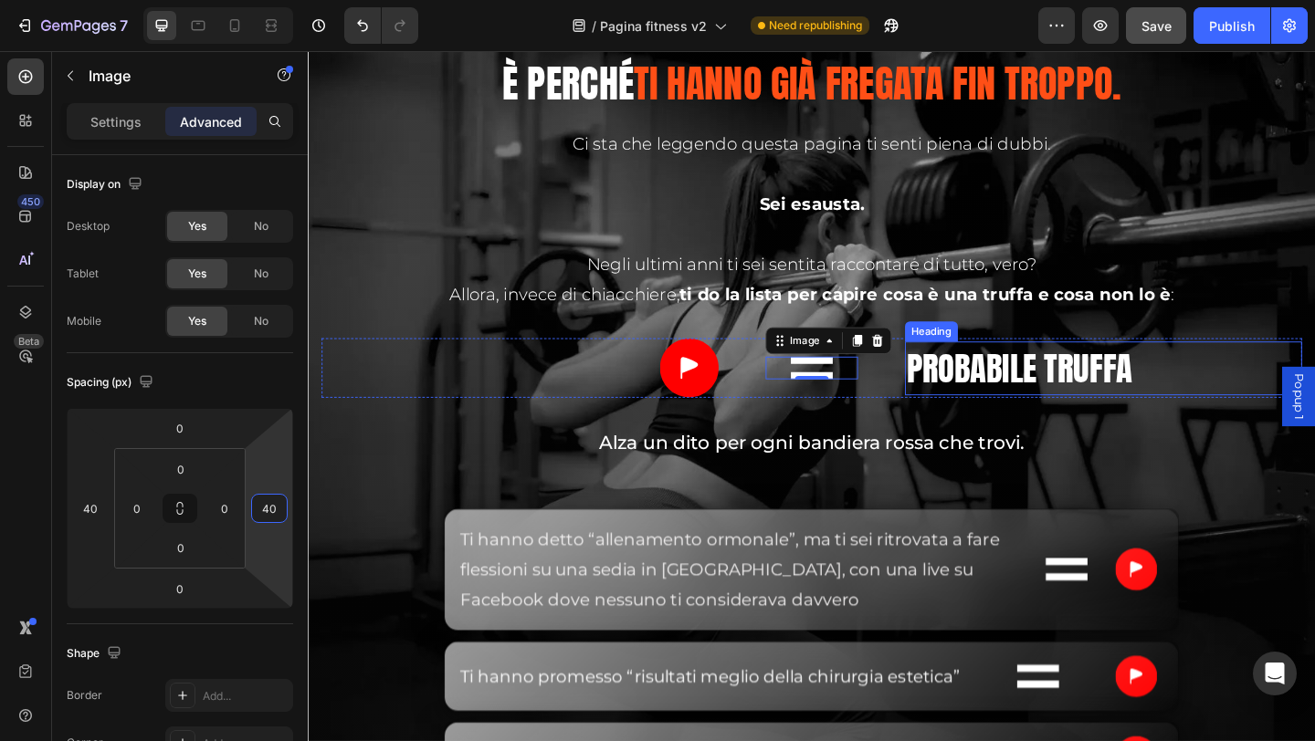
click at [987, 409] on span "Probabile truffa" at bounding box center [1082, 396] width 246 height 55
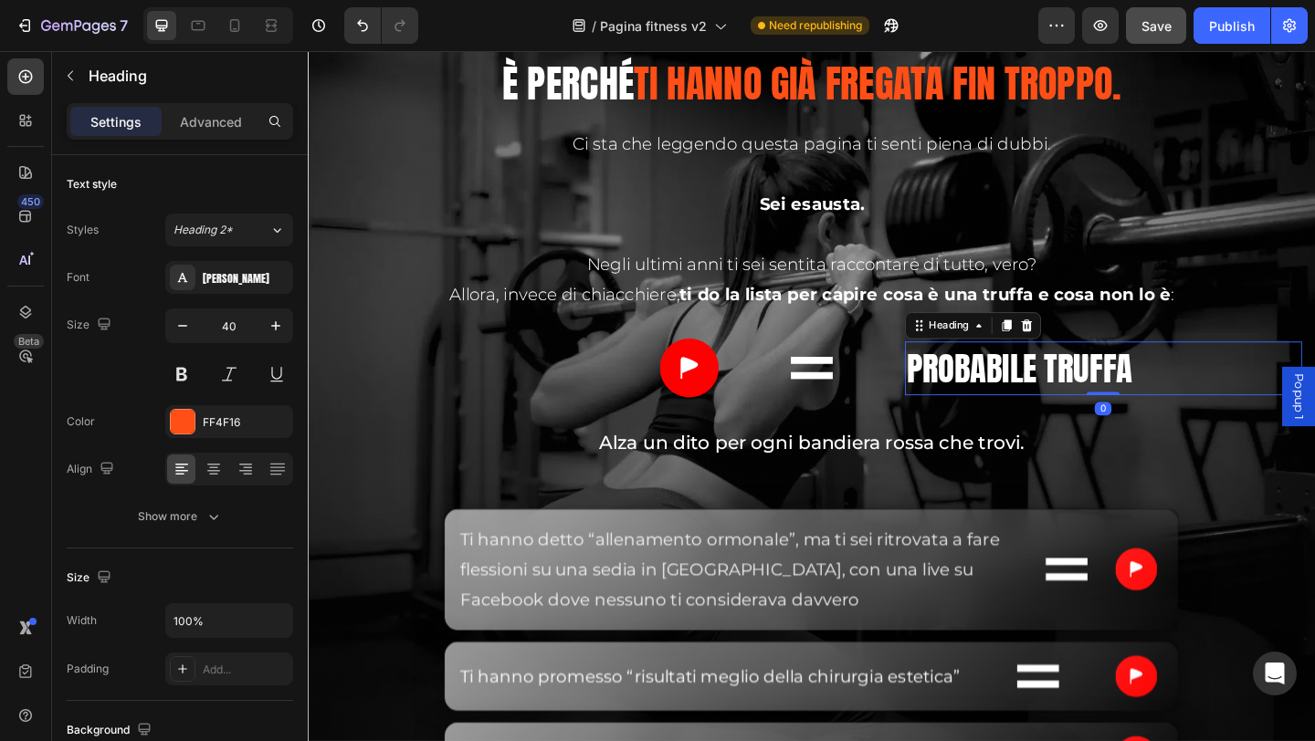
click at [205, 130] on p "Advanced" at bounding box center [211, 121] width 62 height 19
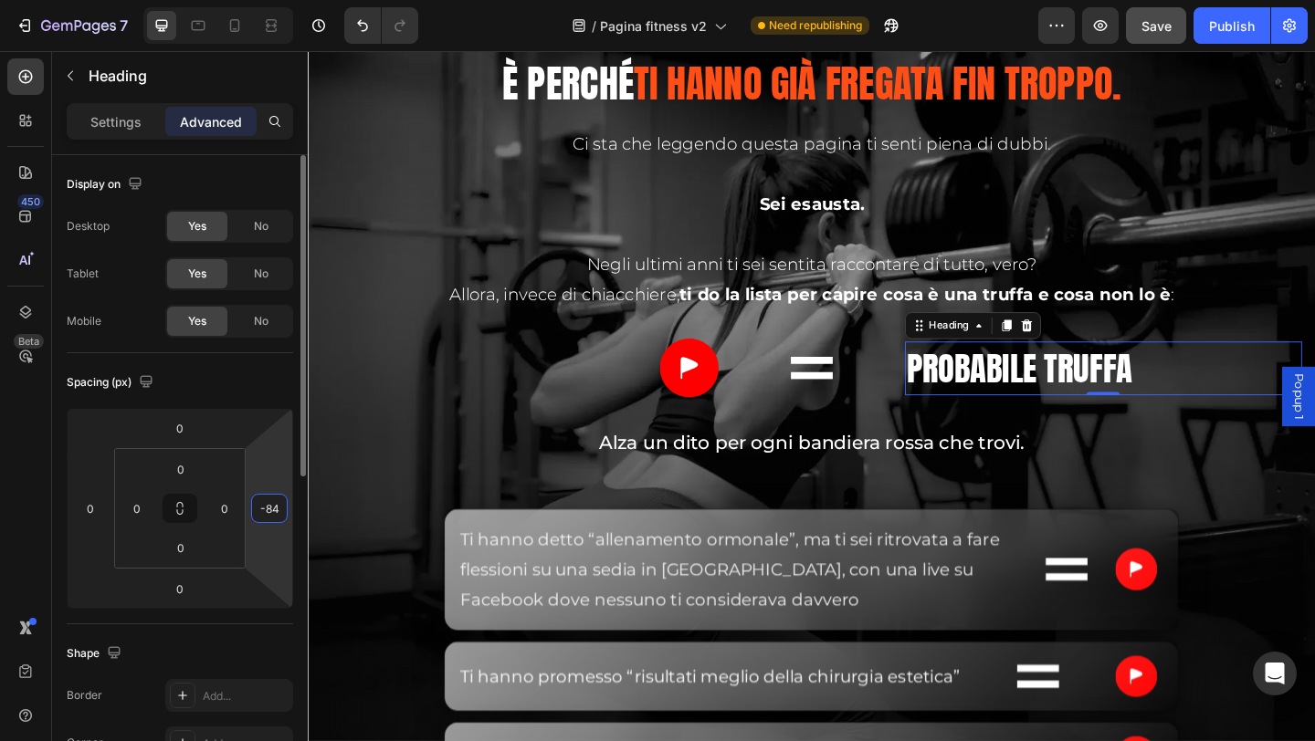
drag, startPoint x: 266, startPoint y: 544, endPoint x: 263, endPoint y: 525, distance: 19.4
click at [268, 0] on html "7 / Pagina fitness v2 Need republishing Preview Save Publish 450 Beta Sections(…" at bounding box center [657, 0] width 1315 height 0
type input "-78"
click at [265, 512] on input "-78" at bounding box center [269, 508] width 27 height 27
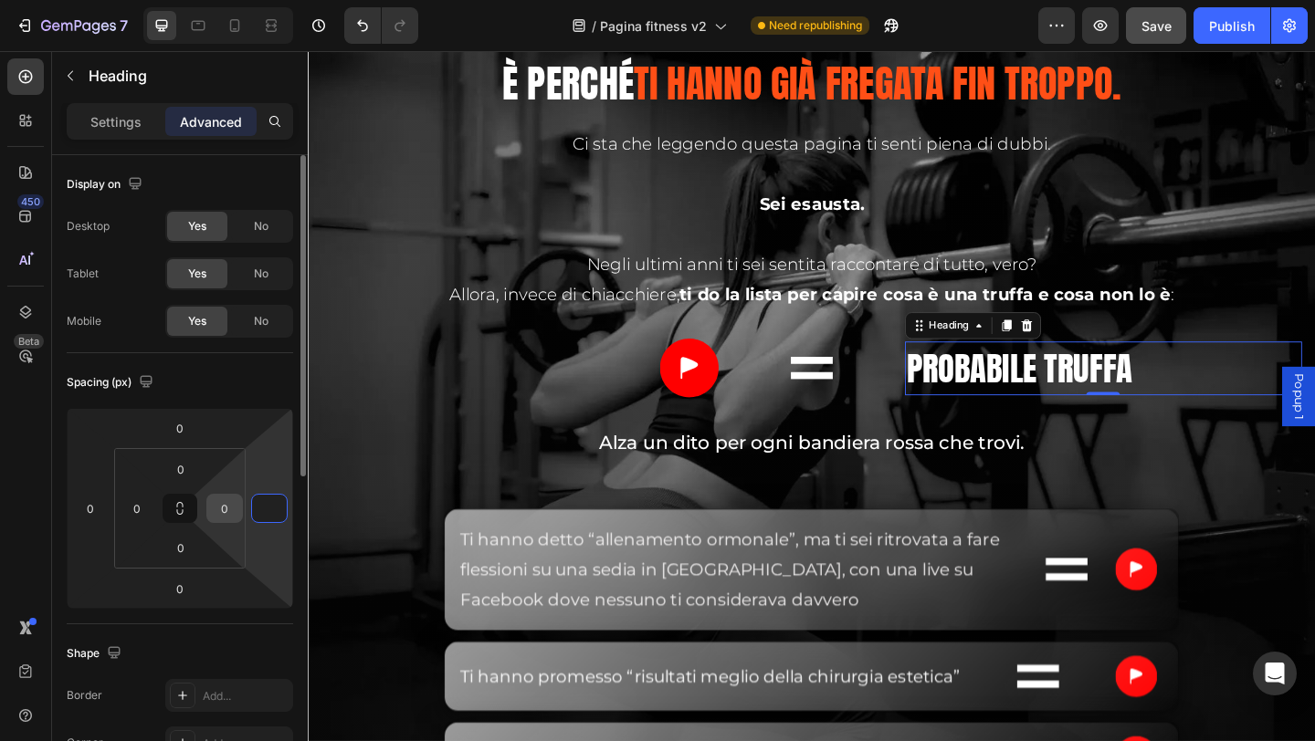
type input "0"
drag, startPoint x: 225, startPoint y: 519, endPoint x: 229, endPoint y: 535, distance: 17.1
click at [233, 539] on div "0 0 0 0" at bounding box center [179, 508] width 131 height 121
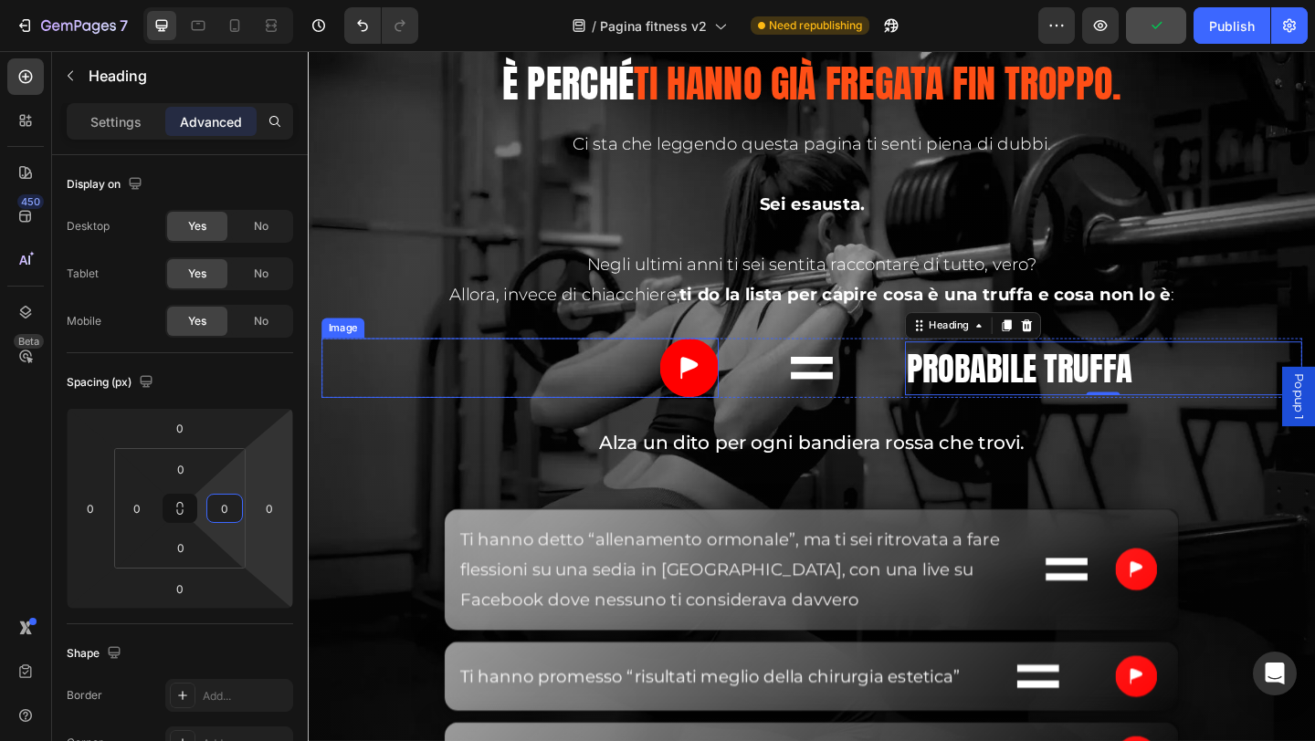
click at [626, 407] on div at bounding box center [538, 395] width 432 height 65
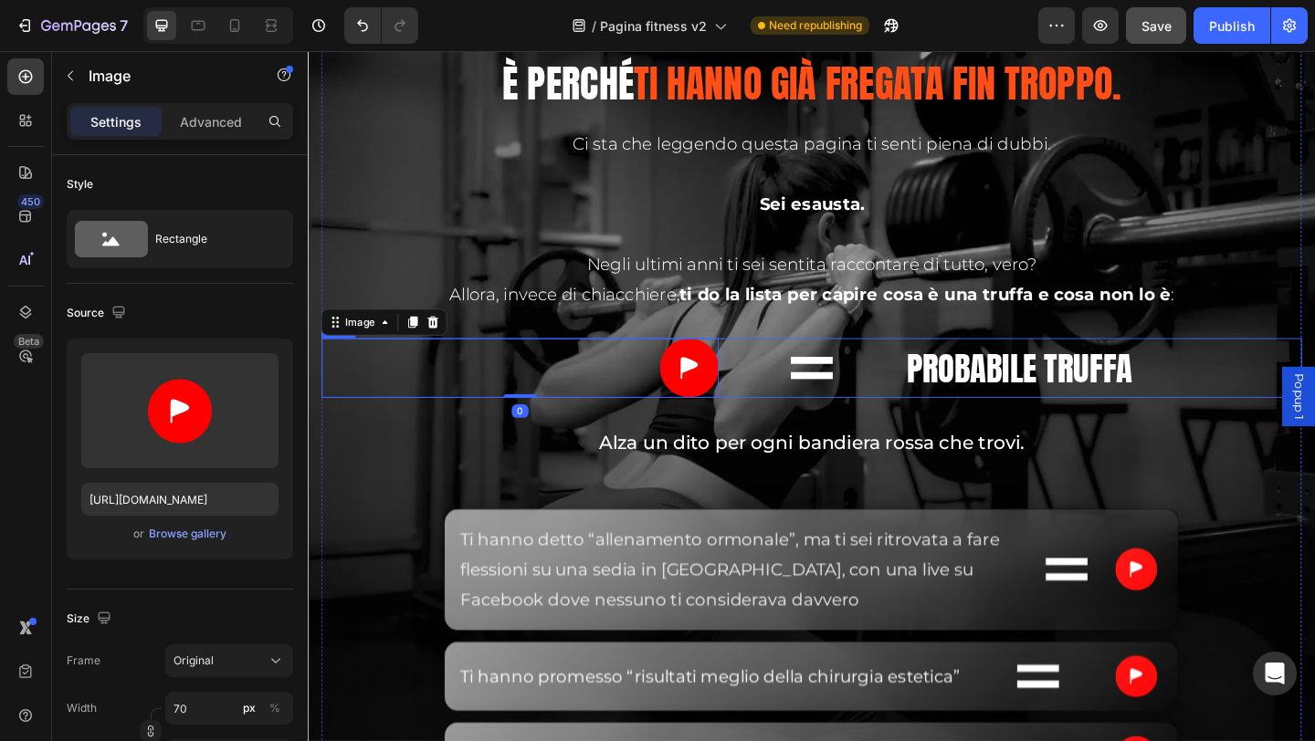
click at [779, 371] on div "Image" at bounding box center [855, 395] width 173 height 65
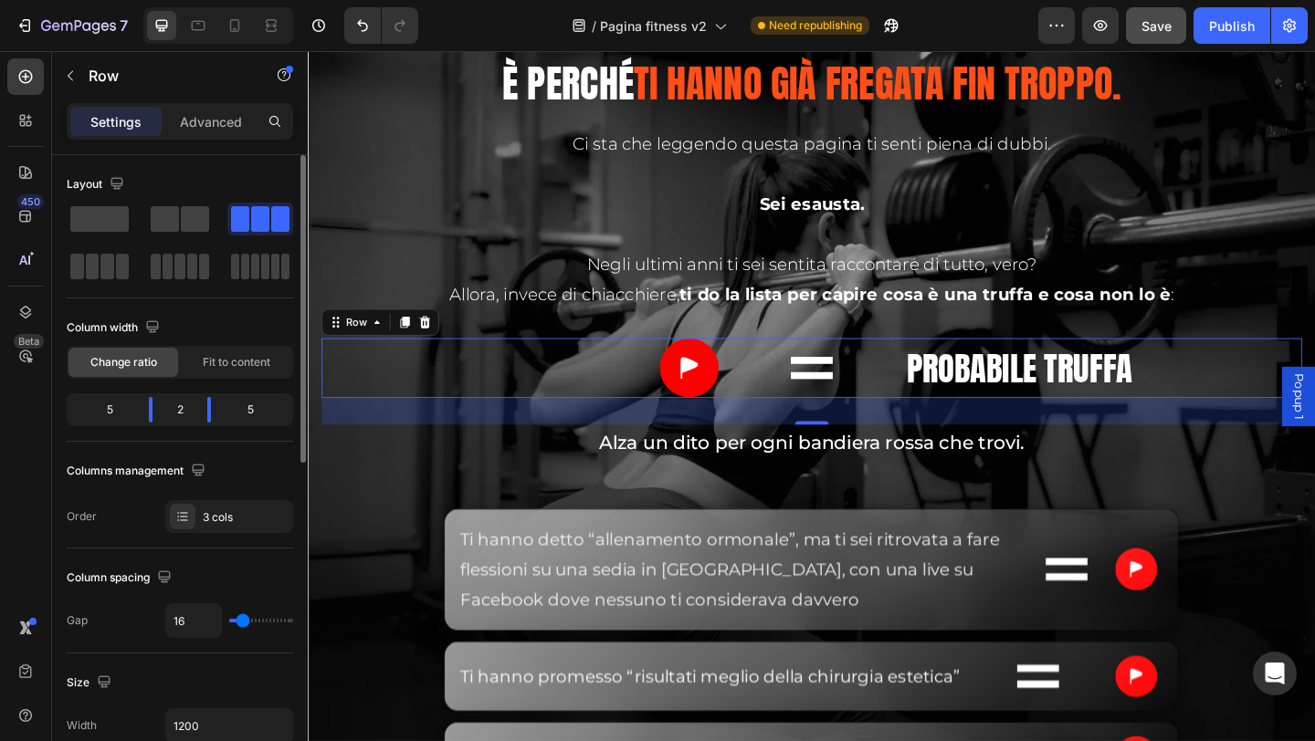
click at [121, 411] on div "5" at bounding box center [102, 410] width 64 height 26
click at [175, 413] on div "2" at bounding box center [180, 410] width 26 height 26
click at [173, 415] on div "2" at bounding box center [180, 410] width 26 height 26
click at [184, 415] on div "2" at bounding box center [180, 410] width 26 height 26
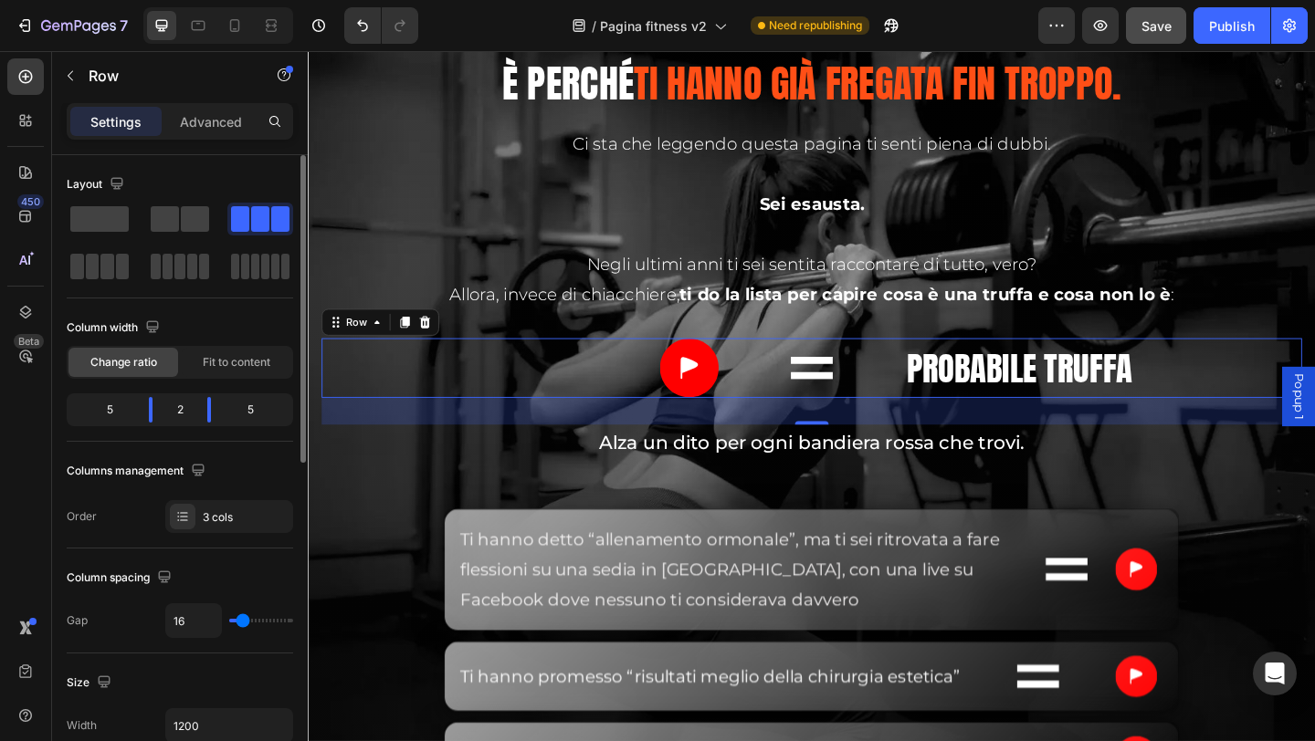
click at [182, 414] on div "2" at bounding box center [180, 410] width 26 height 26
click at [186, 410] on div "2" at bounding box center [180, 410] width 26 height 26
click at [193, 413] on div at bounding box center [209, 410] width 33 height 26
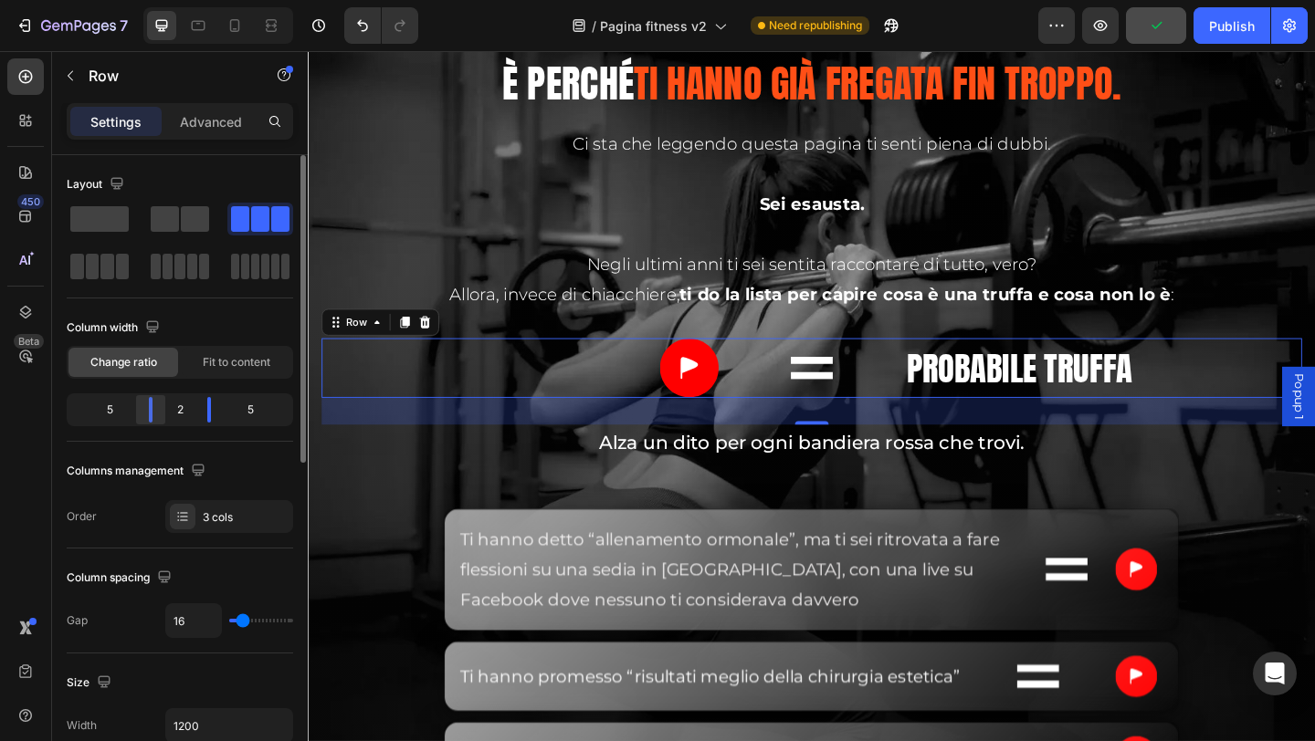
click at [193, 414] on div at bounding box center [209, 410] width 33 height 26
drag, startPoint x: 152, startPoint y: 404, endPoint x: 212, endPoint y: 409, distance: 59.5
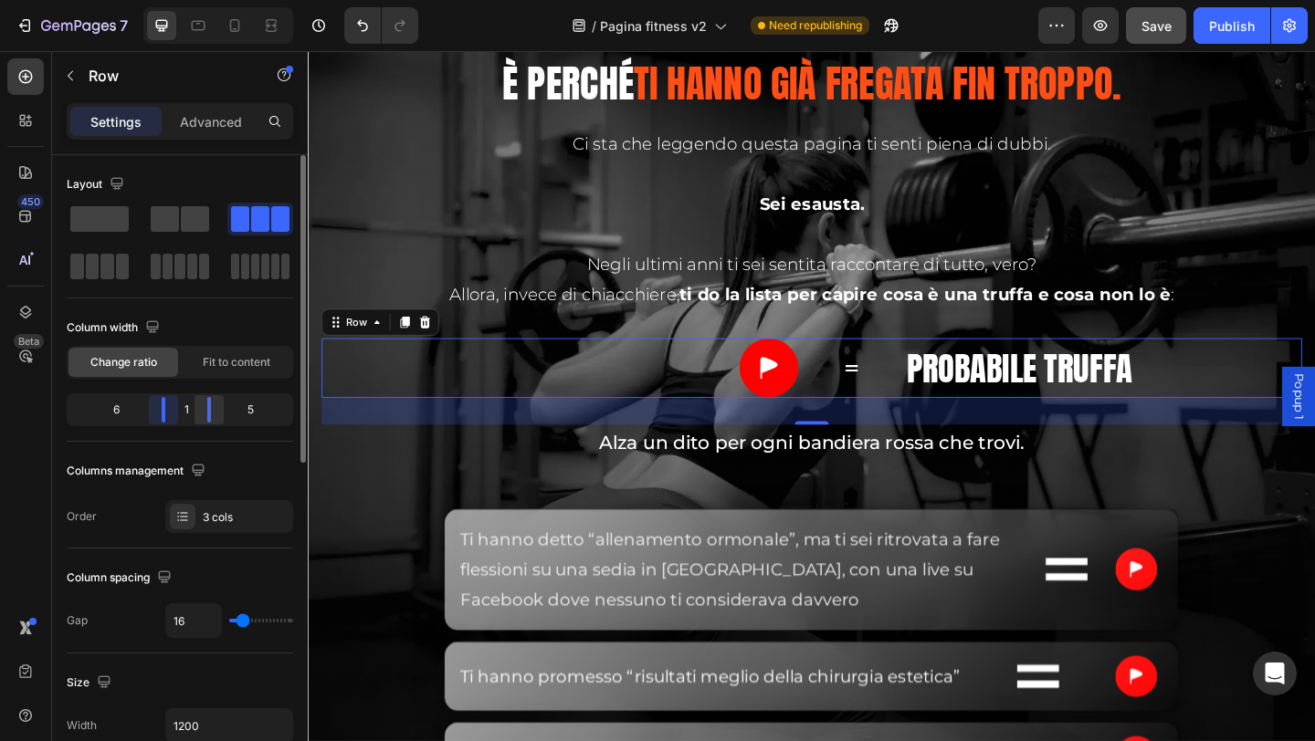
click at [182, 407] on div "6 1 5" at bounding box center [180, 410] width 226 height 33
click at [188, 415] on div "1" at bounding box center [186, 410] width 13 height 26
click at [133, 413] on div "6" at bounding box center [108, 410] width 77 height 26
click at [121, 409] on div "6" at bounding box center [108, 410] width 77 height 26
click at [155, 428] on div "Column width Change ratio Fit to content 5 2 5" at bounding box center [180, 377] width 226 height 129
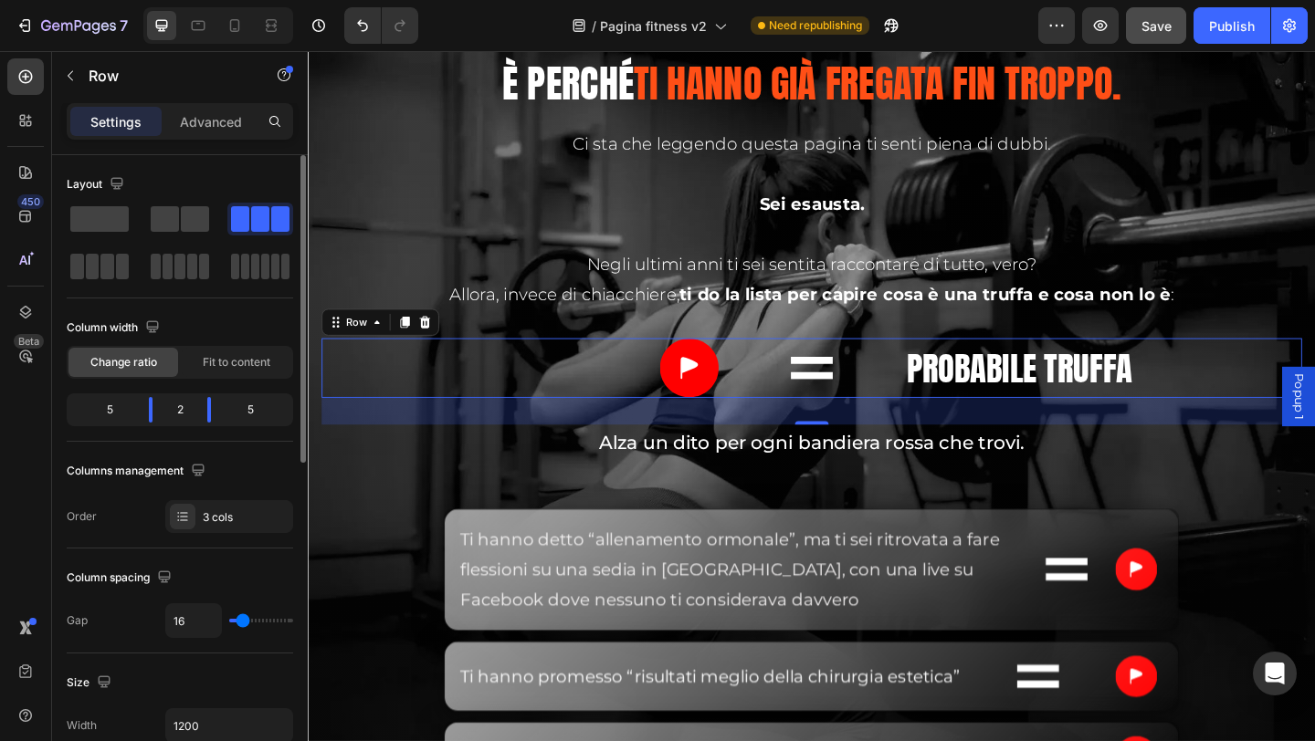
type input "21"
type input "20"
type input "19"
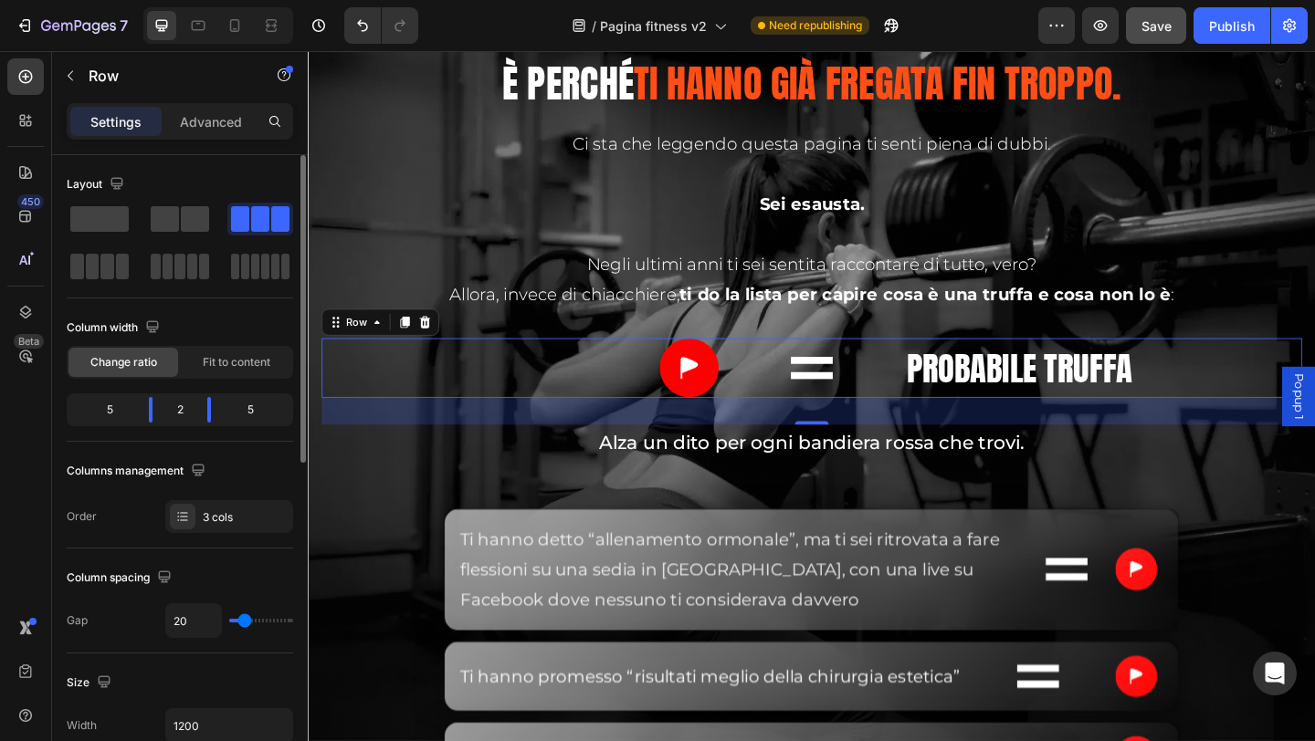
type input "19"
type input "0"
drag, startPoint x: 246, startPoint y: 624, endPoint x: 204, endPoint y: 626, distance: 42.1
type input "0"
click at [229, 623] on input "range" at bounding box center [261, 621] width 64 height 4
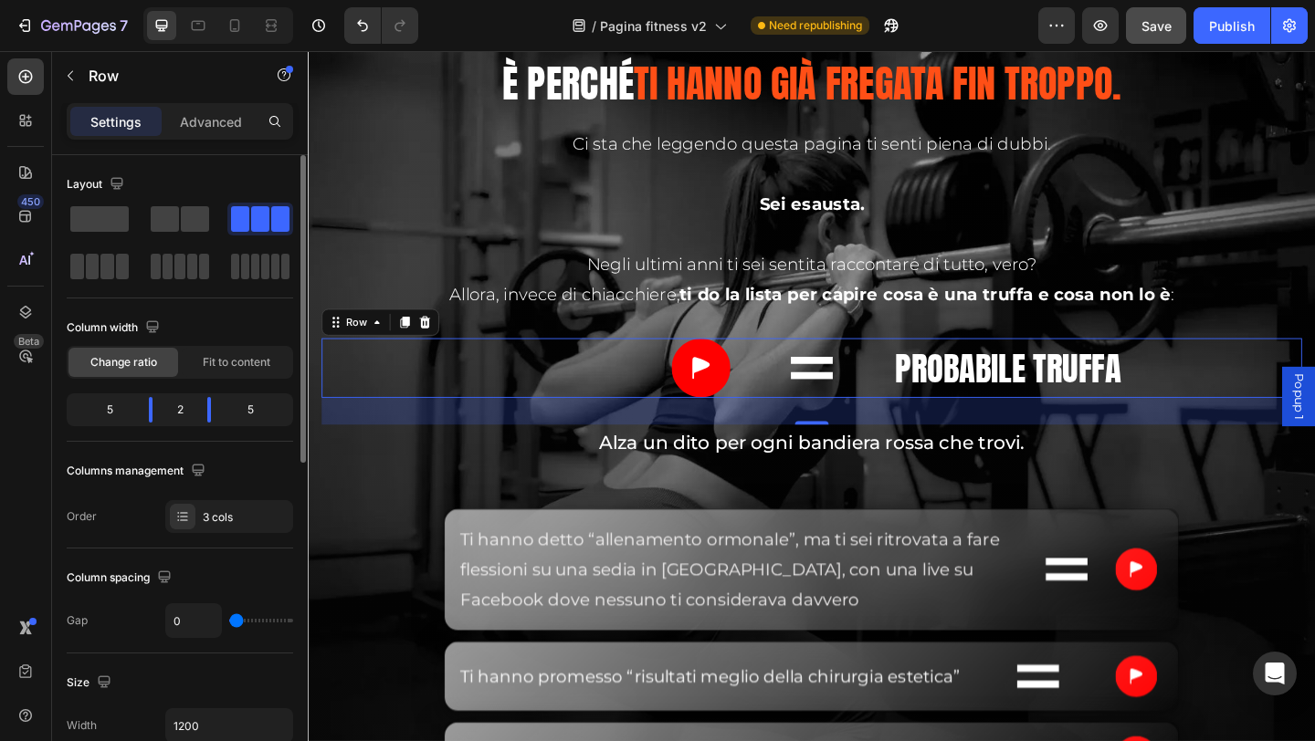
scroll to position [91, 0]
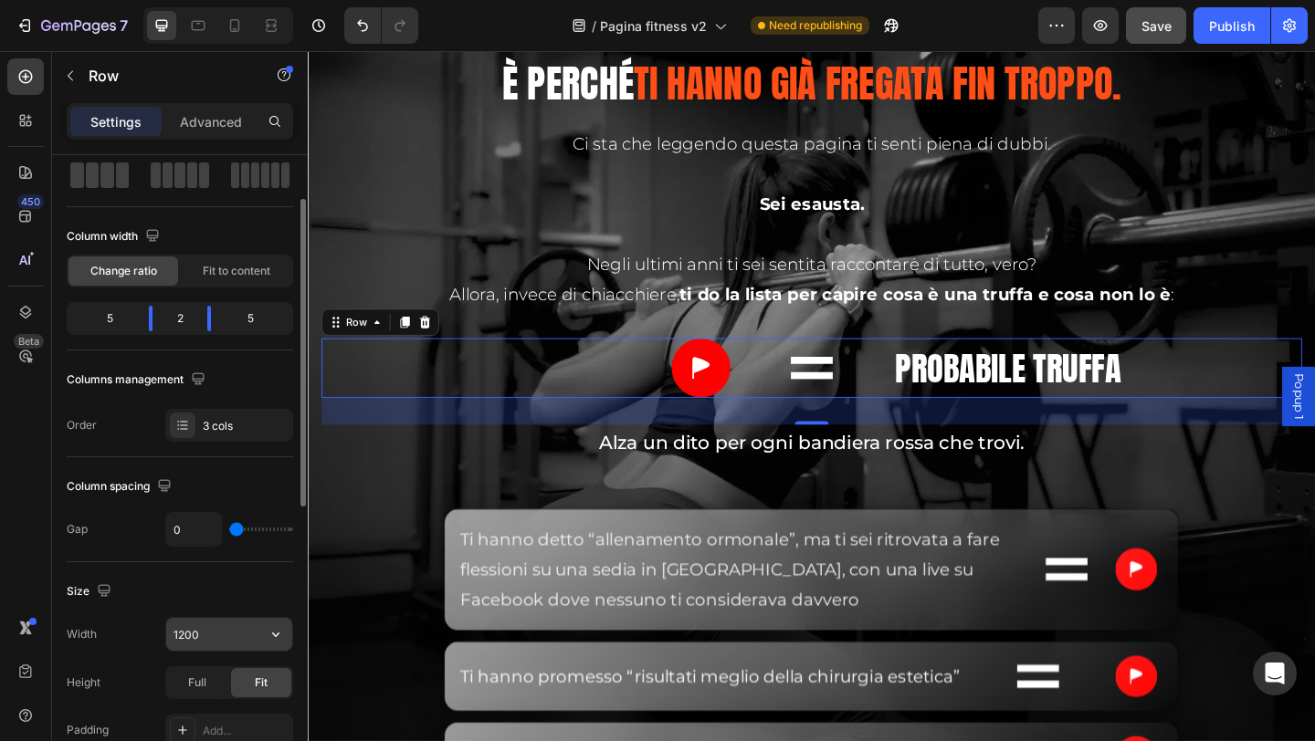
click at [247, 639] on input "1200" at bounding box center [229, 634] width 126 height 33
click at [289, 635] on button "button" at bounding box center [275, 634] width 33 height 33
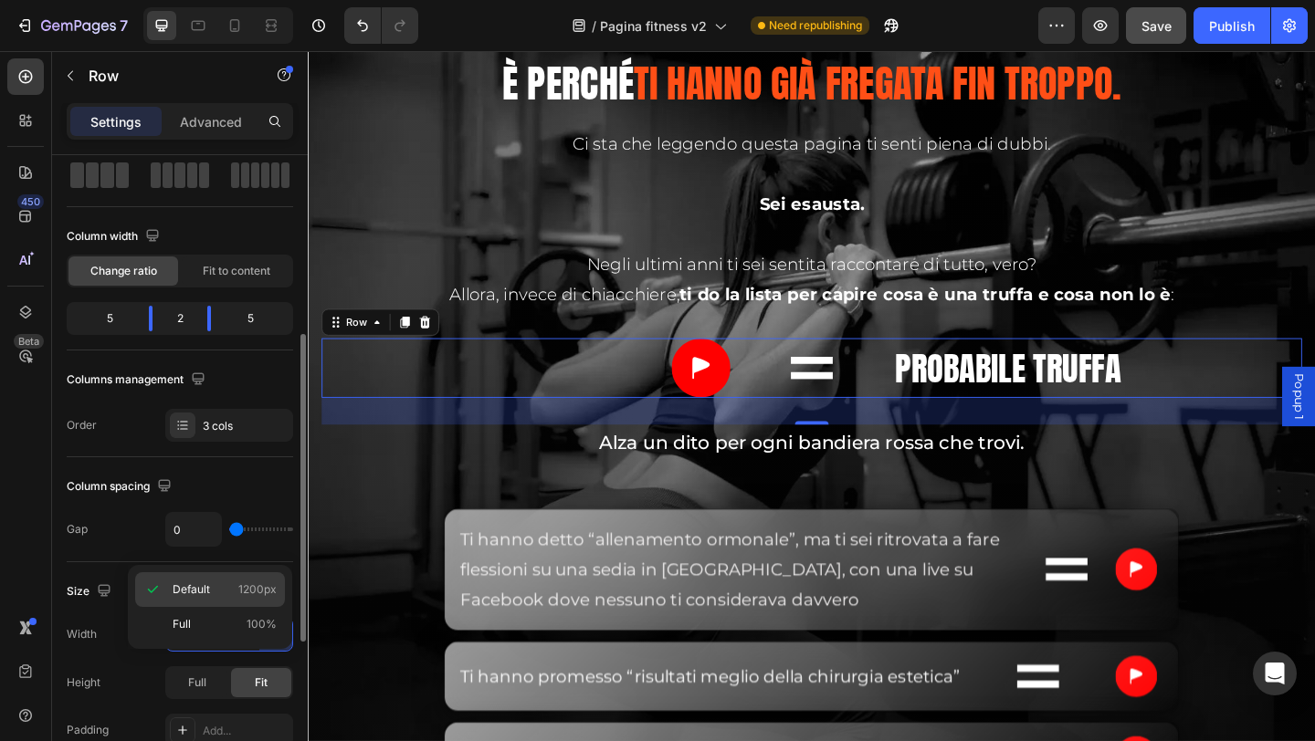
scroll to position [183, 0]
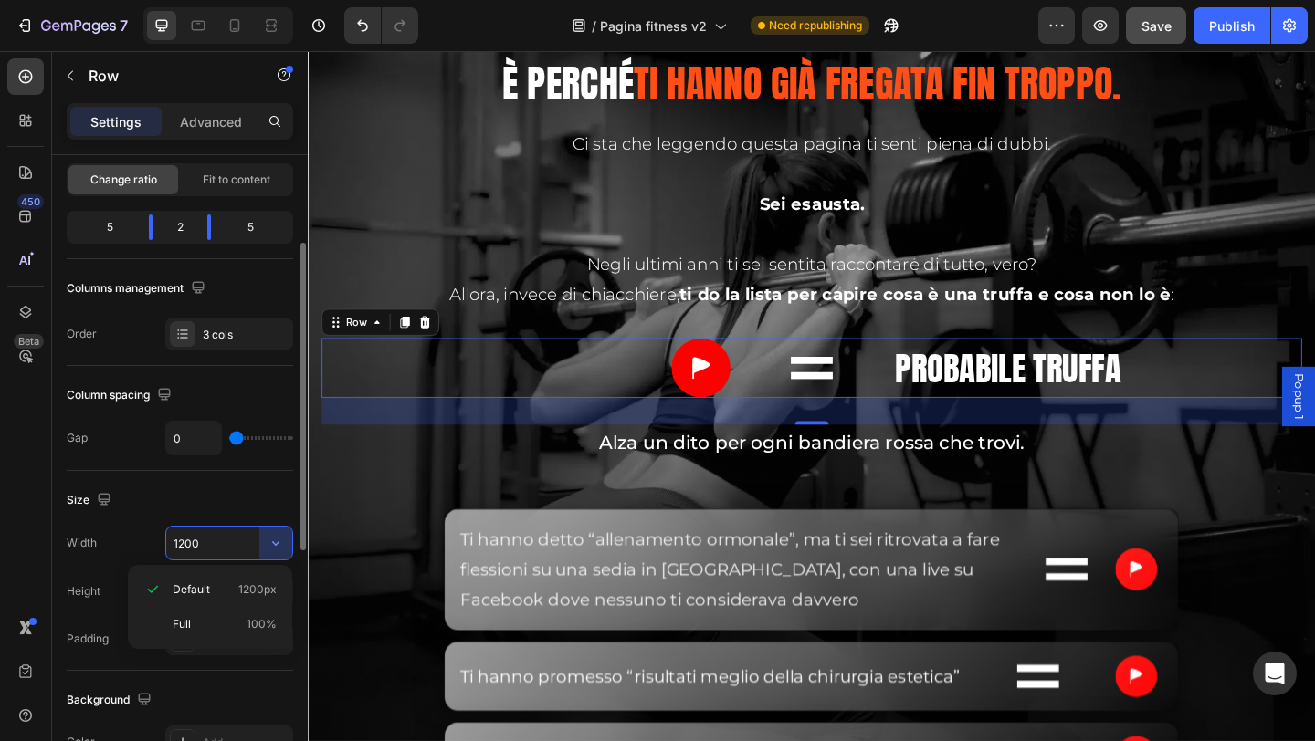
click at [218, 494] on div "Size" at bounding box center [180, 500] width 226 height 29
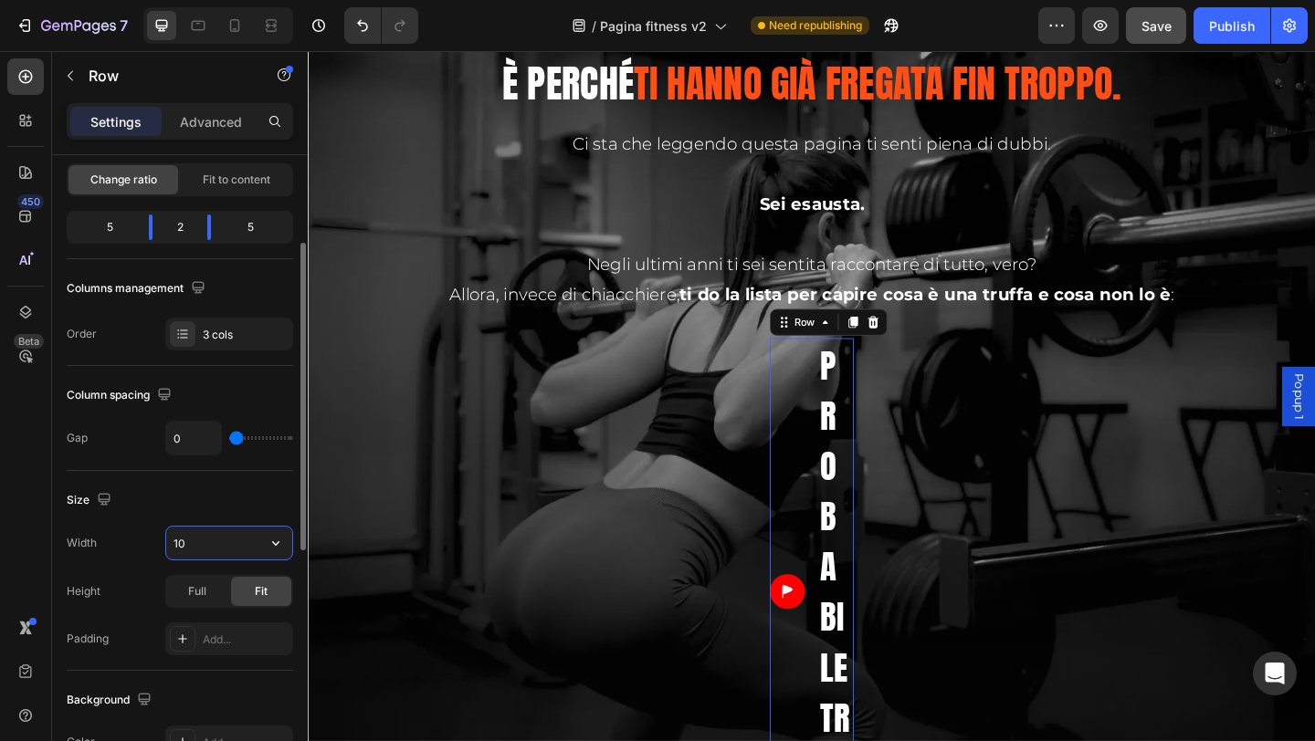
type input "1"
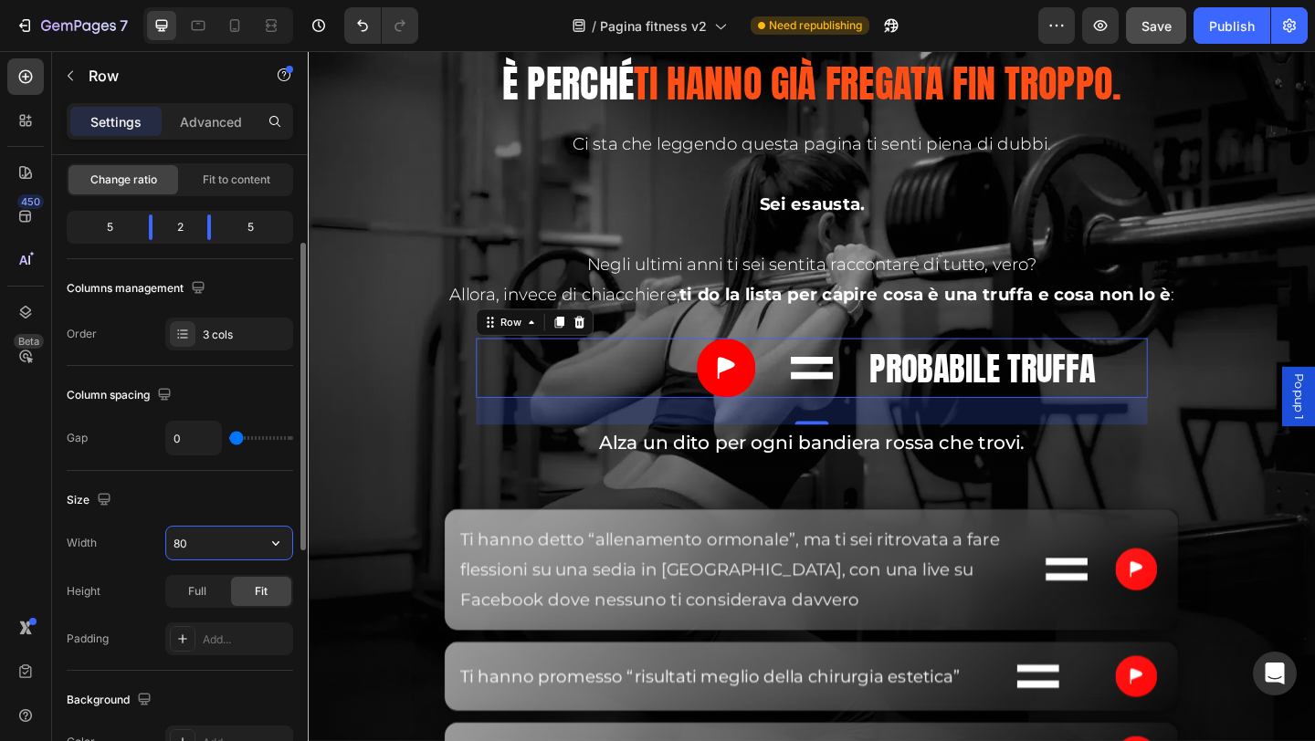
type input "8"
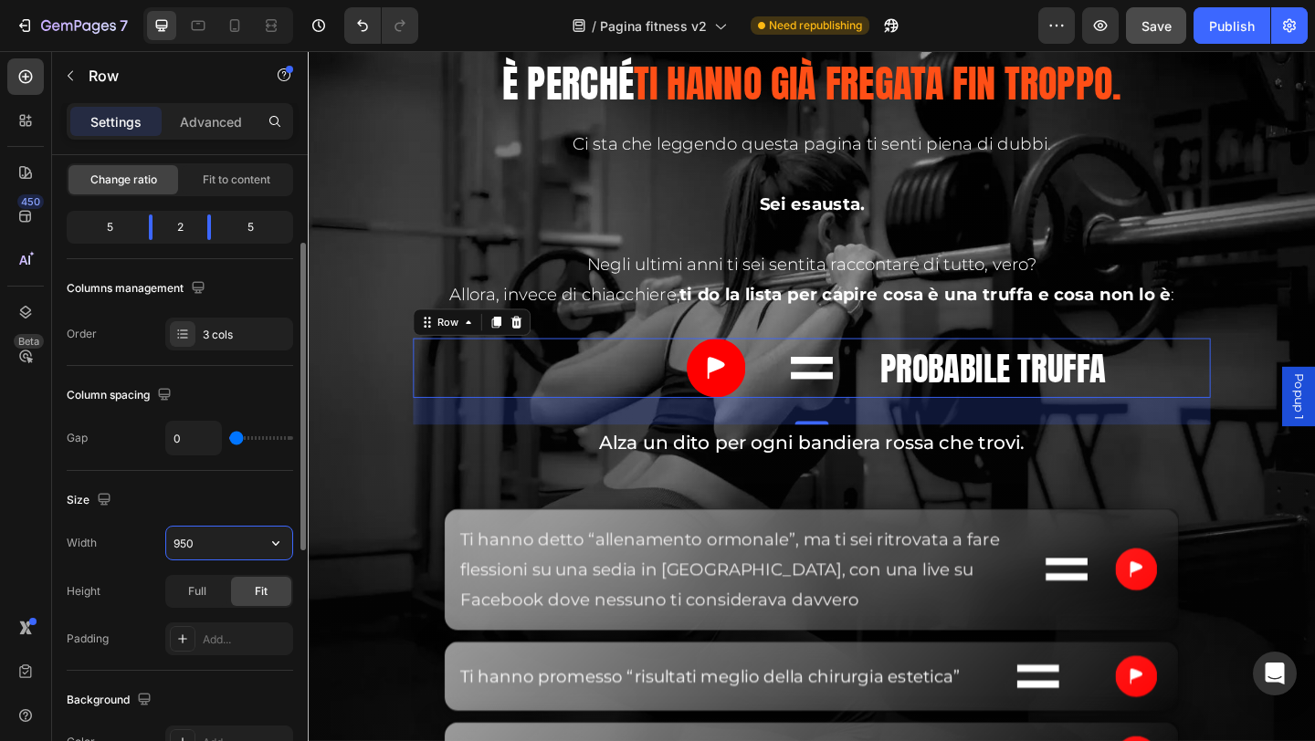
click at [193, 541] on input "950" at bounding box center [229, 543] width 126 height 33
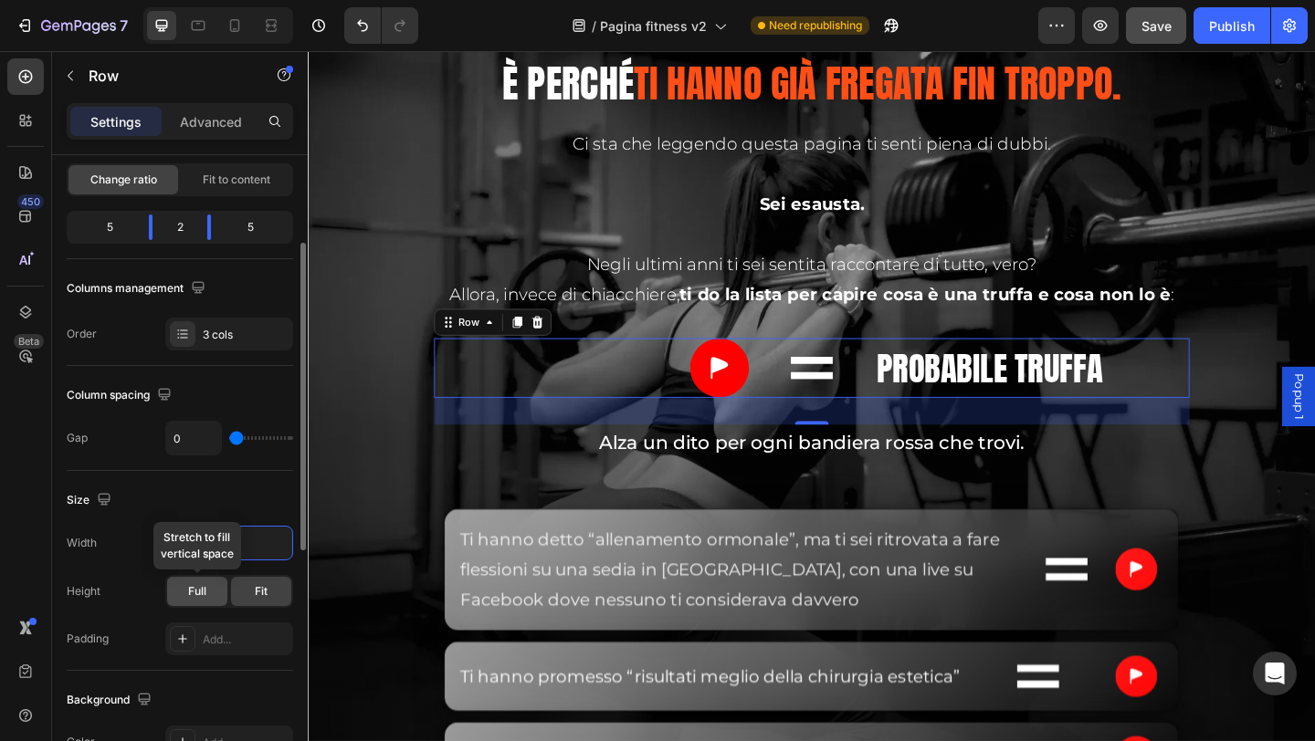
type input "900"
click at [209, 594] on div "Full" at bounding box center [197, 591] width 60 height 29
click at [247, 598] on div "Fit" at bounding box center [261, 591] width 60 height 29
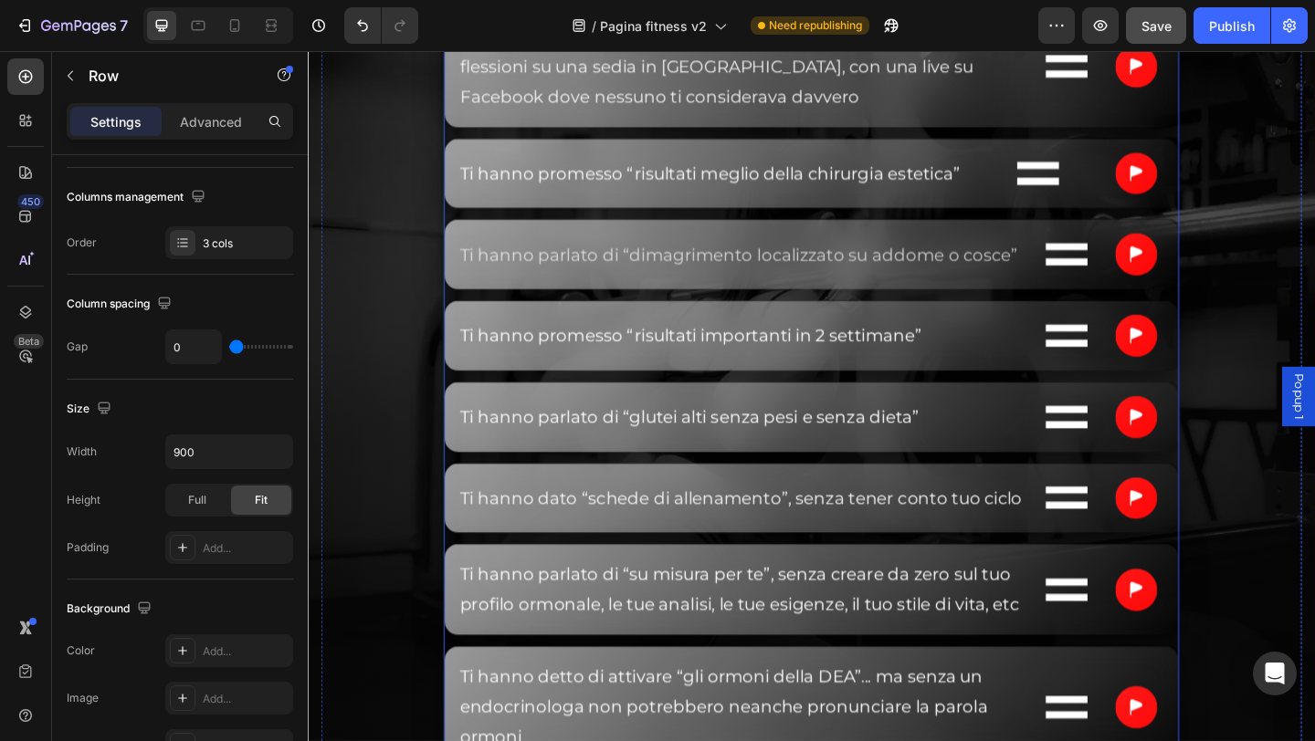
scroll to position [5533, 0]
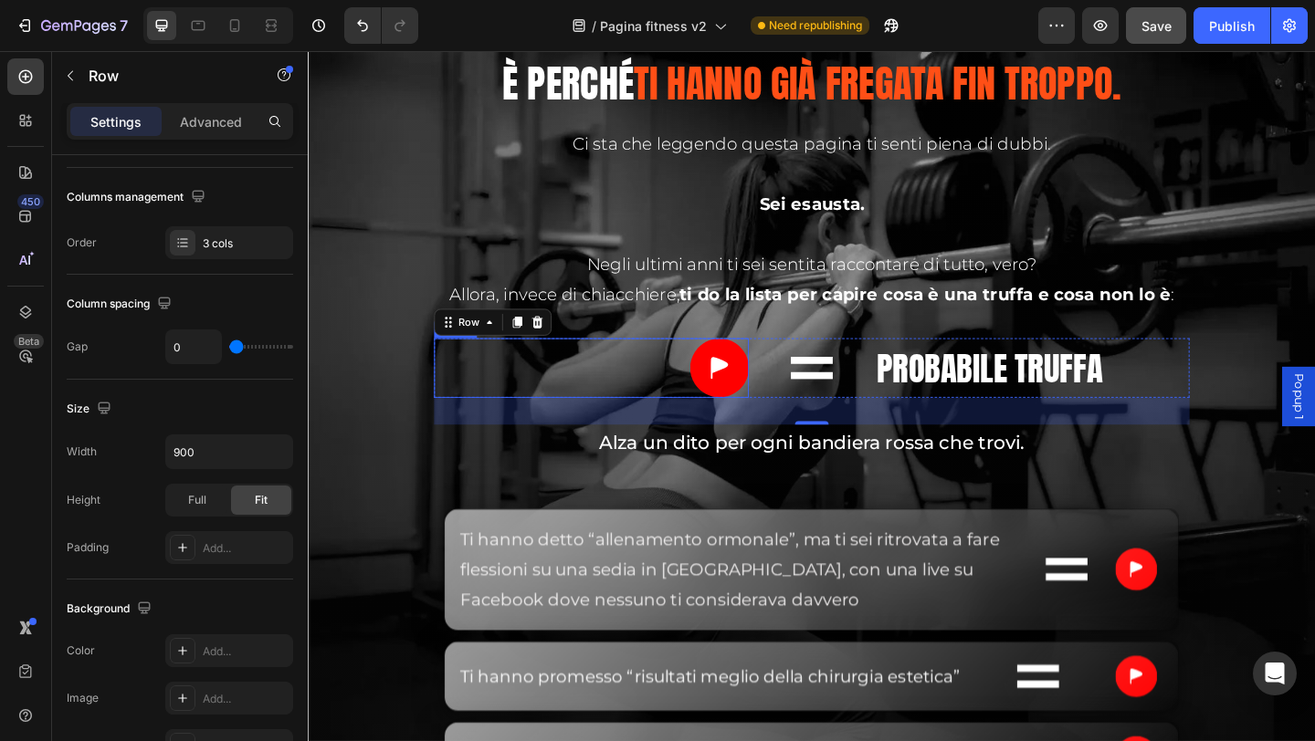
click at [665, 394] on div at bounding box center [616, 395] width 342 height 65
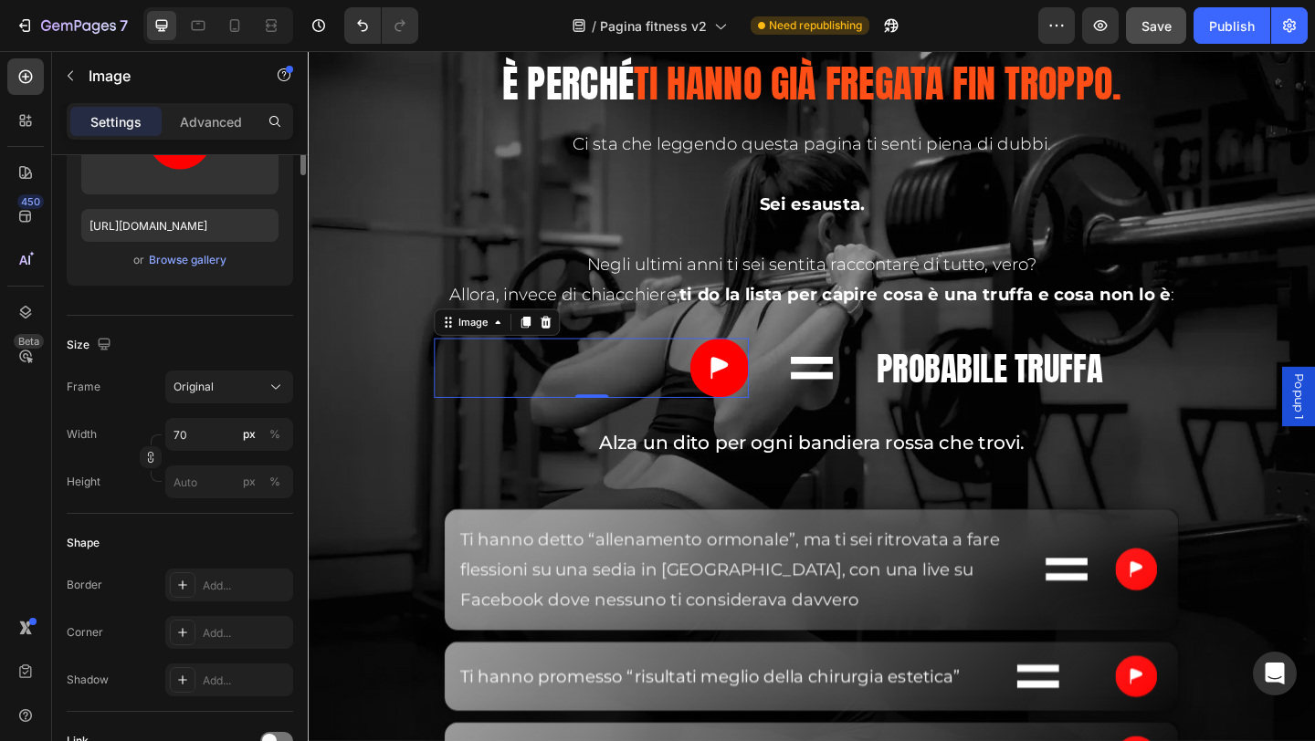
scroll to position [0, 0]
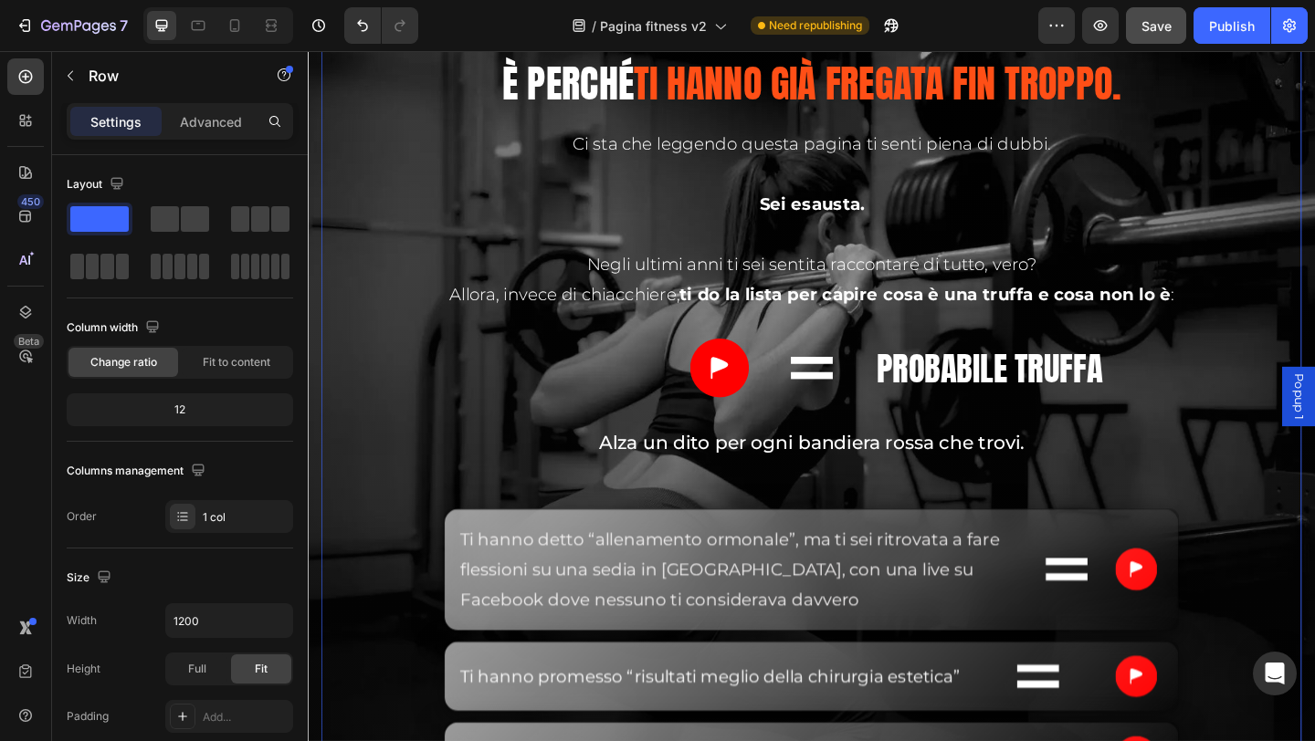
click at [810, 372] on div "Image" at bounding box center [855, 395] width 137 height 65
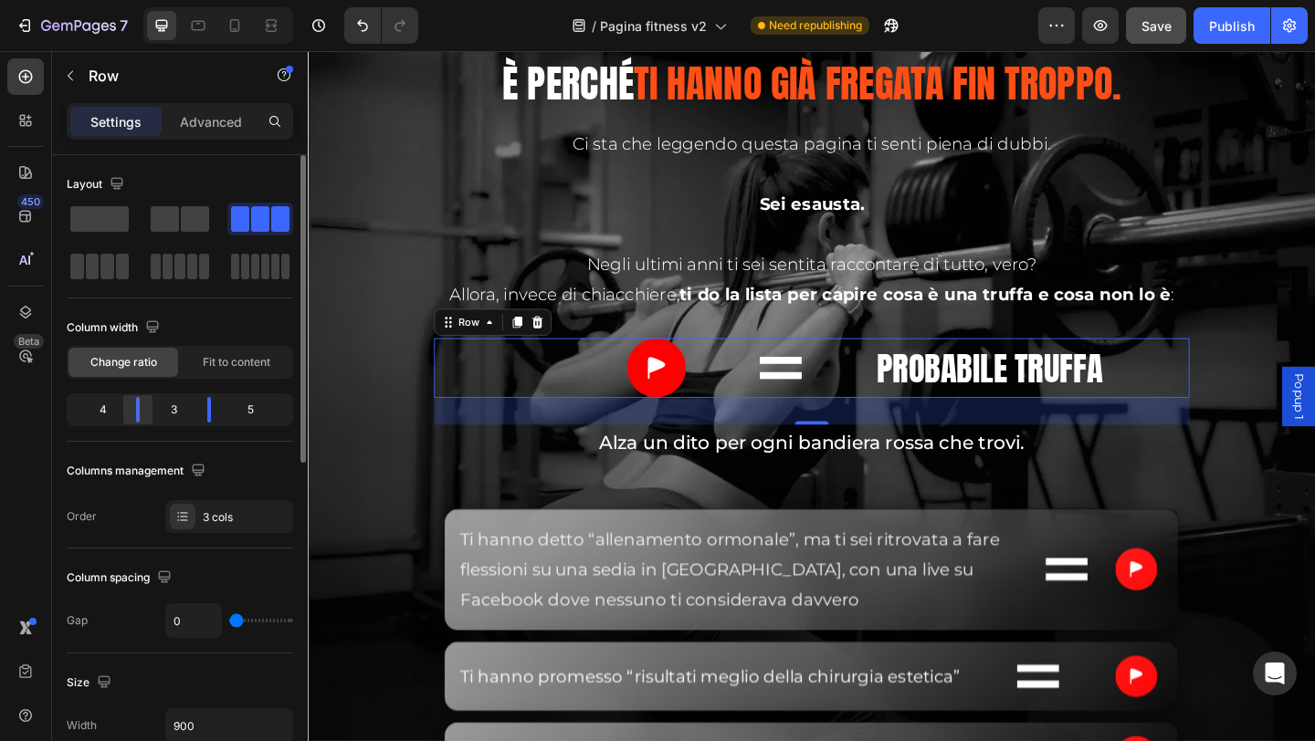
click at [193, 413] on div at bounding box center [209, 410] width 33 height 26
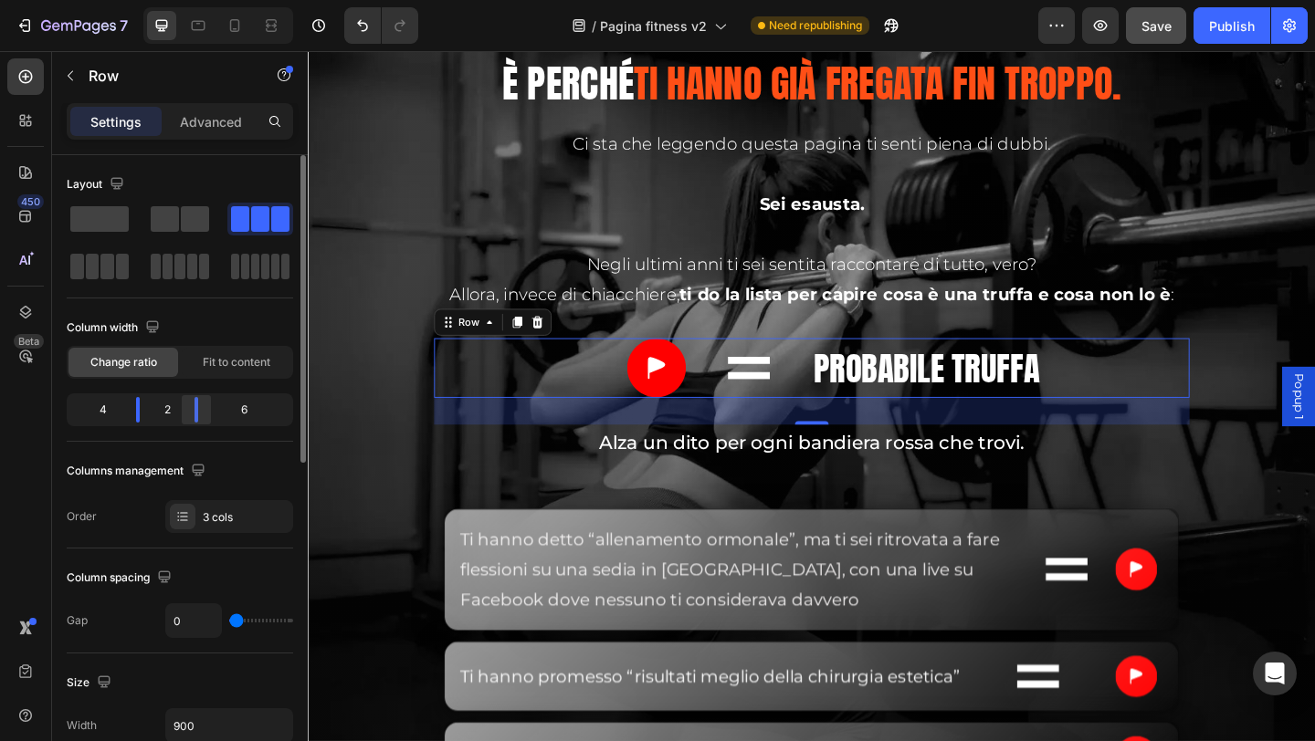
drag, startPoint x: 208, startPoint y: 415, endPoint x: 47, endPoint y: 380, distance: 165.5
click at [186, 415] on div at bounding box center [196, 410] width 33 height 26
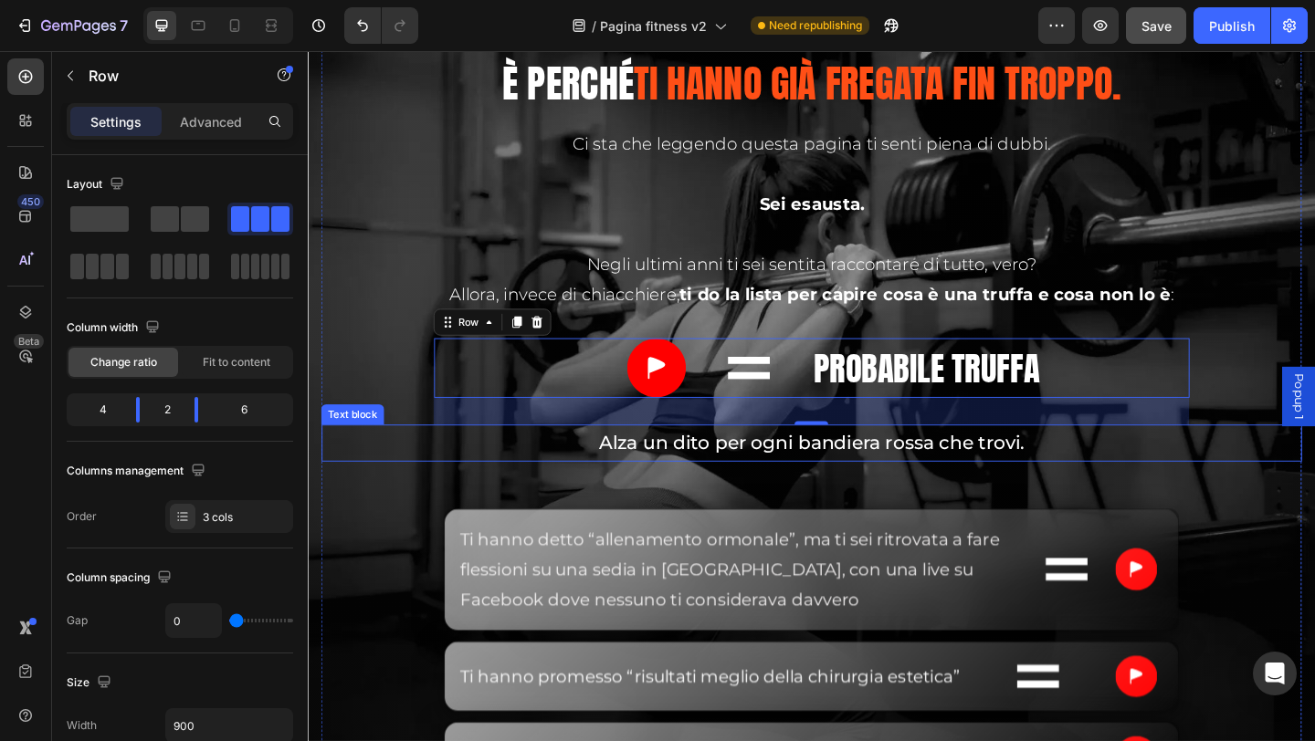
click at [751, 479] on p "Alza un dito per ogni bandiera rossa che trovi." at bounding box center [855, 477] width 743 height 37
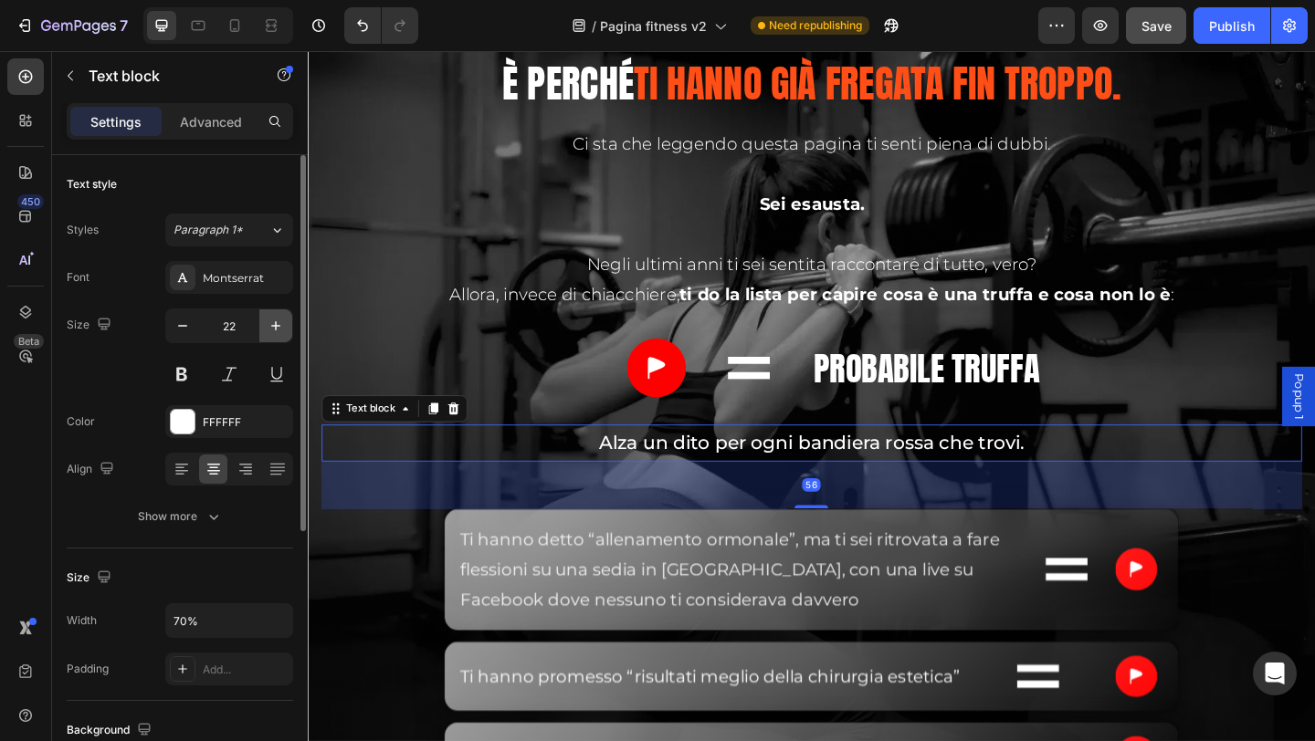
click at [274, 330] on icon "button" at bounding box center [276, 326] width 18 height 18
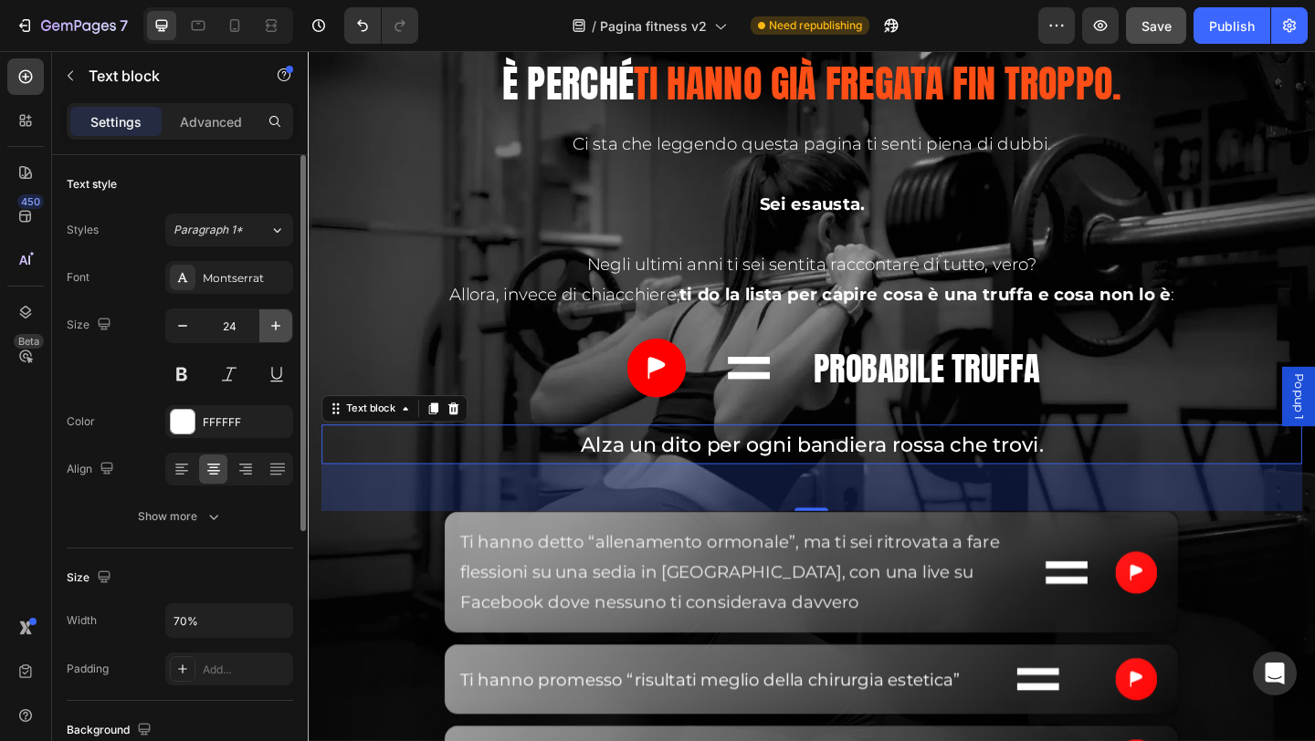
click at [274, 330] on icon "button" at bounding box center [276, 326] width 18 height 18
type input "25"
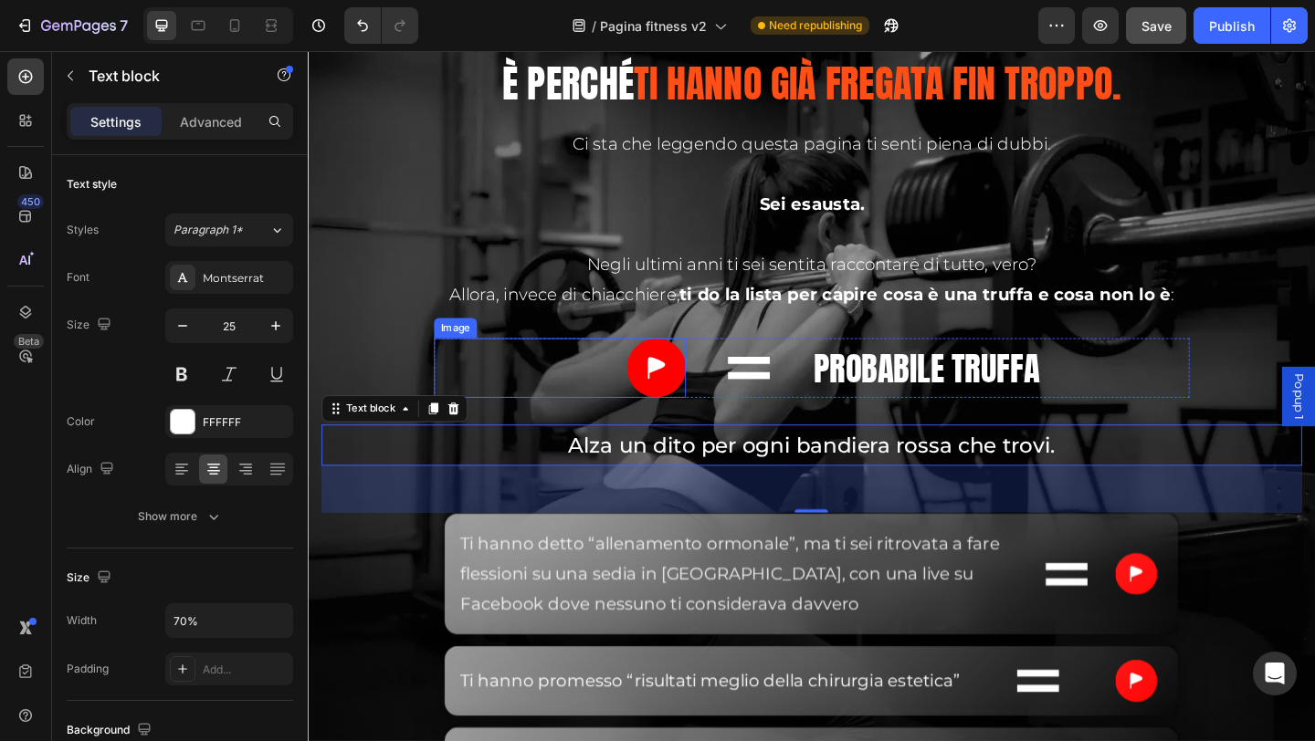
click at [582, 394] on div at bounding box center [582, 395] width 274 height 65
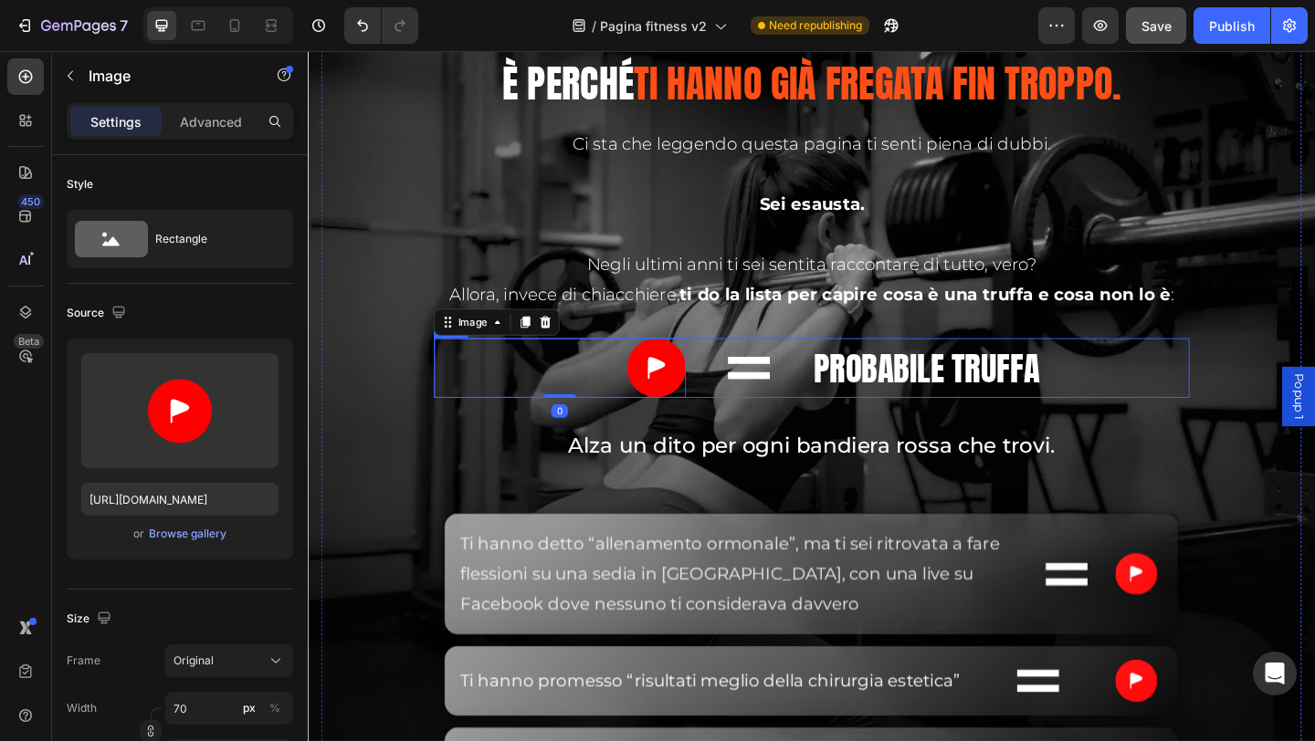
click at [736, 364] on div "Image" at bounding box center [787, 395] width 137 height 65
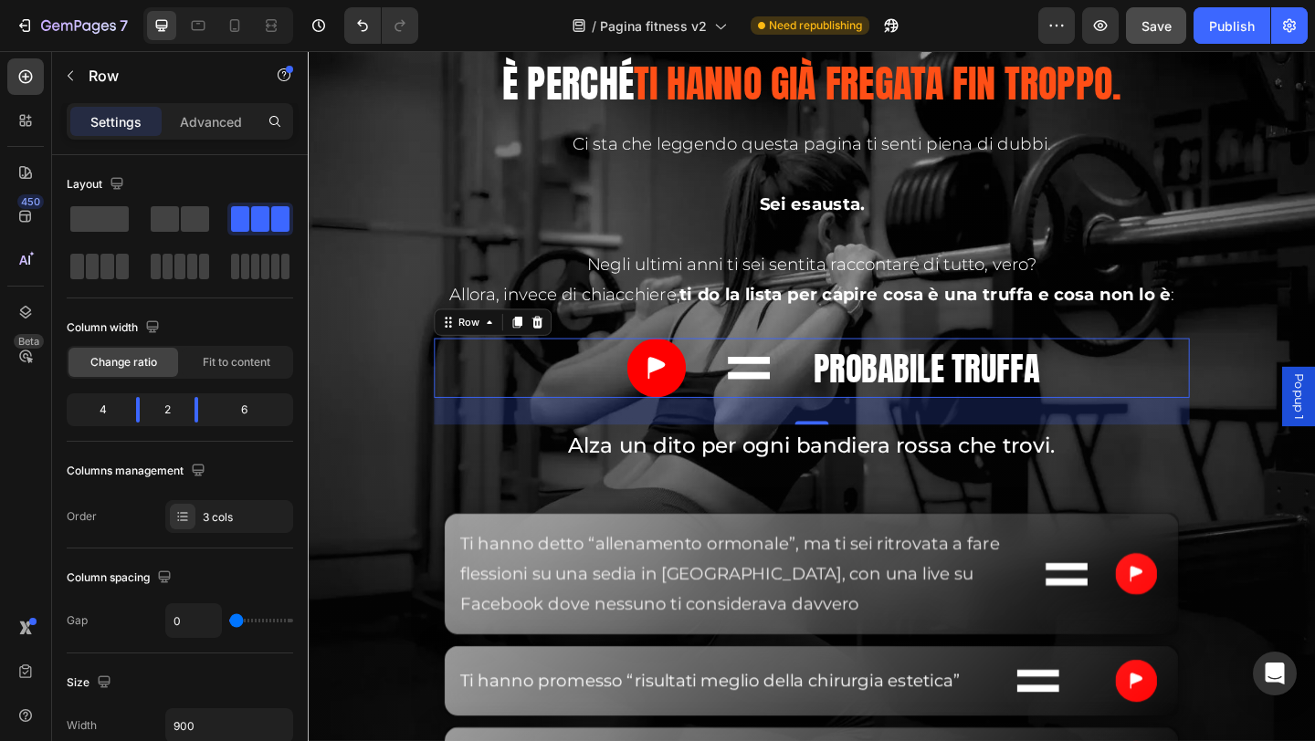
drag, startPoint x: 848, startPoint y: 451, endPoint x: 845, endPoint y: 436, distance: 14.9
click at [845, 436] on div "32" at bounding box center [856, 442] width 822 height 29
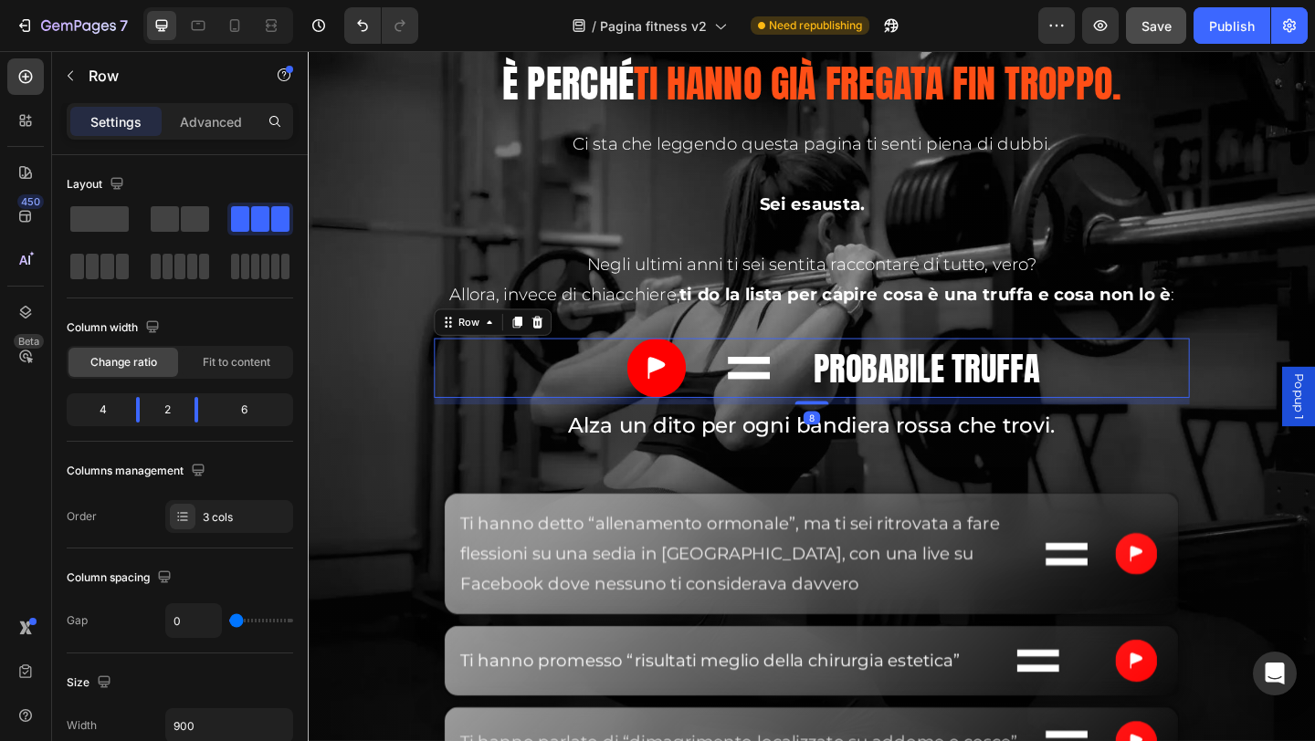
drag, startPoint x: 846, startPoint y: 456, endPoint x: 848, endPoint y: 434, distance: 22.0
click at [848, 434] on div at bounding box center [855, 434] width 37 height 4
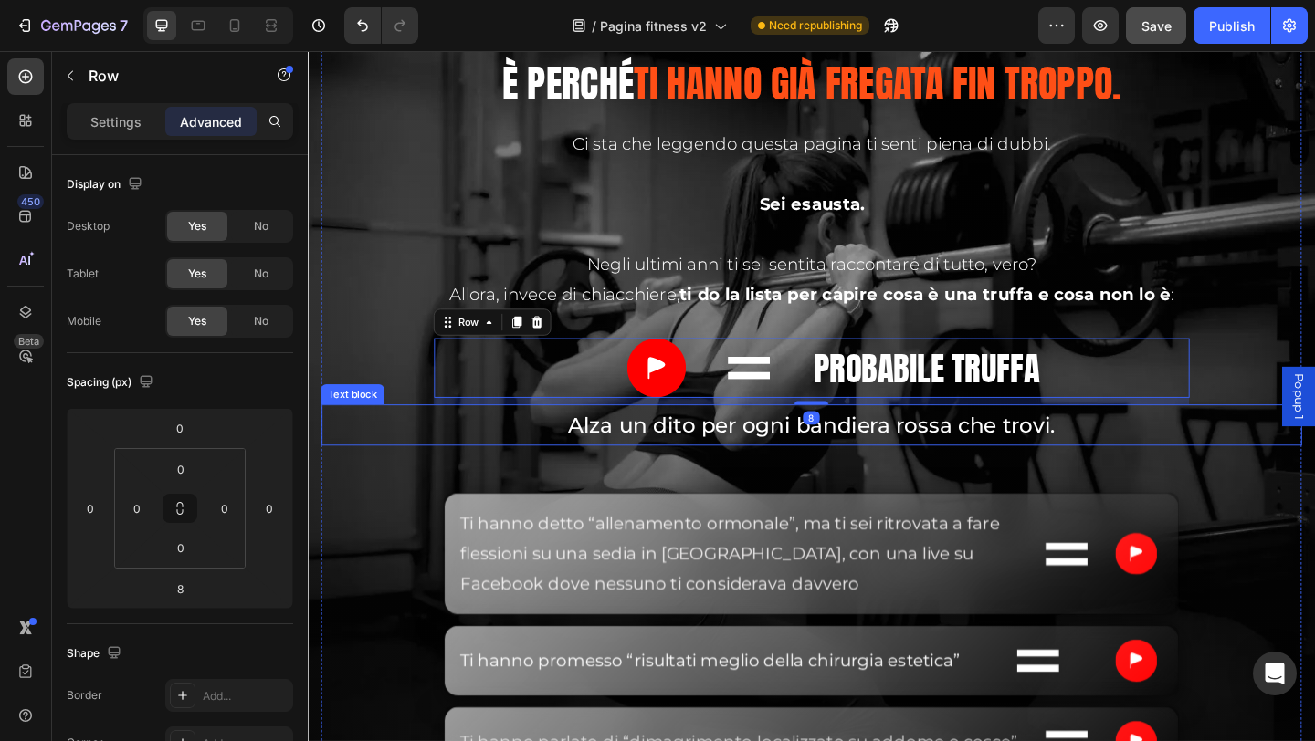
click at [653, 460] on p "Alza un dito per ogni bandiera rossa che trovi." at bounding box center [855, 457] width 743 height 41
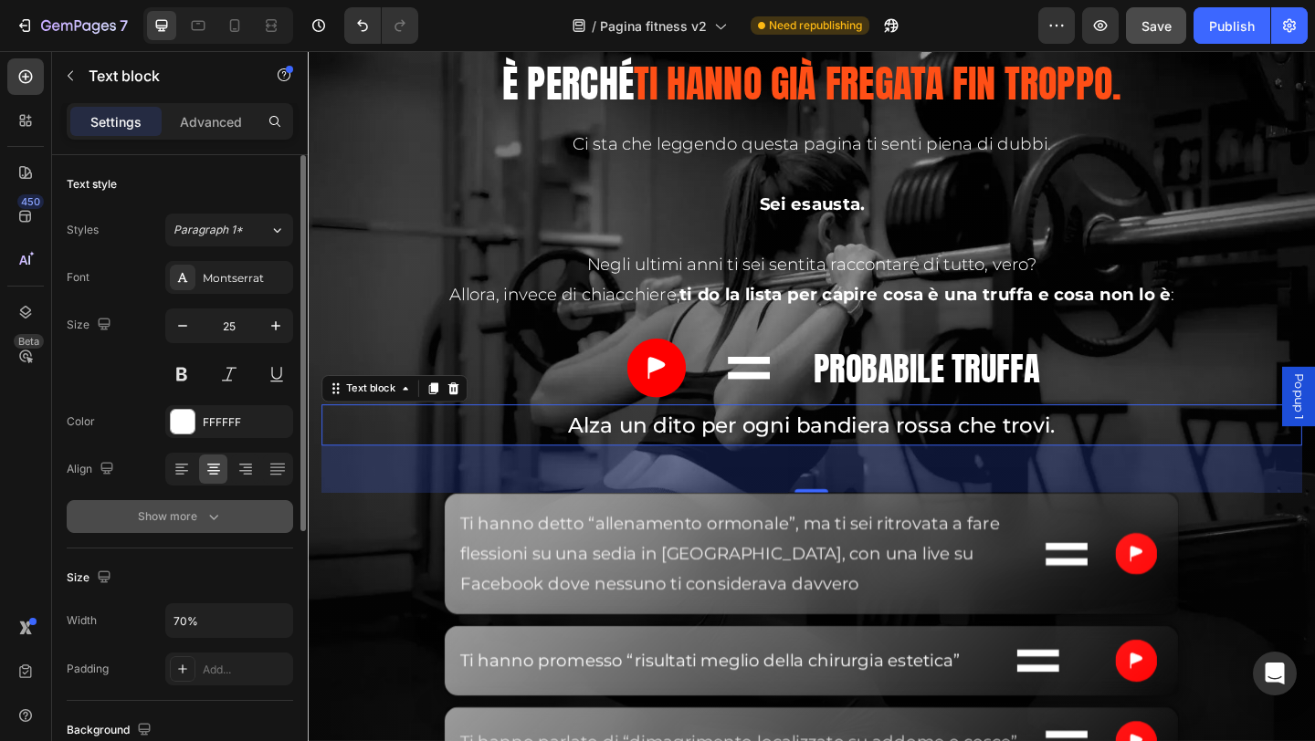
click at [210, 524] on icon "button" at bounding box center [214, 517] width 18 height 18
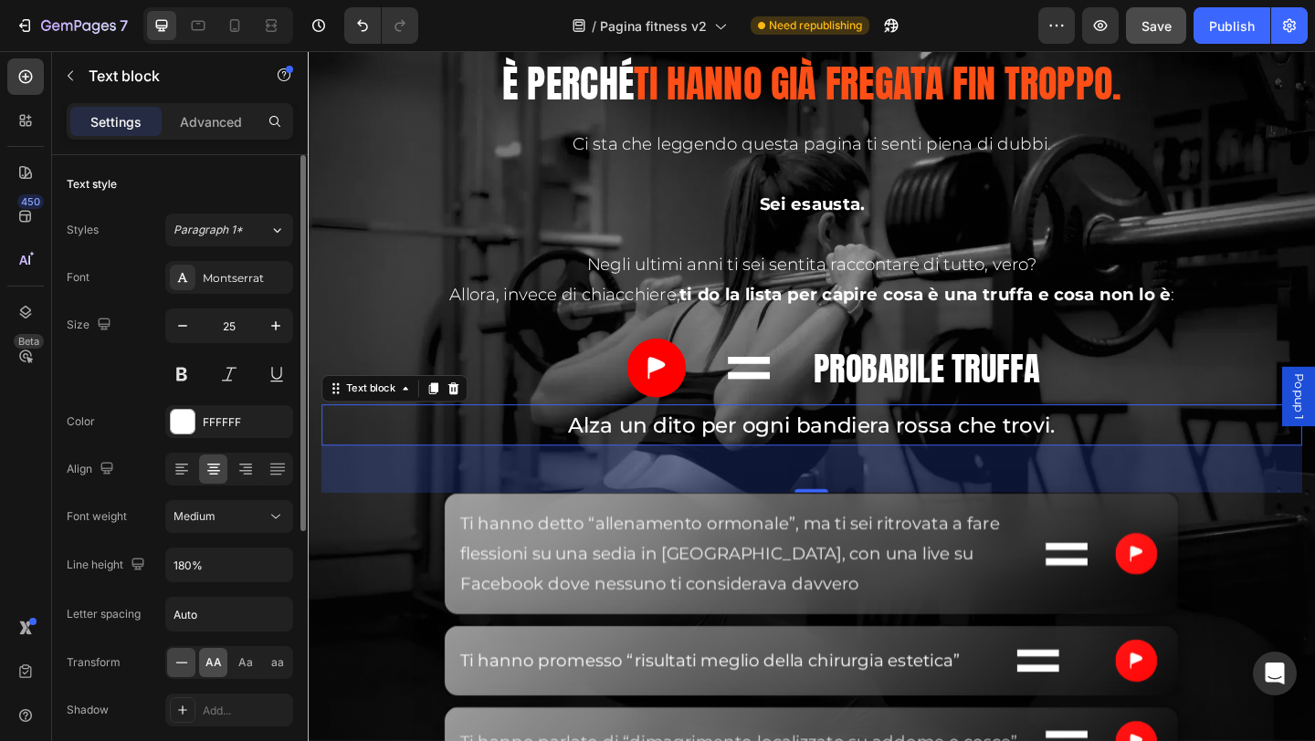
click at [222, 669] on div "AA" at bounding box center [213, 662] width 28 height 29
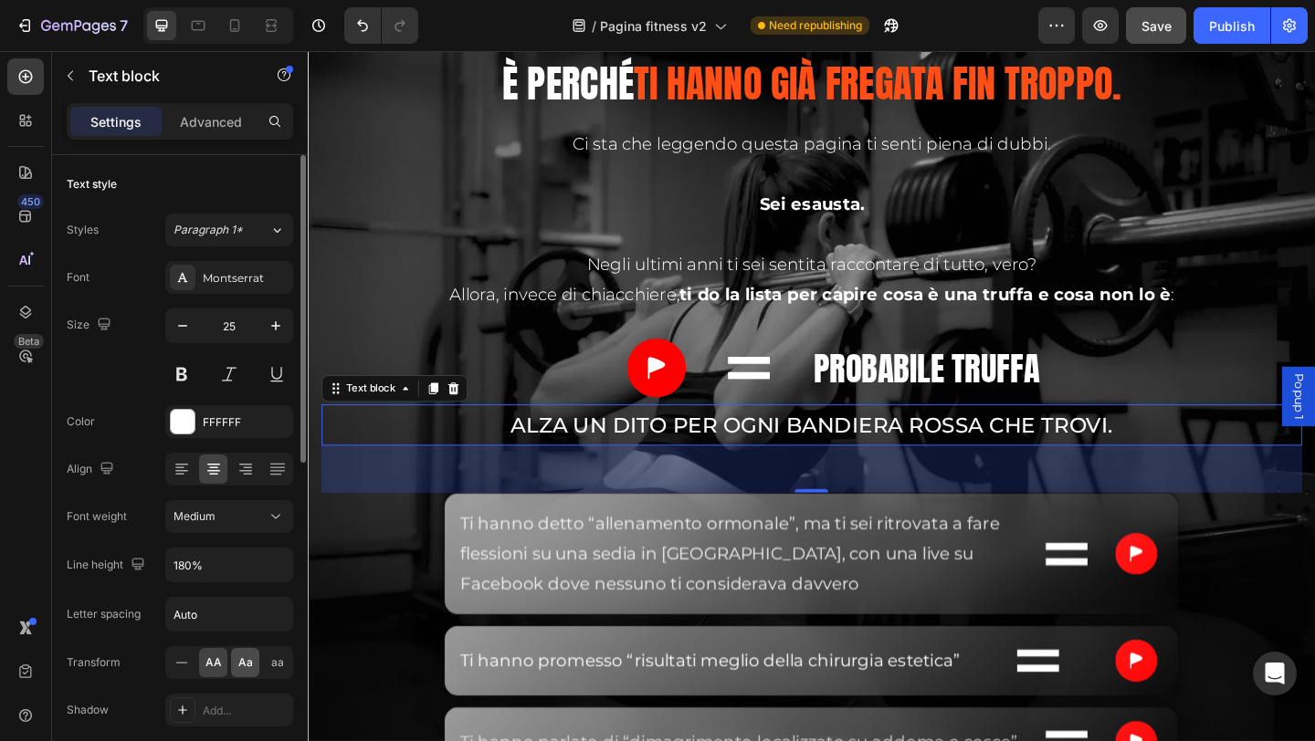
click at [249, 660] on span "Aa" at bounding box center [245, 663] width 15 height 16
click at [218, 660] on span "AA" at bounding box center [213, 663] width 16 height 16
click at [614, 462] on p "Alza un dito per ogni bandiera rossa che trovi." at bounding box center [855, 457] width 743 height 41
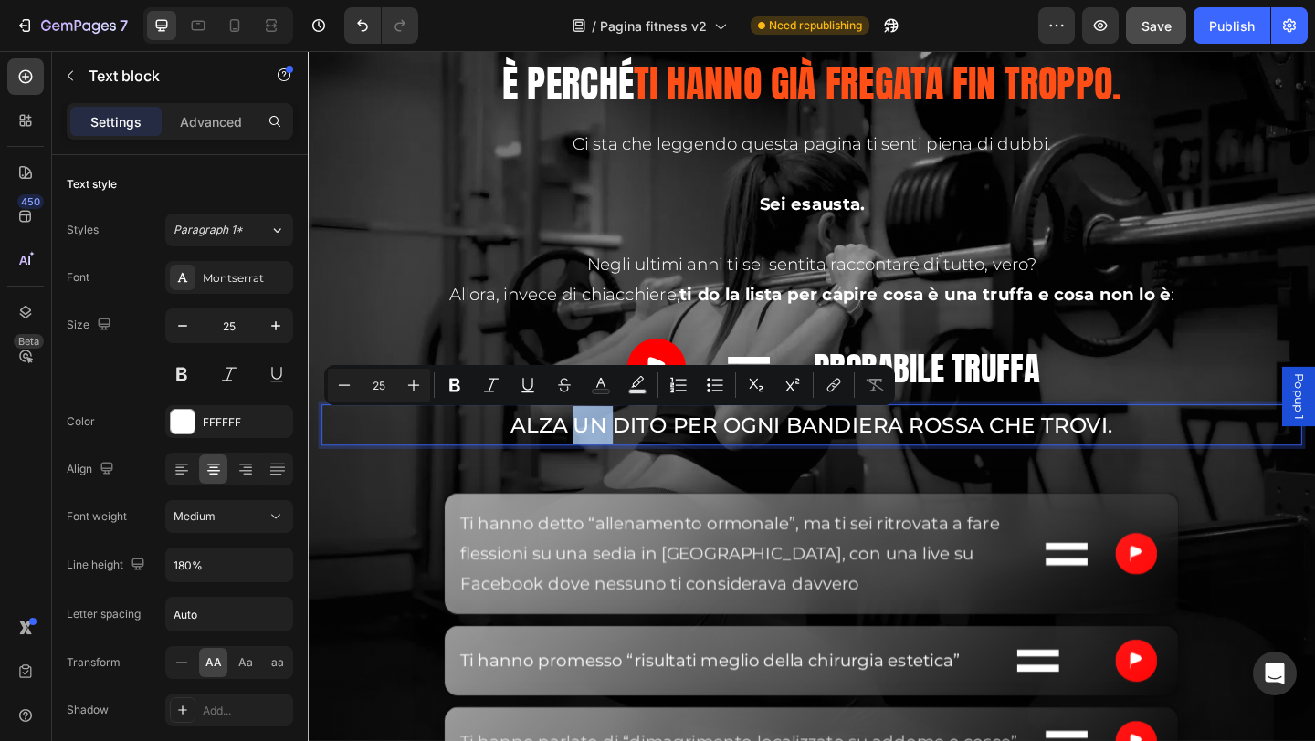
click at [497, 467] on p "Alza un dito per ogni bandiera rossa che trovi." at bounding box center [855, 457] width 743 height 41
drag, startPoint x: 518, startPoint y: 467, endPoint x: 686, endPoint y: 465, distance: 168.0
click at [686, 465] on p "Alza un dito per ogni bandiera rossa che trovi." at bounding box center [855, 457] width 743 height 41
click at [603, 383] on icon "Editor contextual toolbar" at bounding box center [596, 385] width 18 height 18
type input "FFFFFF"
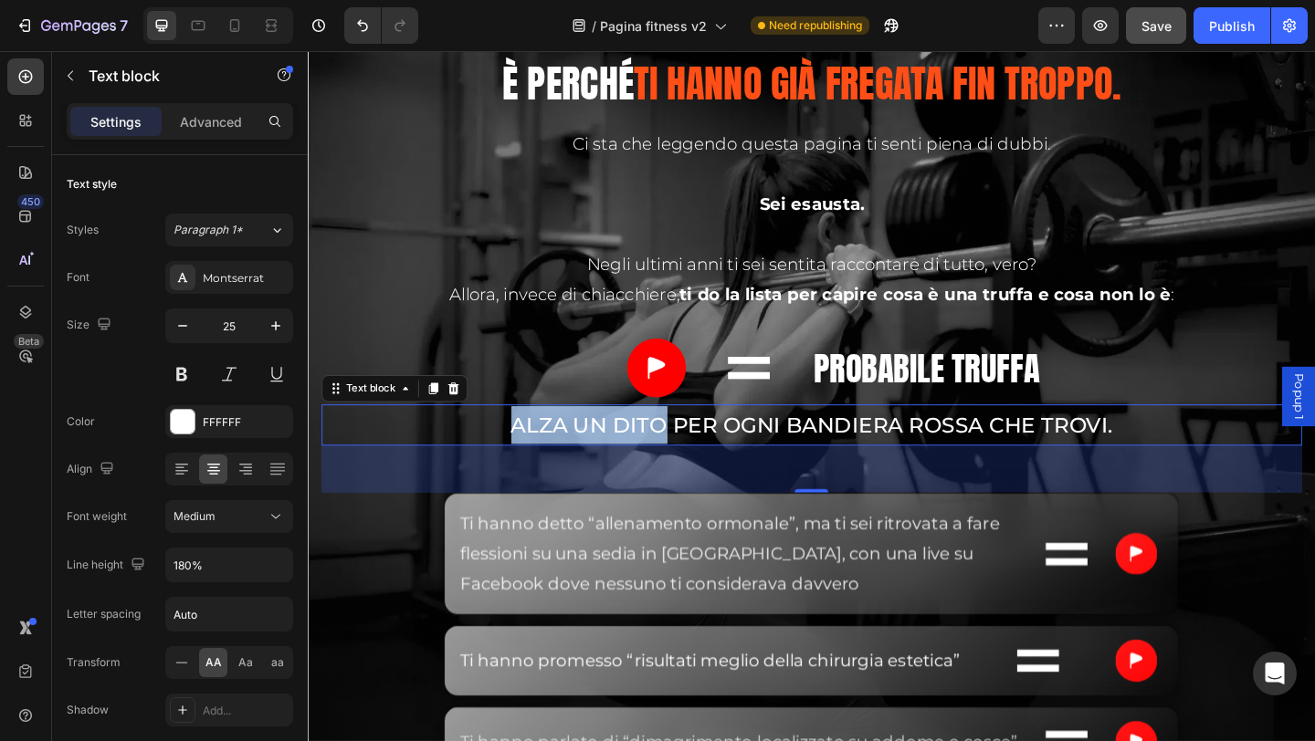
click at [560, 464] on p "Alza un dito per ogni bandiera rossa che trovi." at bounding box center [855, 457] width 743 height 41
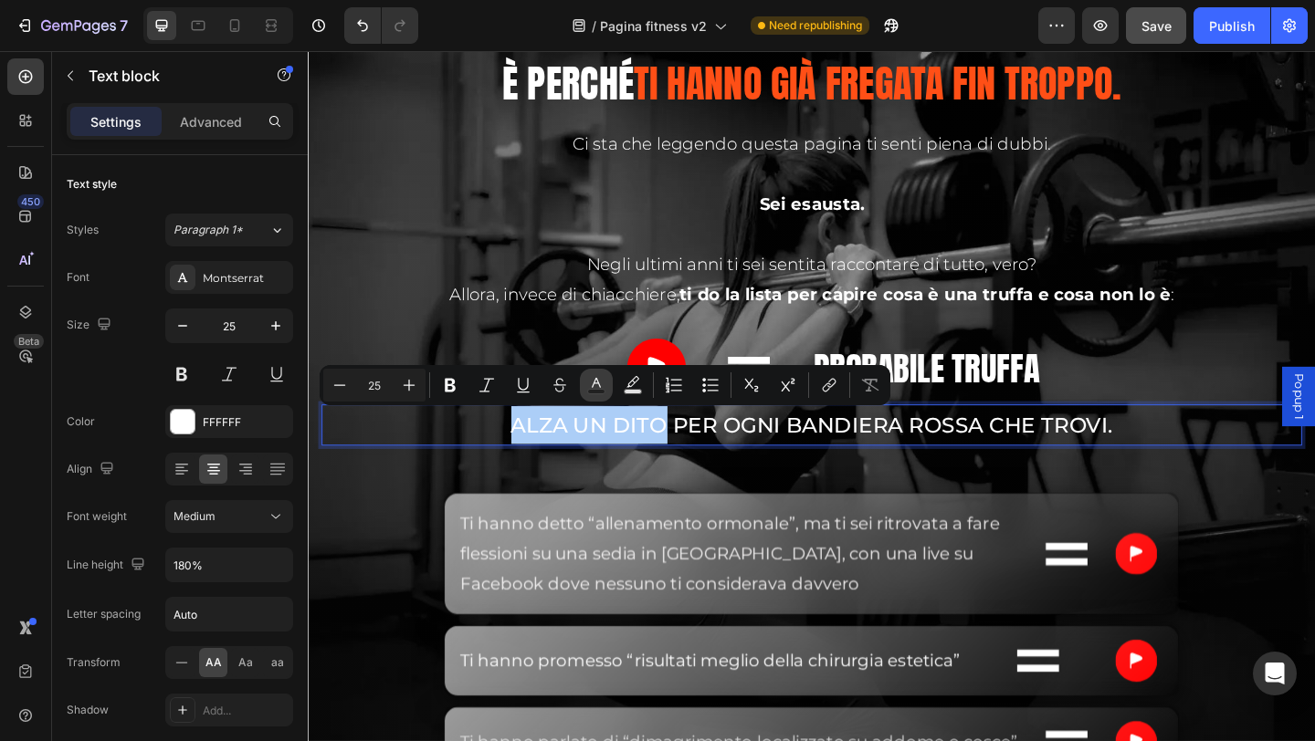
click at [599, 380] on icon "Editor contextual toolbar" at bounding box center [596, 385] width 18 height 18
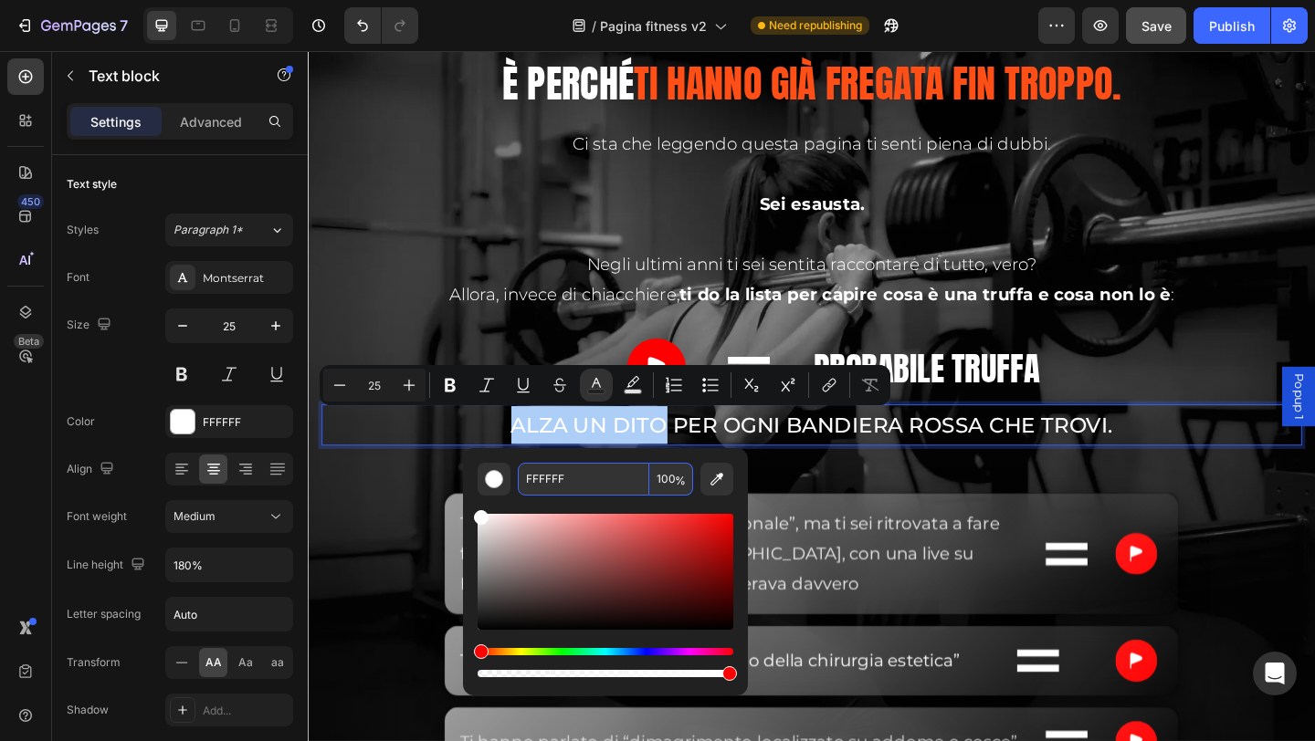
paste input "#ff4f16"
type input "FF4F16"
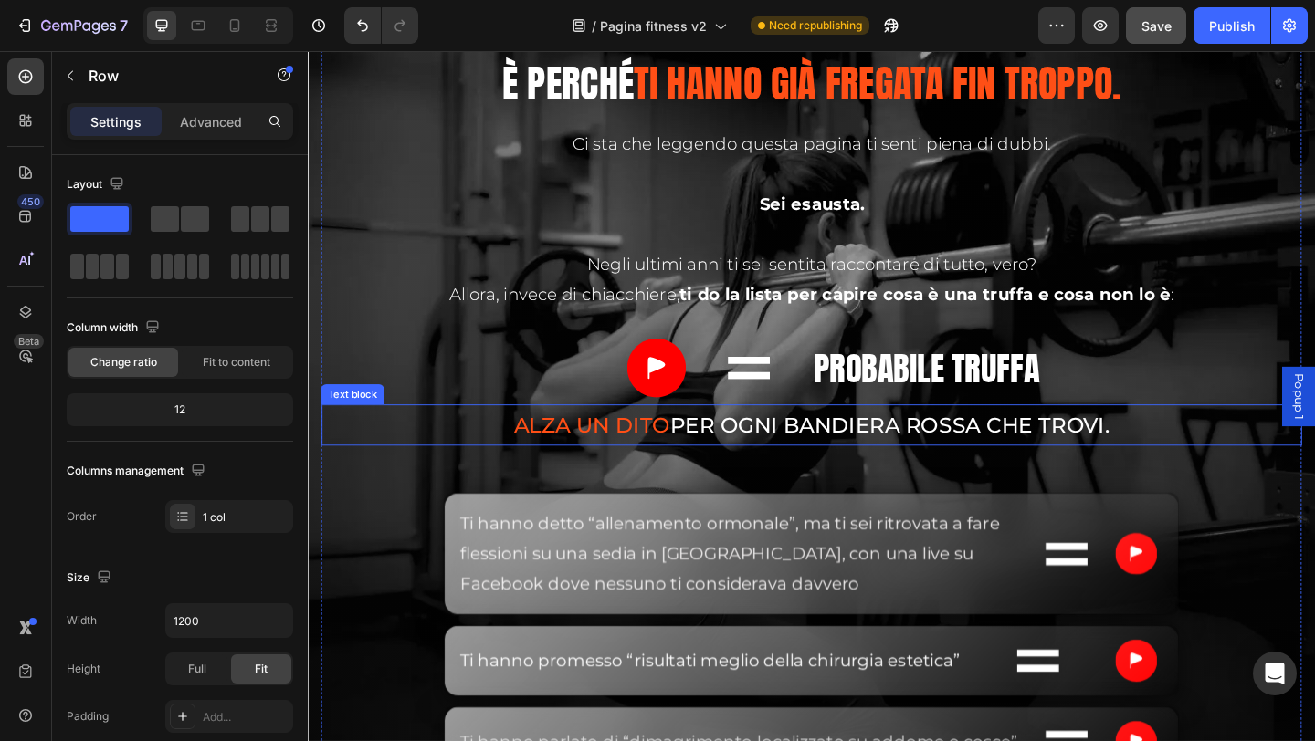
click at [626, 457] on span "Alza un dito" at bounding box center [616, 457] width 170 height 27
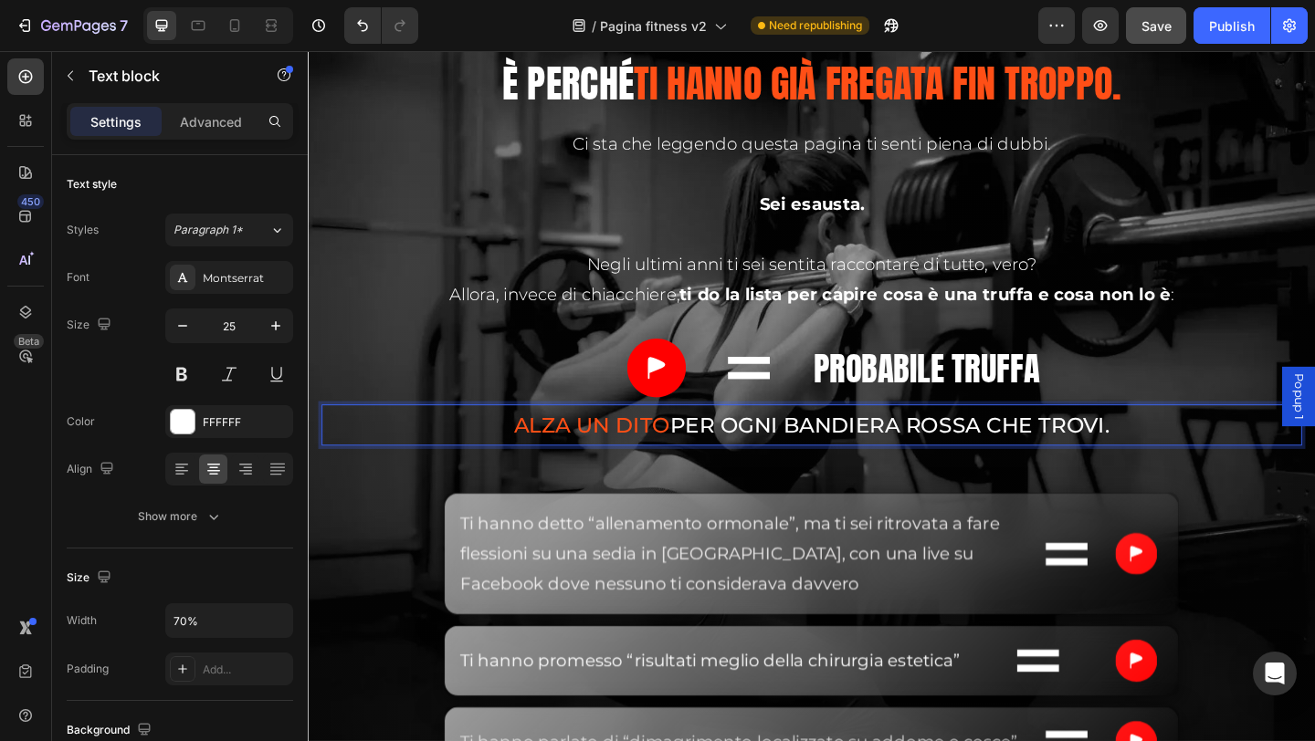
click at [679, 458] on span "Alza un dito" at bounding box center [616, 457] width 170 height 27
drag, startPoint x: 690, startPoint y: 461, endPoint x: 509, endPoint y: 467, distance: 181.8
click at [509, 467] on p "Alza un dito per ogni bandiera rossa che trovi." at bounding box center [855, 457] width 743 height 41
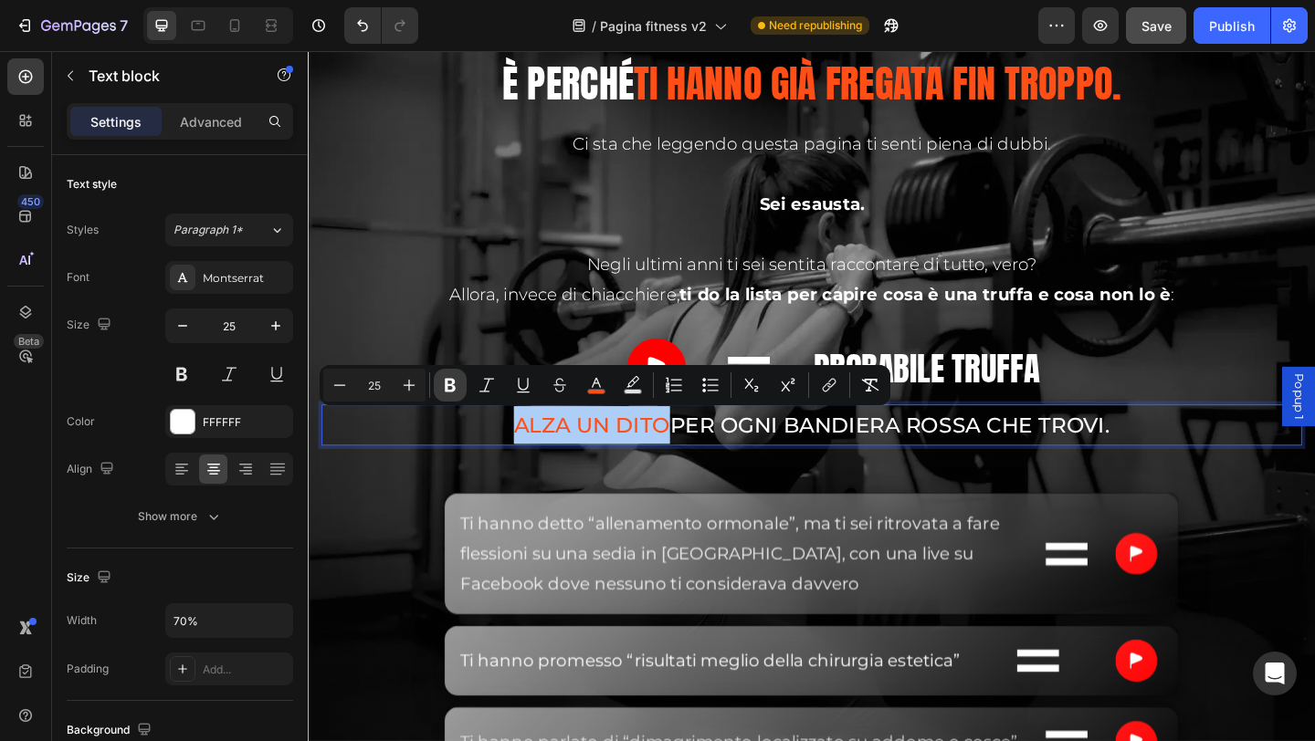
click at [456, 386] on icon "Editor contextual toolbar" at bounding box center [450, 385] width 18 height 18
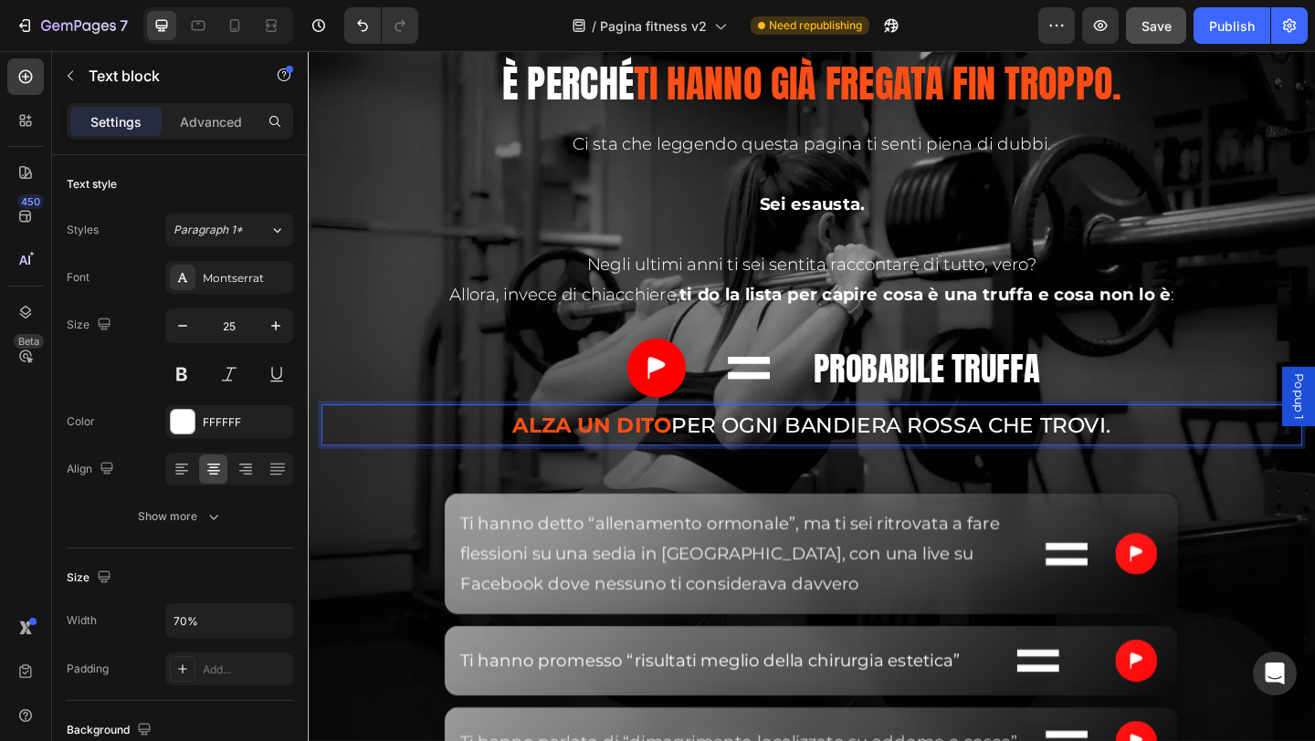
drag, startPoint x: 635, startPoint y: 474, endPoint x: 651, endPoint y: 506, distance: 35.5
click at [636, 474] on p "Alza un dito per ogni bandiera rossa che trovi." at bounding box center [855, 457] width 743 height 41
click at [1169, 456] on p "Alza un dito per ogni bandiera rossa che trovi." at bounding box center [855, 457] width 743 height 41
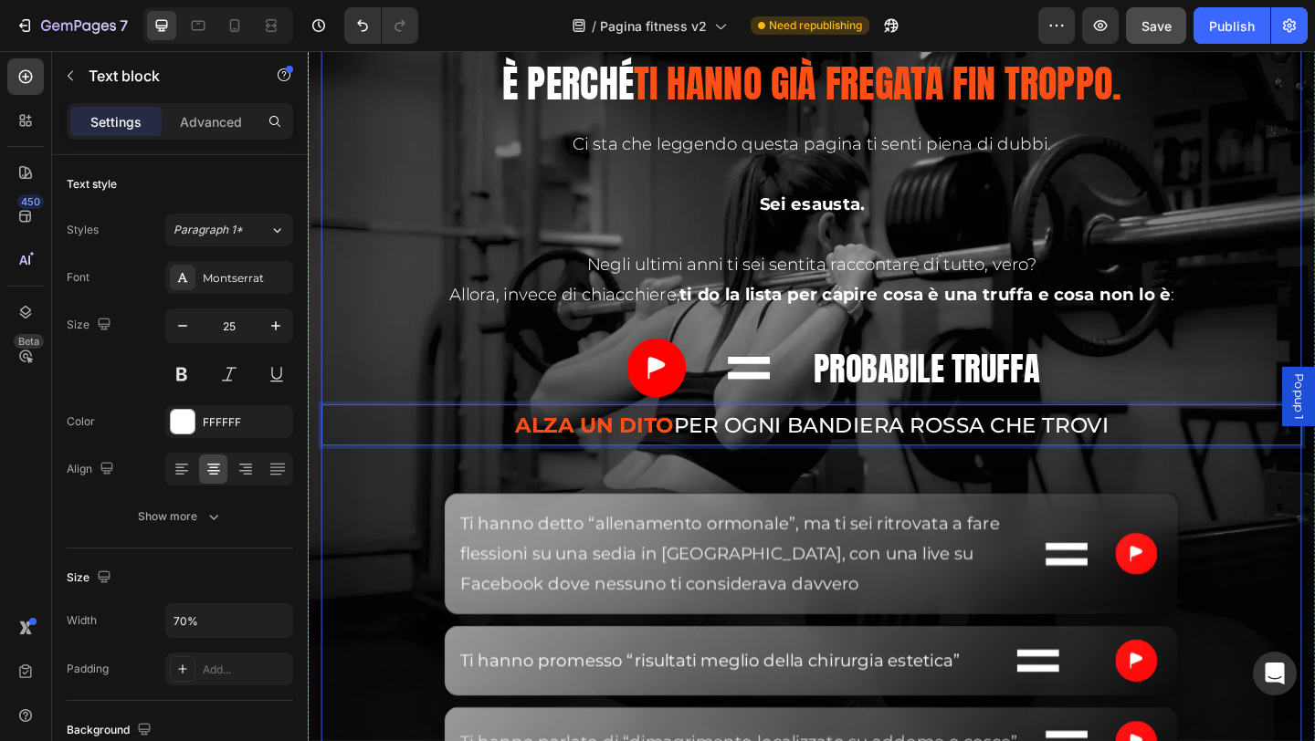
scroll to position [5624, 0]
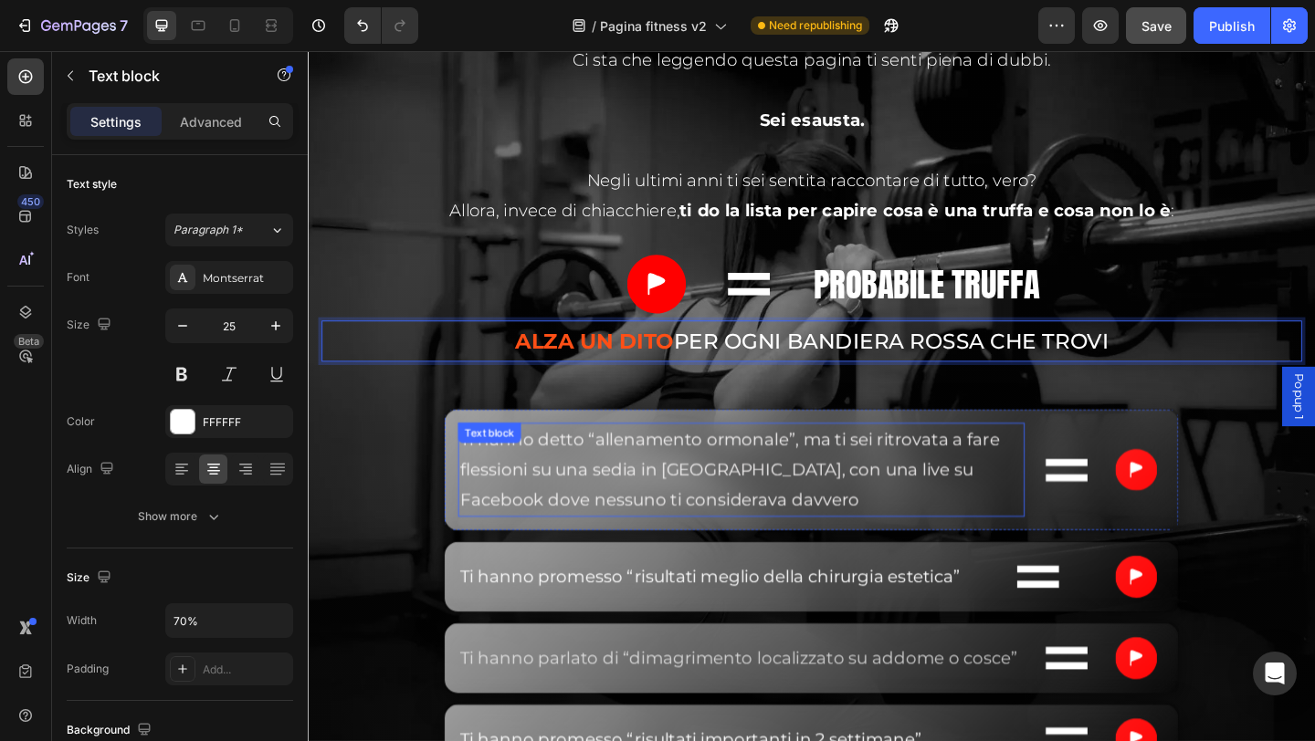
click at [620, 478] on span "Ti hanno detto “allenamento ormonale”, ma ti sei ritrovata a fare flessioni su …" at bounding box center [766, 507] width 587 height 88
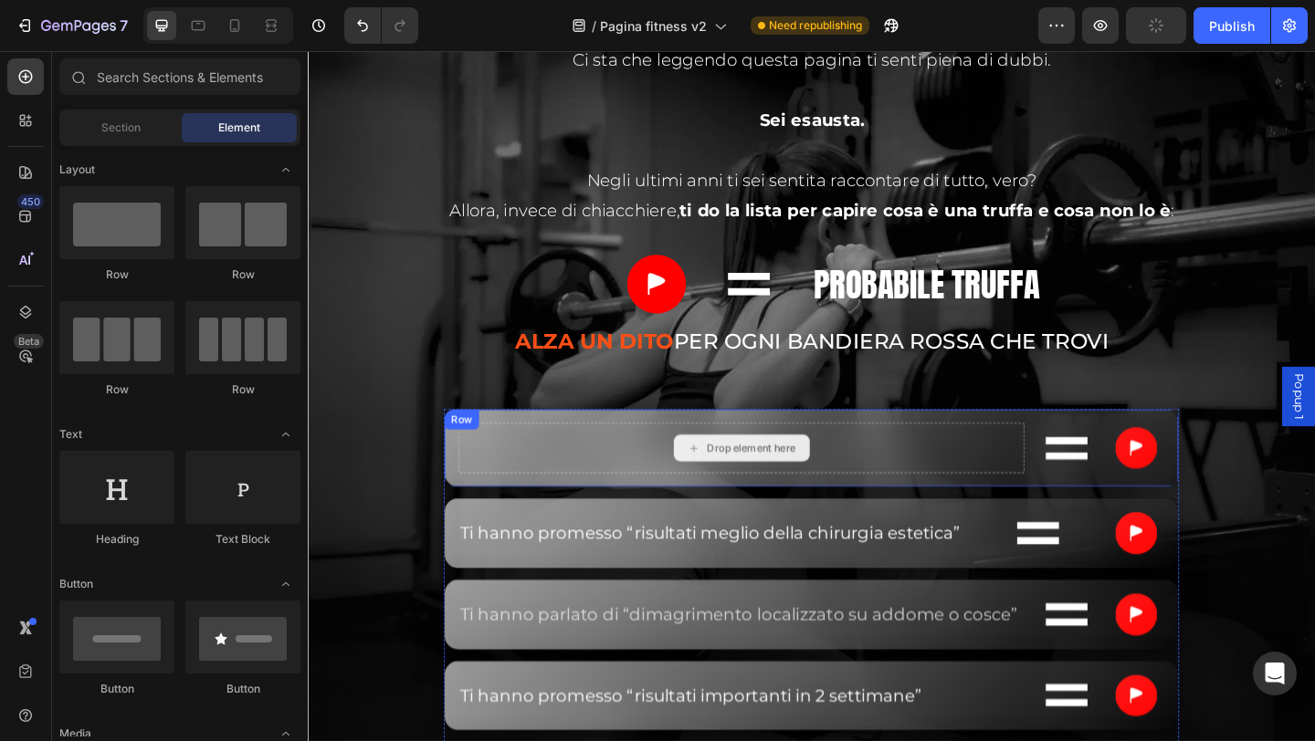
click at [667, 480] on div "Drop element here" at bounding box center [779, 483] width 616 height 55
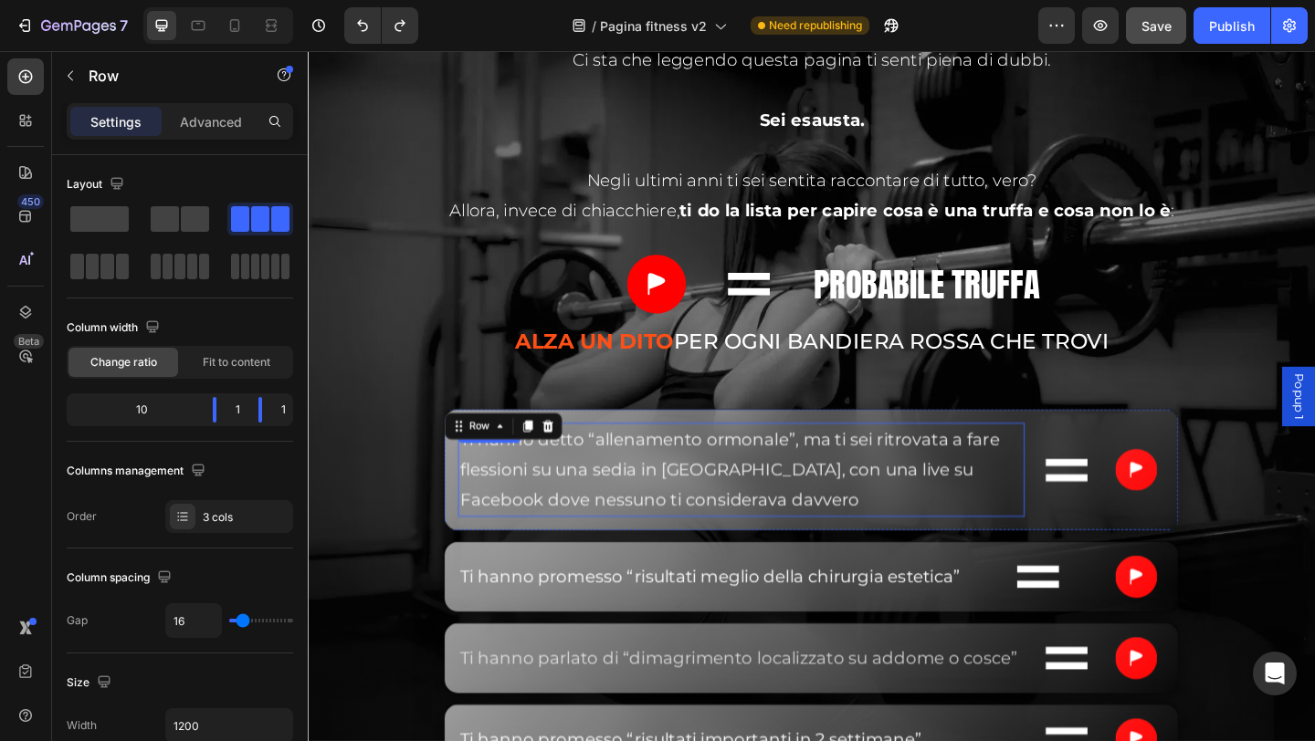
click at [823, 487] on p "Ti hanno detto “allenamento ormonale”, ma ti sei ritrovata a fare flessioni su …" at bounding box center [779, 506] width 613 height 99
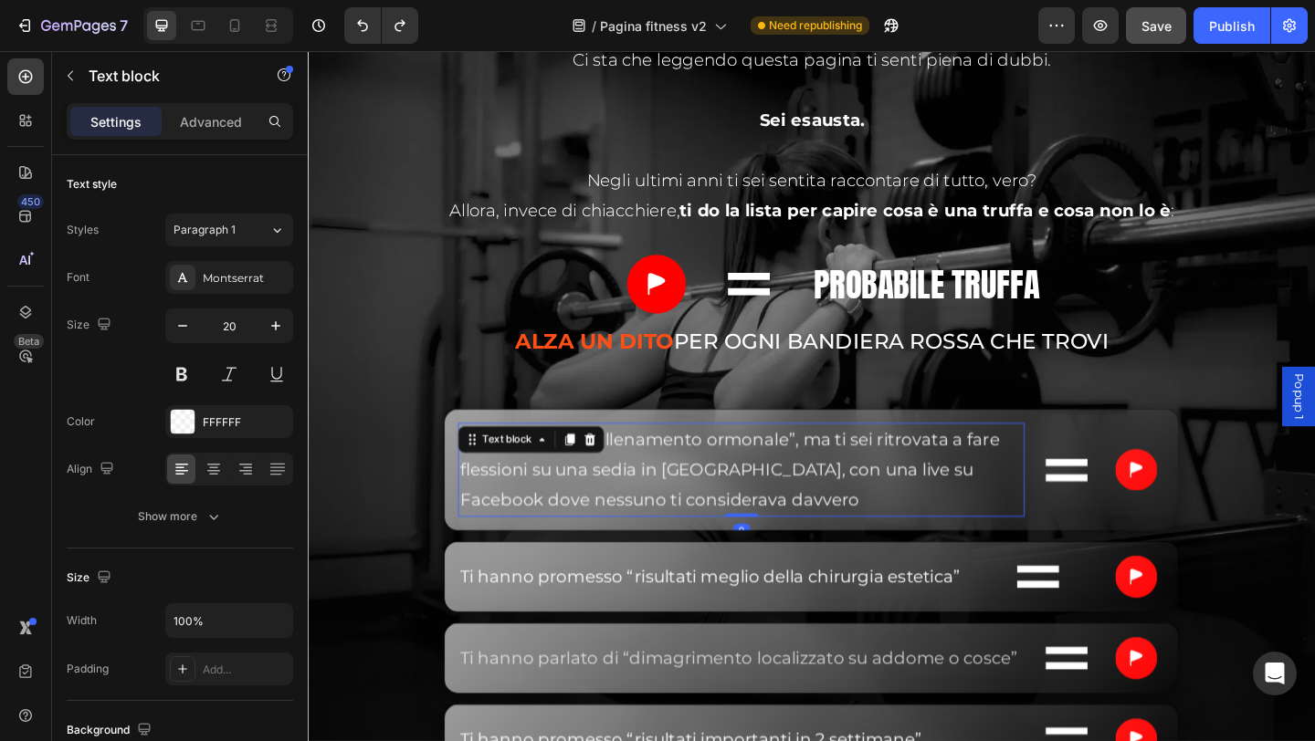
click at [727, 478] on span "Ti hanno detto “allenamento ormonale”, ma ti sei ritrovata a fare flessioni su …" at bounding box center [766, 507] width 587 height 88
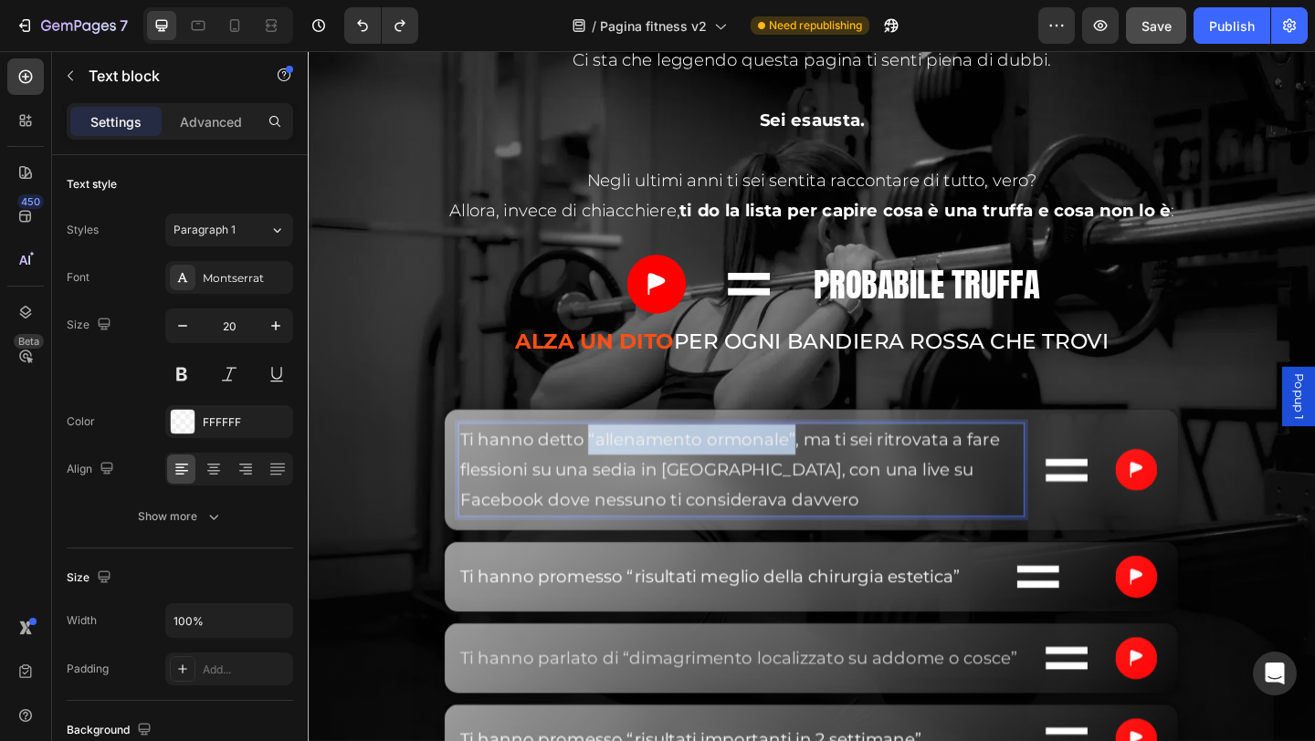
drag, startPoint x: 831, startPoint y: 478, endPoint x: 610, endPoint y: 482, distance: 221.0
click at [610, 482] on span "Ti hanno detto “allenamento ormonale”, ma ti sei ritrovata a fare flessioni su …" at bounding box center [766, 507] width 587 height 88
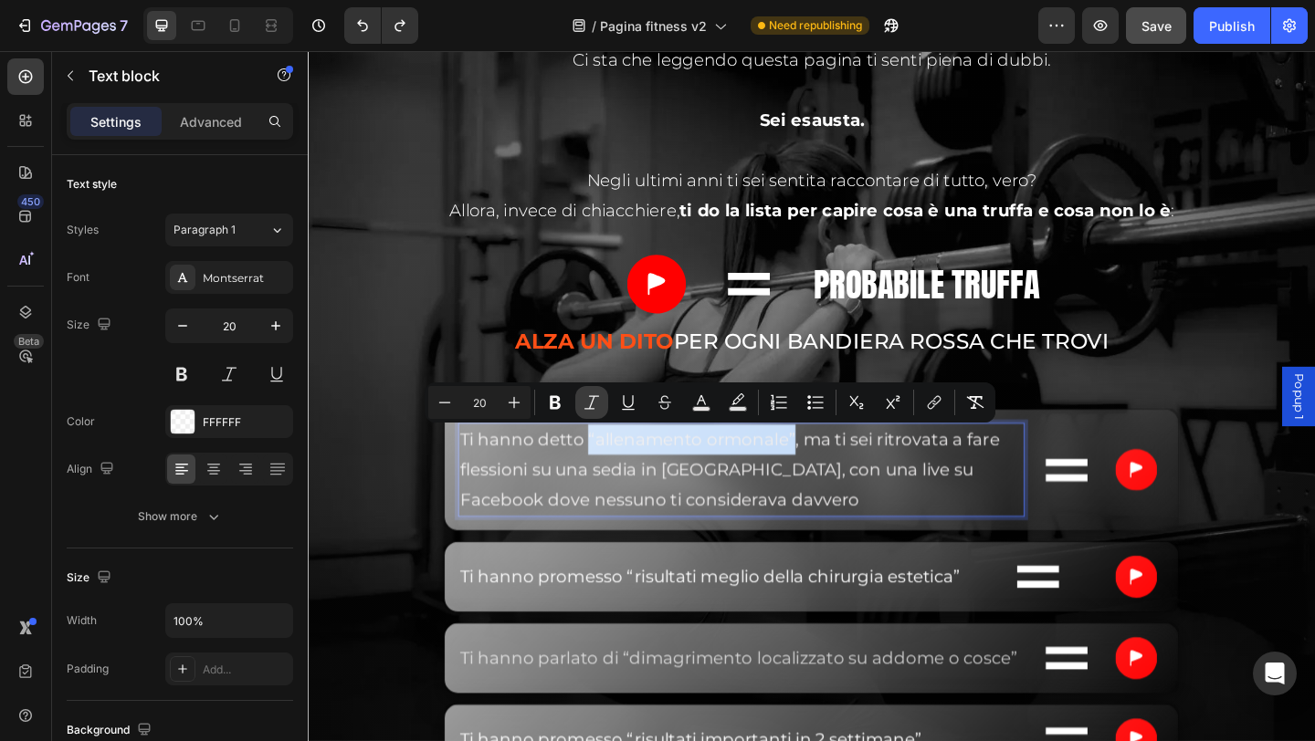
click at [599, 405] on icon "Editor contextual toolbar" at bounding box center [592, 403] width 18 height 18
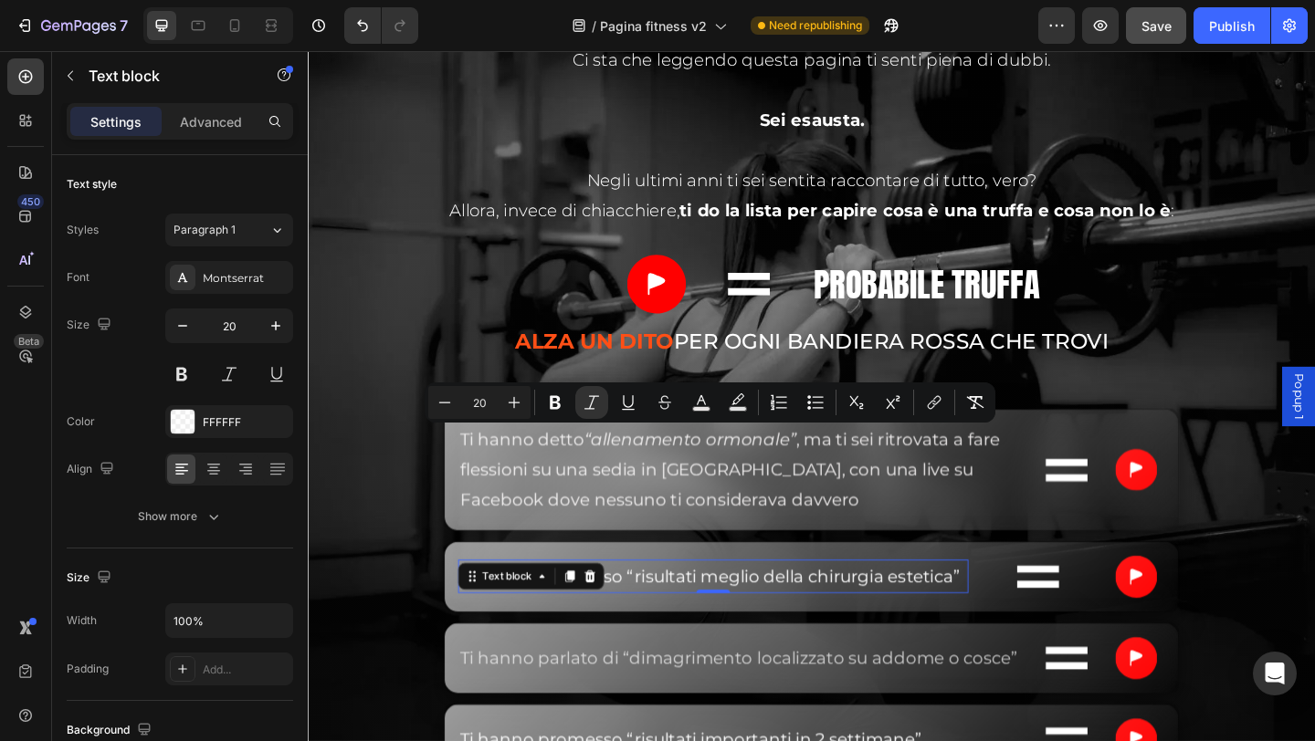
click at [654, 614] on span "Ti hanno promesso “risultati meglio della chirurgia estetica”" at bounding box center [745, 623] width 544 height 22
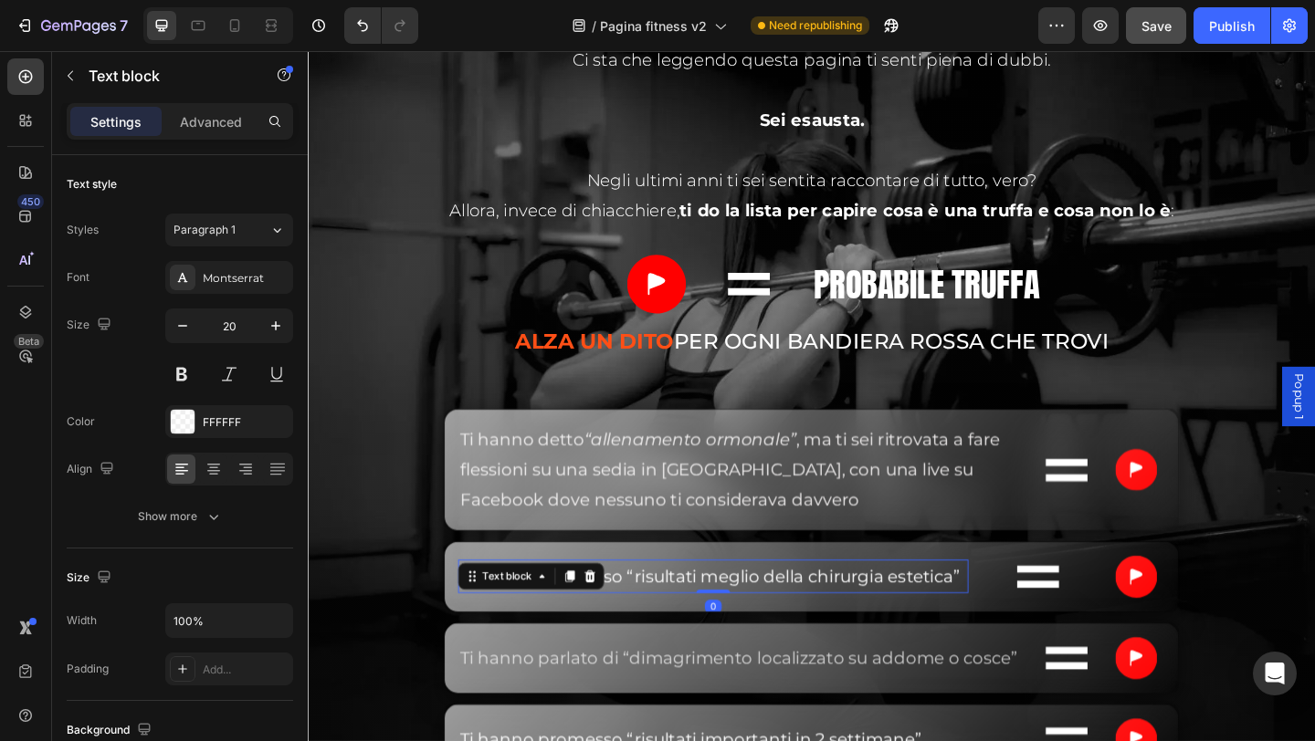
click at [654, 614] on span "Ti hanno promesso “risultati meglio della chirurgia estetica”" at bounding box center [745, 623] width 544 height 22
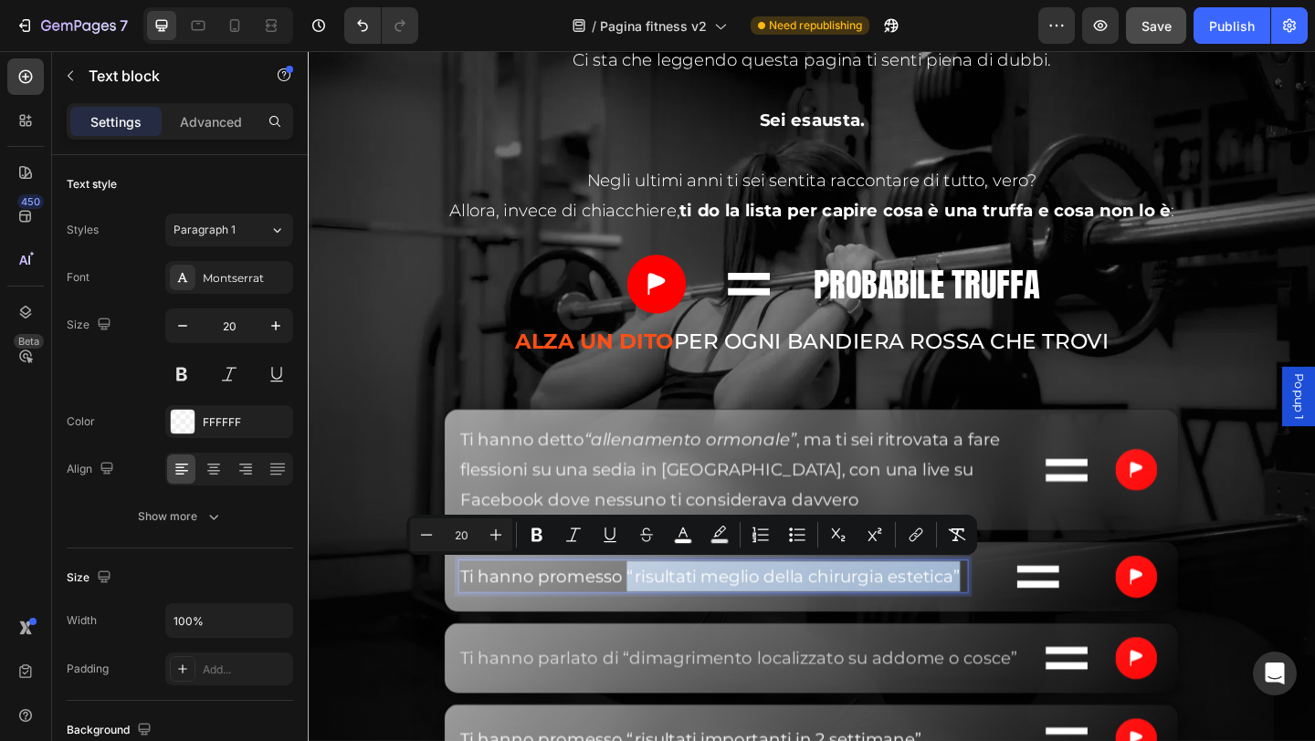
drag, startPoint x: 654, startPoint y: 614, endPoint x: 884, endPoint y: 592, distance: 231.2
click at [562, 639] on p "Ti hanno promesso “risultati meglio della chirurgia estetica”" at bounding box center [748, 622] width 551 height 33
click at [576, 546] on button "Italic" at bounding box center [573, 535] width 33 height 33
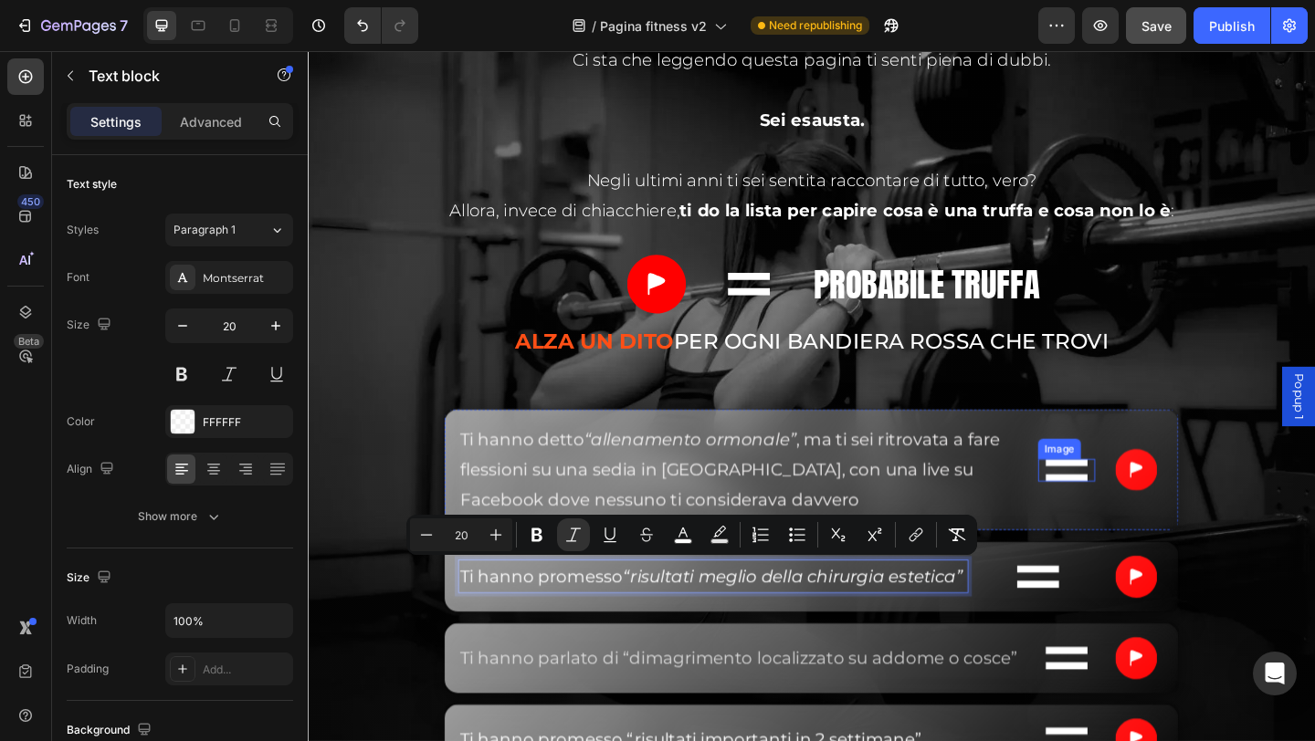
click at [1116, 495] on img at bounding box center [1133, 507] width 46 height 25
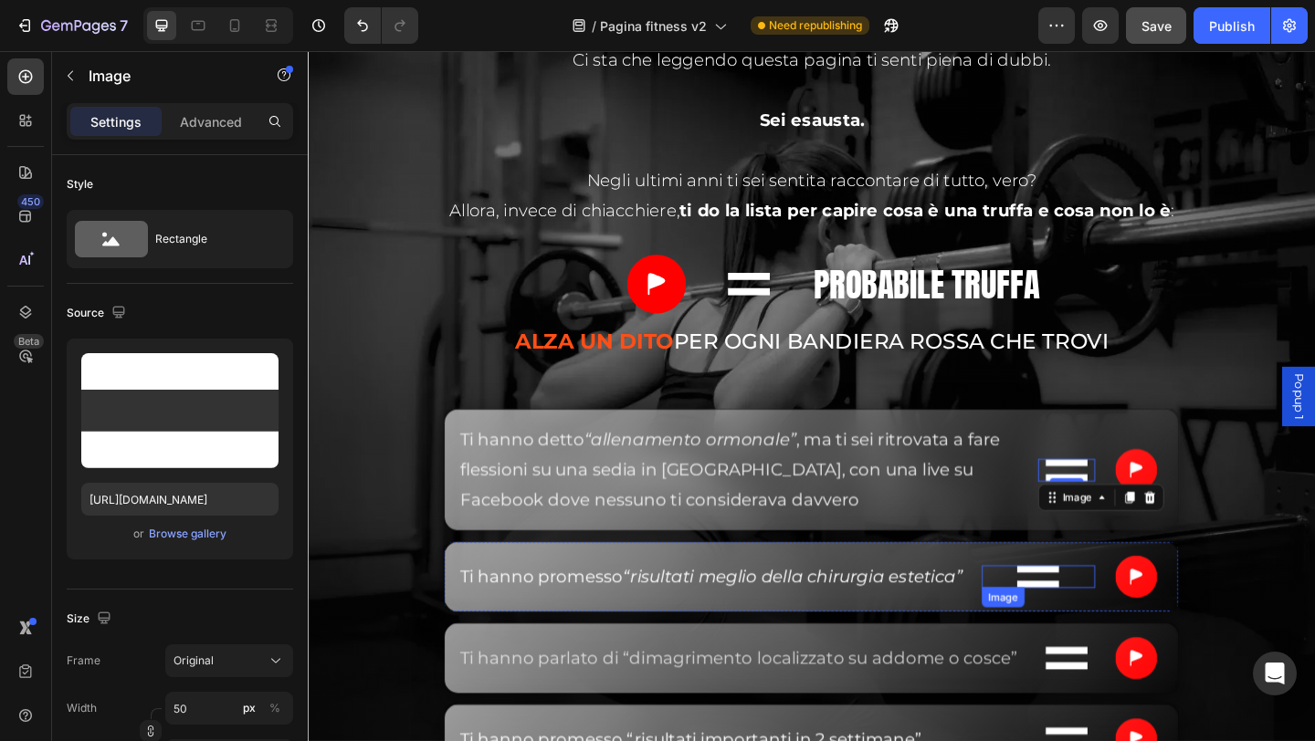
click at [1092, 635] on img at bounding box center [1102, 623] width 46 height 25
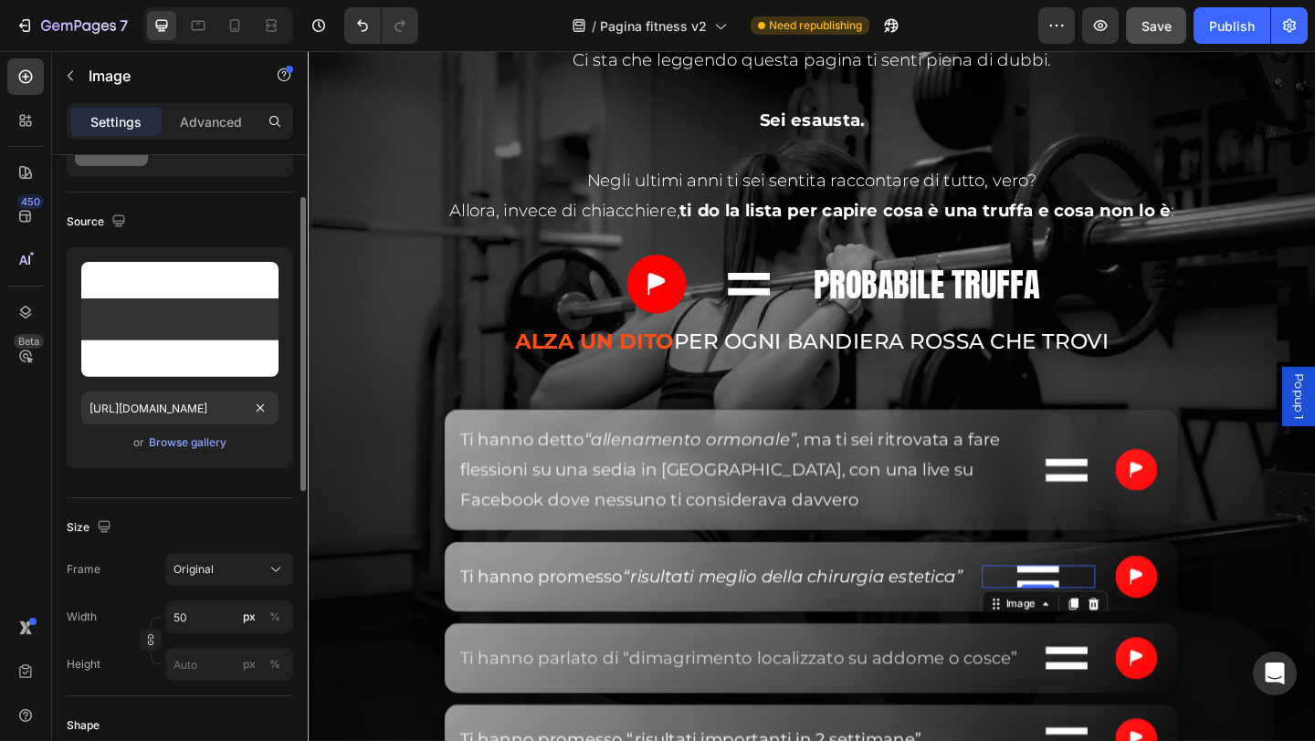
scroll to position [0, 0]
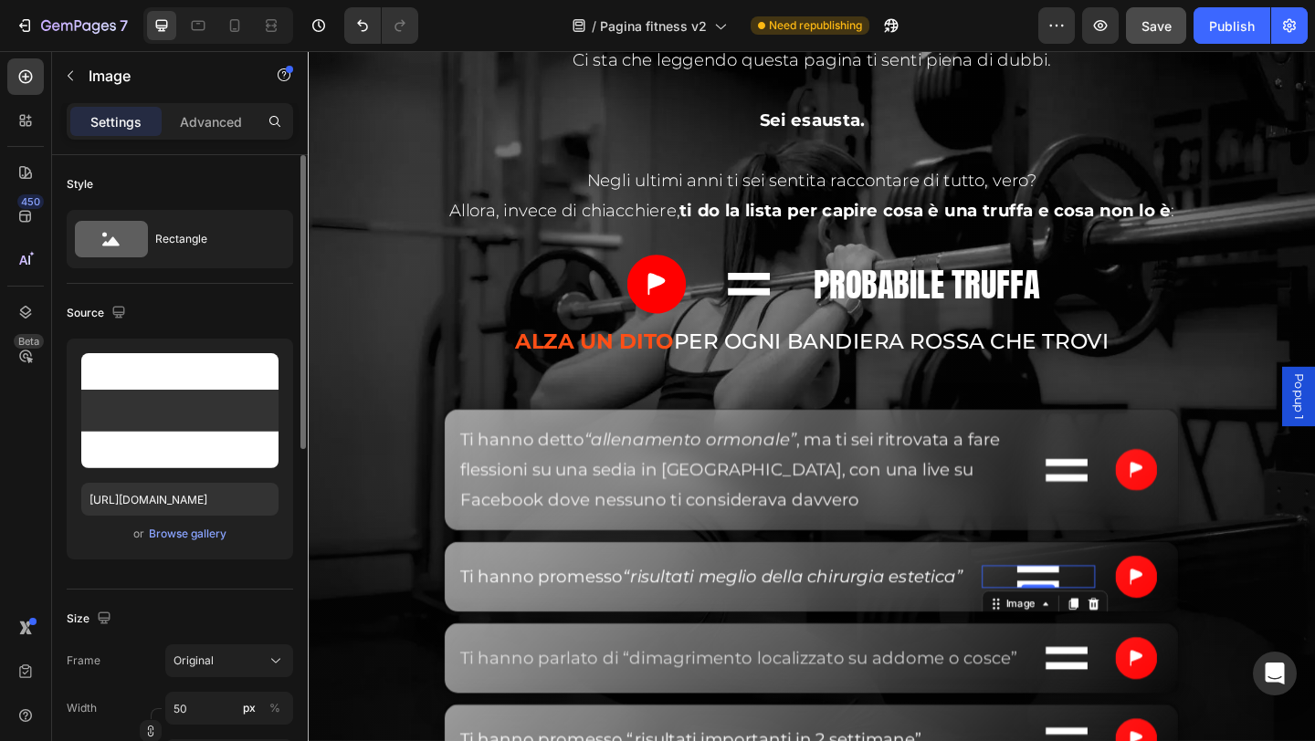
click at [195, 139] on div "Settings Advanced" at bounding box center [180, 121] width 226 height 37
click at [195, 130] on p "Advanced" at bounding box center [211, 121] width 62 height 19
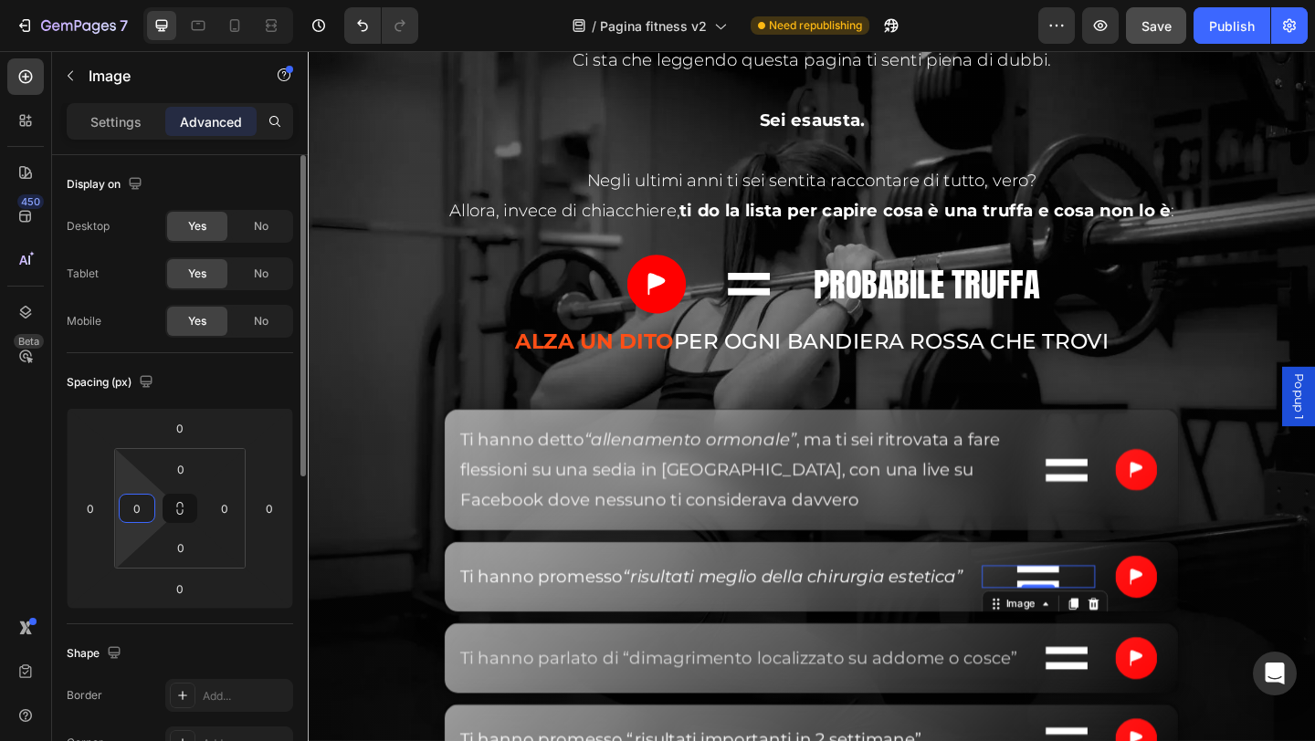
click at [128, 0] on html "7 / Pagina fitness v2 Need republishing Preview Save Publish 450 Beta Sections(…" at bounding box center [657, 0] width 1315 height 0
type input "74"
drag, startPoint x: 128, startPoint y: 529, endPoint x: 126, endPoint y: 495, distance: 33.8
click at [126, 0] on html "7 / Pagina fitness v2 Need republishing Preview Save Publish 450 Beta Sections(…" at bounding box center [657, 0] width 1315 height 0
click at [124, 113] on p "Settings" at bounding box center [115, 121] width 51 height 19
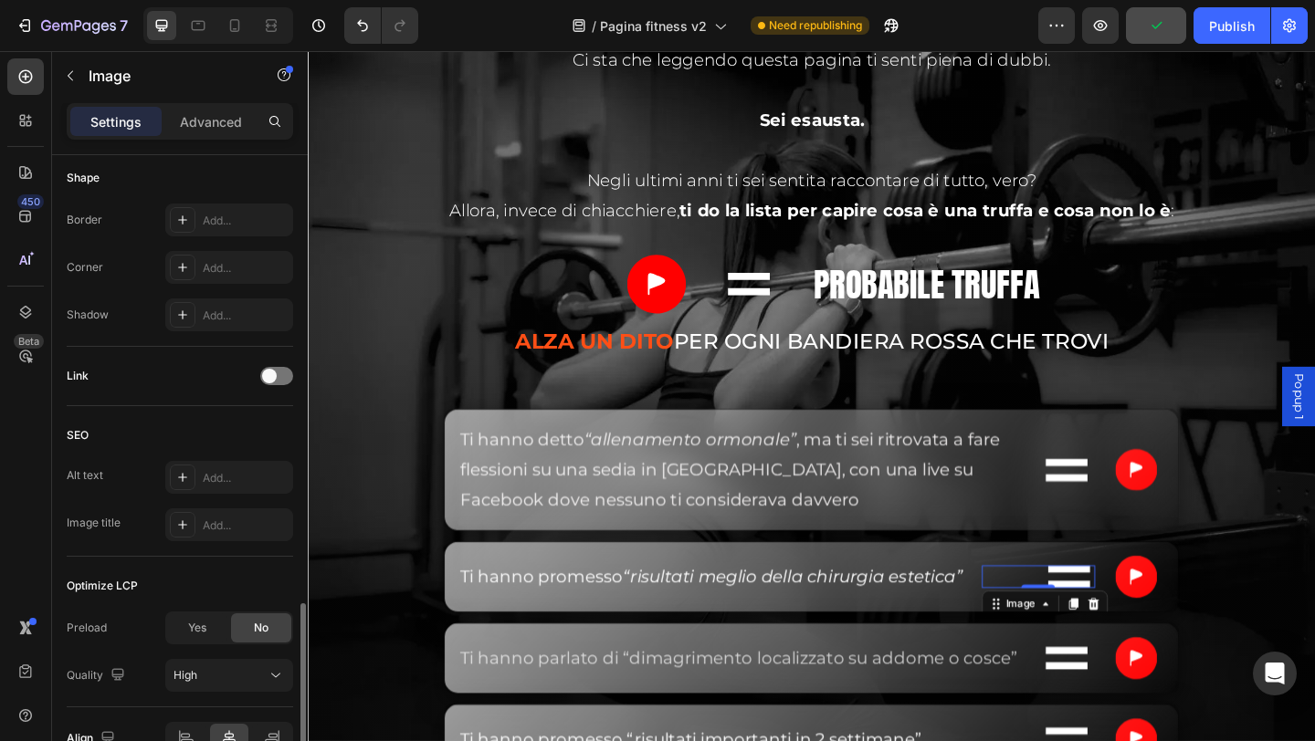
scroll to position [743, 0]
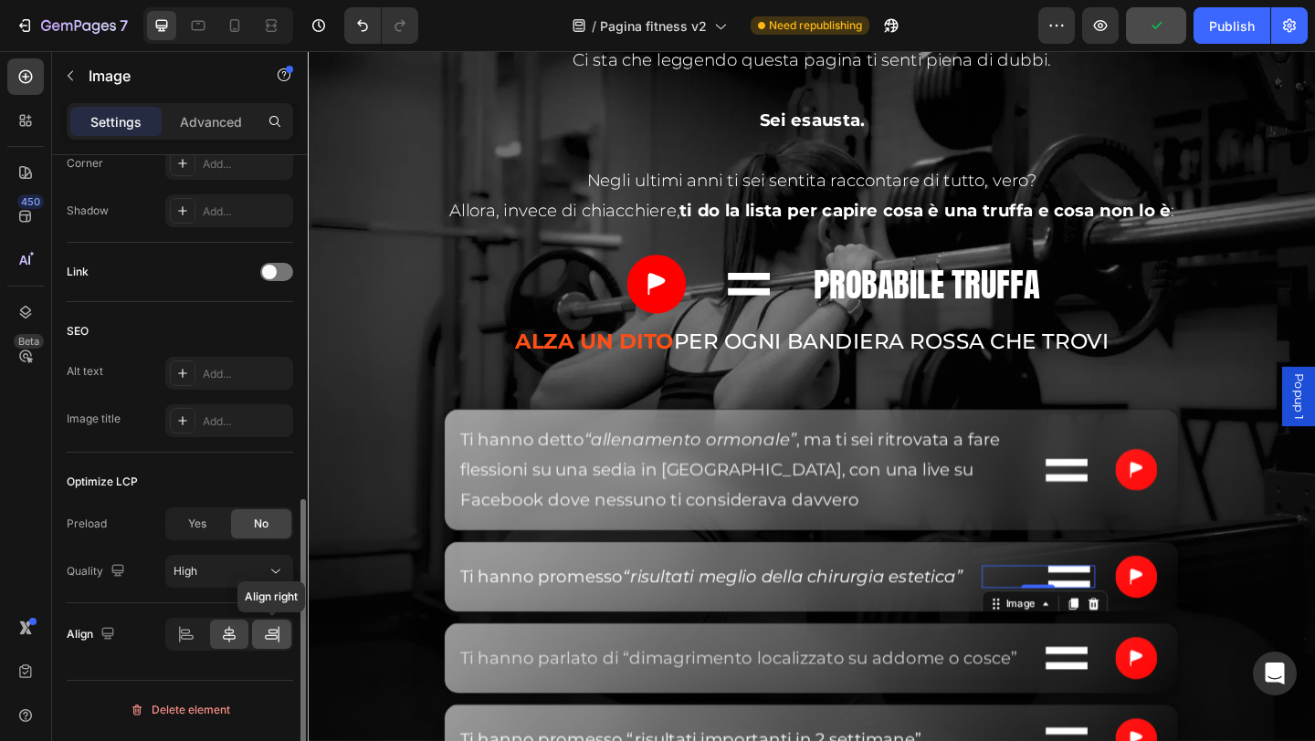
click at [268, 640] on icon at bounding box center [272, 634] width 18 height 18
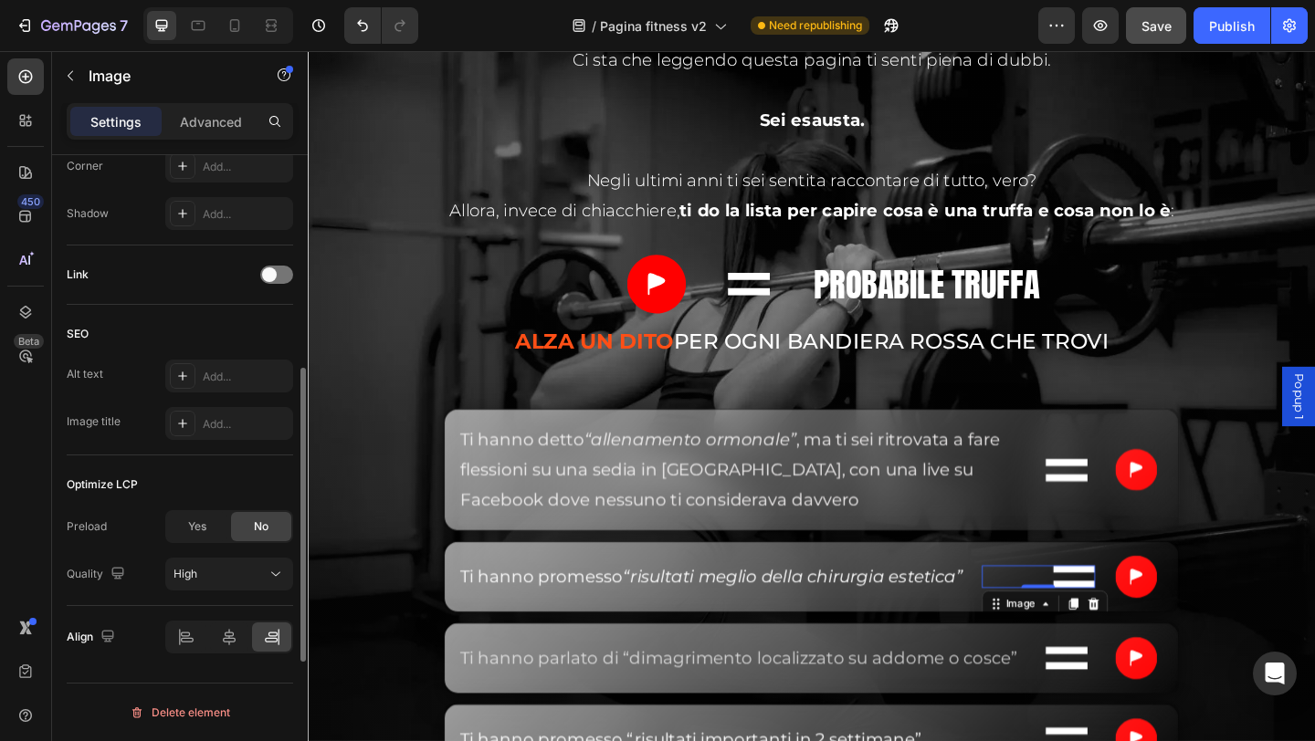
scroll to position [287, 0]
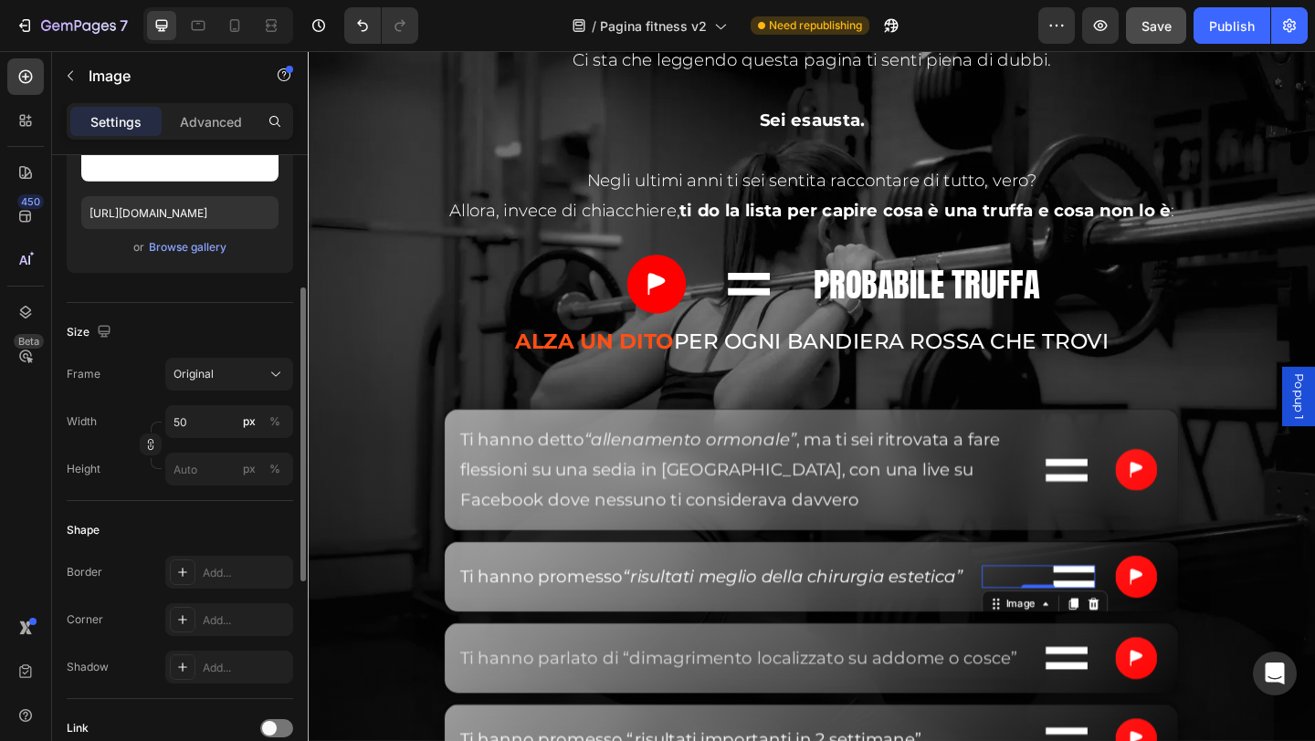
drag, startPoint x: 215, startPoint y: 120, endPoint x: 197, endPoint y: 358, distance: 239.0
click at [215, 119] on p "Advanced" at bounding box center [211, 121] width 62 height 19
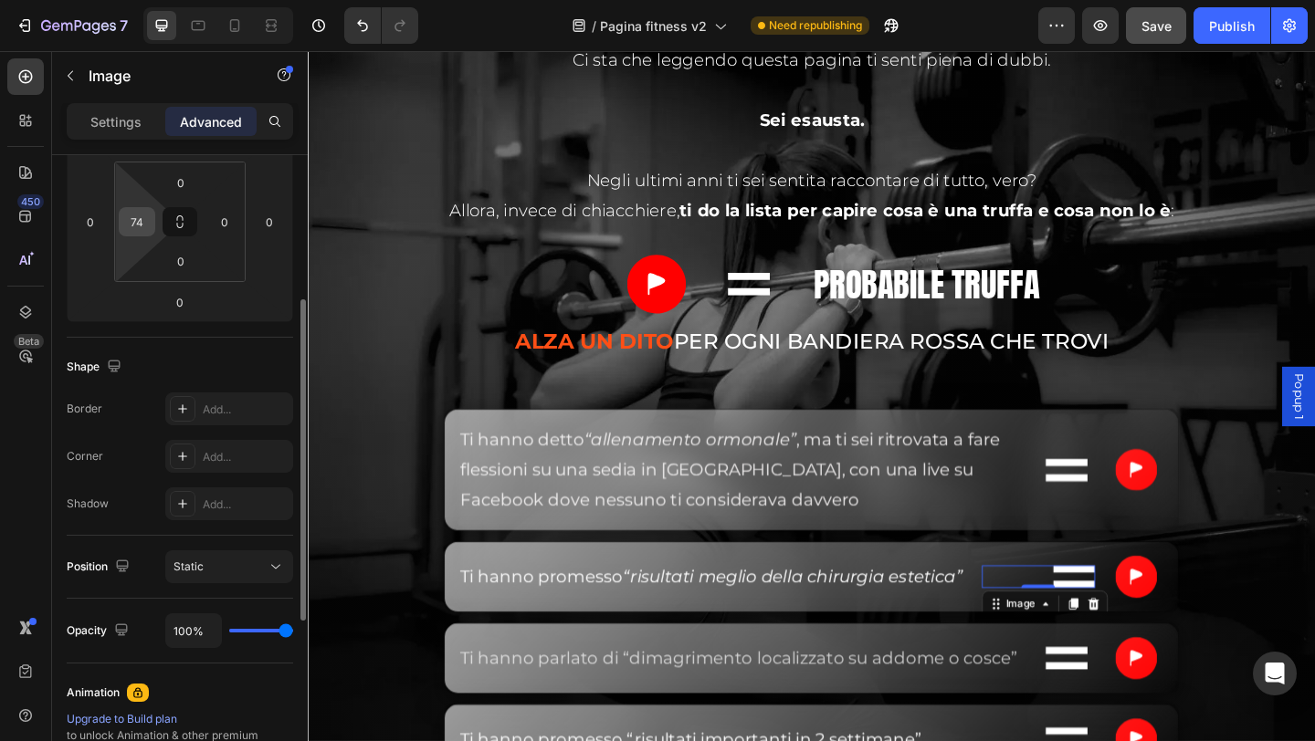
click at [139, 224] on input "74" at bounding box center [136, 221] width 27 height 27
type input "0"
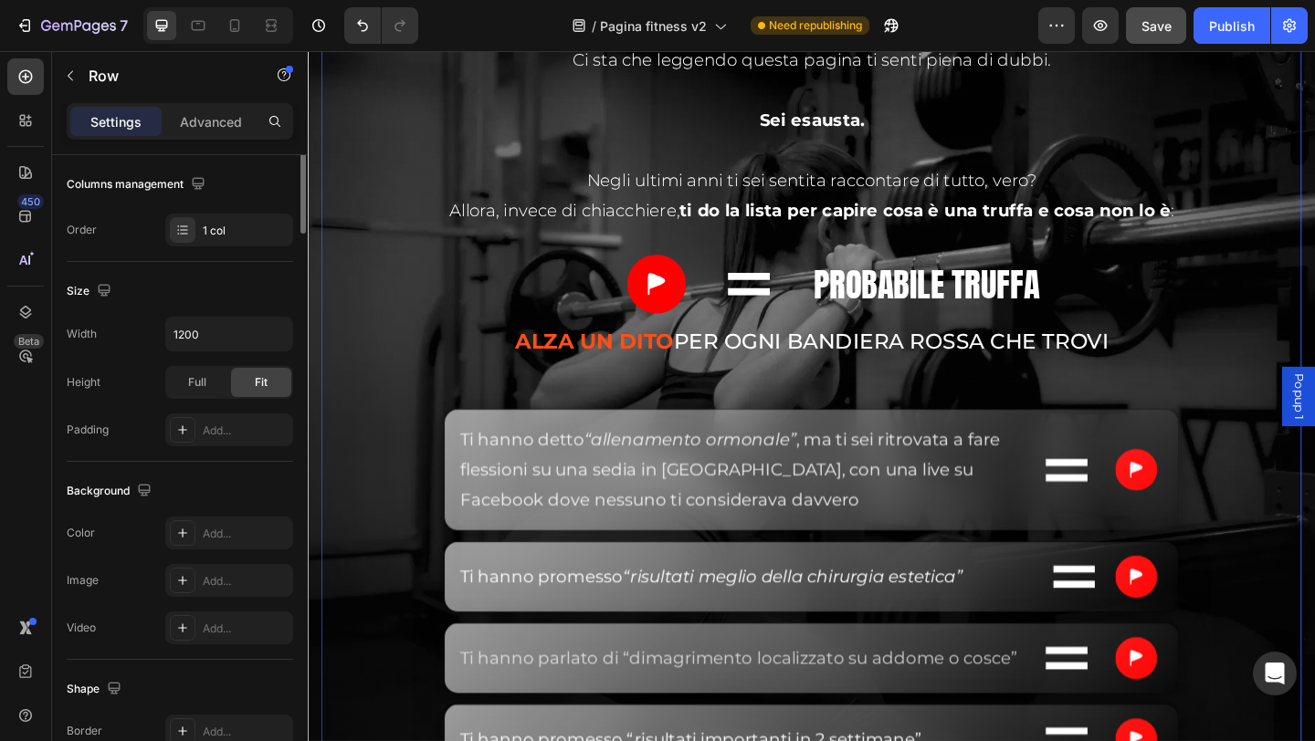
scroll to position [0, 0]
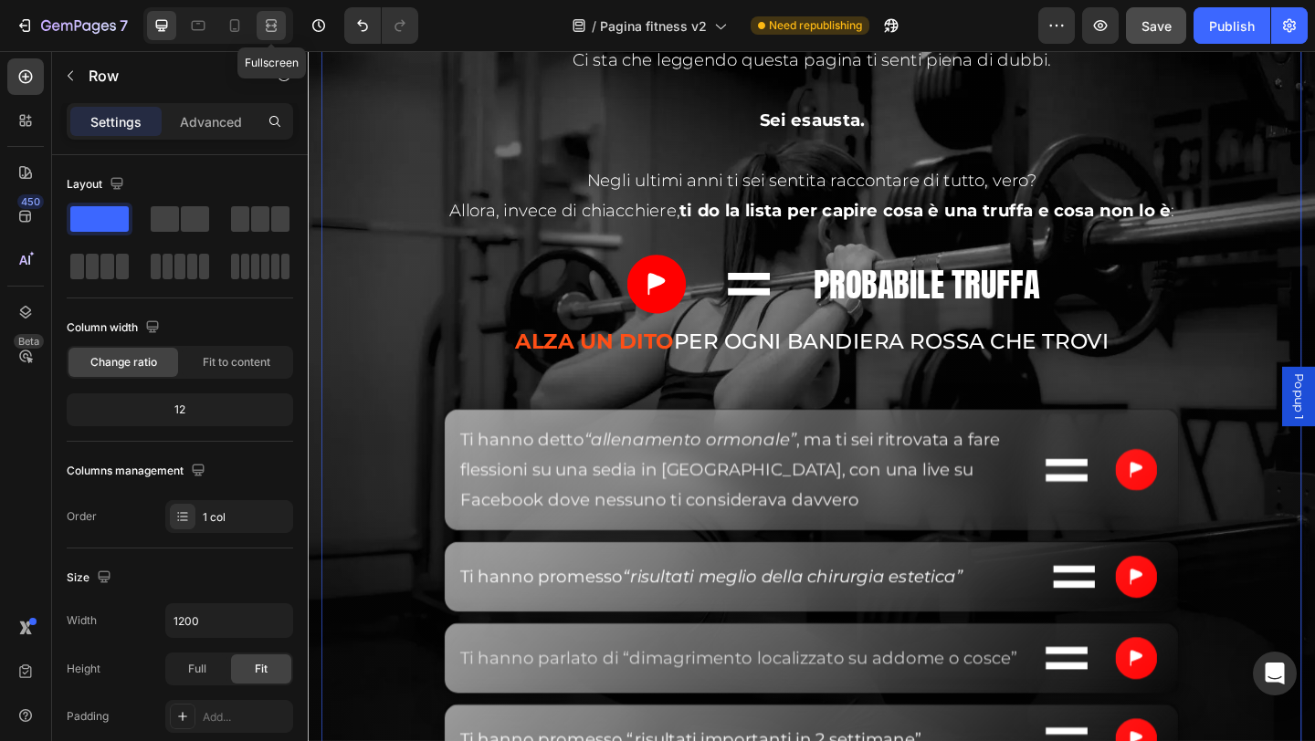
click at [273, 28] on icon at bounding box center [271, 30] width 11 height 4
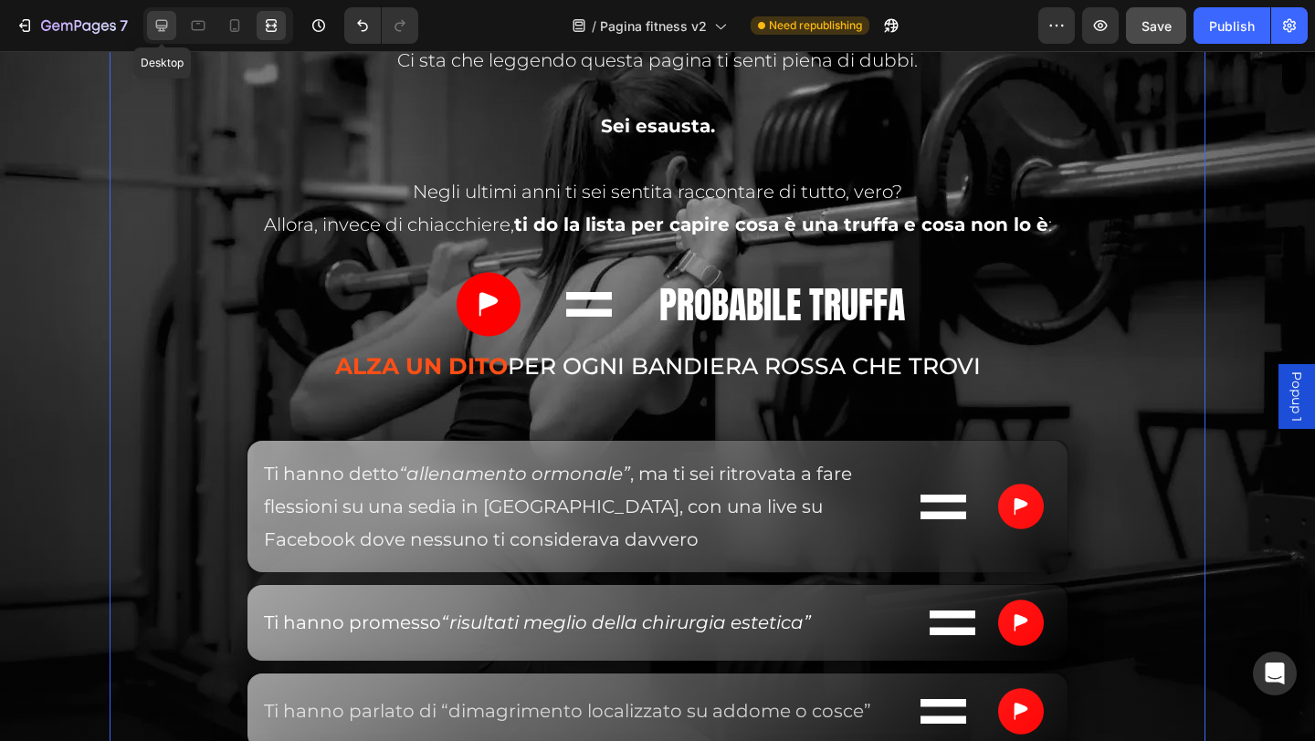
click at [155, 23] on icon at bounding box center [161, 25] width 18 height 18
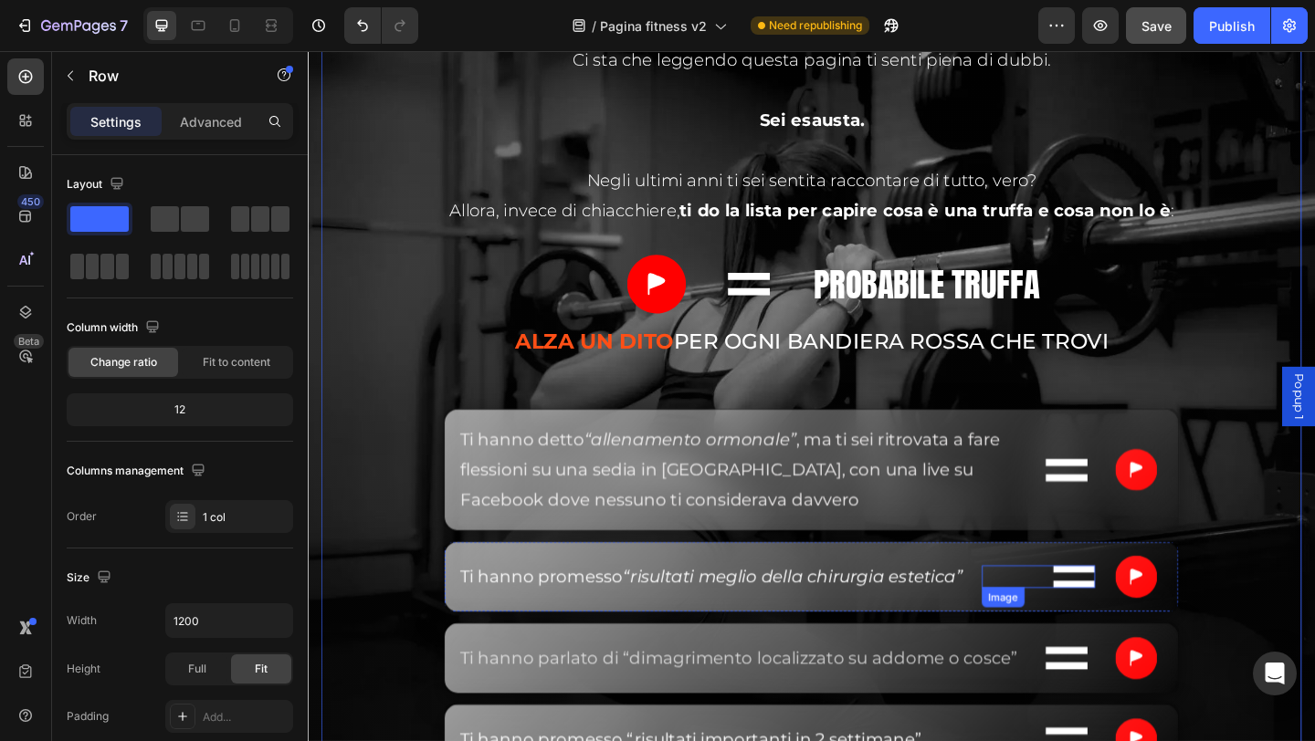
click at [1123, 635] on img at bounding box center [1141, 623] width 46 height 25
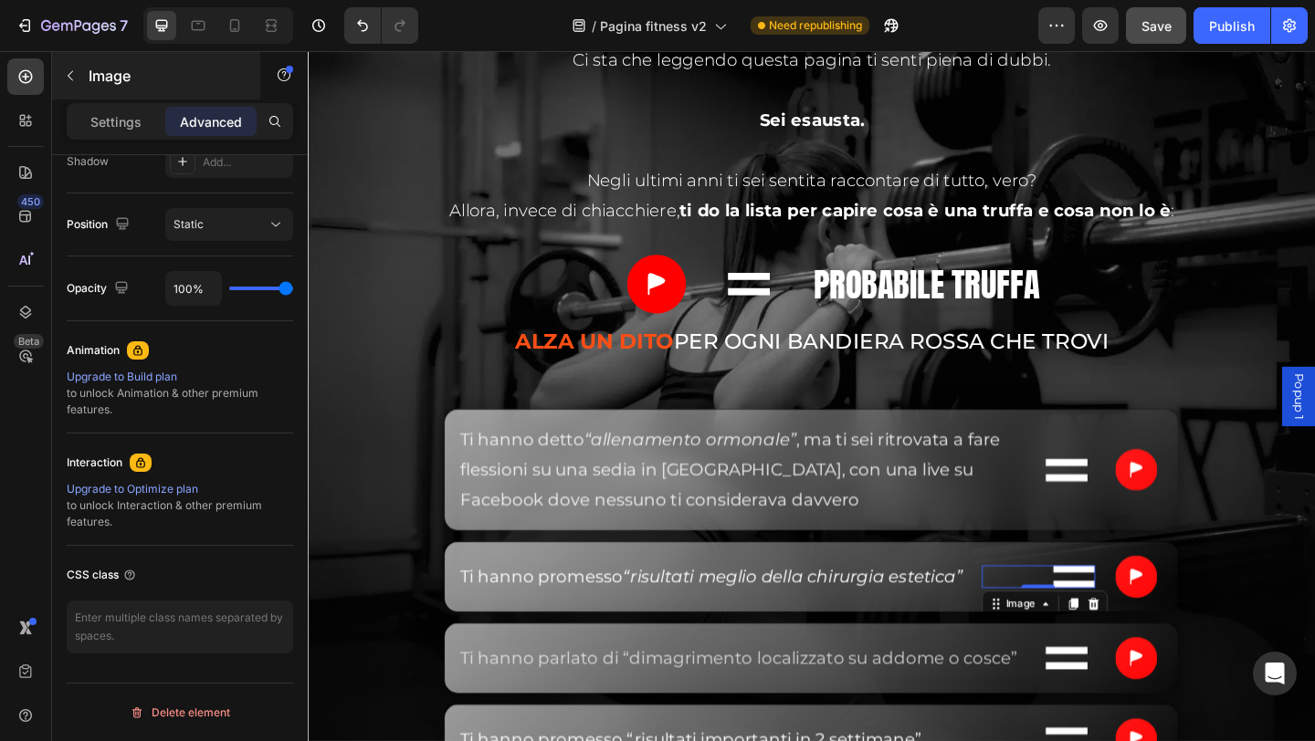
scroll to position [173, 0]
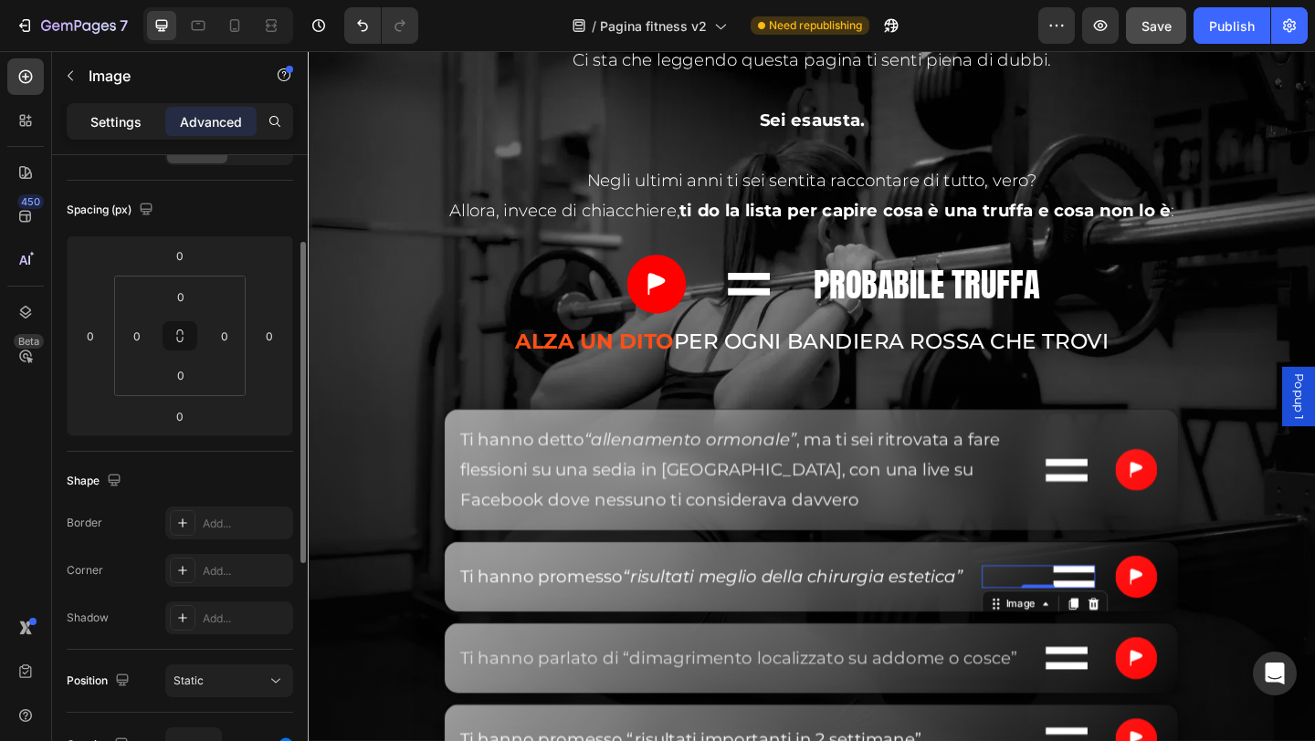
click at [95, 131] on div "Settings" at bounding box center [115, 121] width 91 height 29
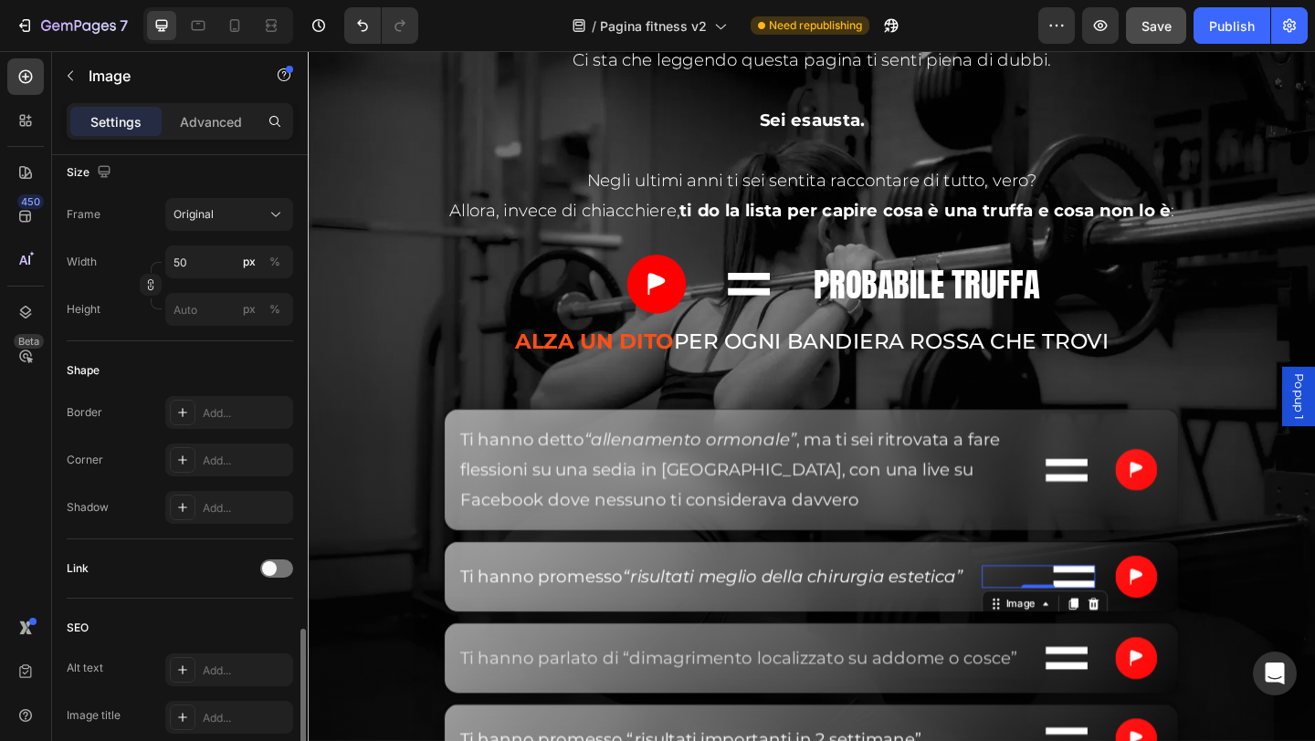
scroll to position [743, 0]
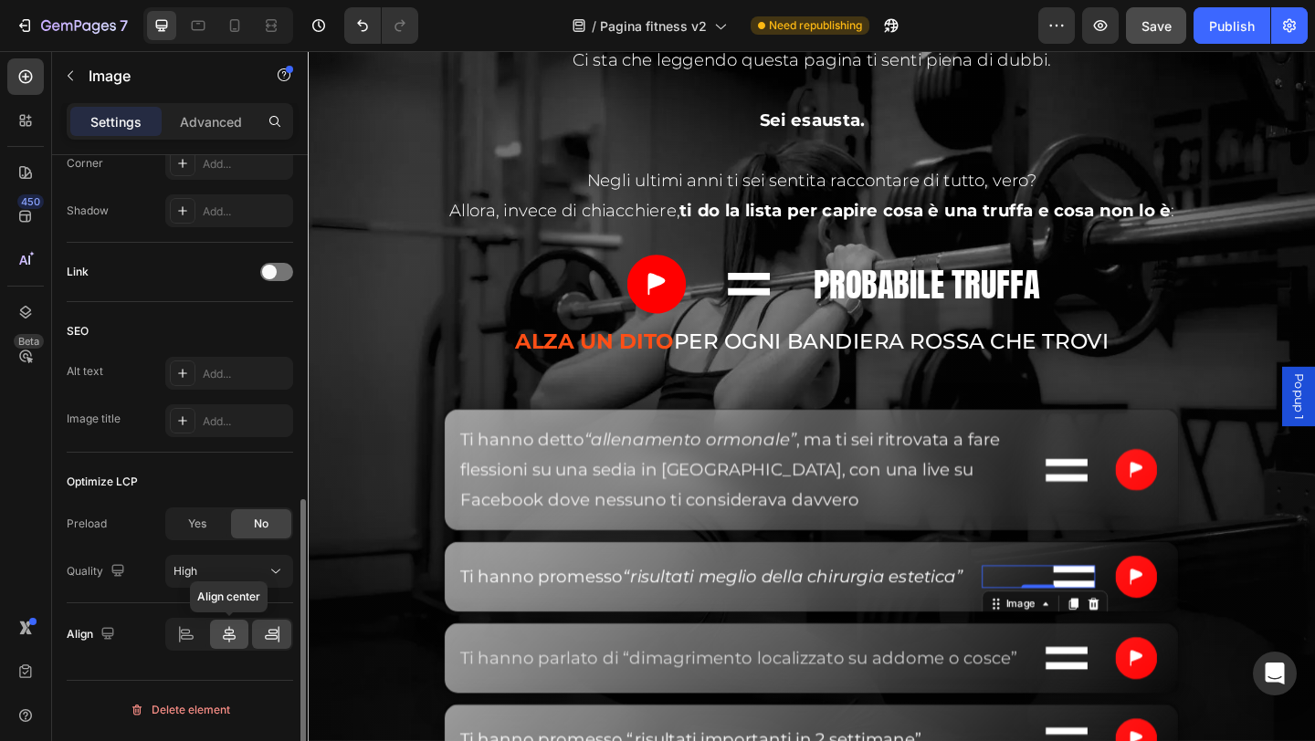
click at [226, 633] on icon at bounding box center [229, 634] width 13 height 16
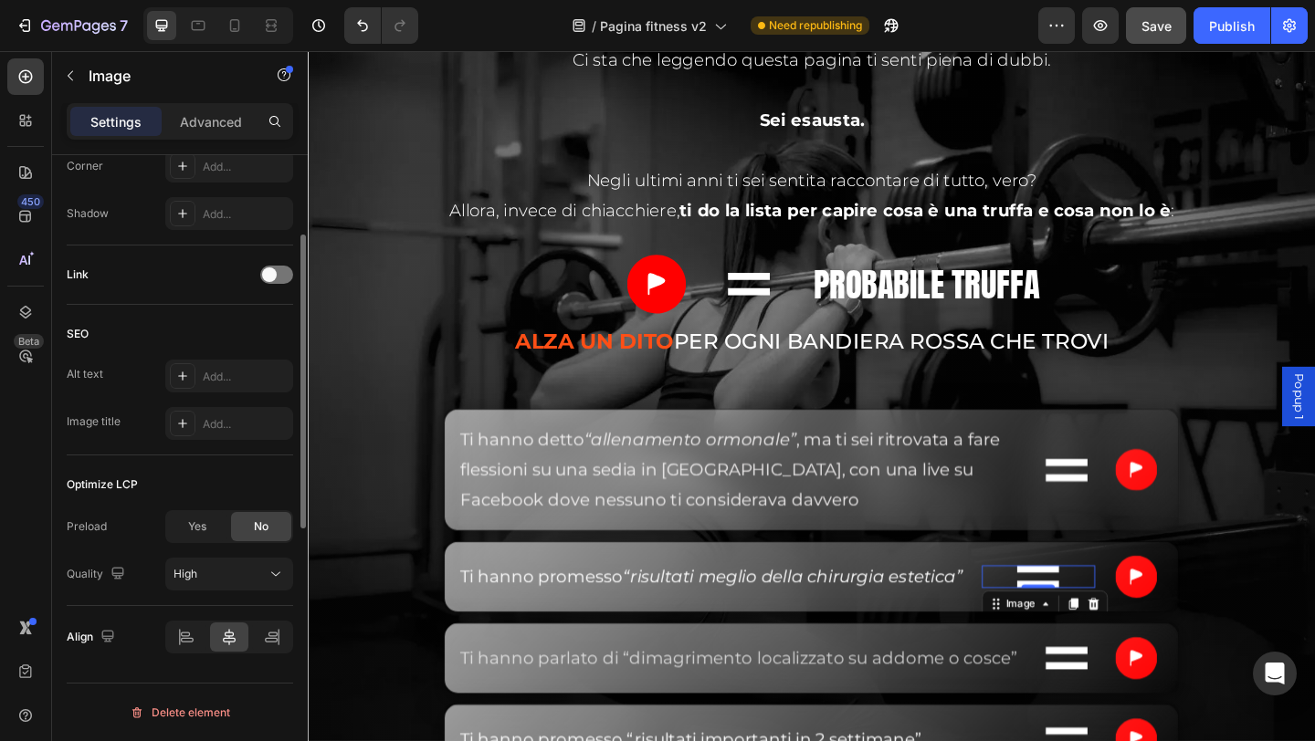
scroll to position [287, 0]
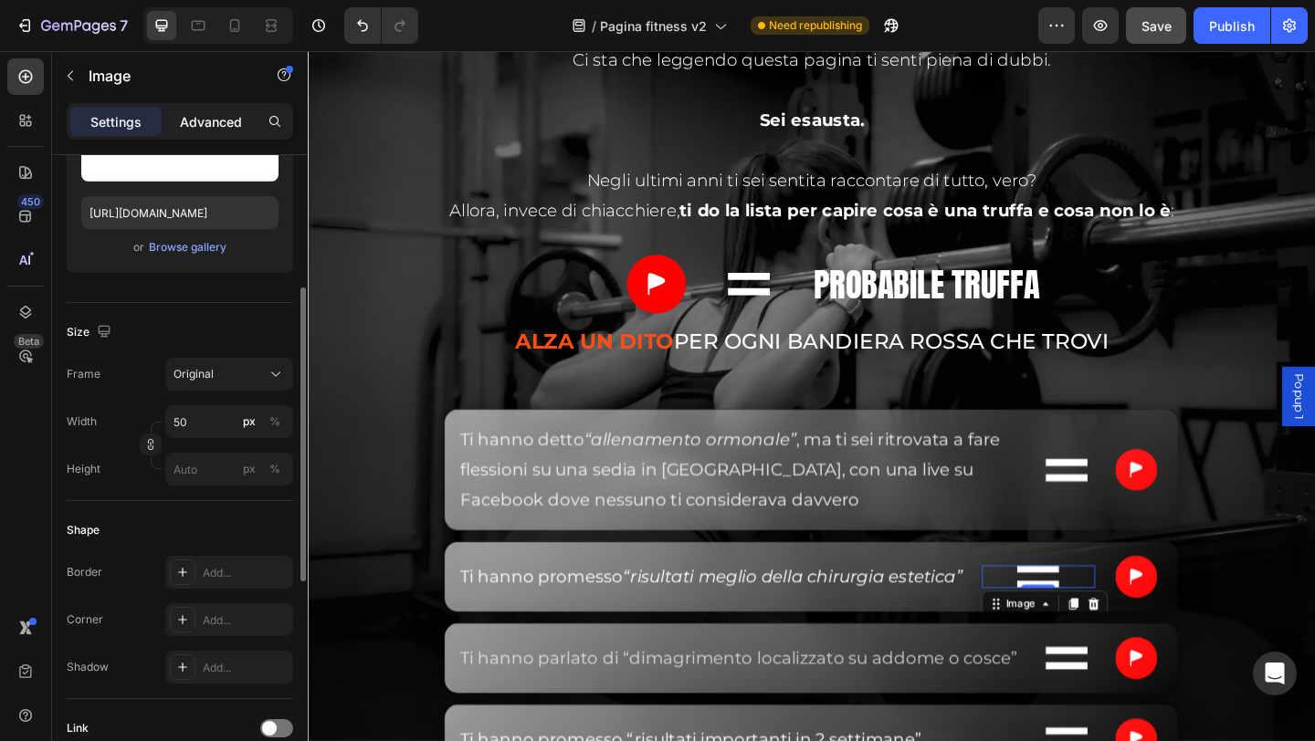
click at [198, 112] on p "Advanced" at bounding box center [211, 121] width 62 height 19
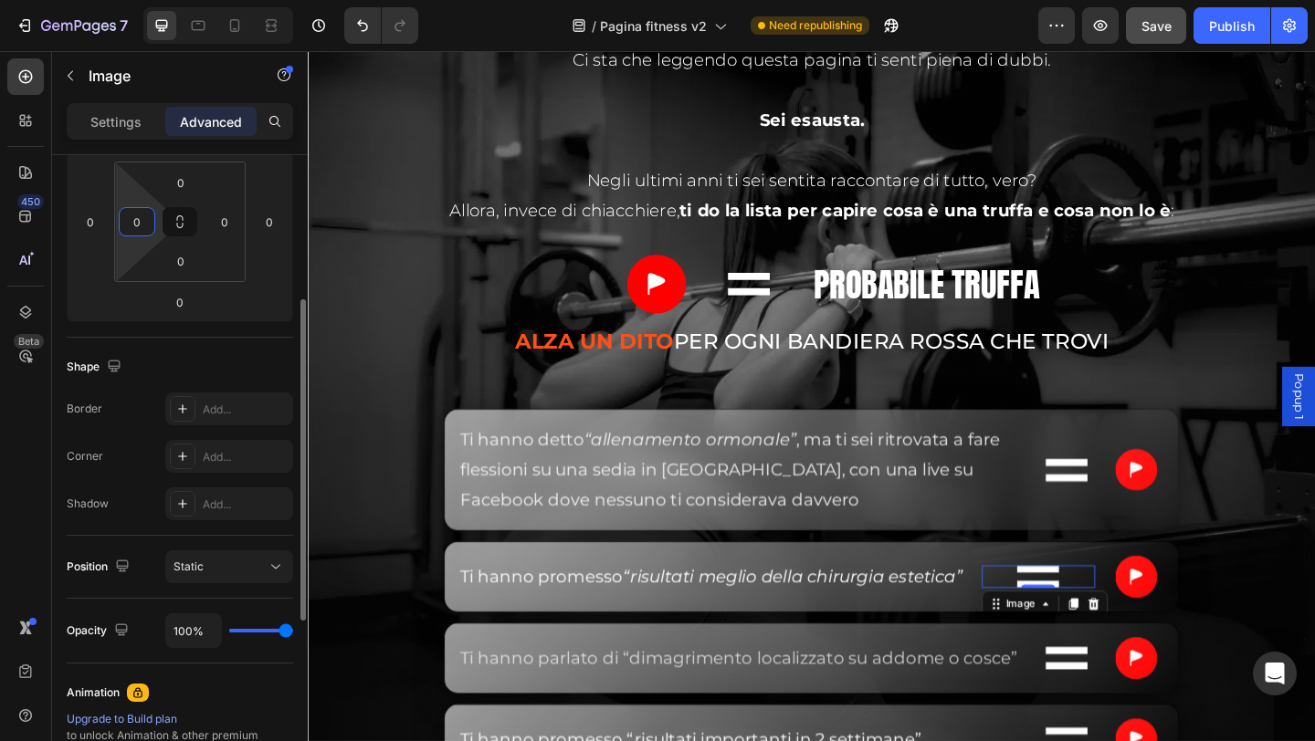
click at [132, 230] on input "0" at bounding box center [136, 221] width 27 height 27
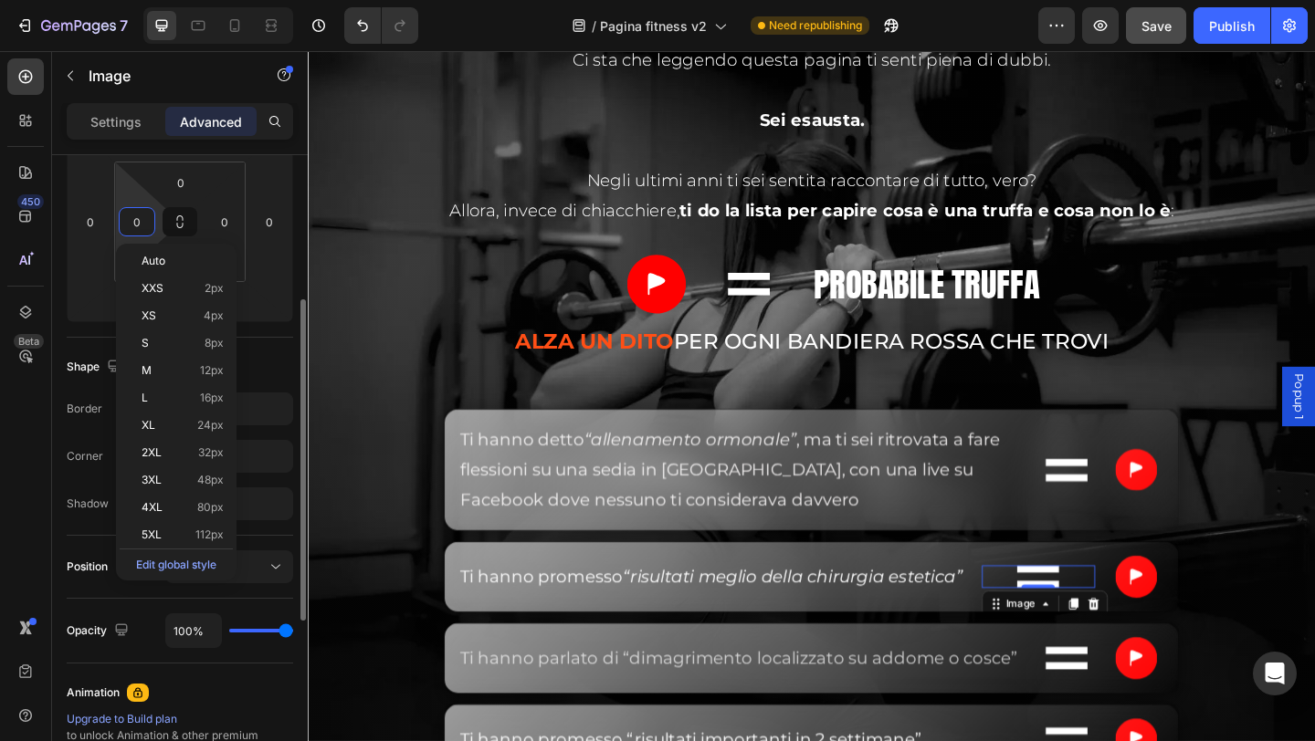
click at [129, 0] on html "7 / Pagina fitness v2 Need republishing Preview Save Publish 450 Beta Sections(…" at bounding box center [657, 0] width 1315 height 0
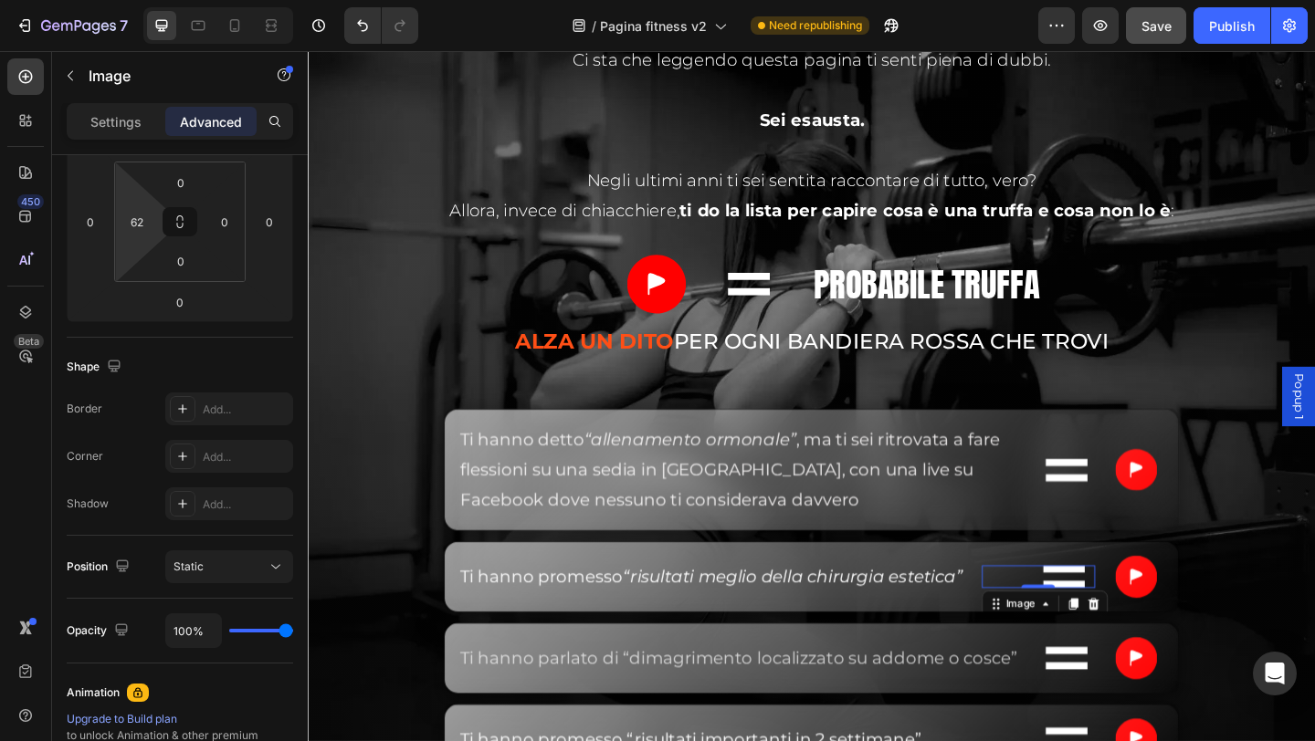
drag, startPoint x: 129, startPoint y: 244, endPoint x: 129, endPoint y: 215, distance: 28.3
click at [129, 0] on html "7 / Pagina fitness v2 Need republishing Preview Save Publish 450 Beta Sections(…" at bounding box center [657, 0] width 1315 height 0
click at [145, 216] on input "62" at bounding box center [136, 221] width 27 height 27
click at [250, 31] on div at bounding box center [218, 25] width 150 height 37
click at [256, 31] on div at bounding box center [218, 25] width 150 height 37
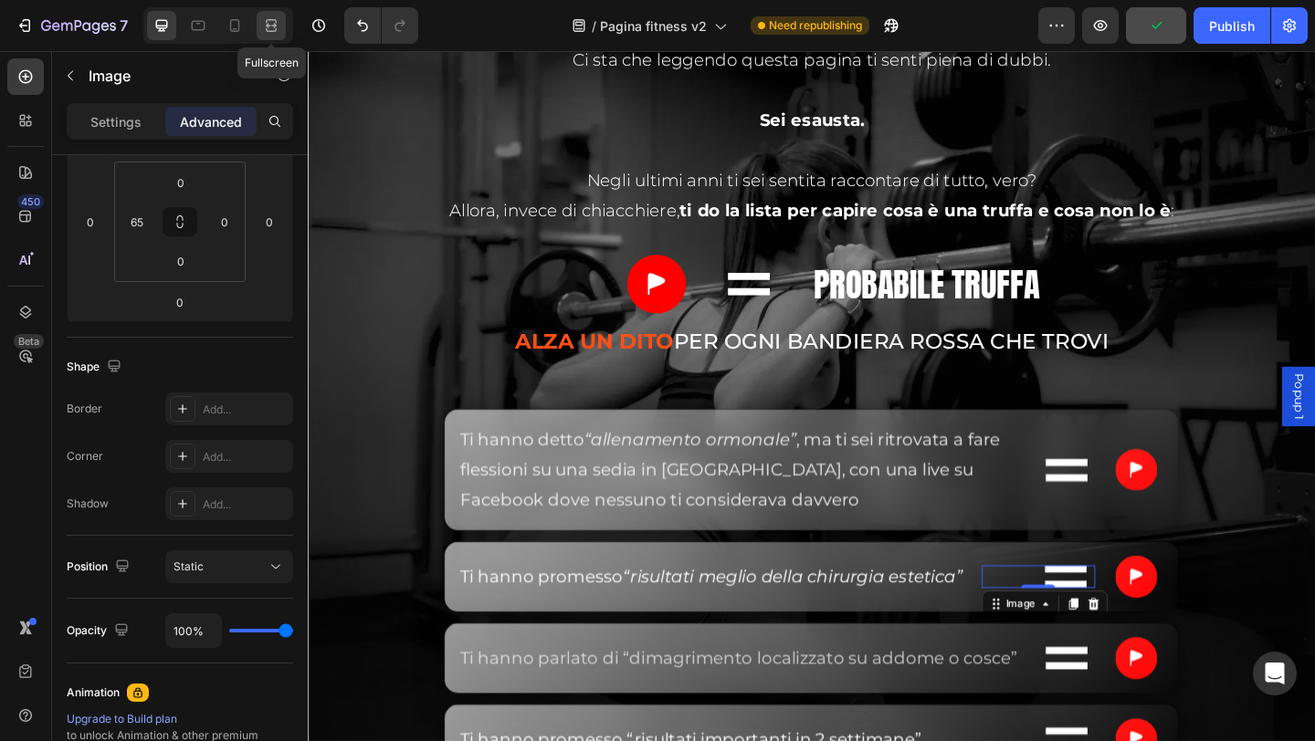
click at [263, 31] on icon at bounding box center [271, 25] width 18 height 18
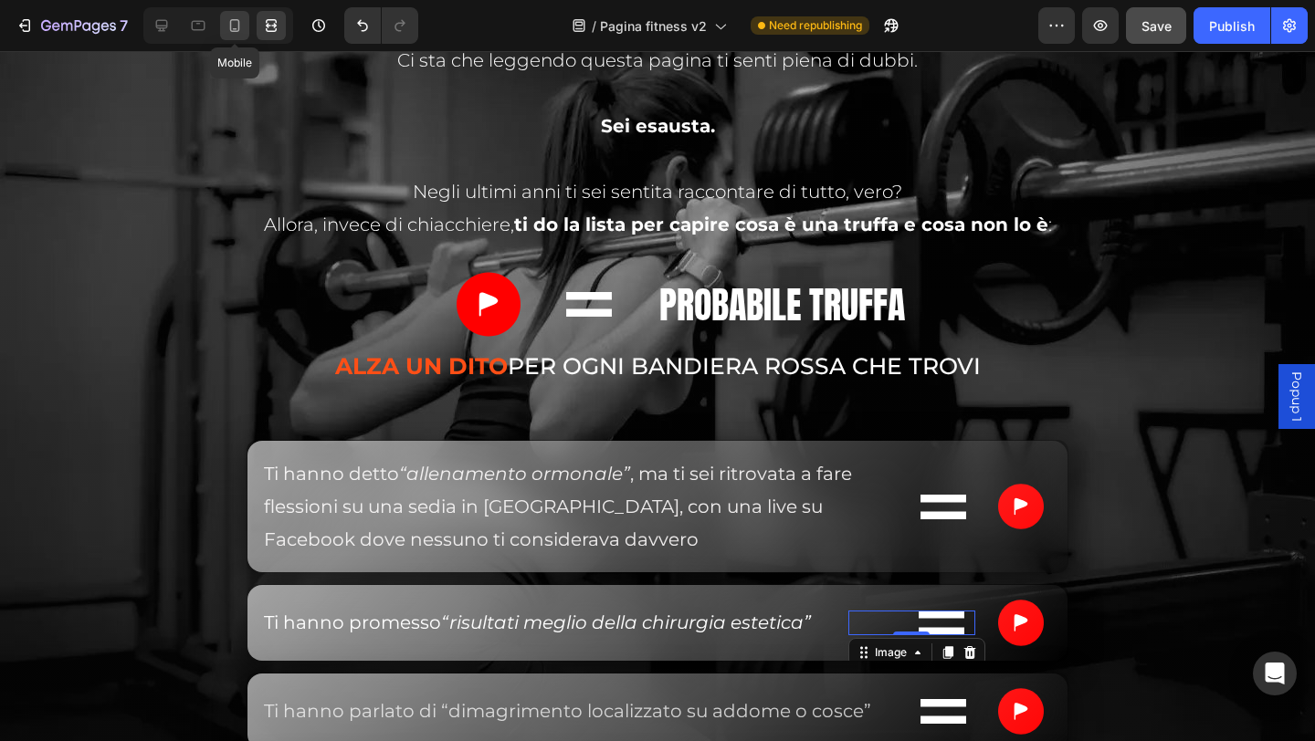
click at [226, 27] on icon at bounding box center [235, 25] width 18 height 18
type input "0"
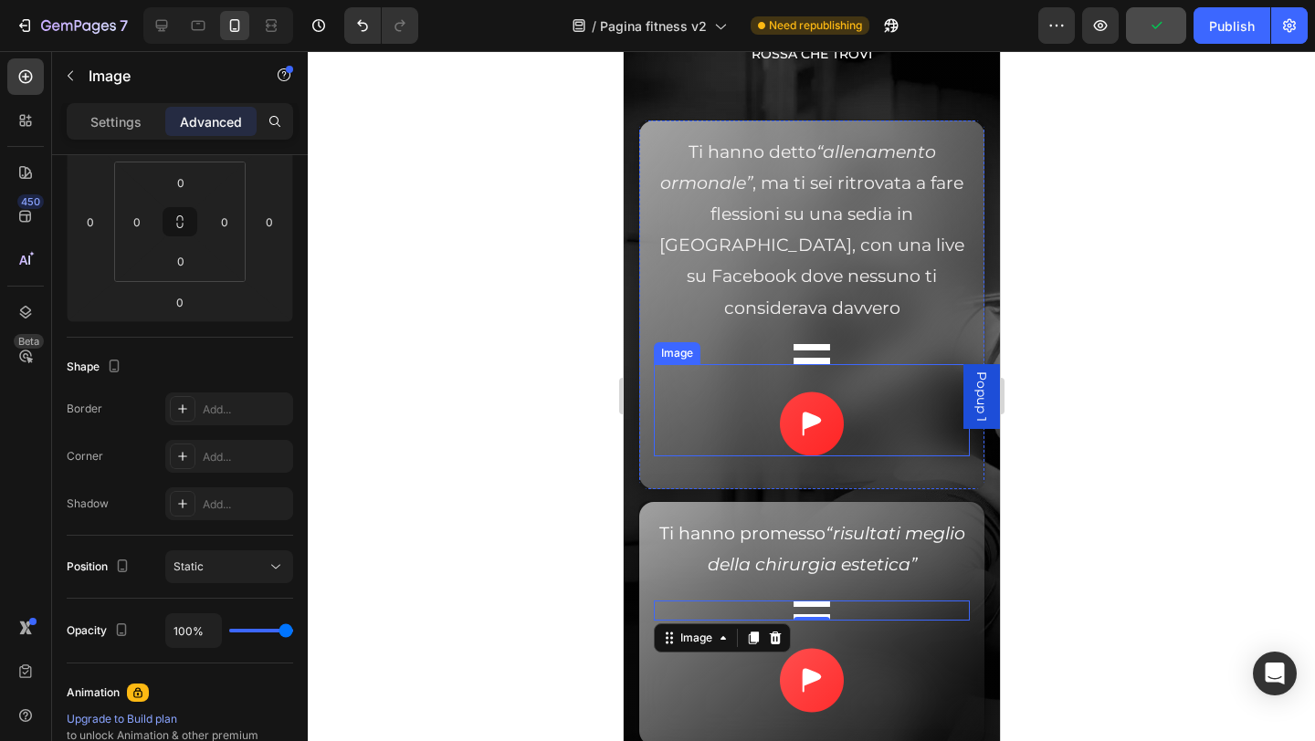
scroll to position [5971, 0]
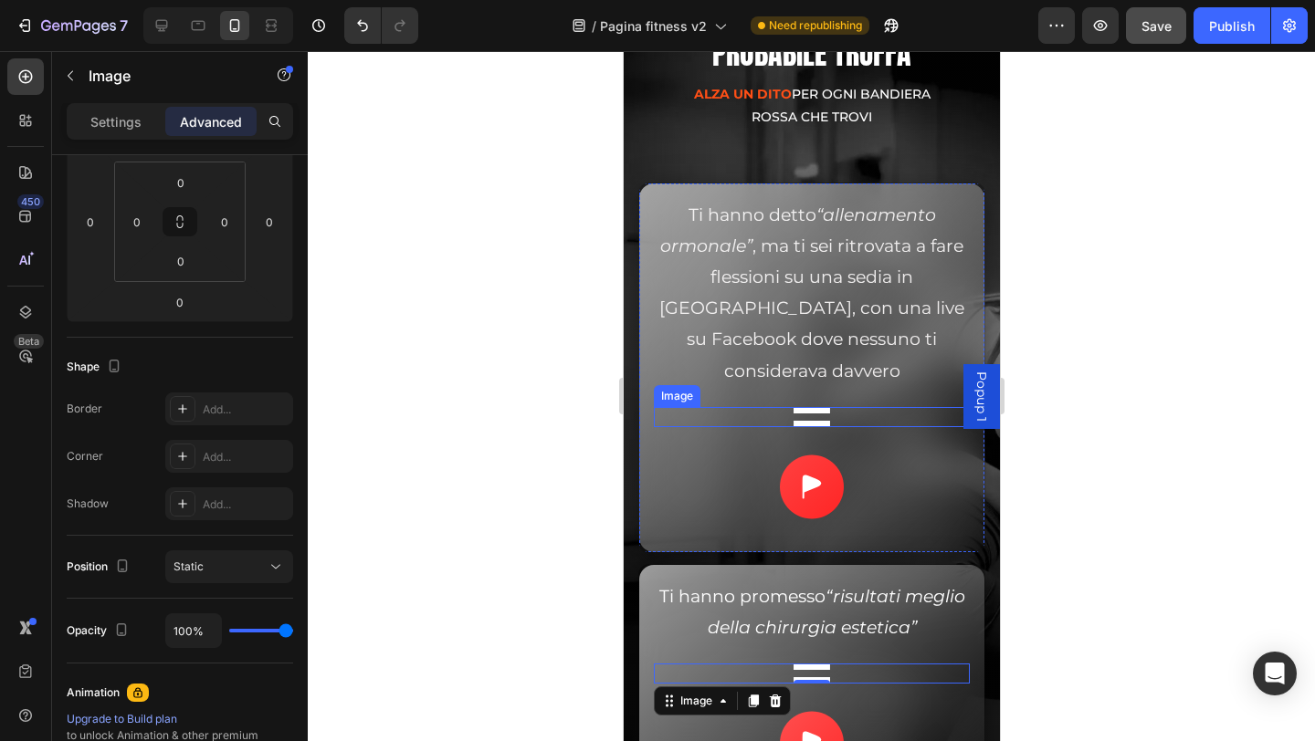
click at [740, 419] on div at bounding box center [811, 417] width 316 height 20
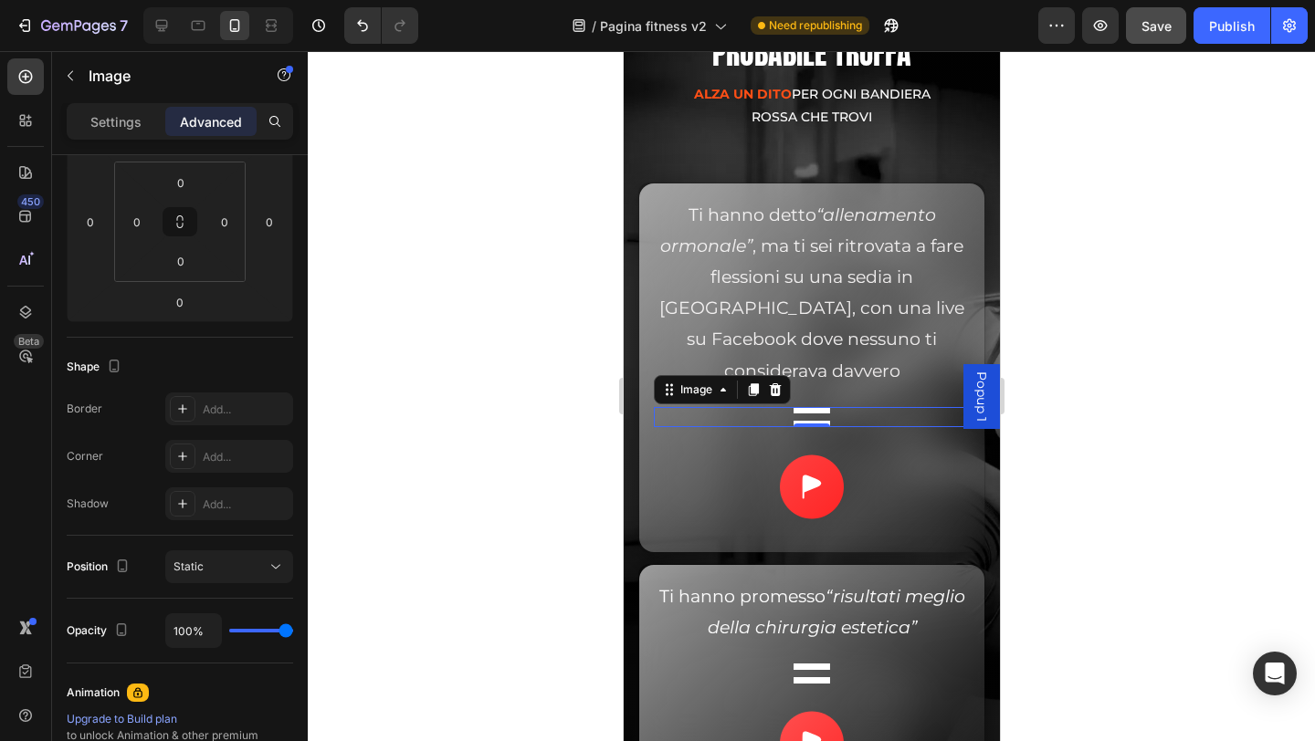
click at [1138, 448] on div at bounding box center [811, 396] width 1007 height 690
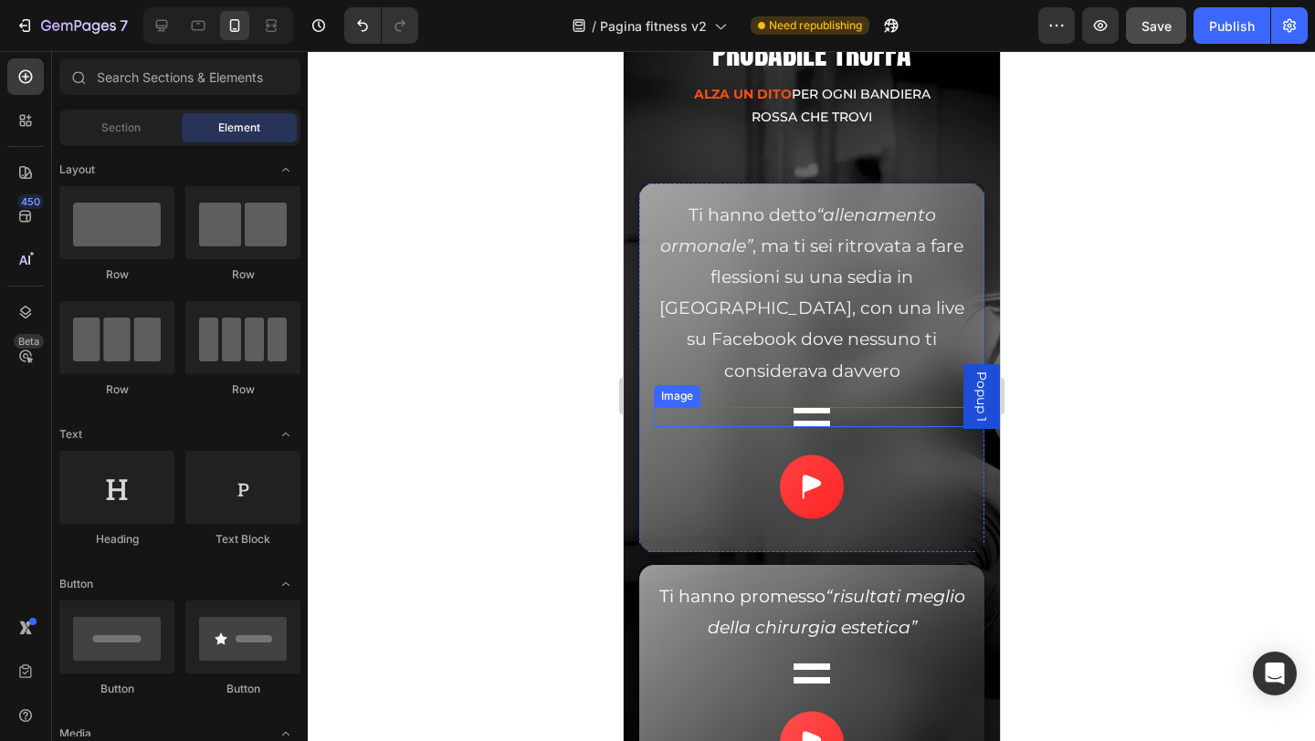
click at [739, 416] on div at bounding box center [811, 417] width 316 height 20
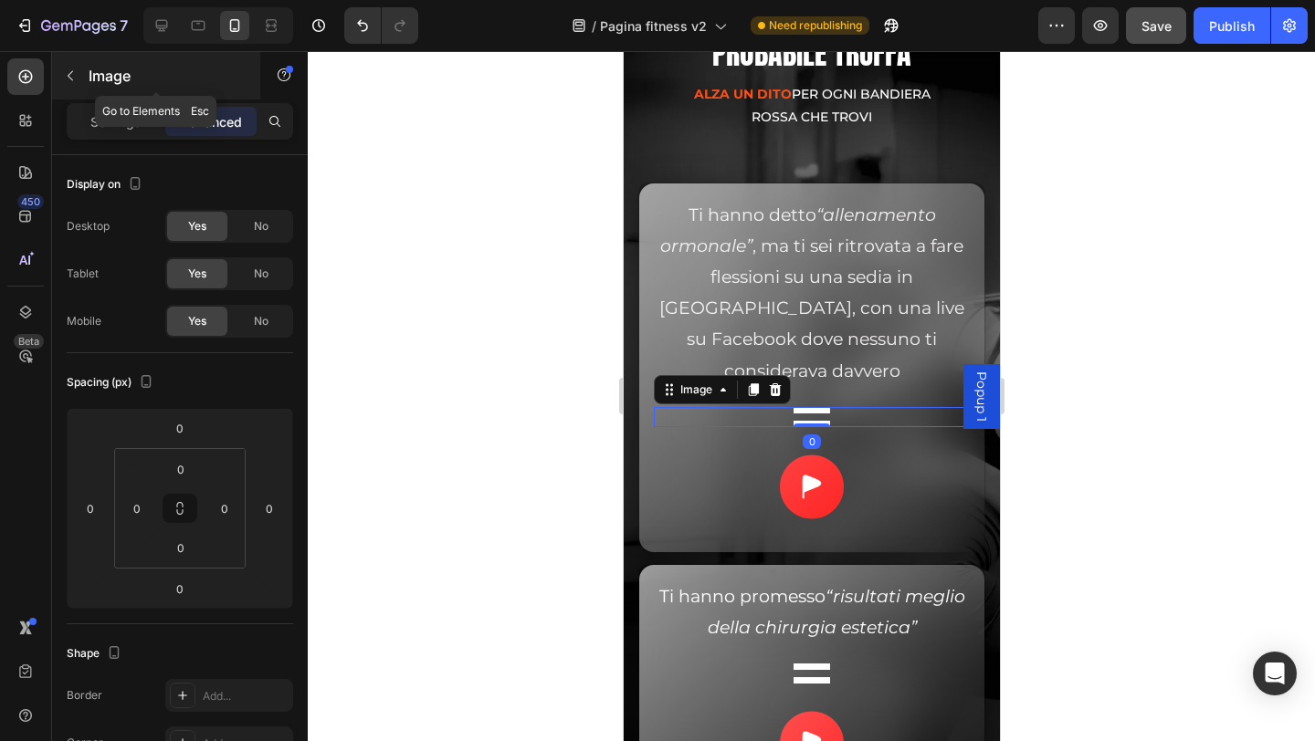
click at [85, 74] on div "Image" at bounding box center [156, 75] width 208 height 47
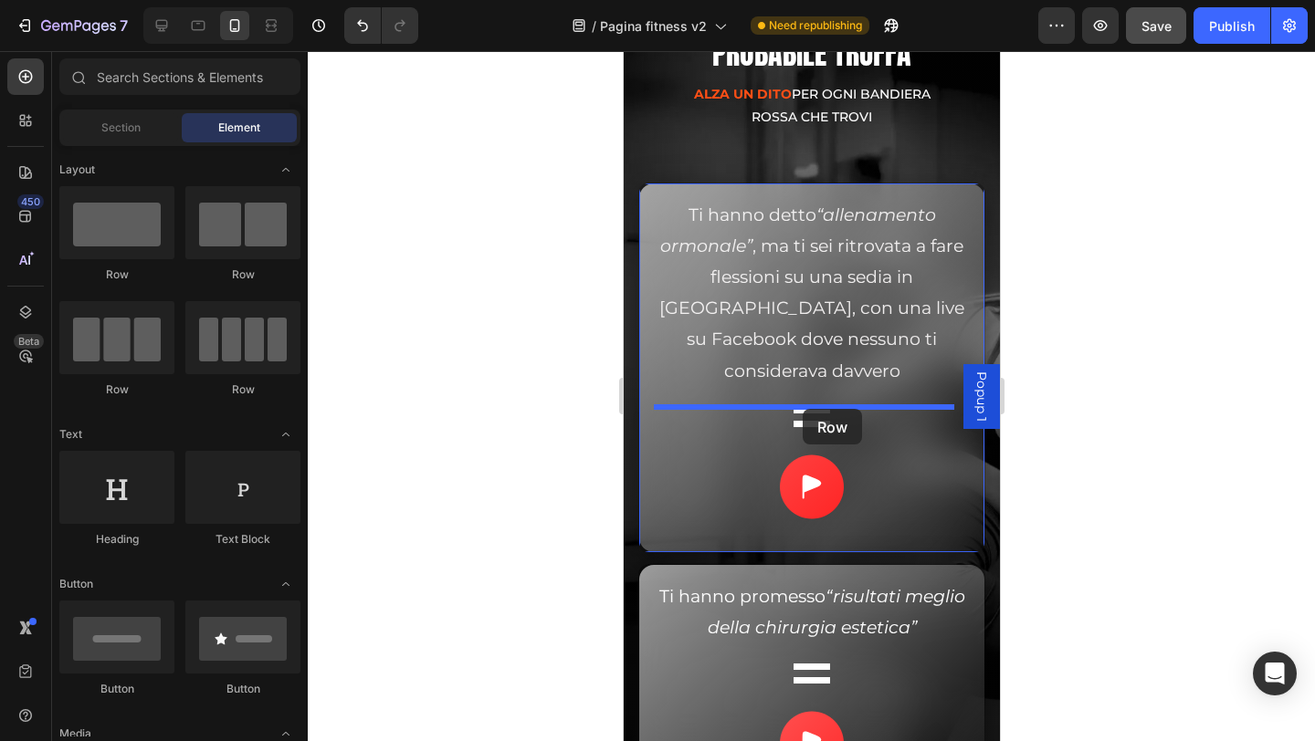
drag, startPoint x: 852, startPoint y: 307, endPoint x: 802, endPoint y: 409, distance: 113.9
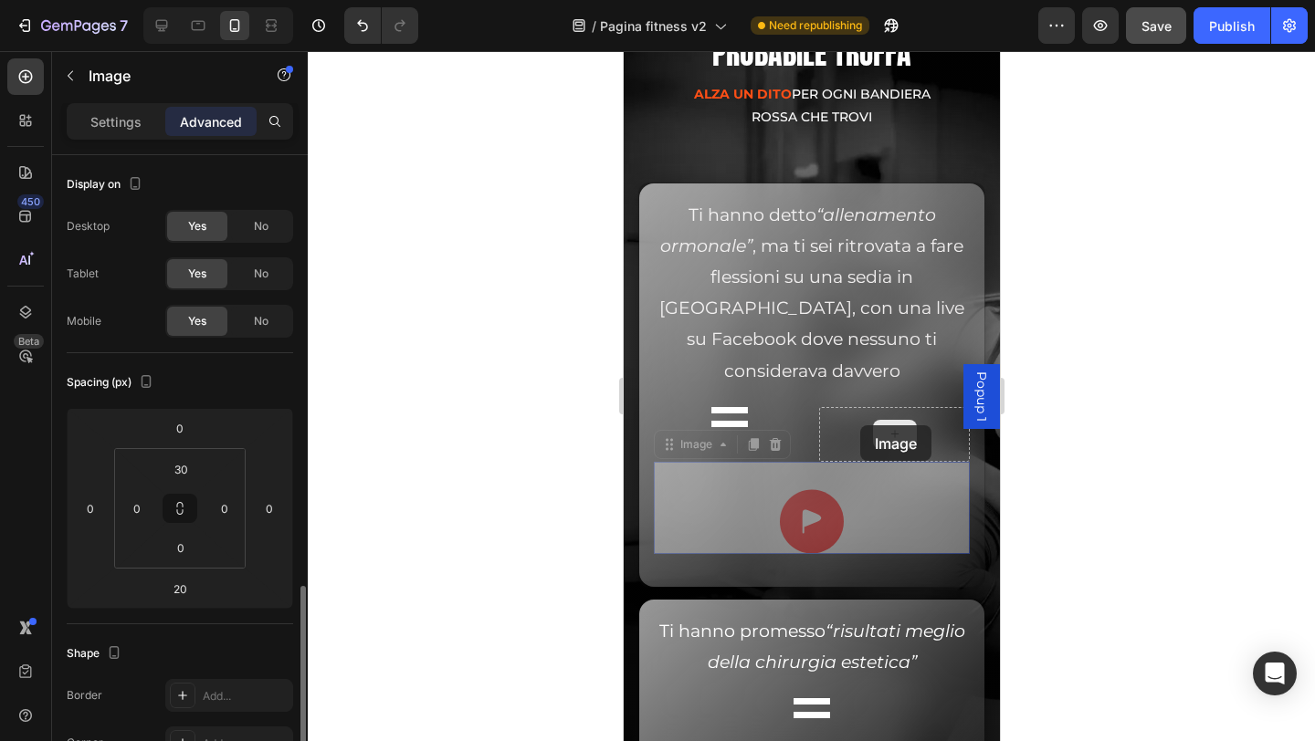
scroll to position [287, 0]
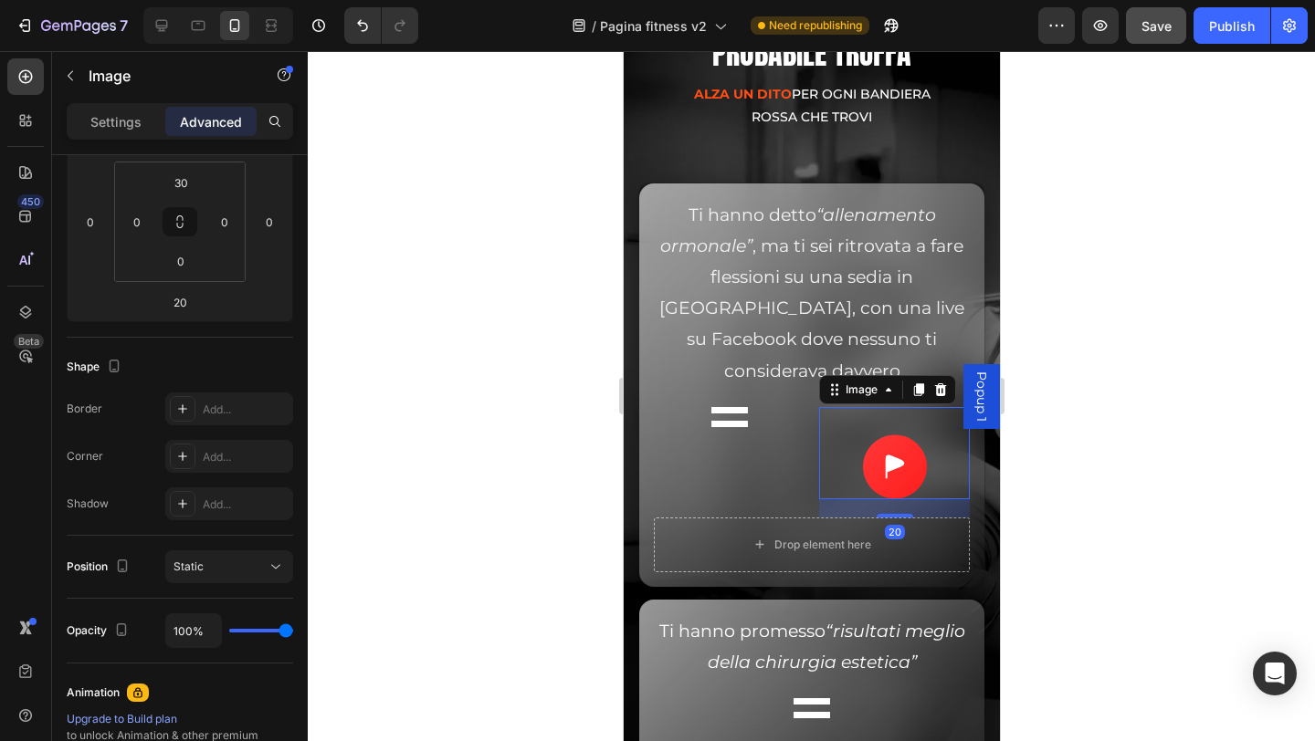
click at [837, 438] on div at bounding box center [893, 467] width 151 height 65
click at [194, 182] on input "30" at bounding box center [181, 182] width 37 height 27
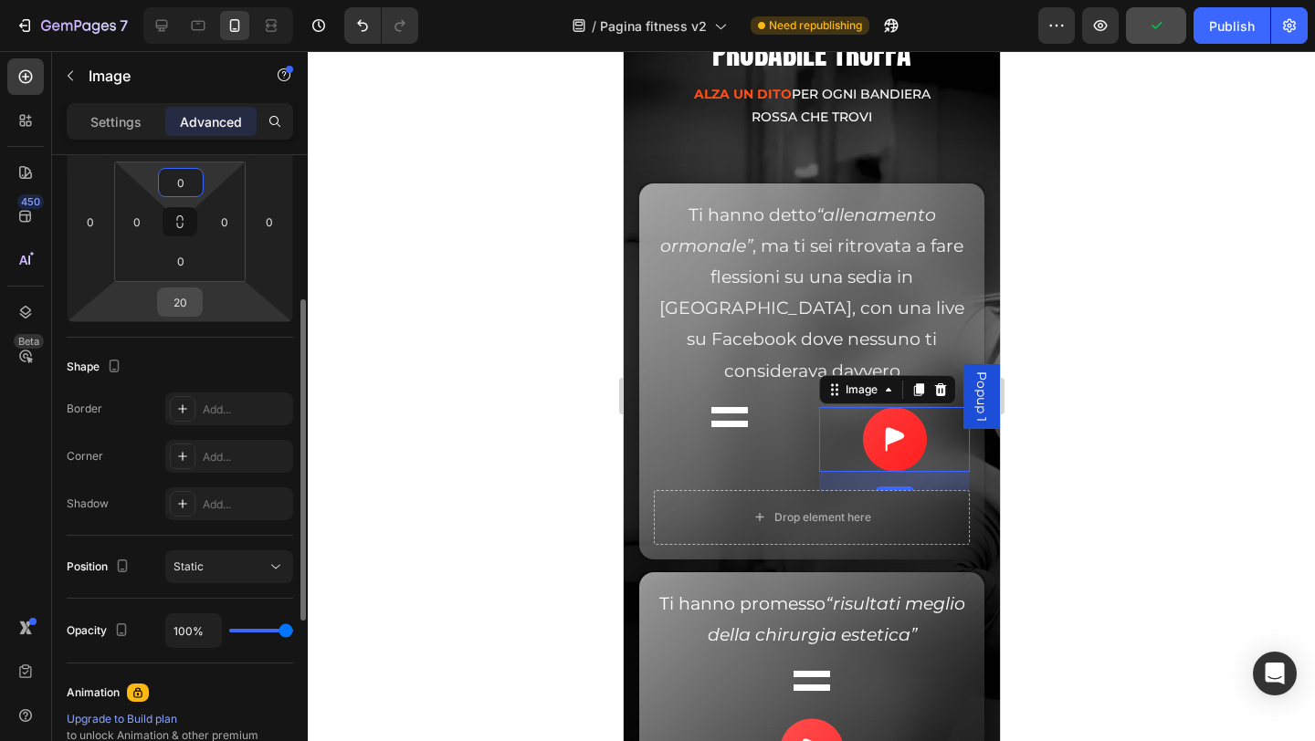
type input "0"
click at [187, 305] on input "20" at bounding box center [180, 302] width 37 height 27
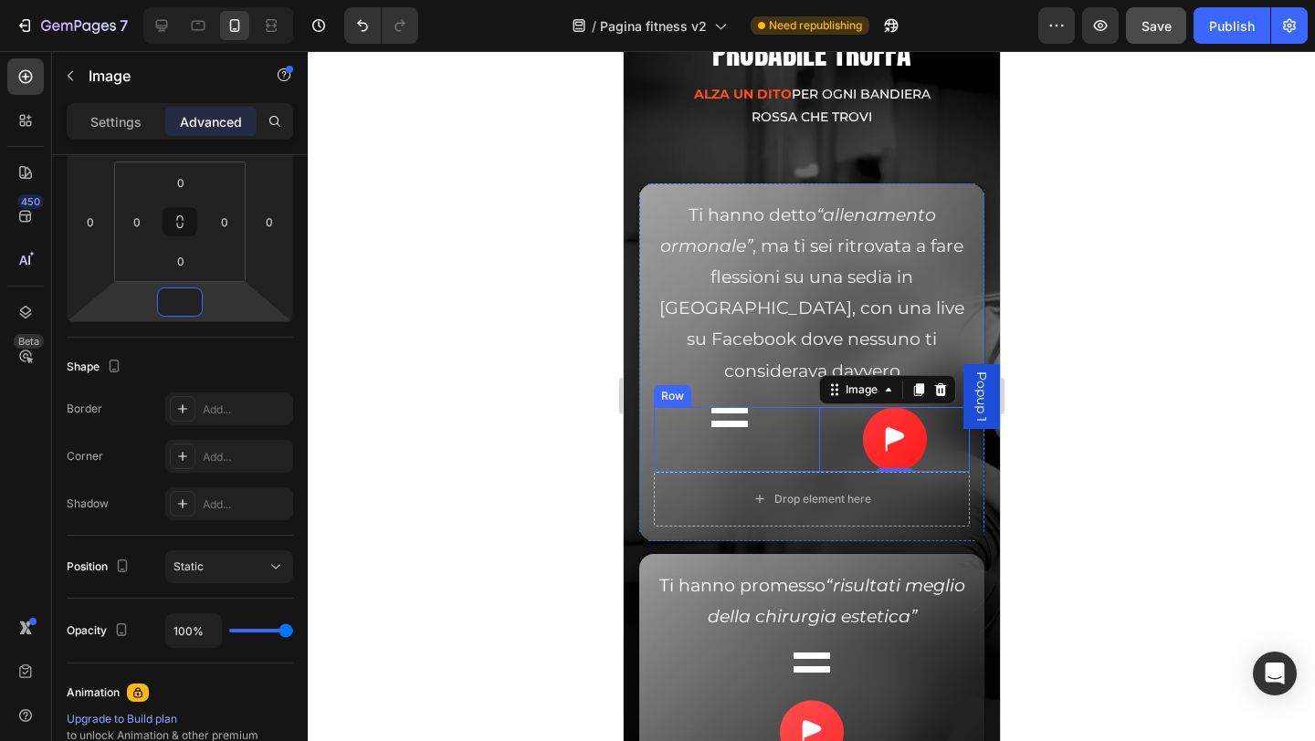
click at [656, 439] on div "Image" at bounding box center [728, 439] width 151 height 65
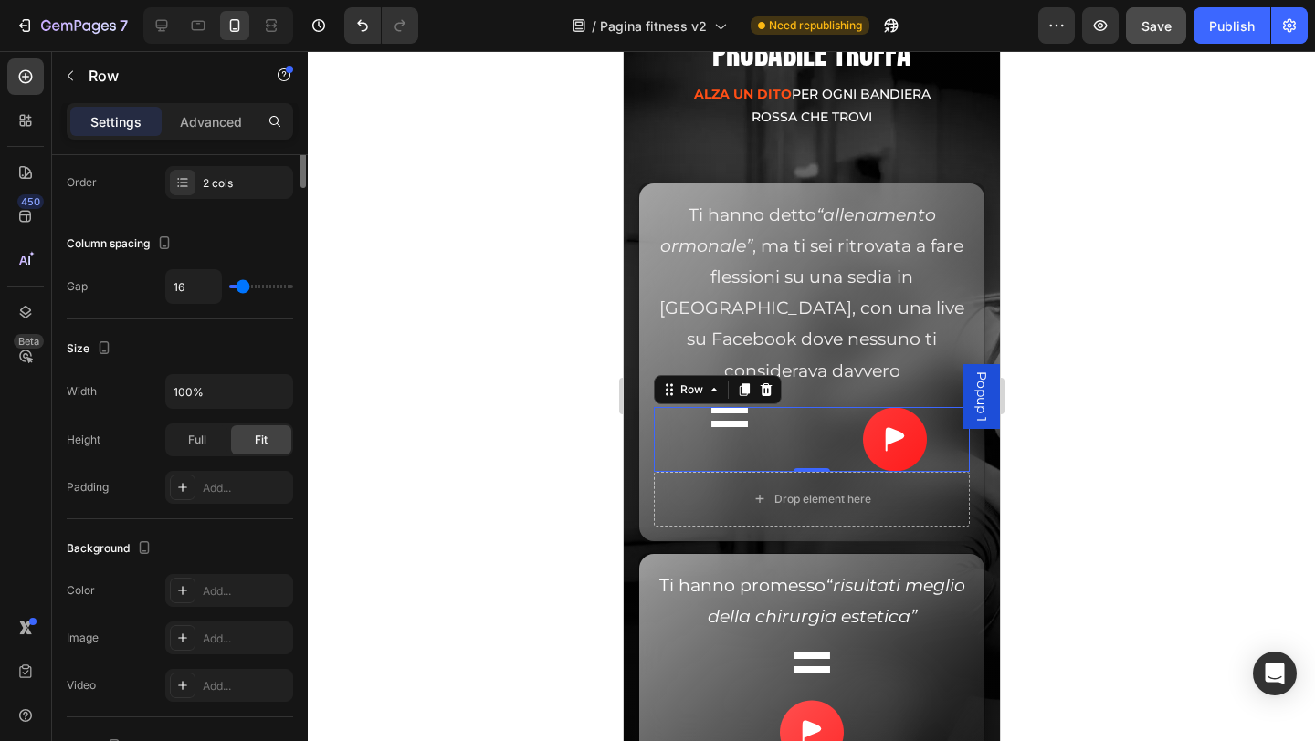
scroll to position [0, 0]
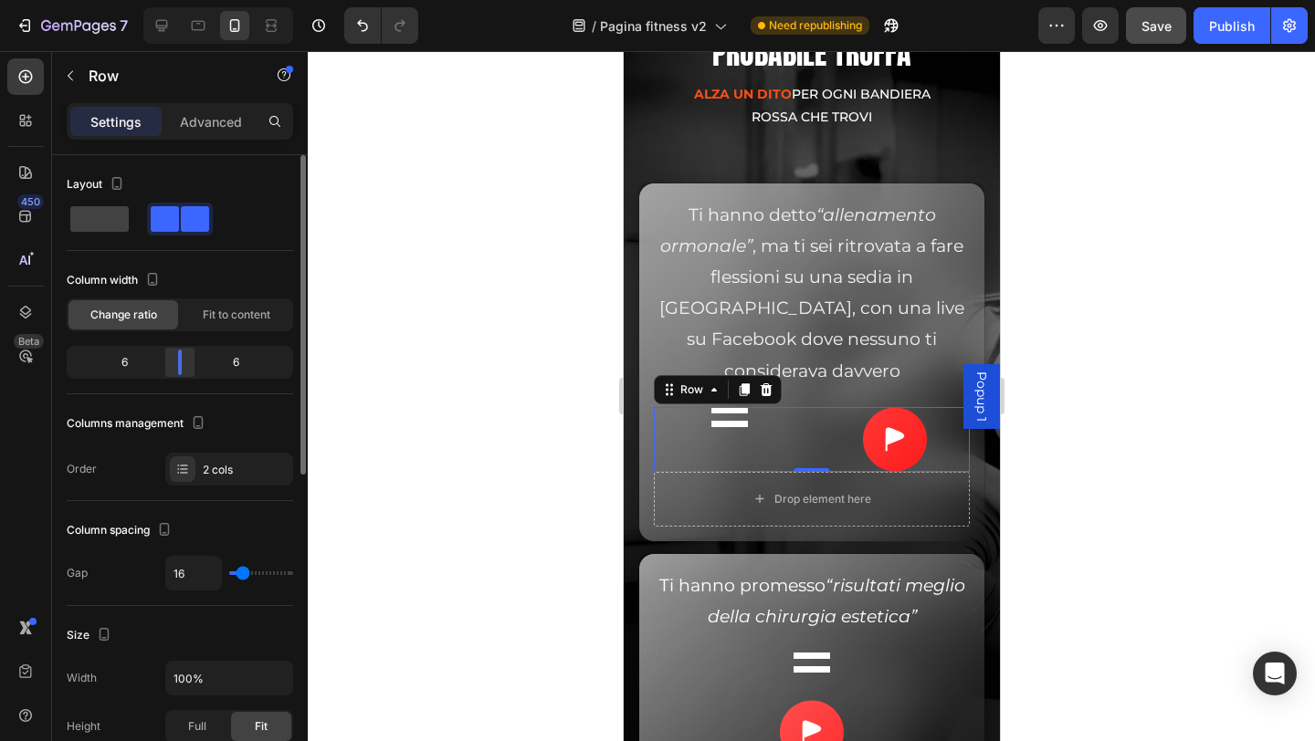
click at [173, 367] on div at bounding box center [179, 363] width 33 height 26
type input "4"
type input "0"
drag, startPoint x: 241, startPoint y: 576, endPoint x: 186, endPoint y: 575, distance: 54.8
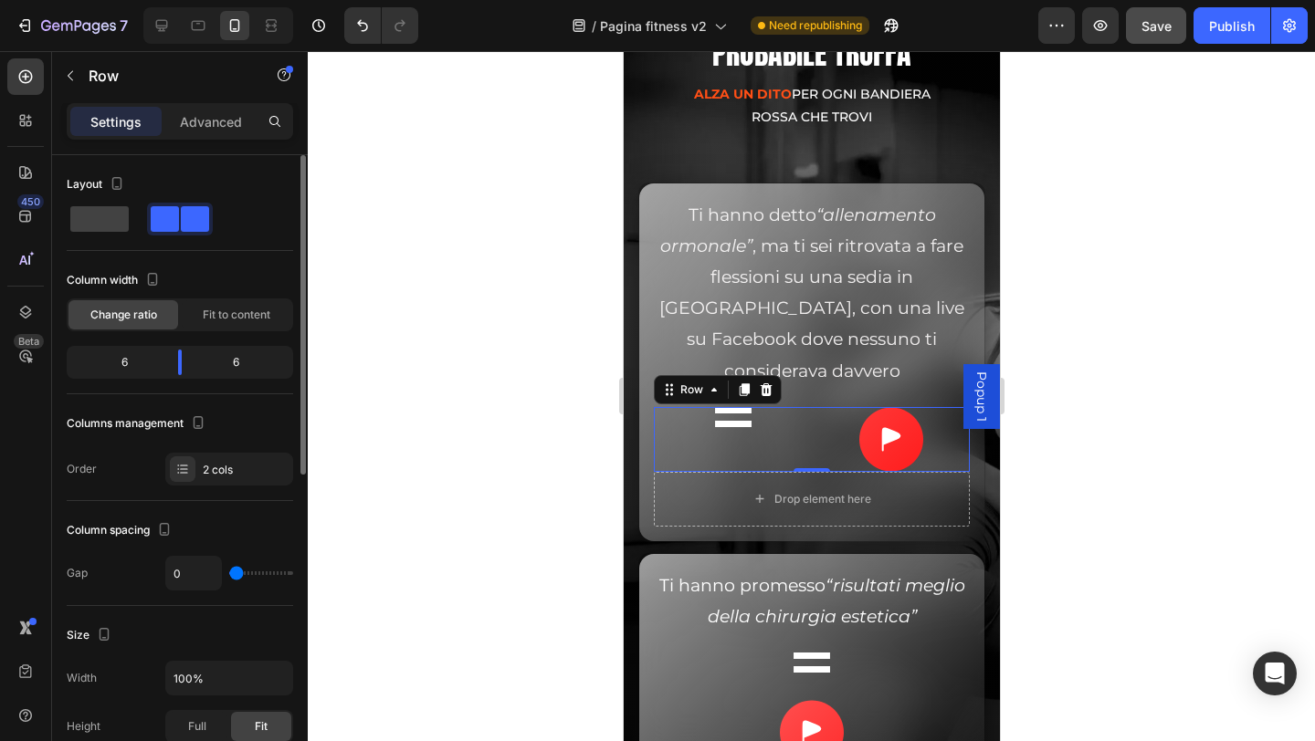
type input "0"
click at [229, 575] on input "range" at bounding box center [261, 574] width 64 height 4
click at [184, 575] on input "0" at bounding box center [193, 573] width 55 height 33
type input "0"
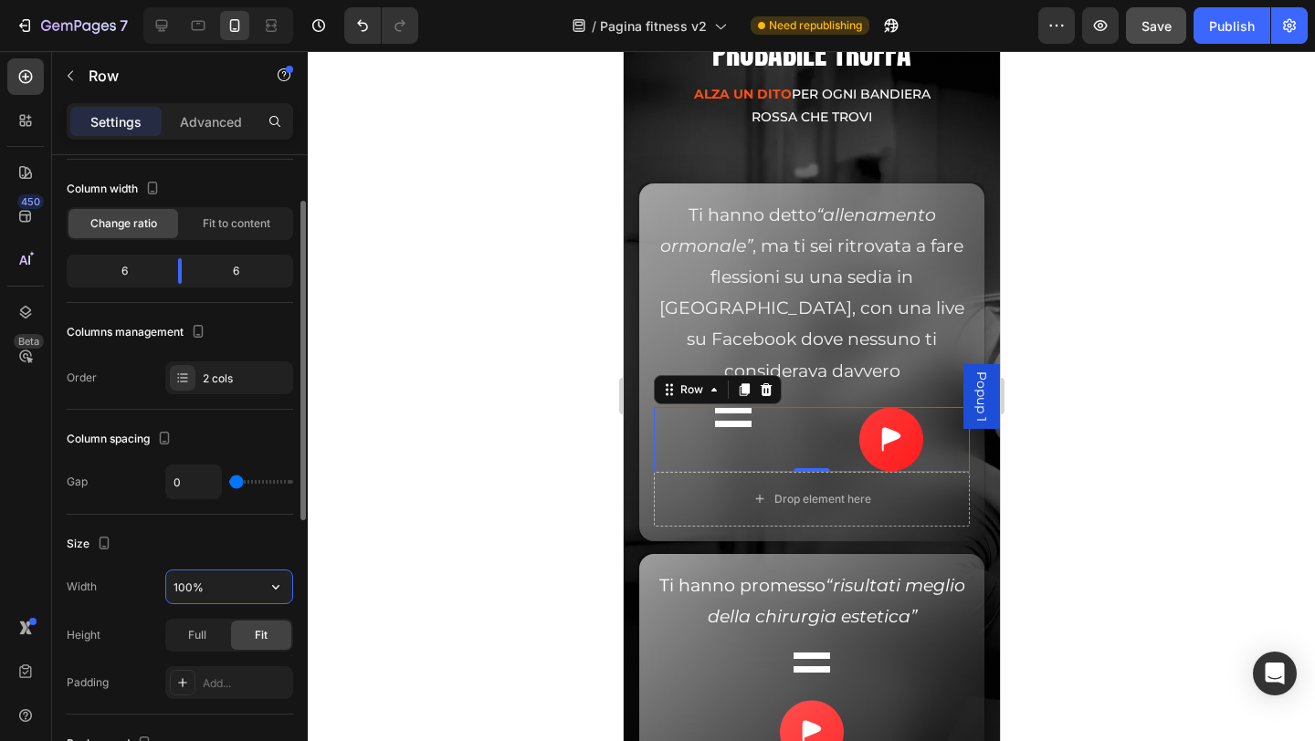
click at [198, 592] on input "100%" at bounding box center [229, 587] width 126 height 33
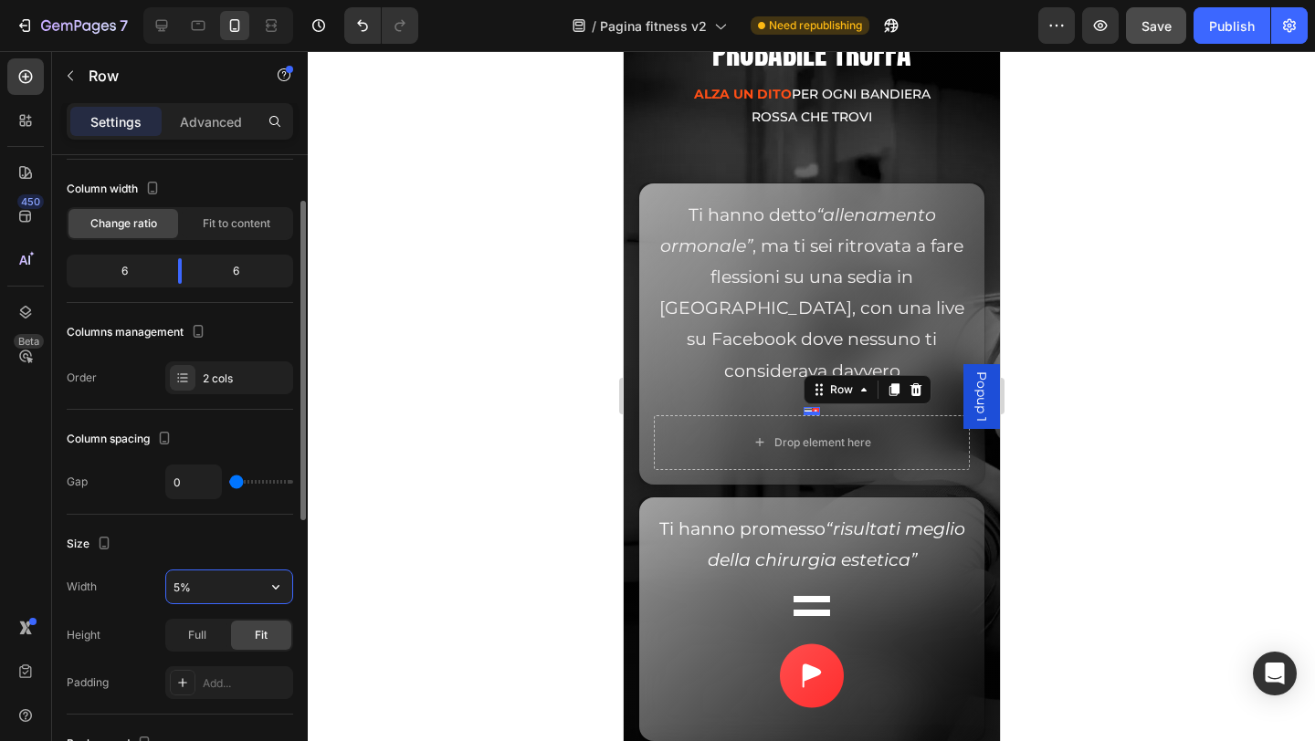
type input "50%"
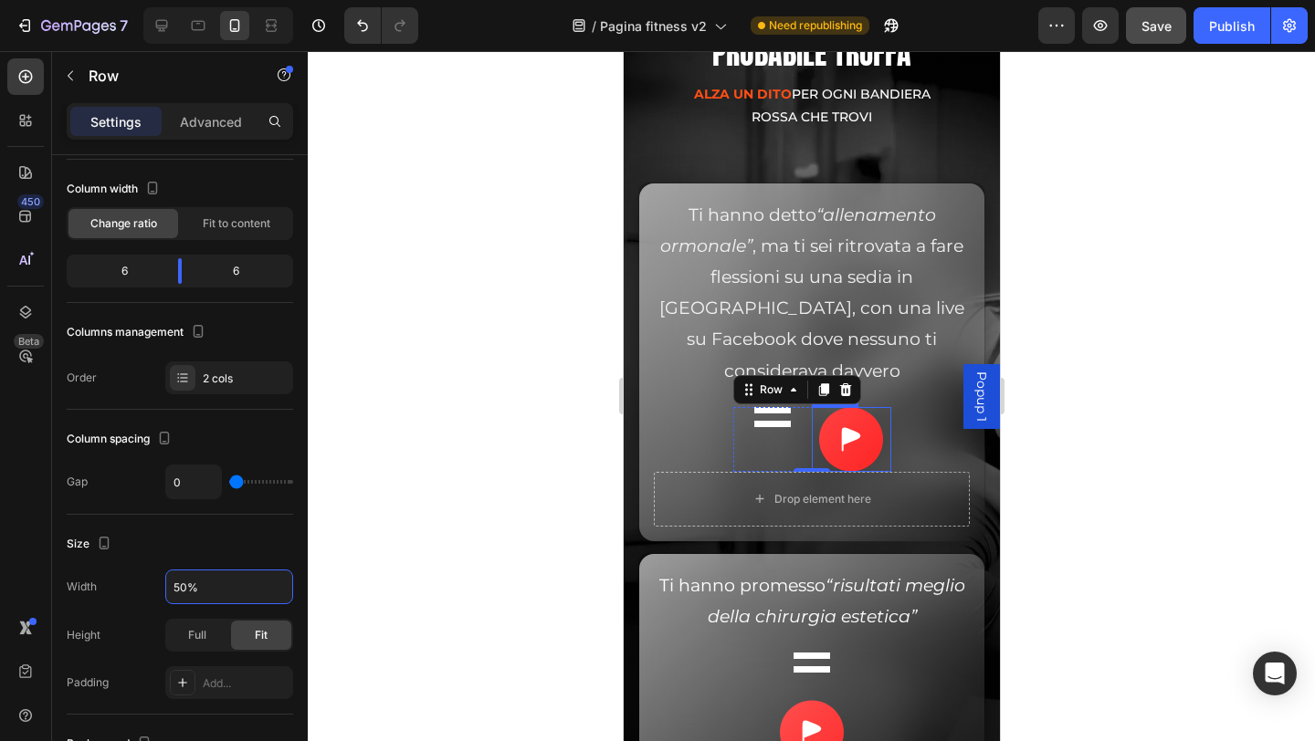
click at [831, 440] on img at bounding box center [850, 439] width 64 height 65
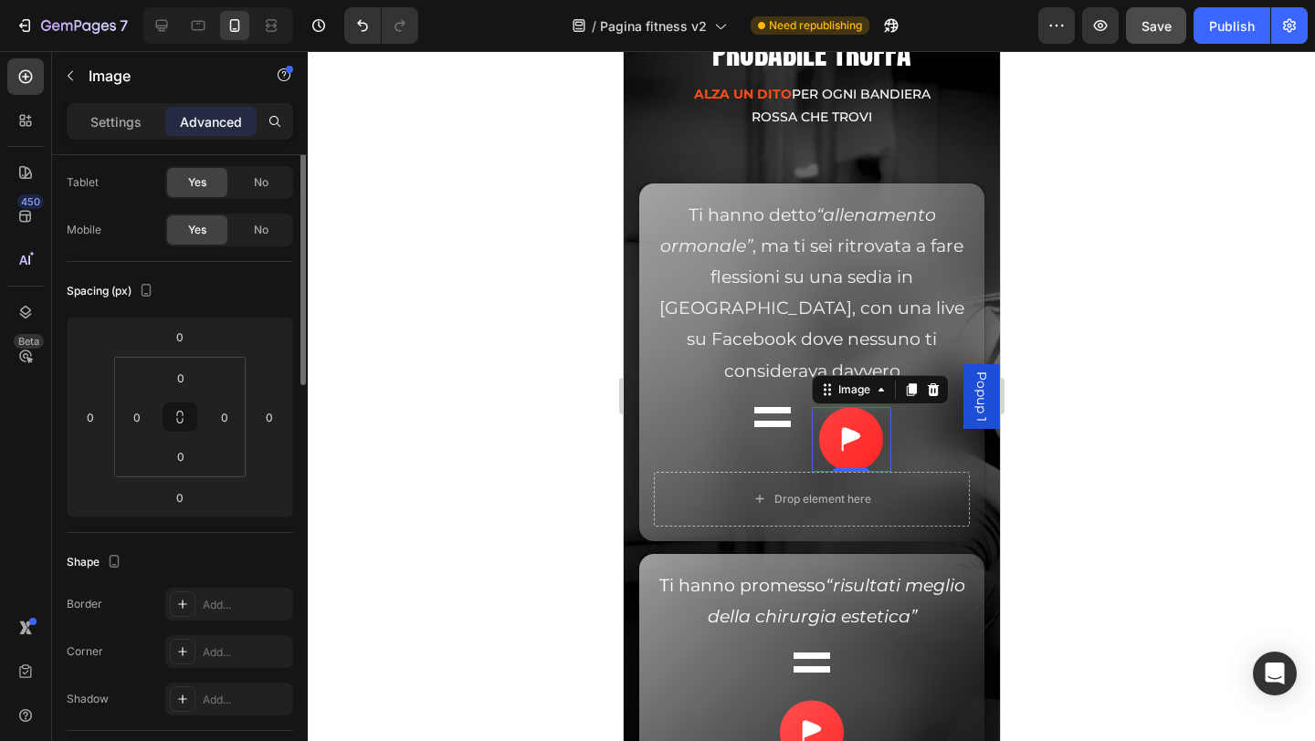
scroll to position [0, 0]
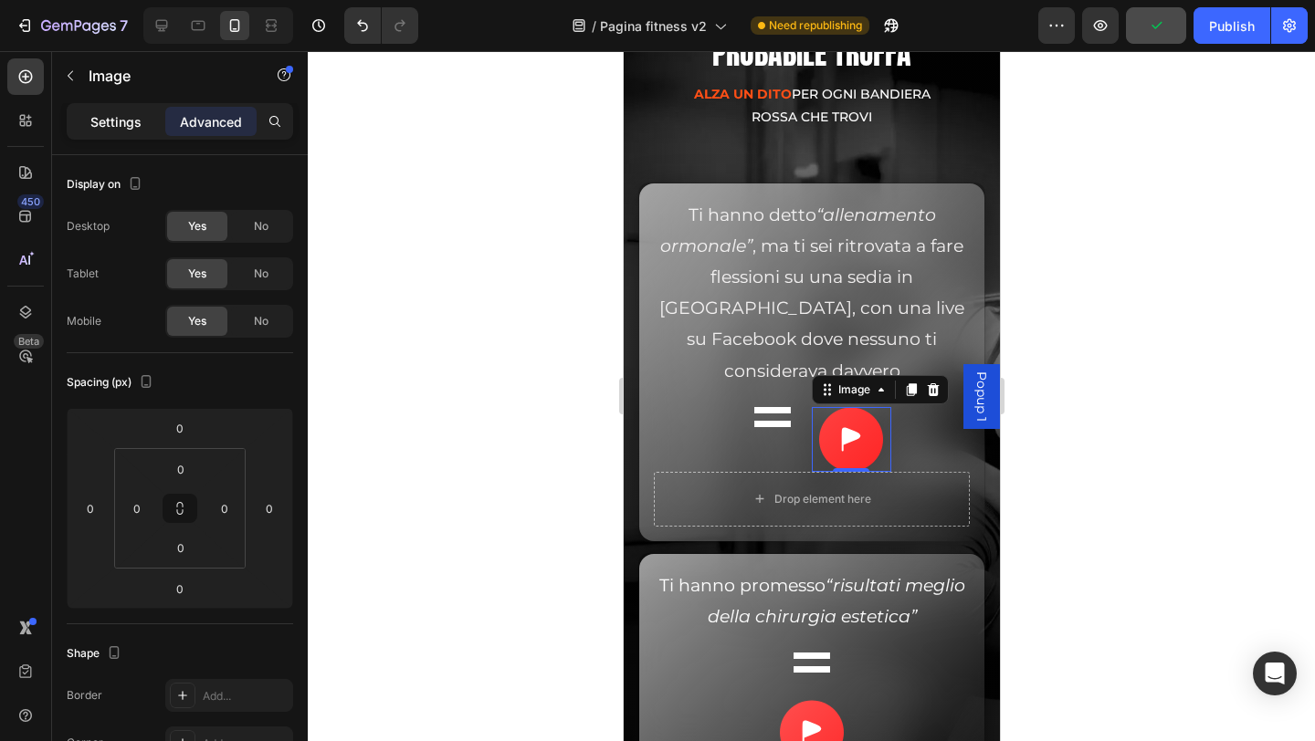
click at [130, 124] on p "Settings" at bounding box center [115, 121] width 51 height 19
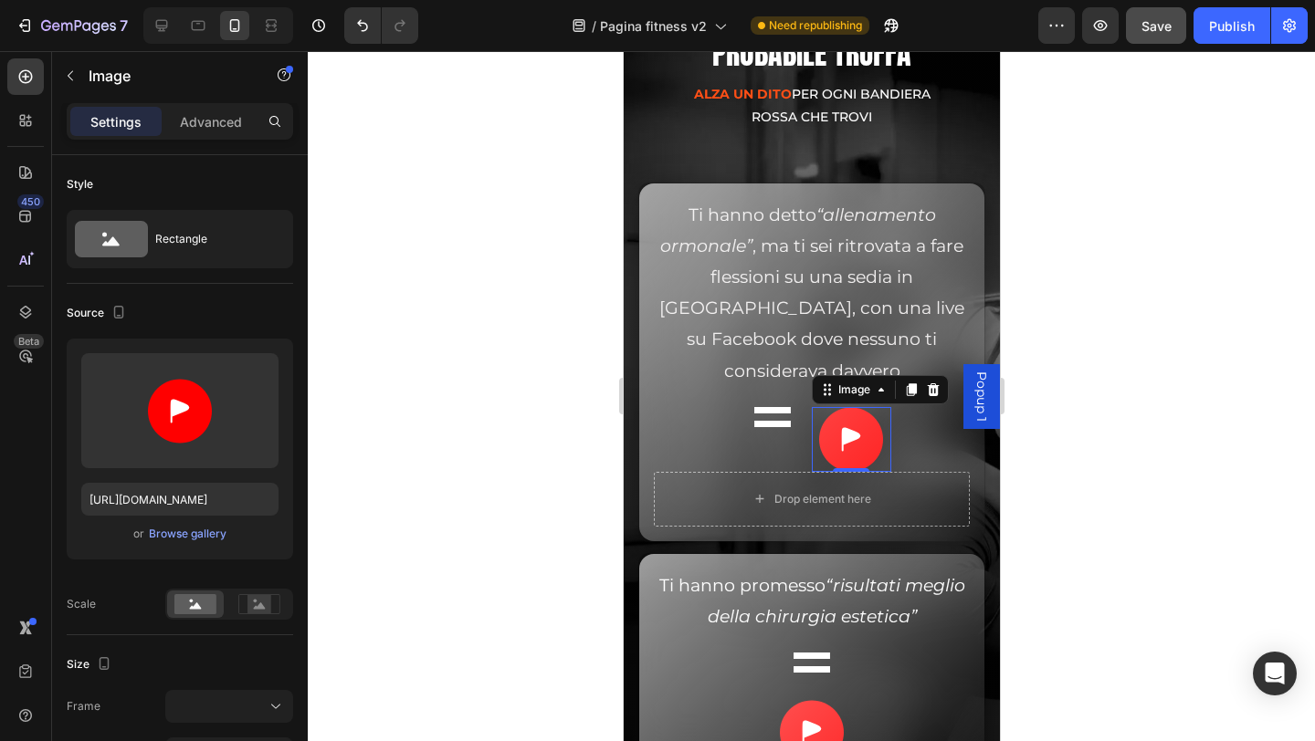
click at [773, 413] on img at bounding box center [771, 417] width 37 height 20
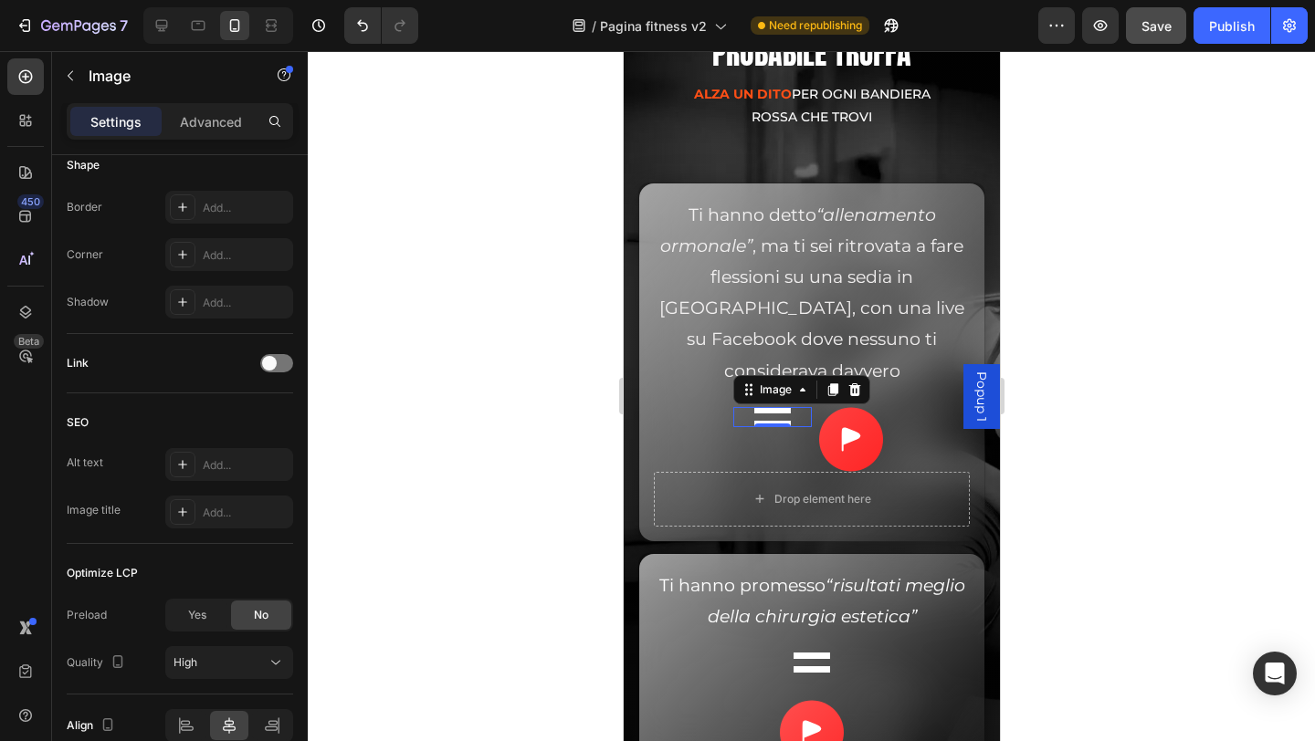
scroll to position [195, 0]
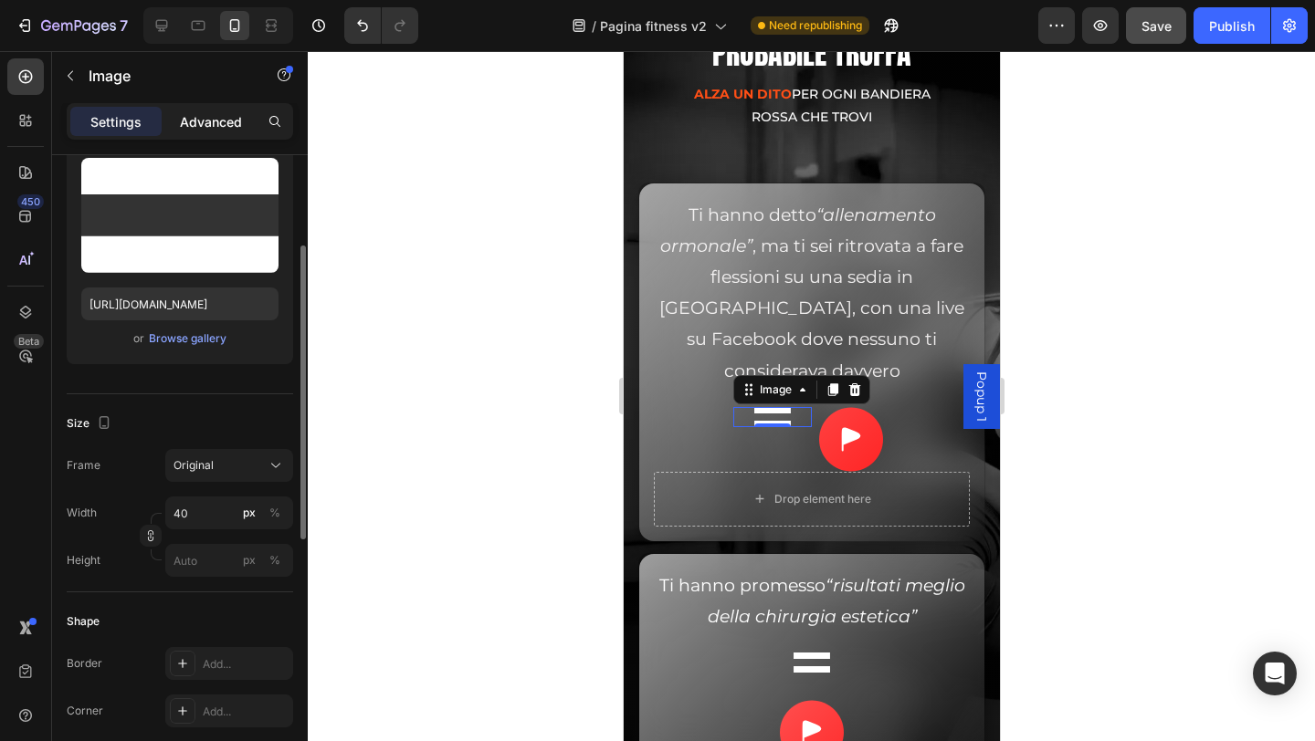
click at [217, 119] on p "Advanced" at bounding box center [211, 121] width 62 height 19
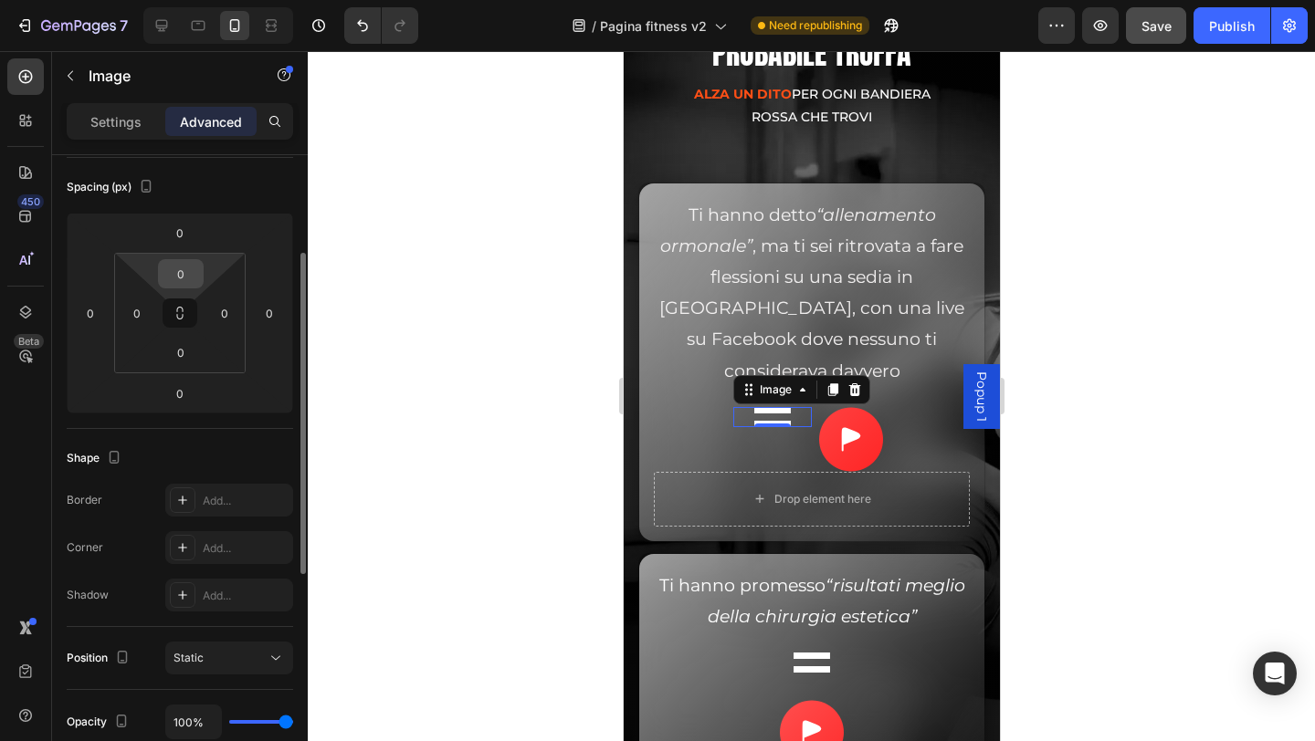
click at [183, 268] on input "0" at bounding box center [181, 273] width 37 height 27
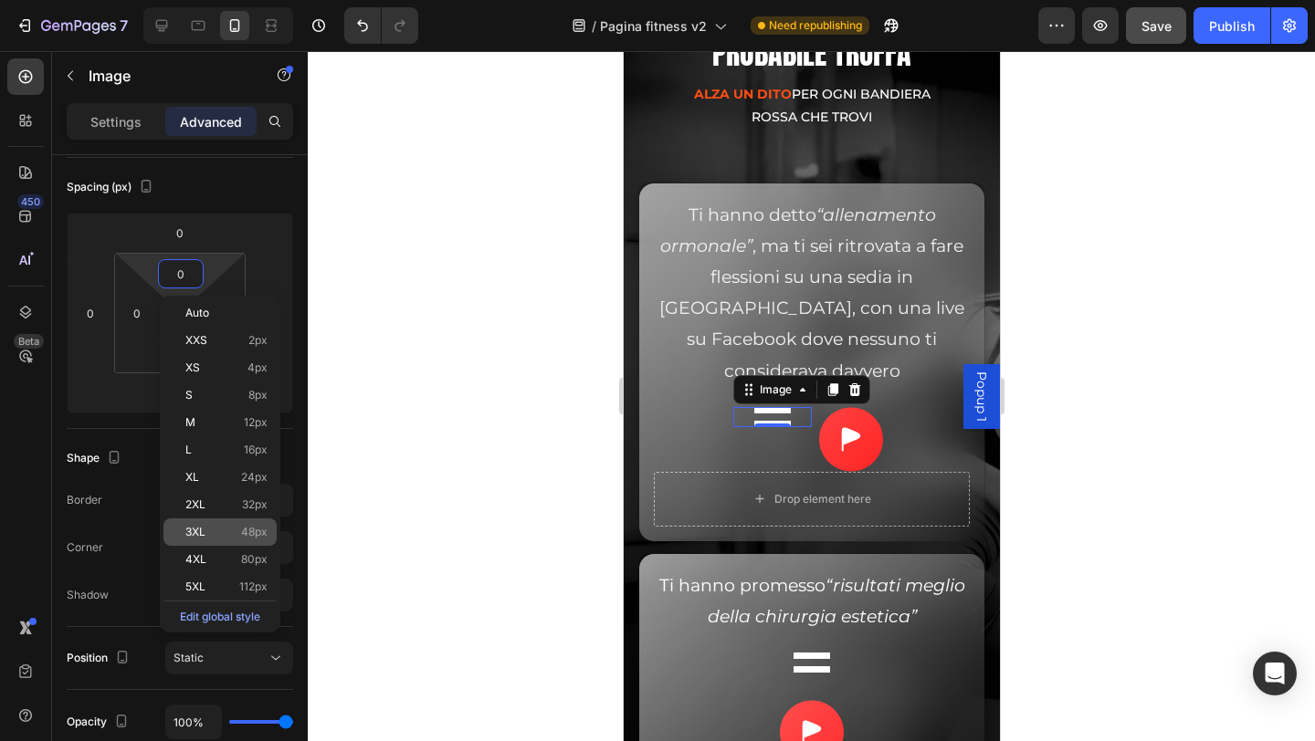
click at [230, 537] on p "3XL 48px" at bounding box center [226, 532] width 82 height 13
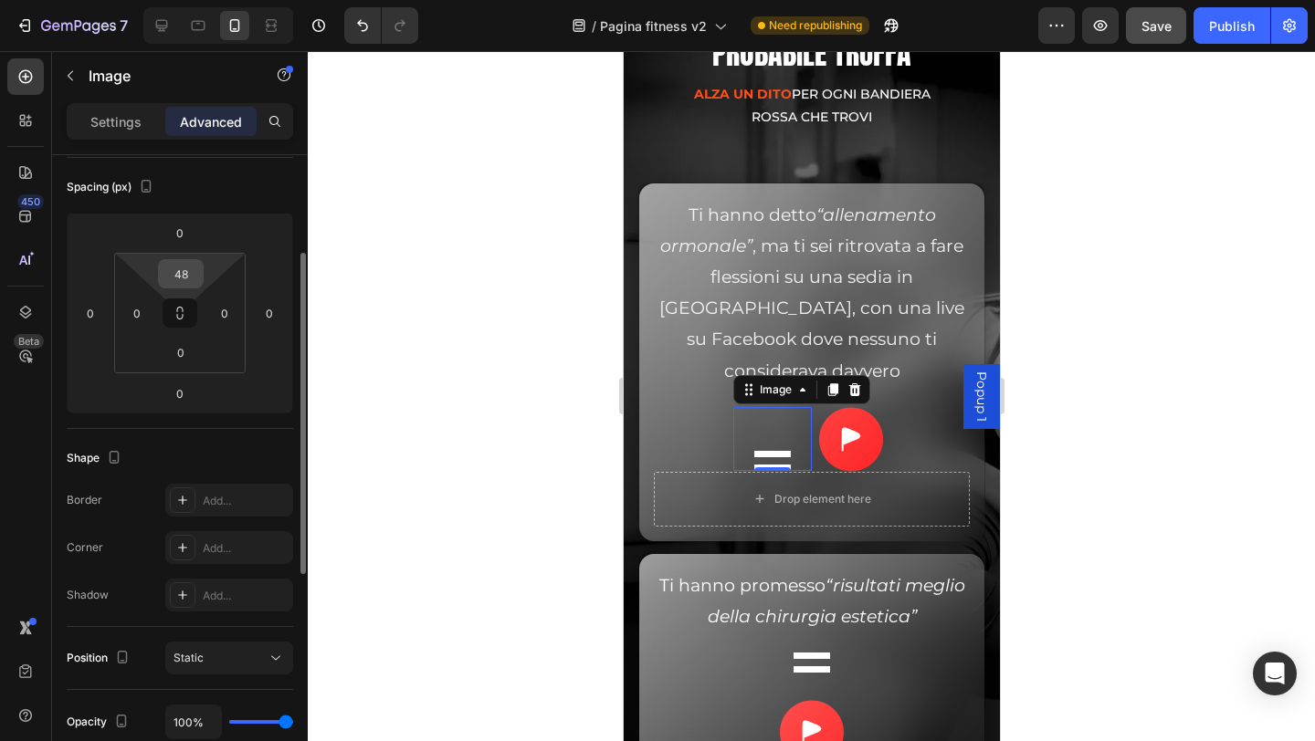
click at [198, 273] on input "48" at bounding box center [181, 273] width 37 height 27
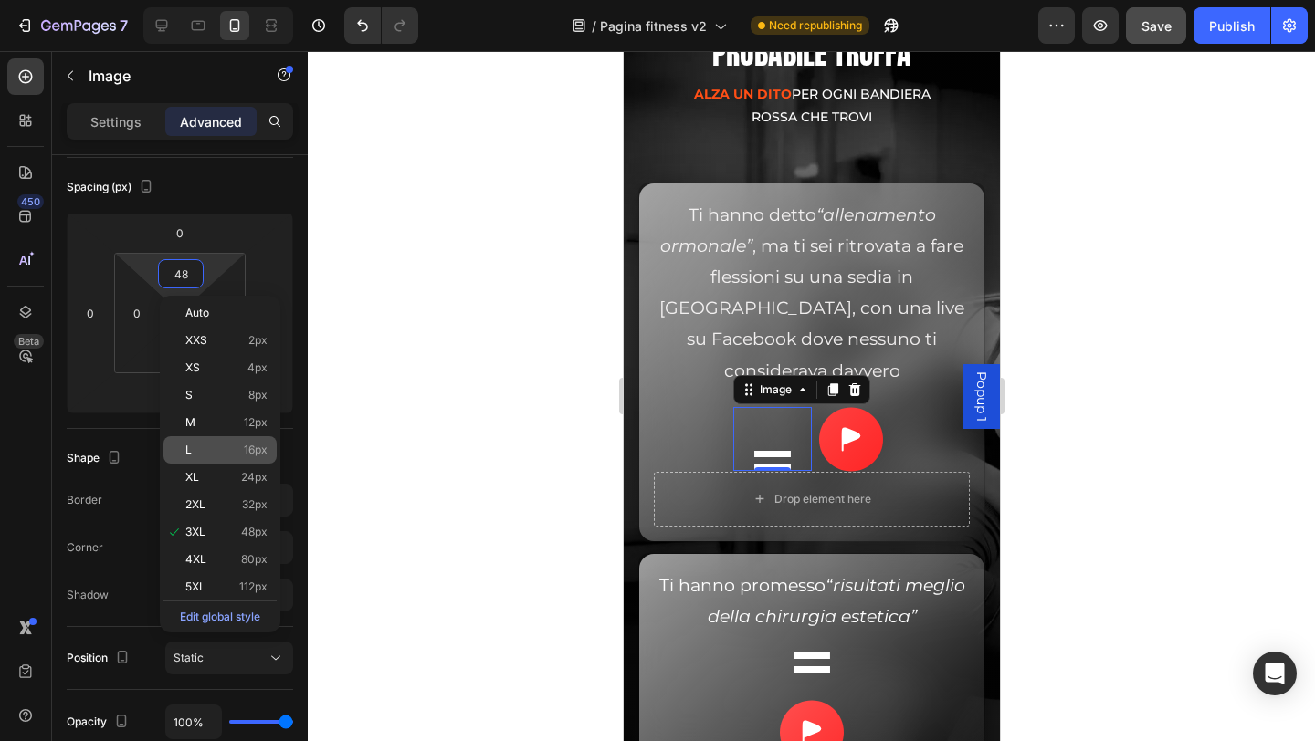
click at [205, 462] on div "L 16px" at bounding box center [219, 449] width 113 height 27
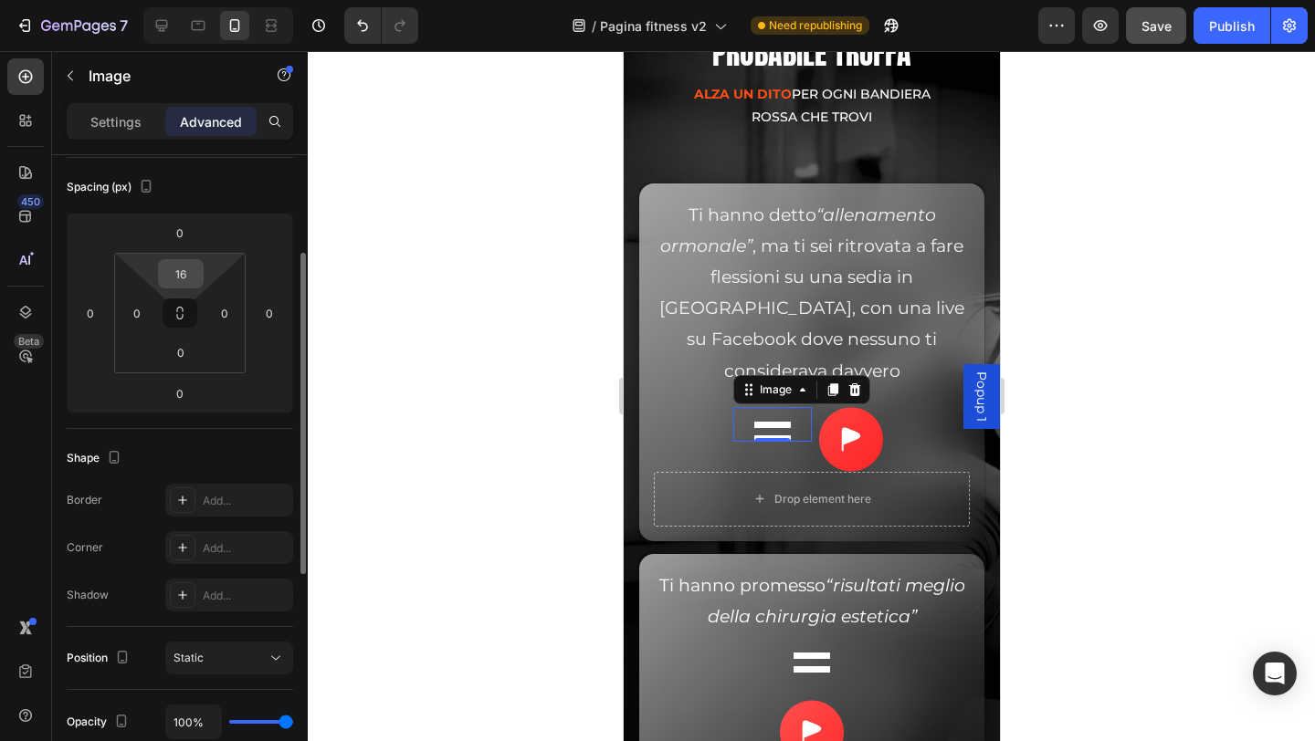
click at [194, 278] on input "16" at bounding box center [181, 273] width 37 height 27
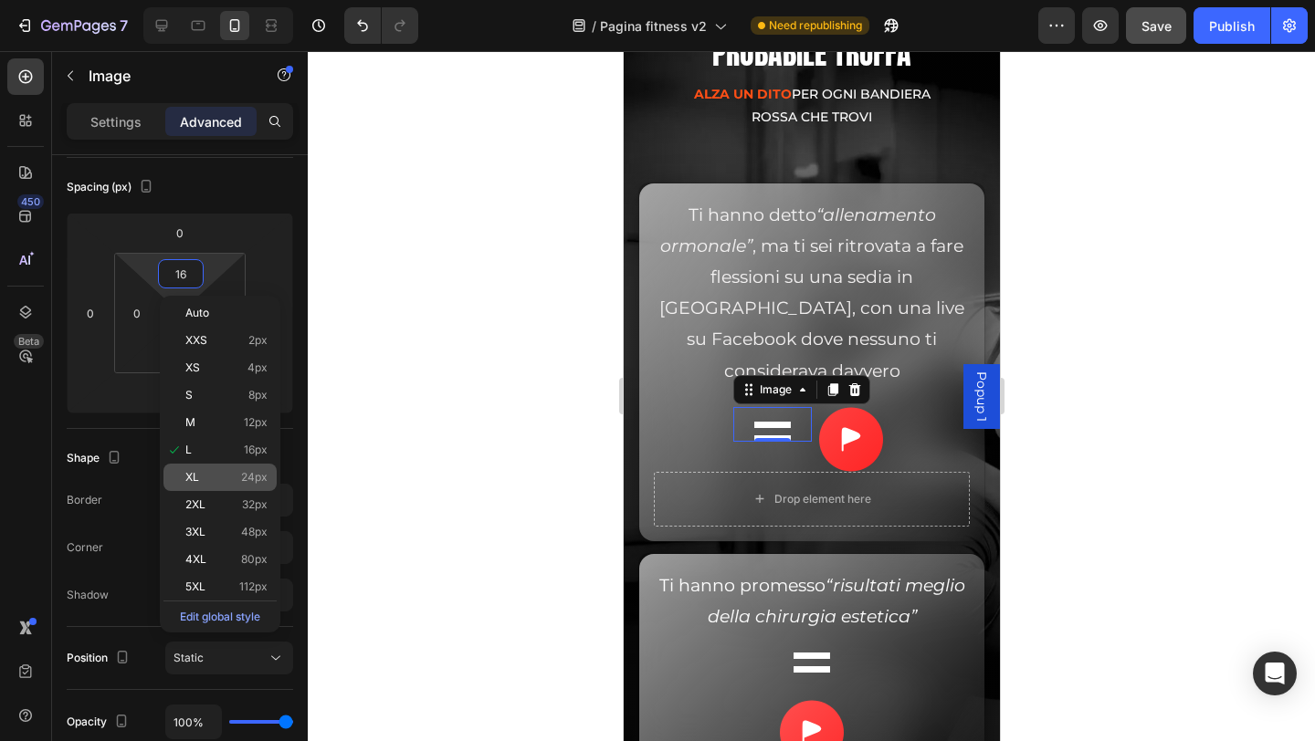
click at [200, 477] on p "XL 24px" at bounding box center [226, 477] width 82 height 13
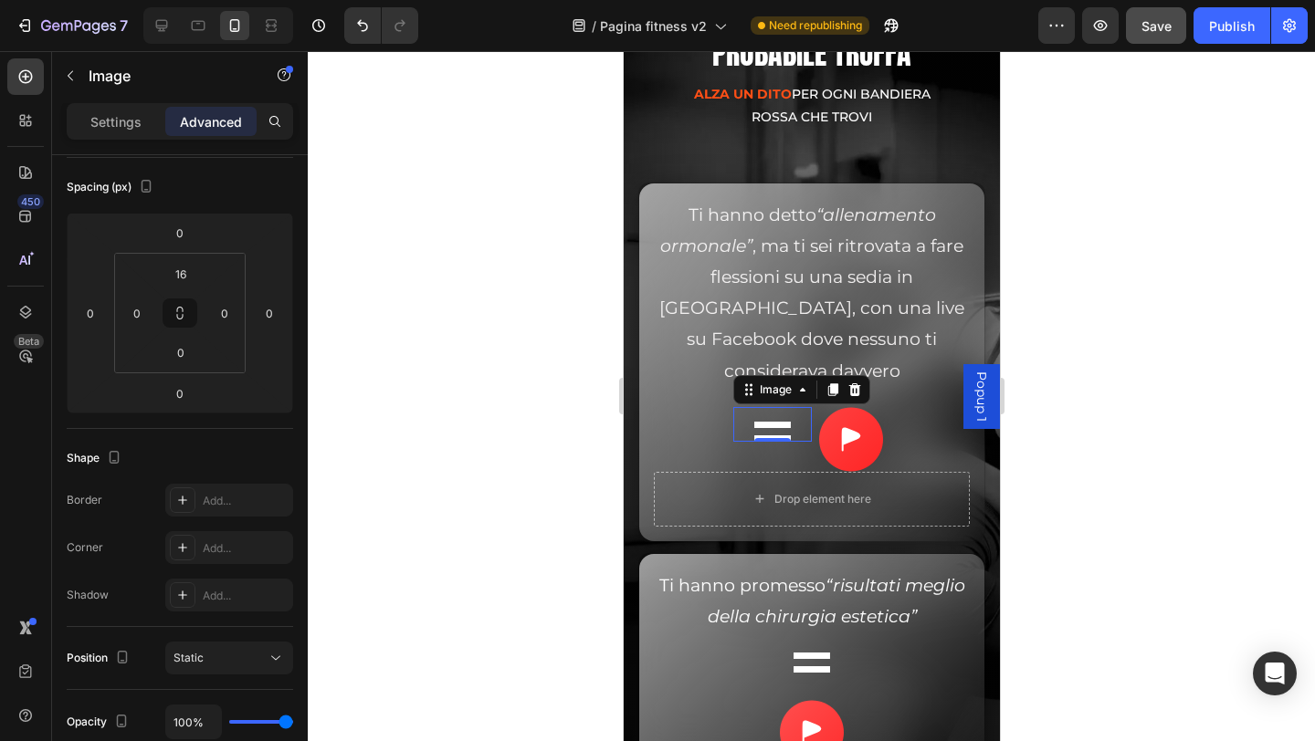
type input "24"
click at [840, 444] on img at bounding box center [850, 439] width 64 height 65
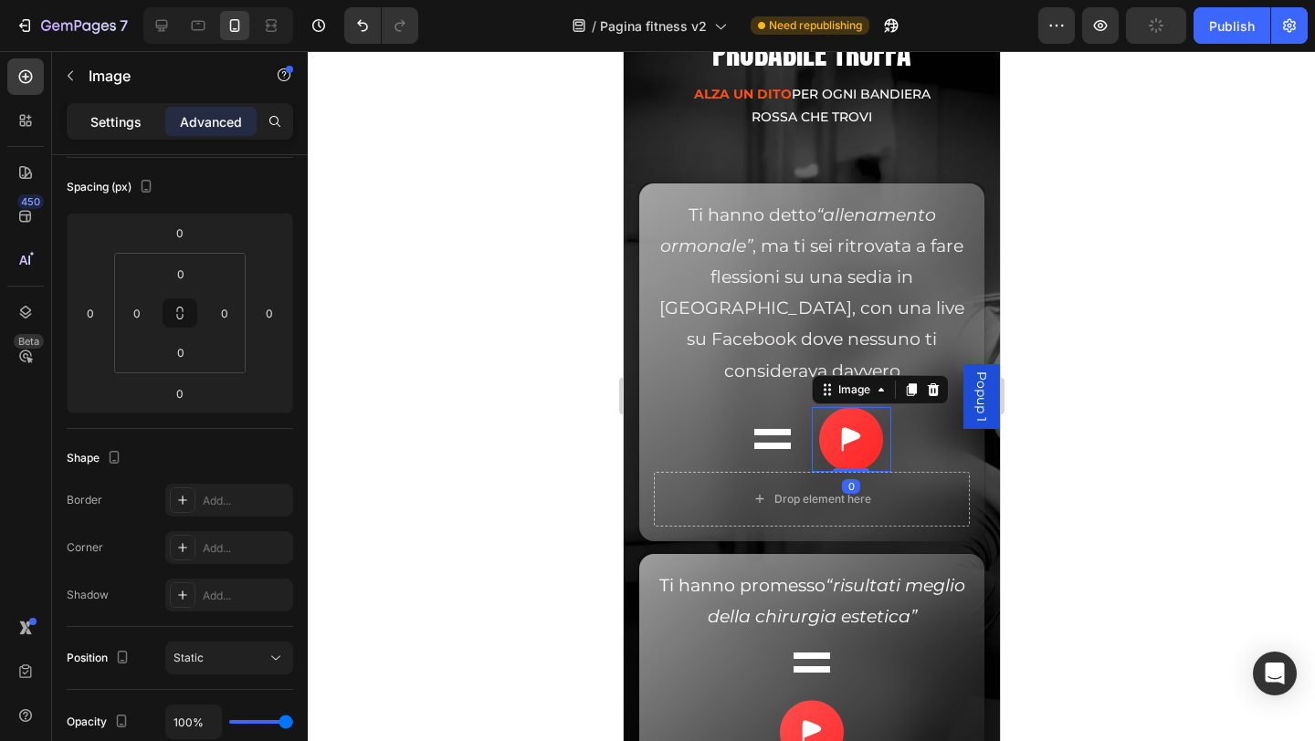
click at [128, 124] on p "Settings" at bounding box center [115, 121] width 51 height 19
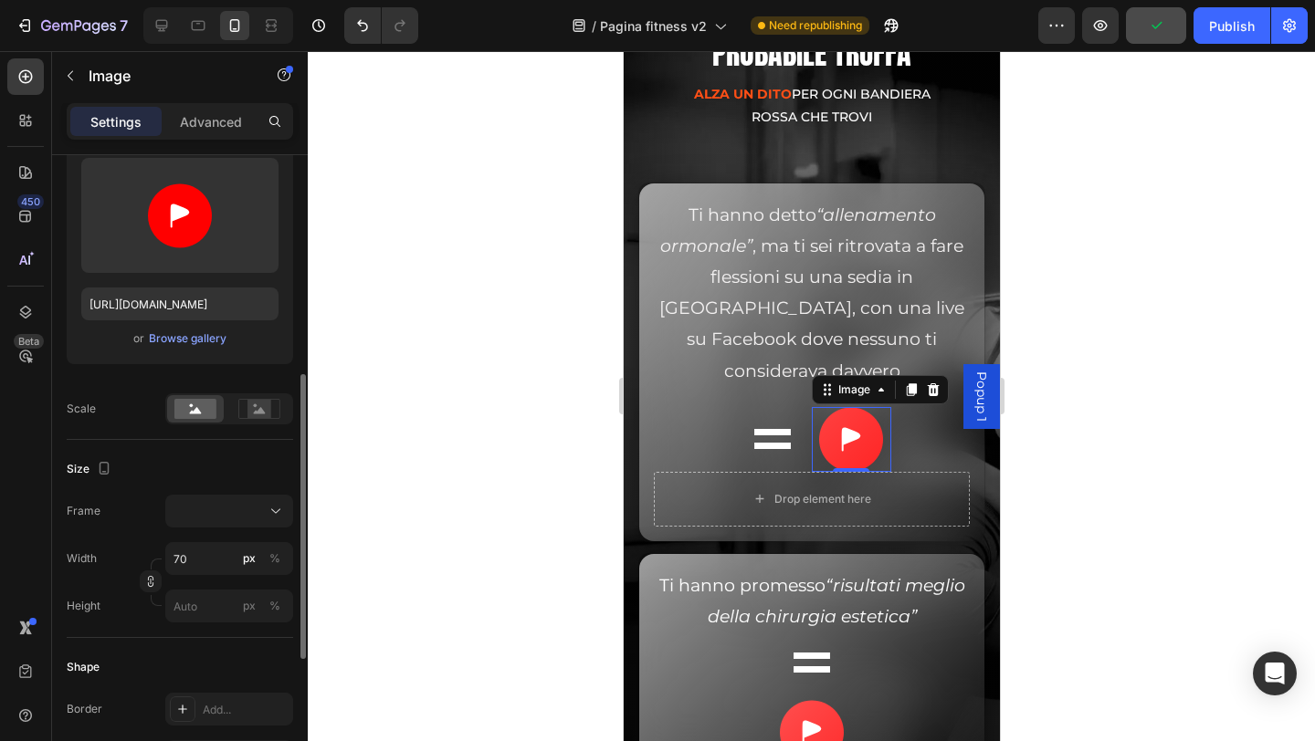
scroll to position [287, 0]
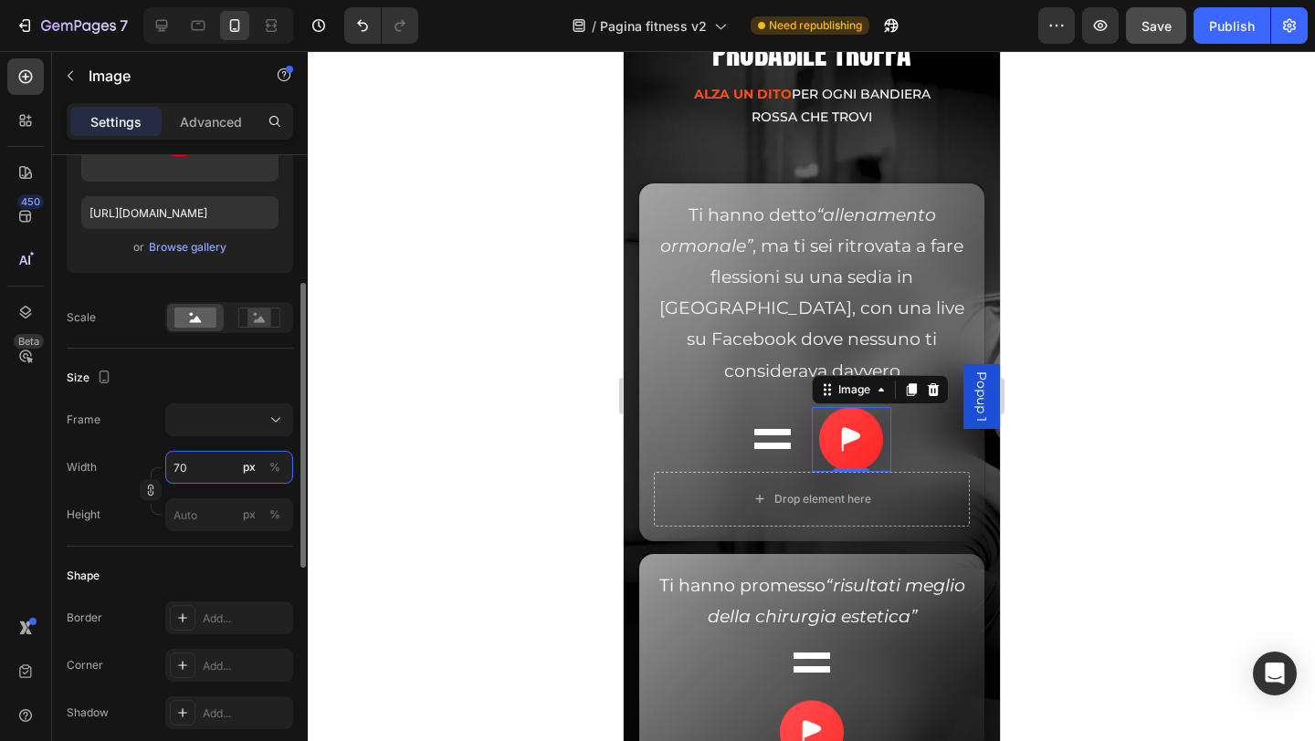
type input "4"
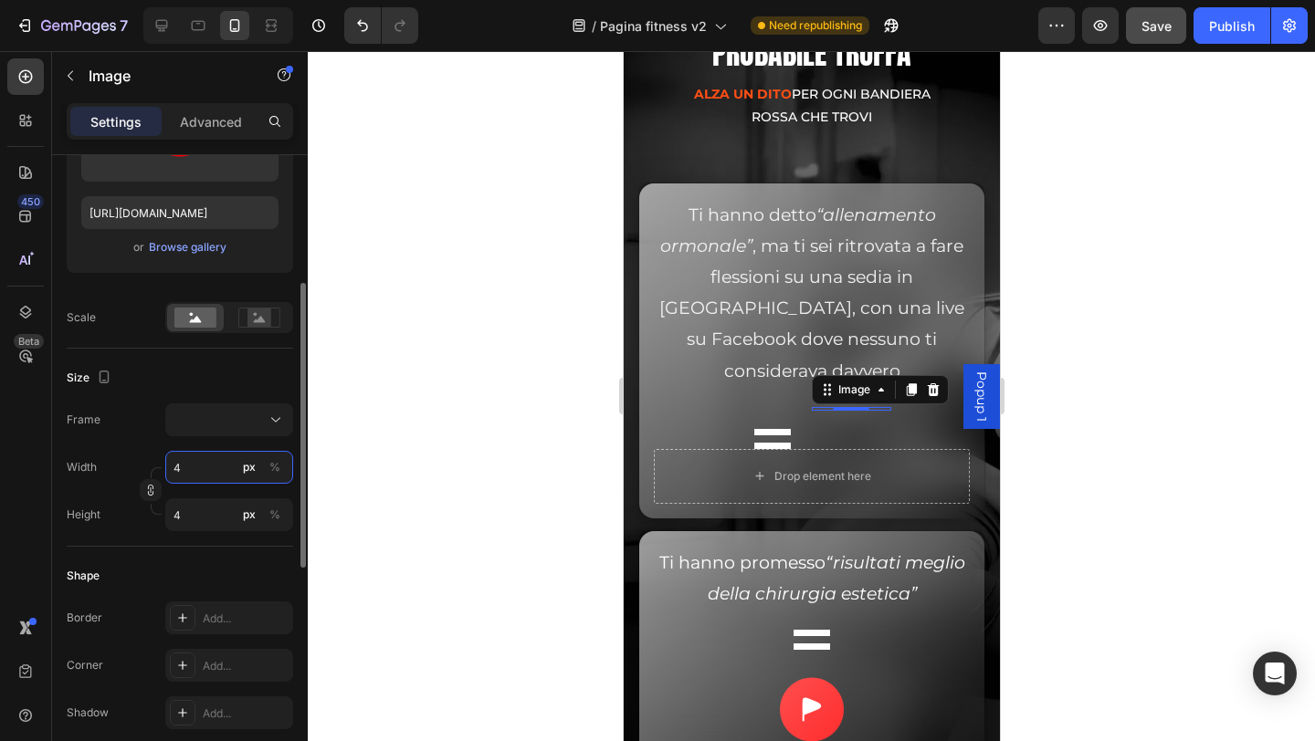
type input "40"
type input "4"
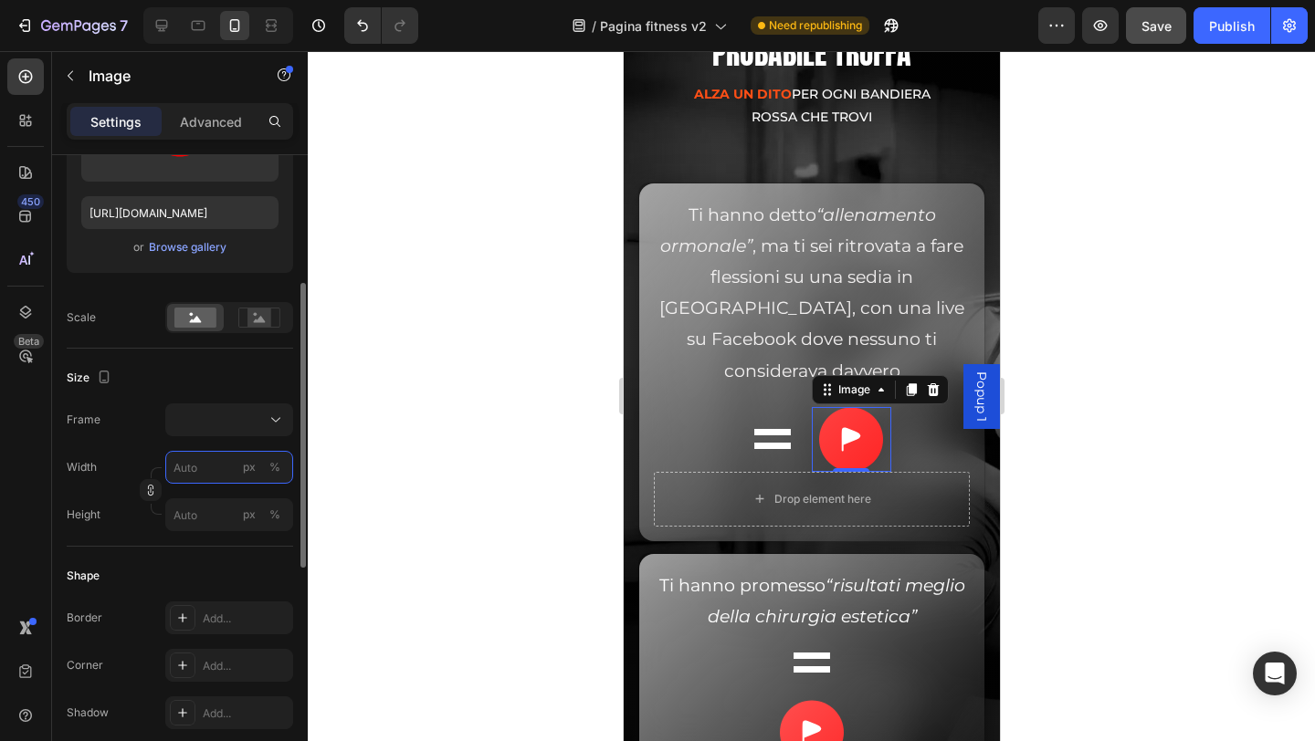
type input "5"
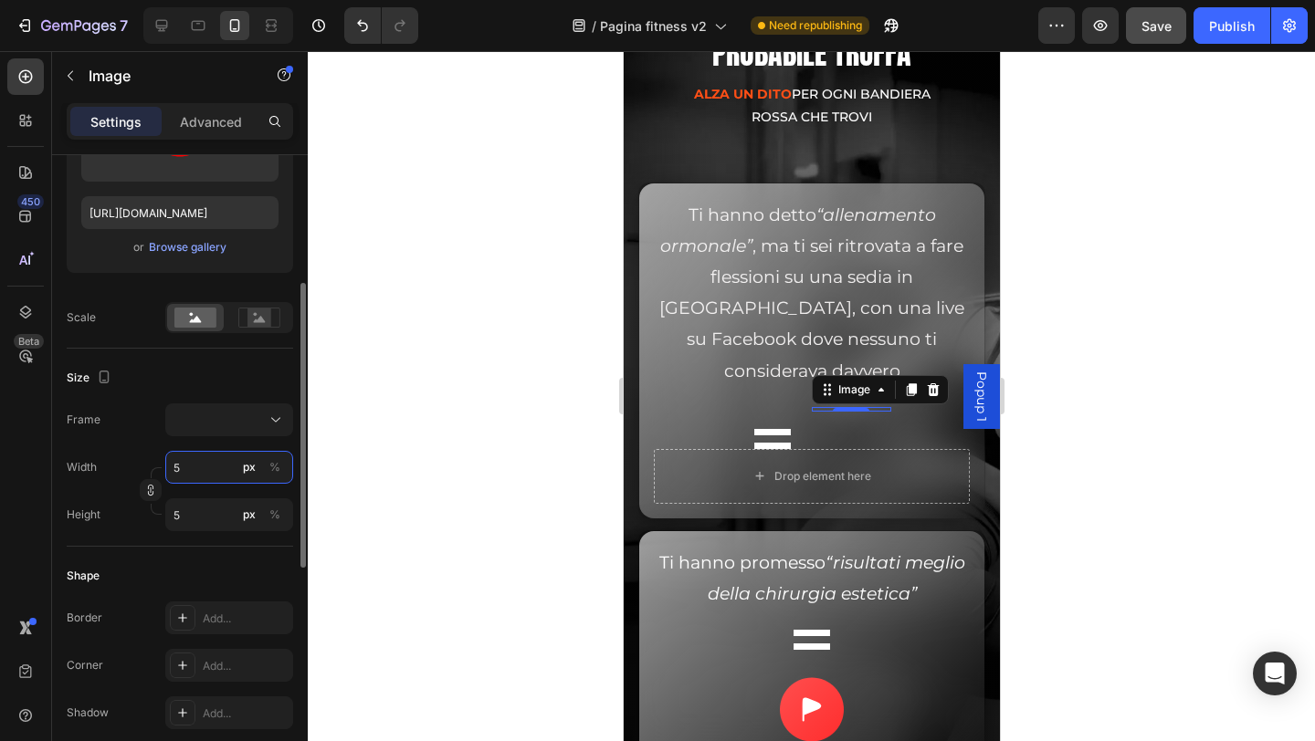
type input "50"
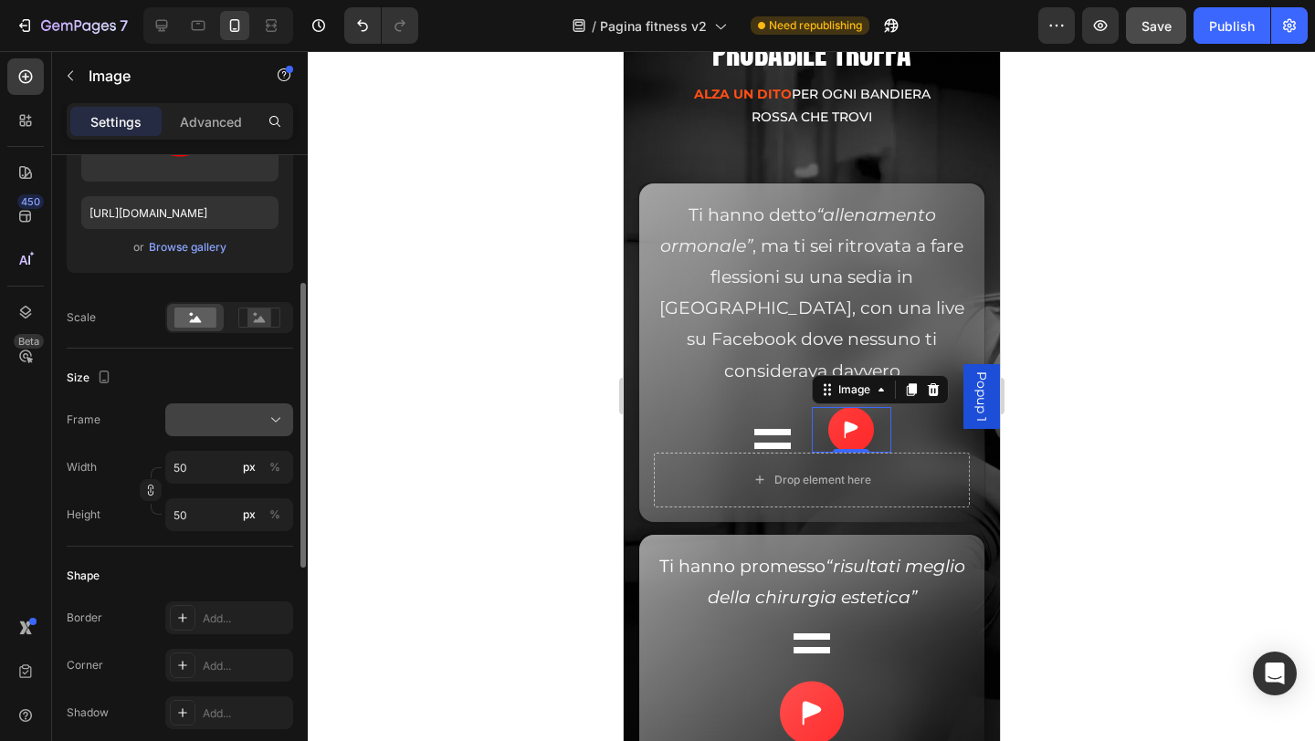
click at [212, 413] on button at bounding box center [229, 420] width 128 height 33
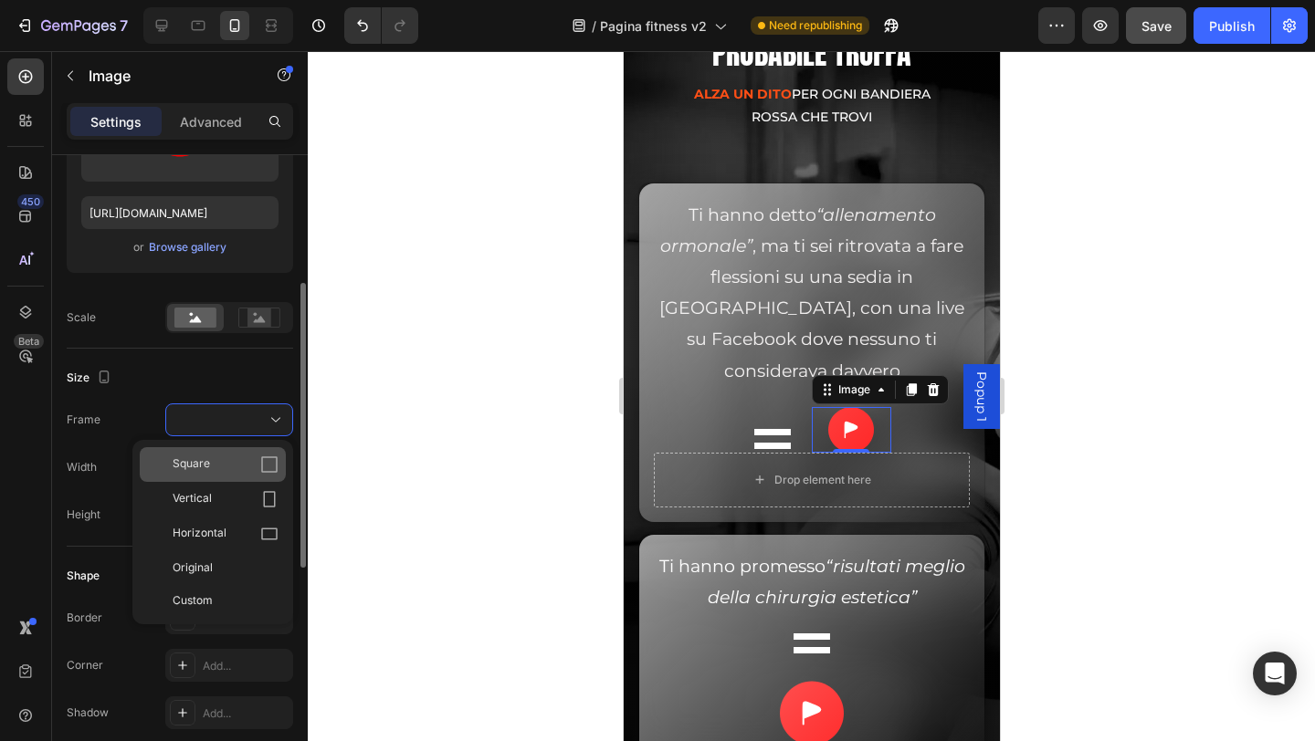
click at [238, 462] on div "Square" at bounding box center [226, 465] width 106 height 18
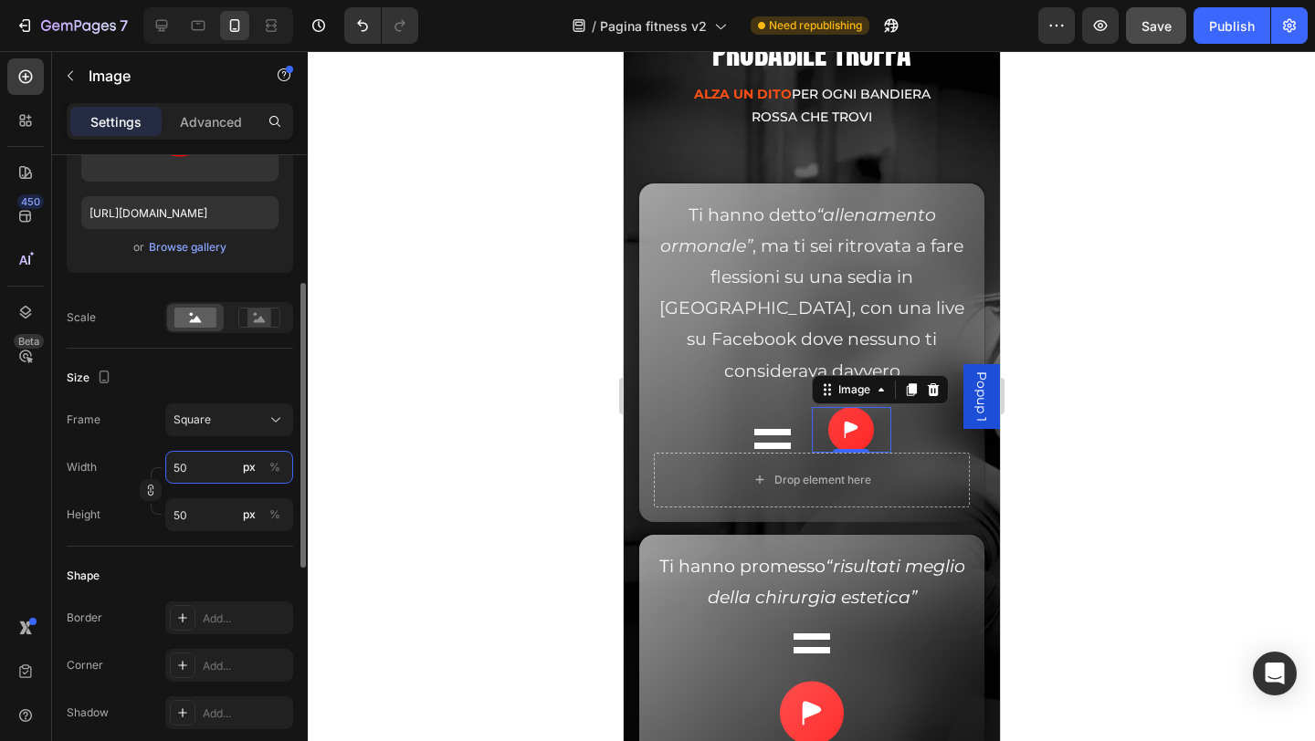
click at [205, 475] on input "50" at bounding box center [229, 467] width 128 height 33
type input "6"
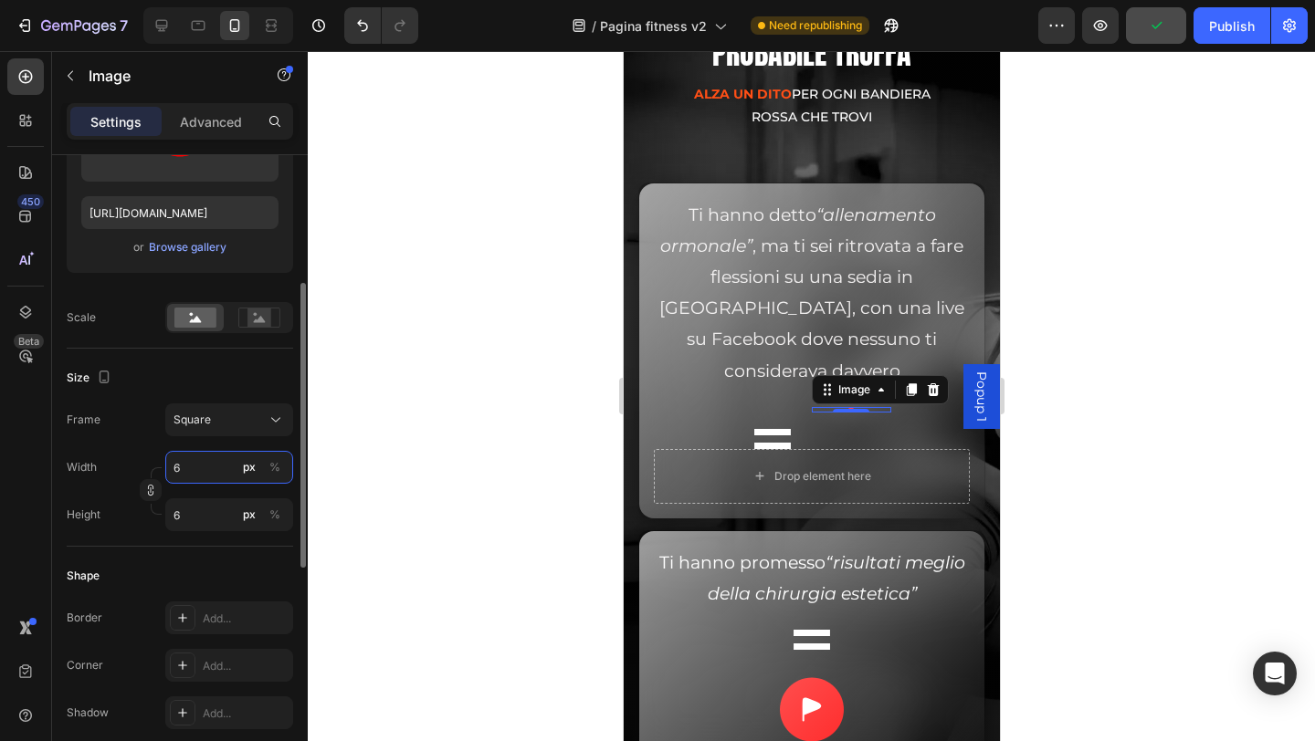
type input "60"
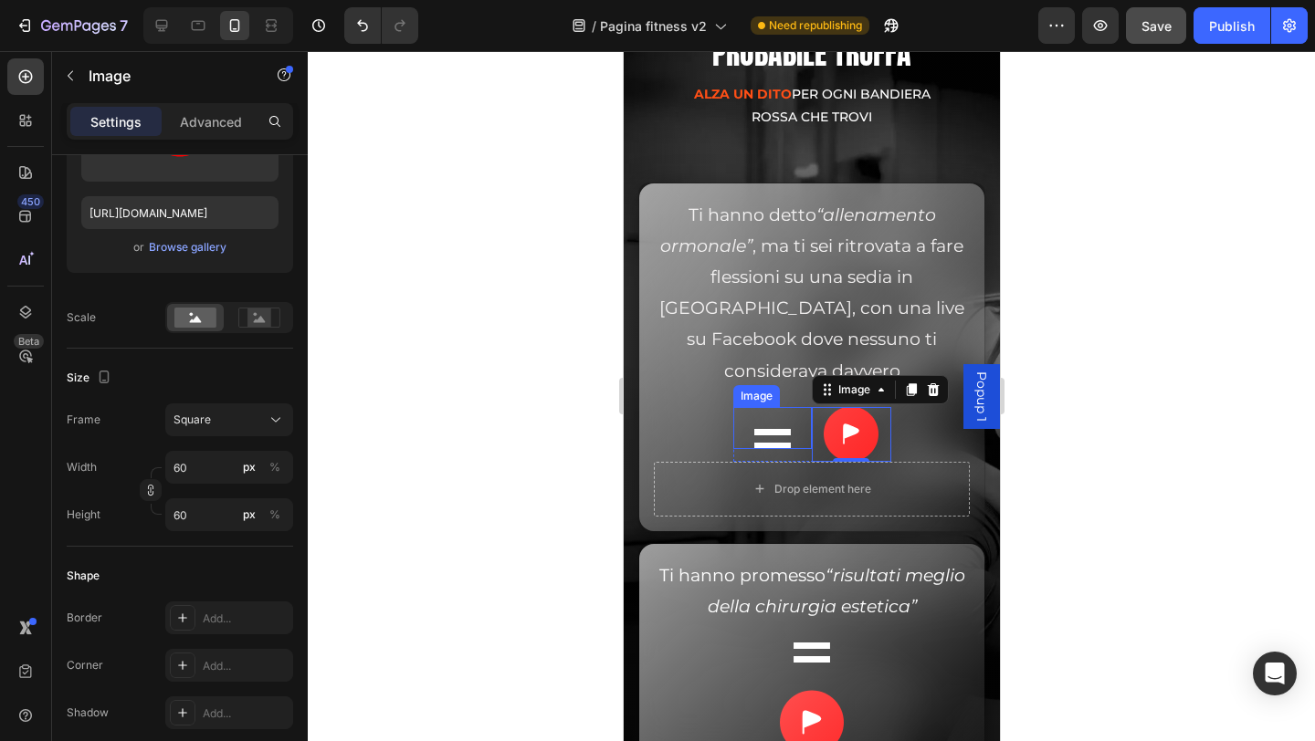
click at [787, 438] on div at bounding box center [771, 439] width 79 height 20
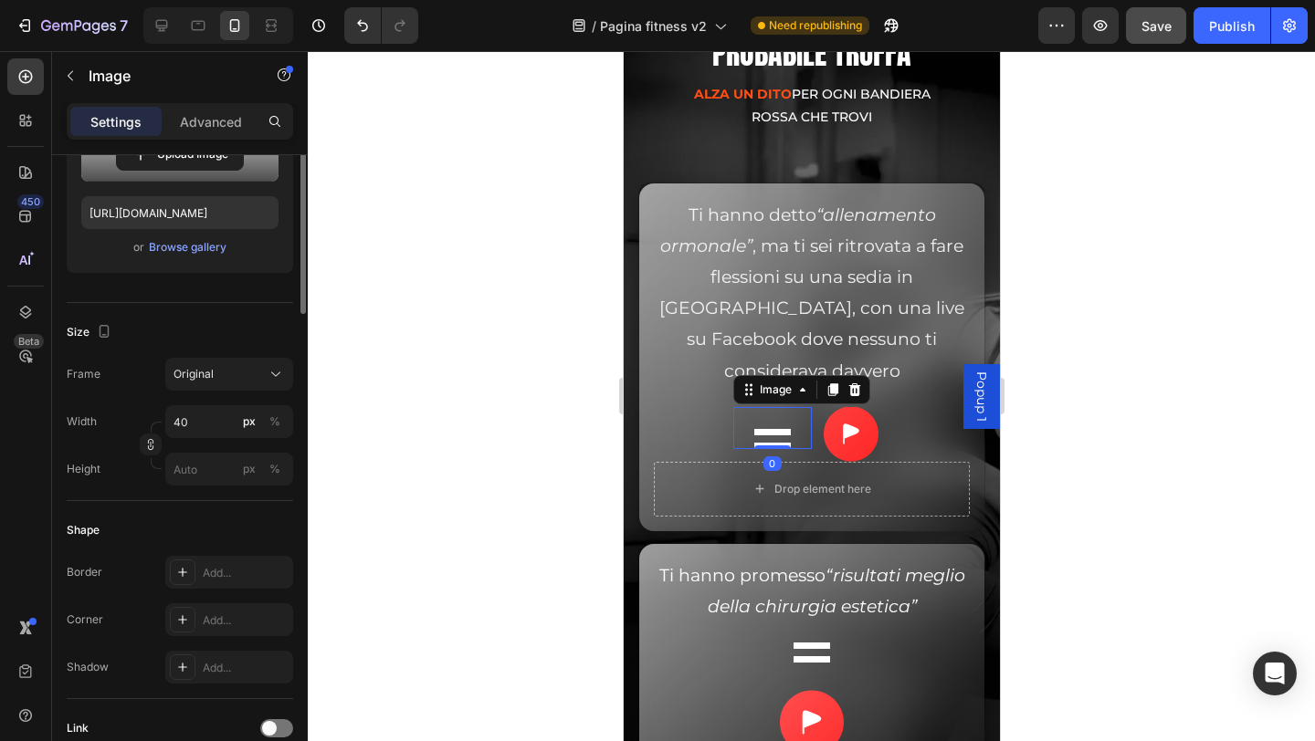
scroll to position [104, 0]
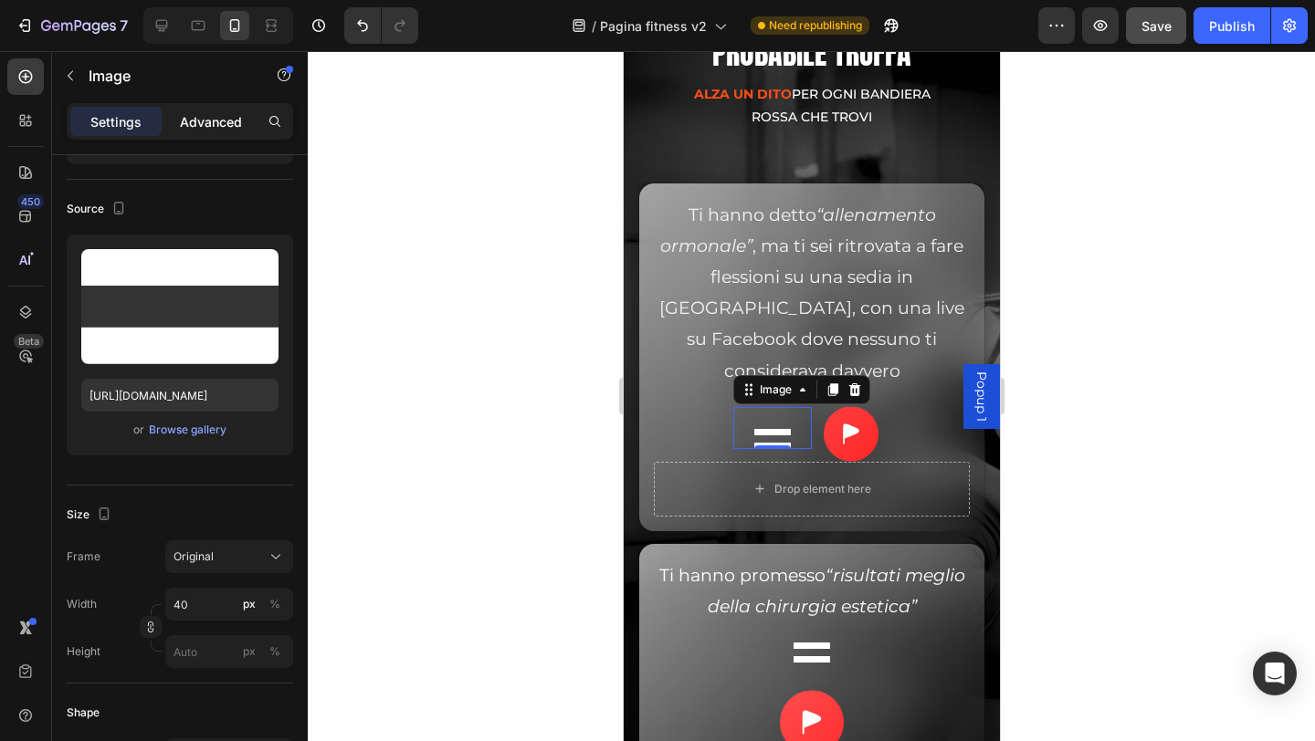
click at [218, 128] on p "Advanced" at bounding box center [211, 121] width 62 height 19
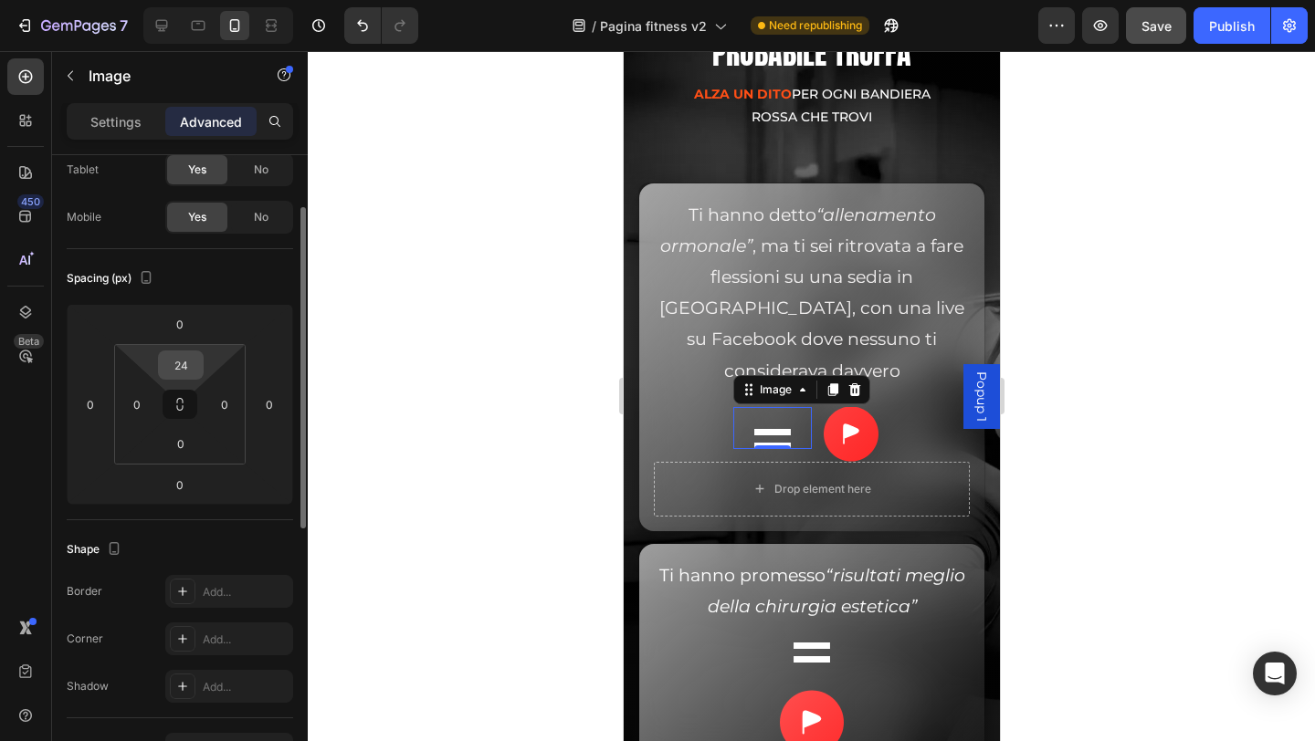
click at [184, 361] on input "24" at bounding box center [181, 365] width 37 height 27
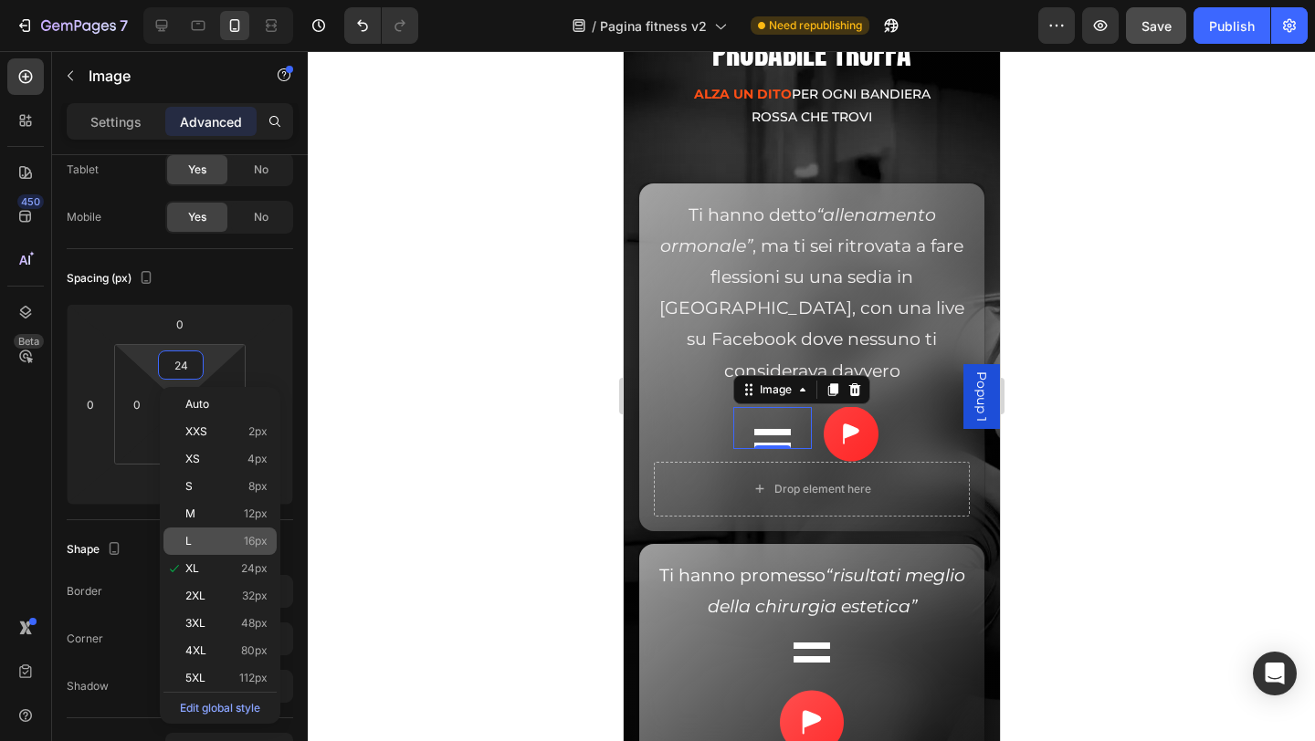
click at [219, 536] on p "L 16px" at bounding box center [226, 541] width 82 height 13
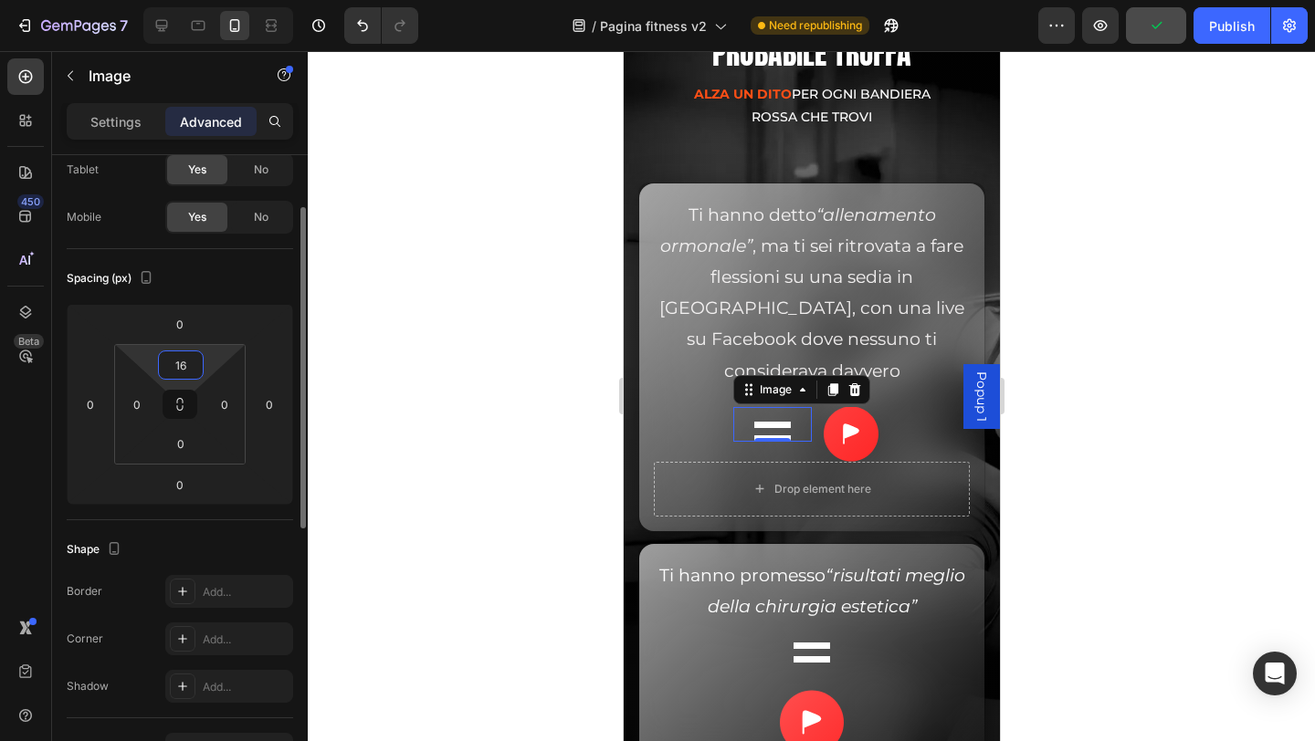
click at [190, 363] on input "16" at bounding box center [181, 365] width 37 height 27
type input "18"
click at [1105, 487] on div at bounding box center [811, 396] width 1007 height 690
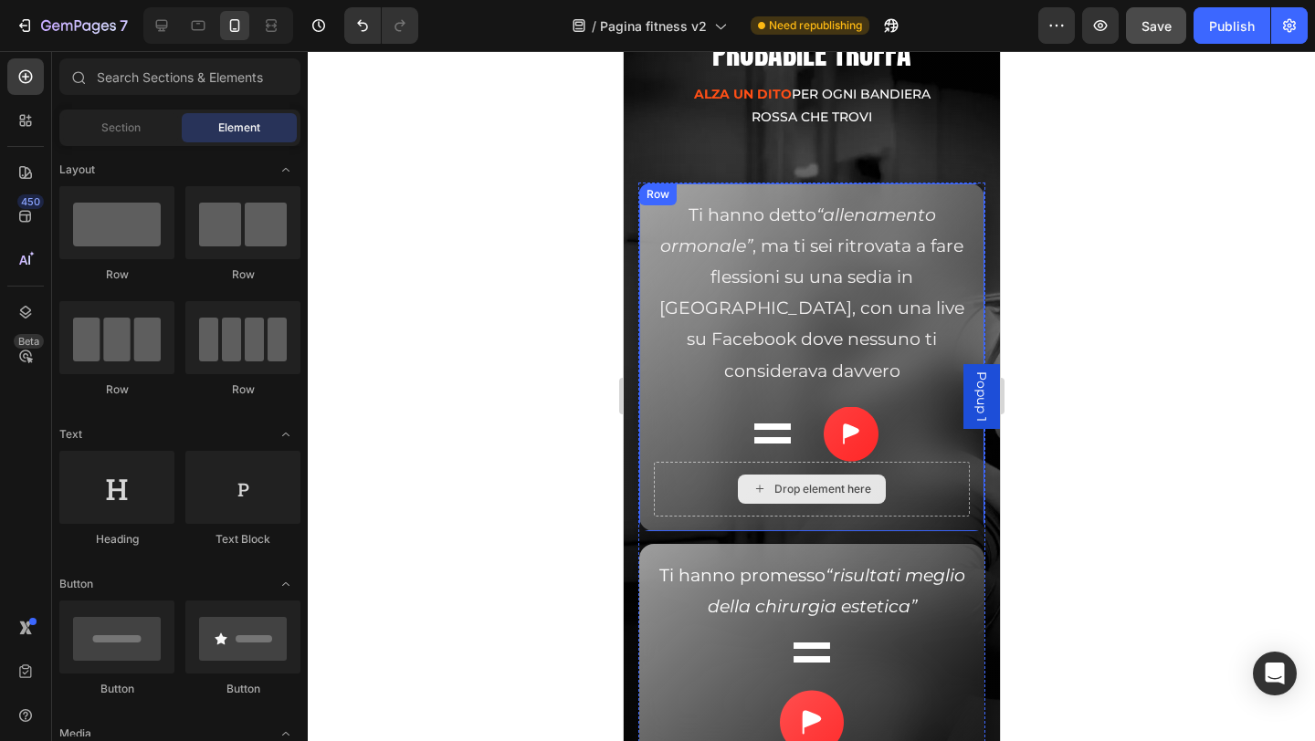
click at [905, 485] on div "Drop element here" at bounding box center [811, 489] width 316 height 55
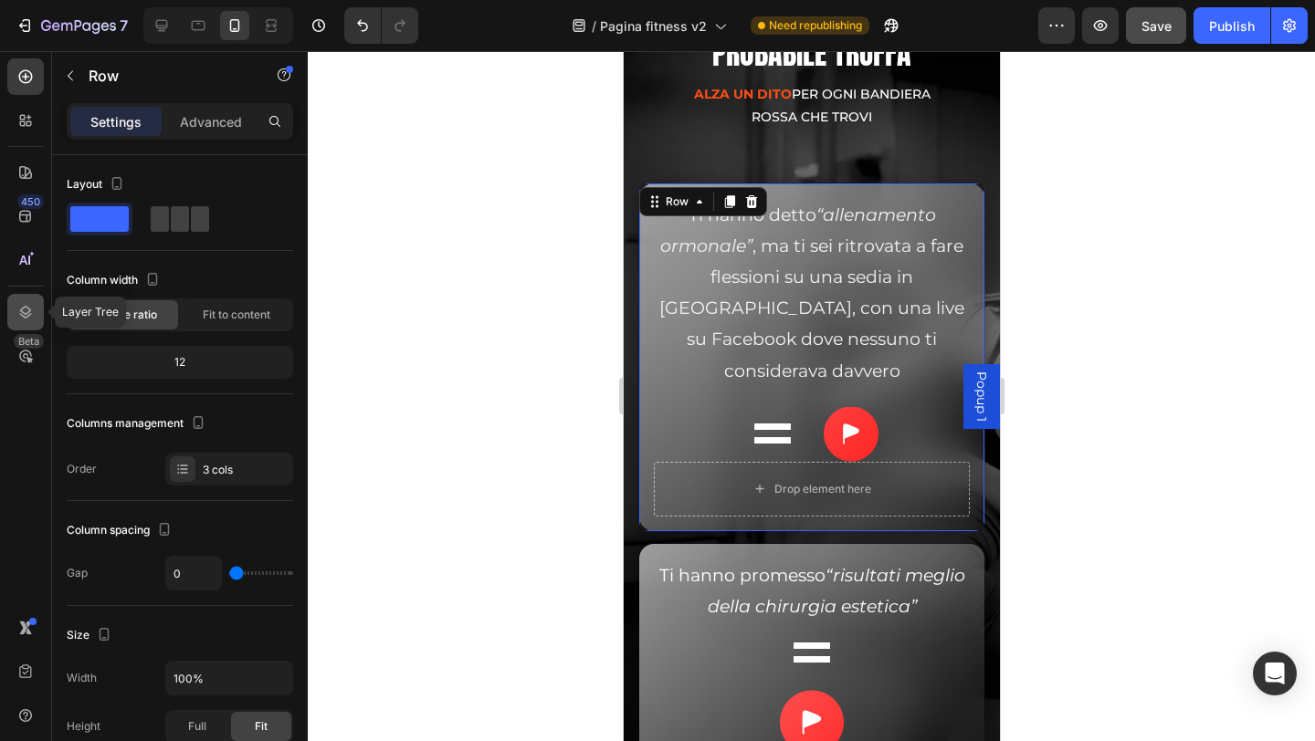
click at [24, 309] on icon at bounding box center [26, 312] width 12 height 13
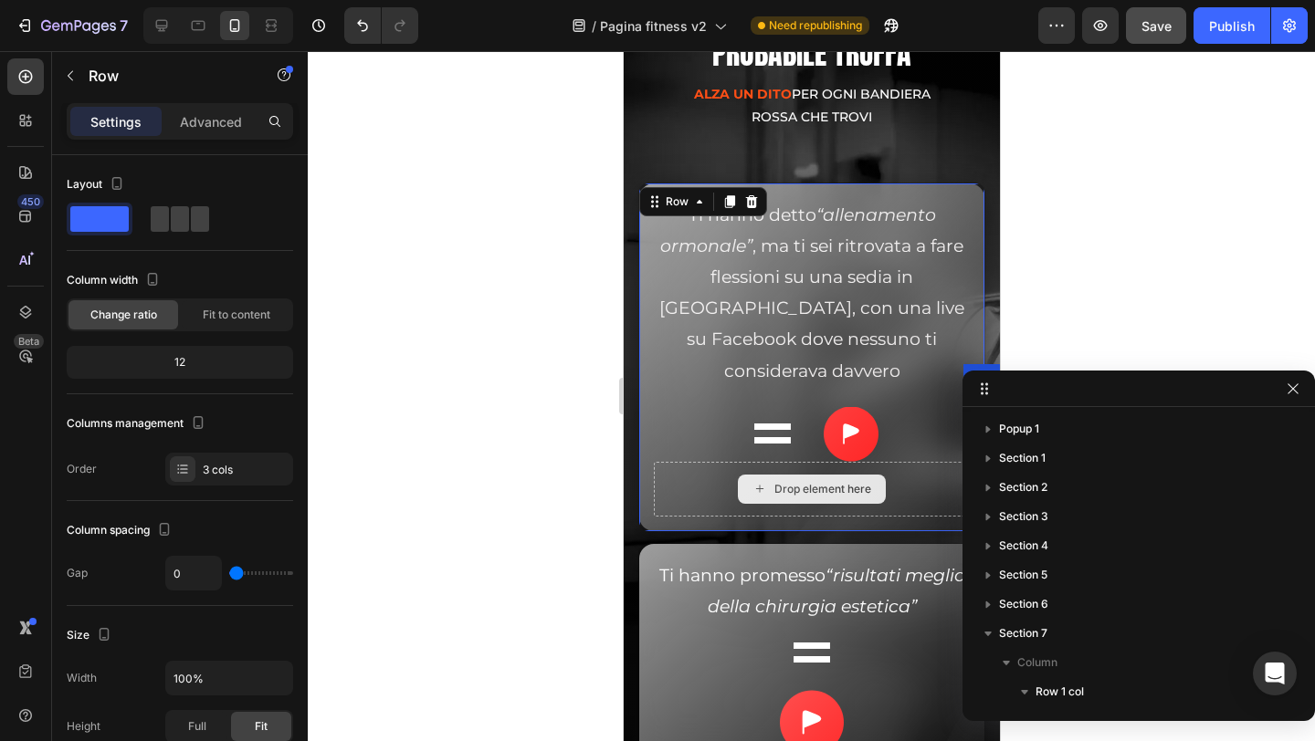
scroll to position [438, 0]
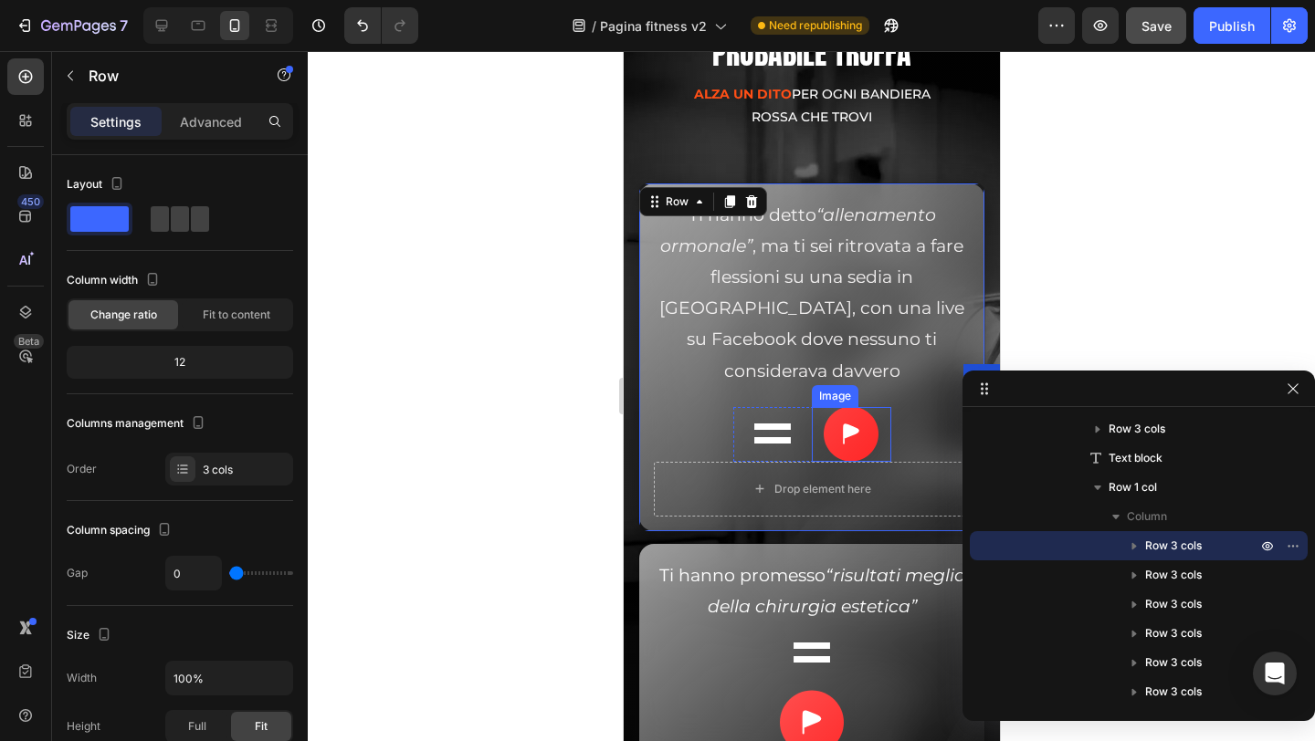
click at [853, 430] on img at bounding box center [850, 434] width 55 height 55
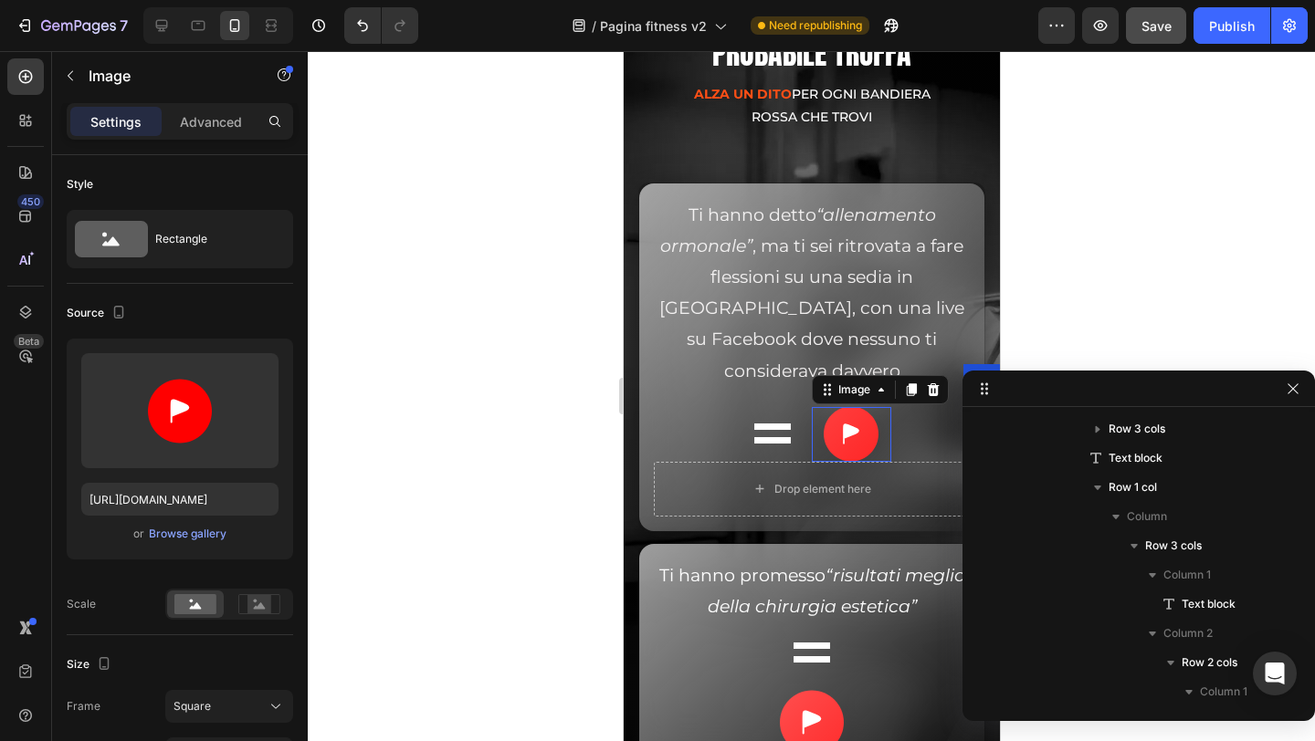
scroll to position [672, 0]
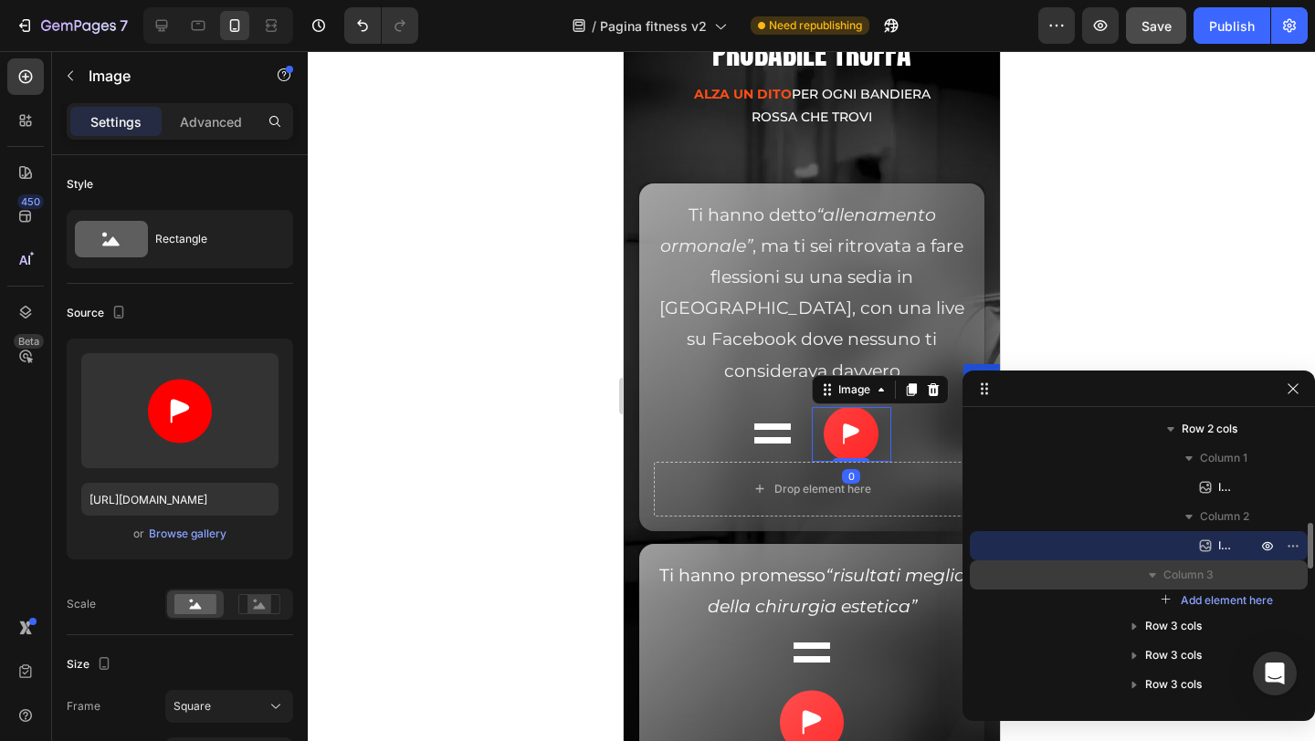
click at [1189, 574] on span "Column 3" at bounding box center [1188, 575] width 50 height 18
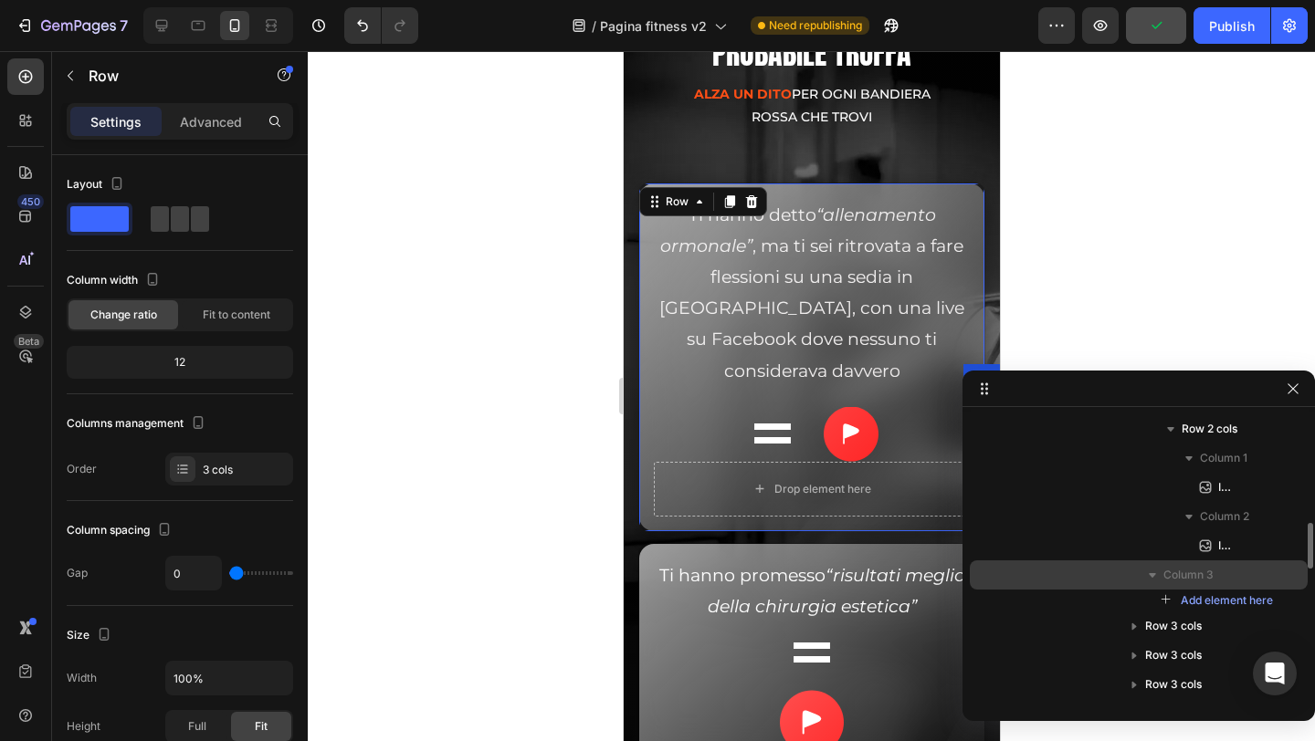
click at [1179, 581] on span "Column 3" at bounding box center [1188, 575] width 50 height 18
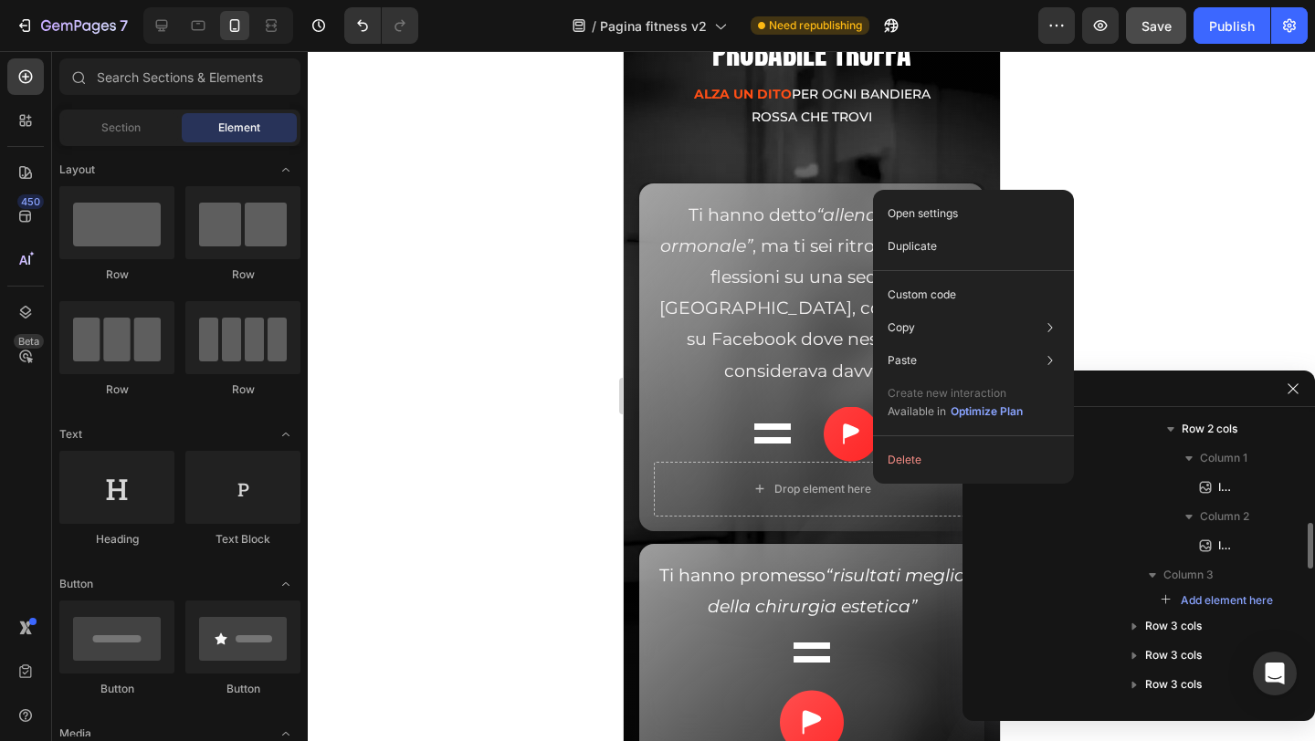
click at [907, 463] on button "Delete" at bounding box center [973, 460] width 186 height 33
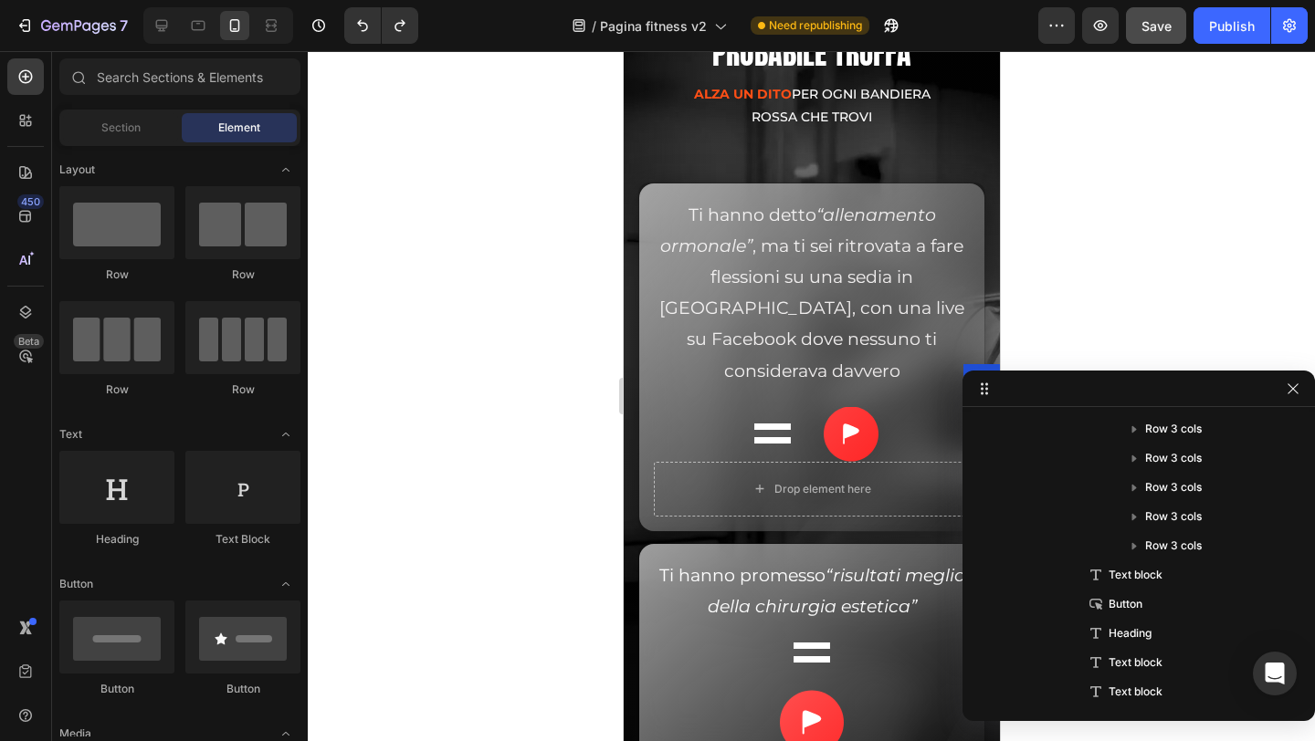
click at [1147, 280] on div at bounding box center [811, 396] width 1007 height 690
click at [1287, 390] on icon "button" at bounding box center [1293, 389] width 15 height 15
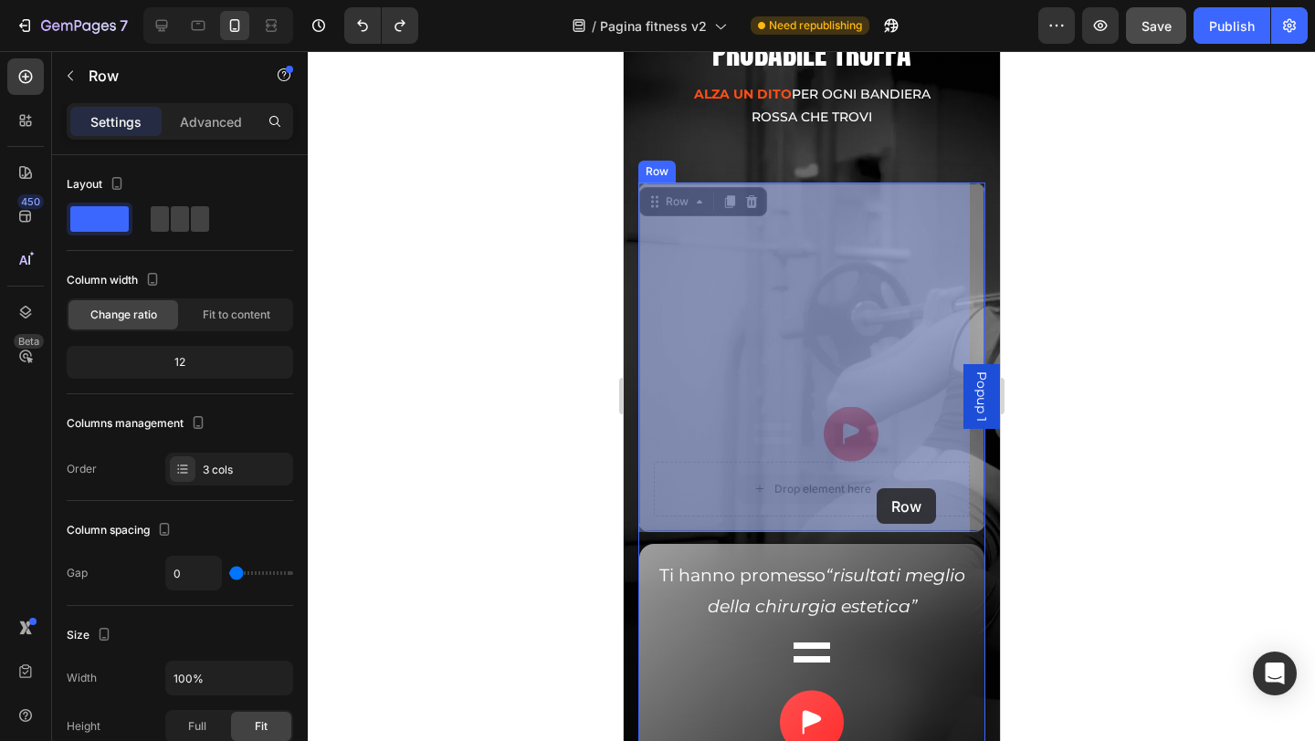
drag, startPoint x: 895, startPoint y: 480, endPoint x: 876, endPoint y: 488, distance: 20.9
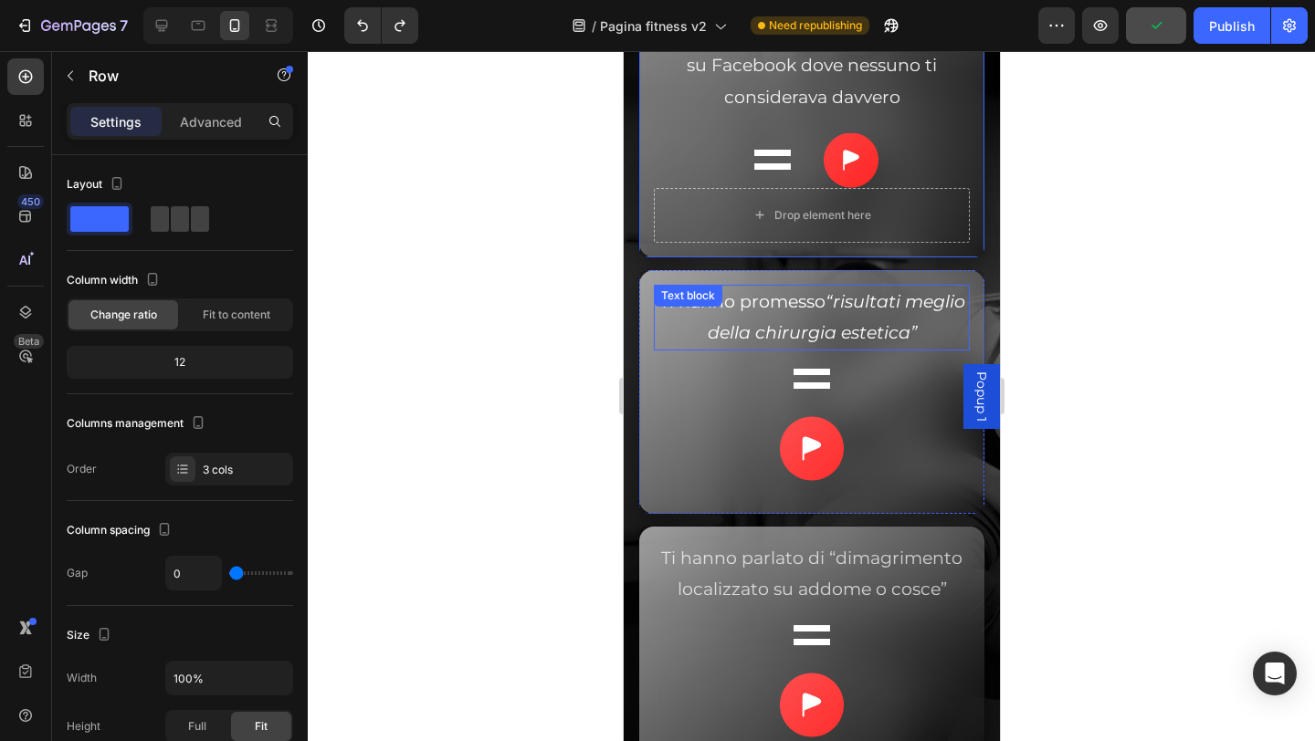
scroll to position [5971, 0]
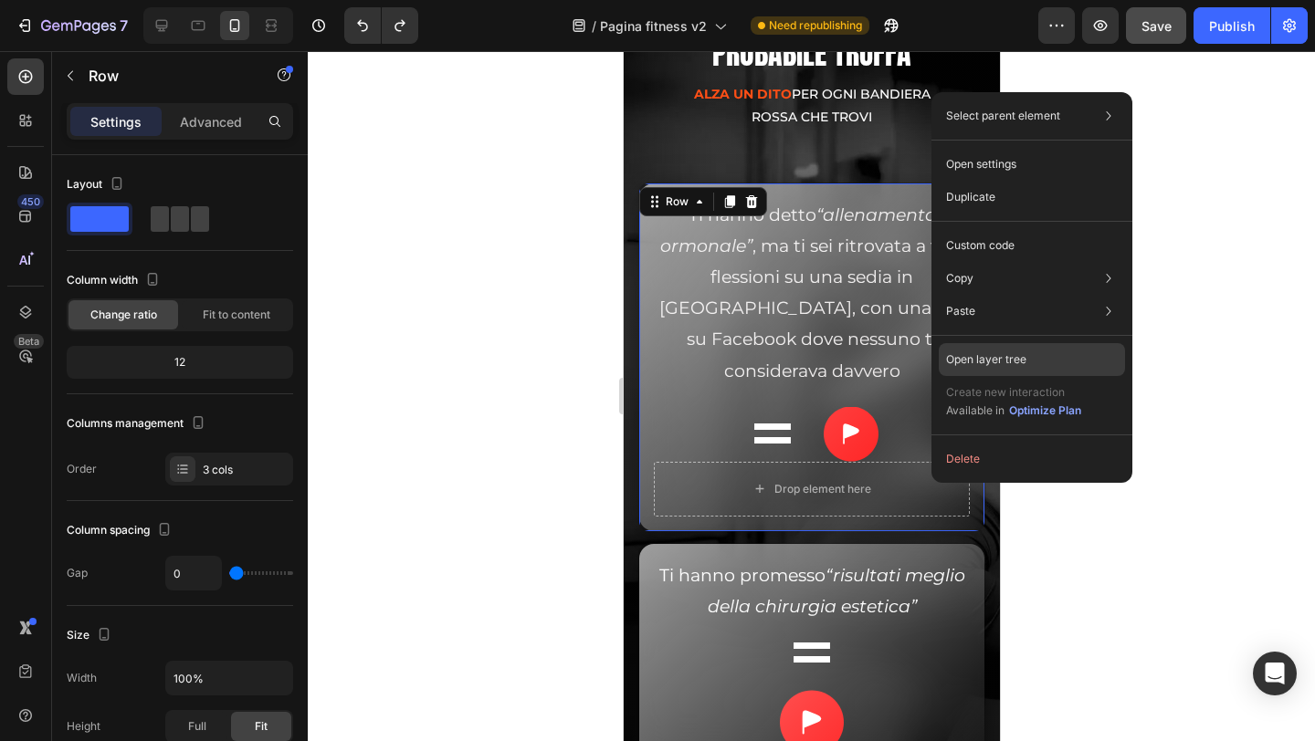
click at [987, 371] on div "Open layer tree" at bounding box center [1032, 359] width 186 height 33
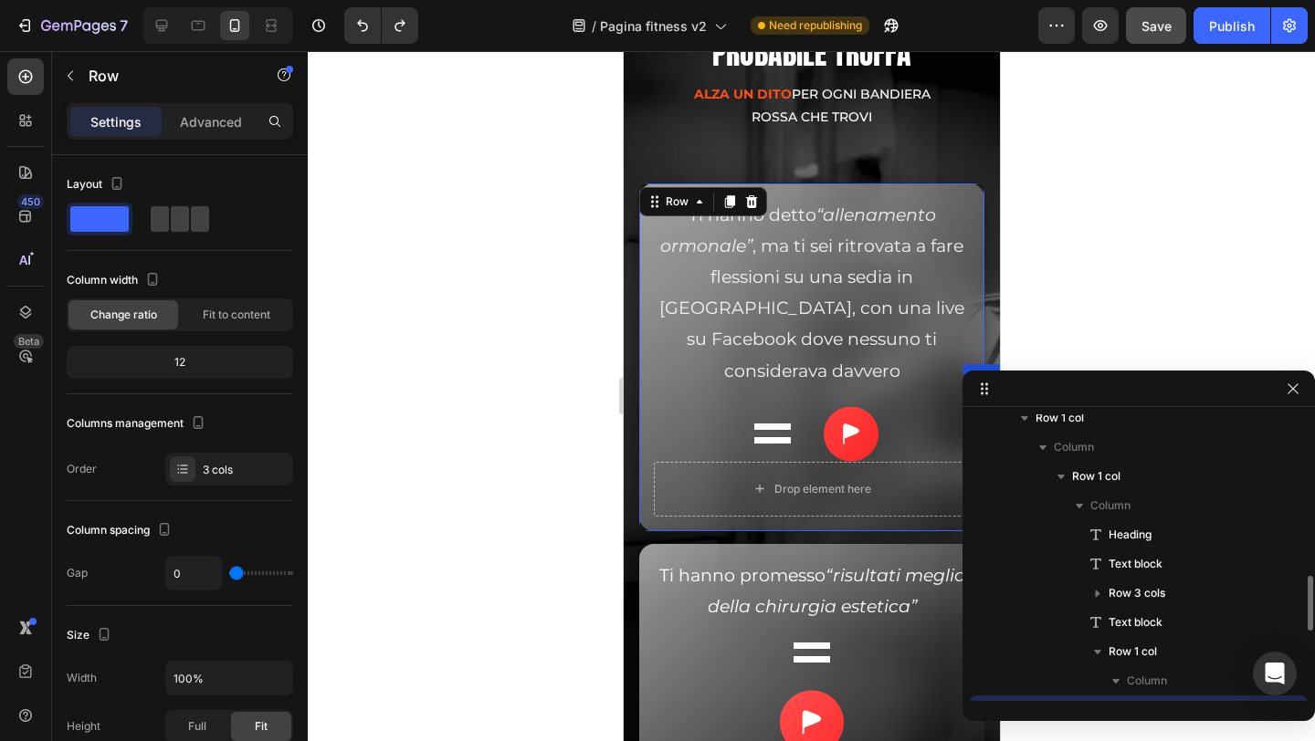
scroll to position [457, 0]
